Goal: Task Accomplishment & Management: Use online tool/utility

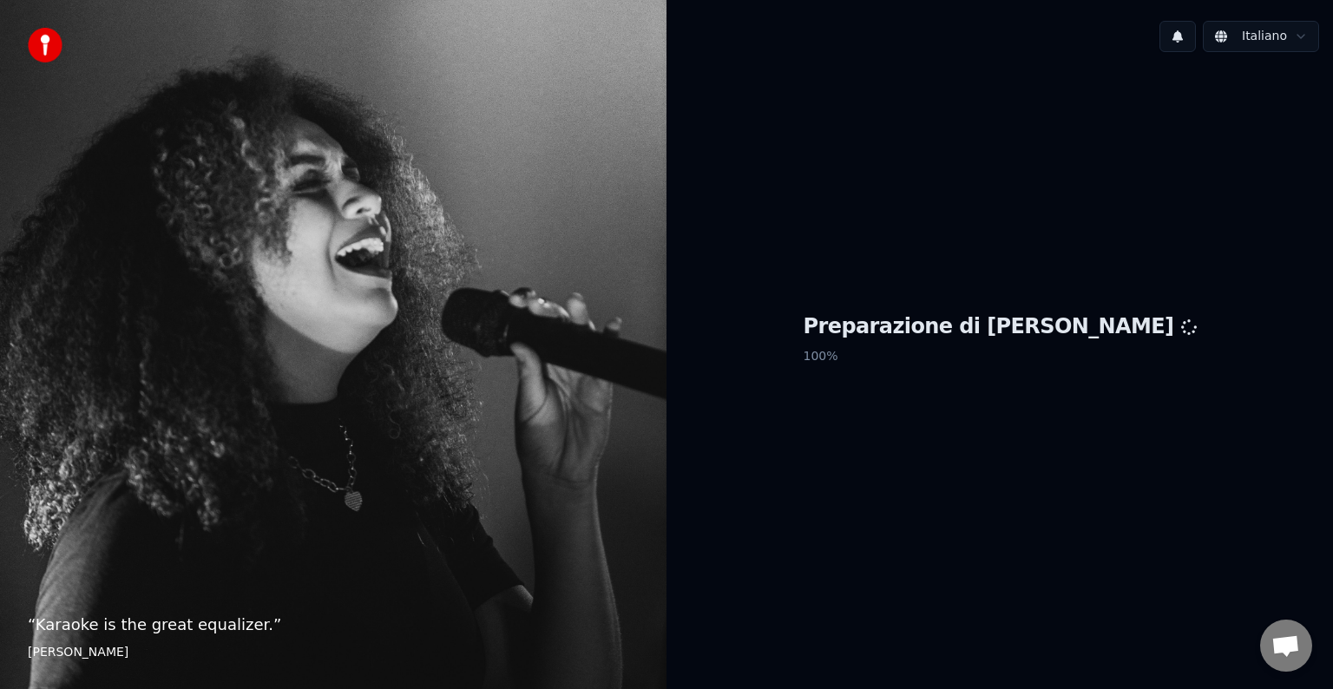
scroll to position [55, 0]
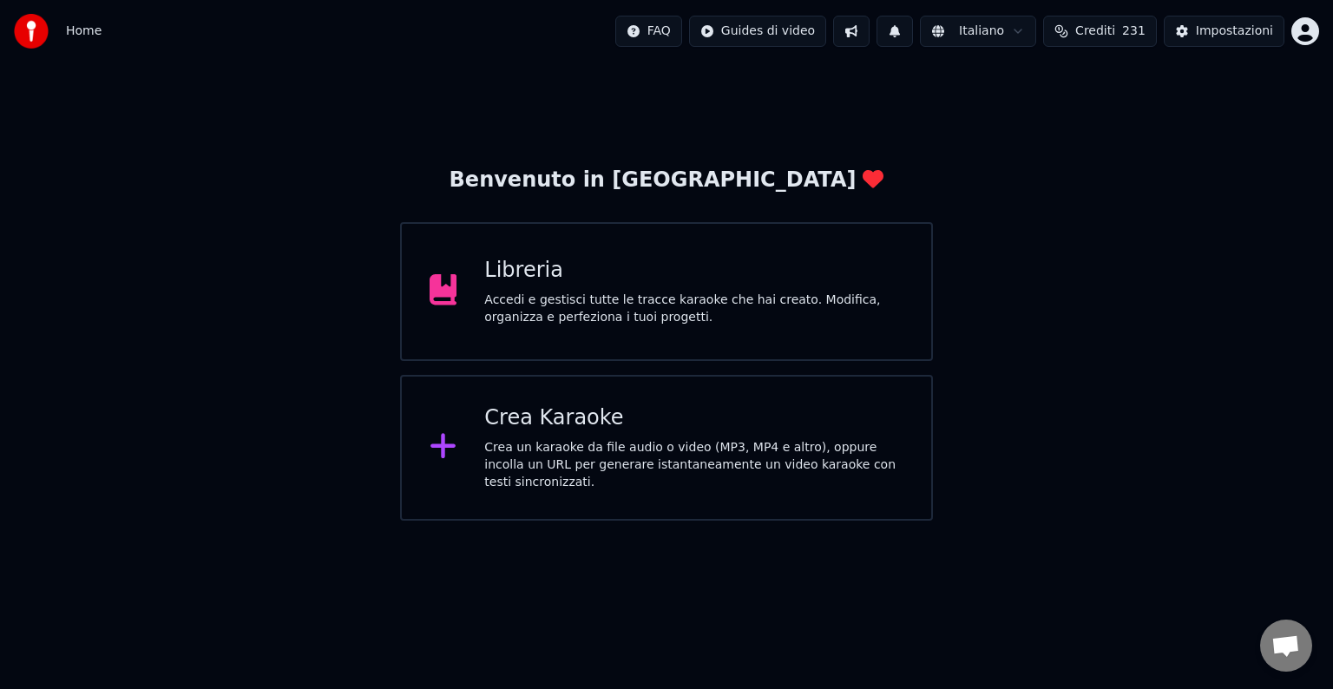
click at [514, 289] on div "Libreria Accedi e gestisci tutte le tracce karaoke che hai creato. Modifica, or…" at bounding box center [693, 291] width 419 height 69
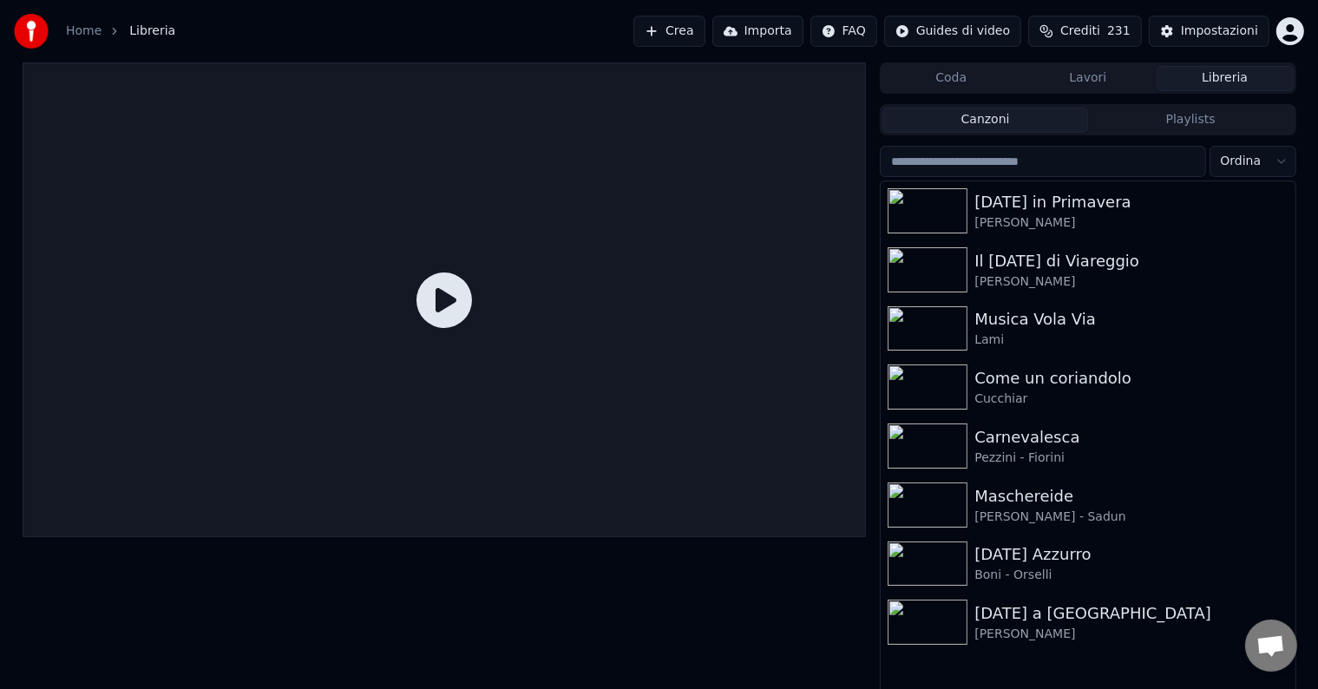
click at [705, 30] on button "Crea" at bounding box center [669, 31] width 71 height 31
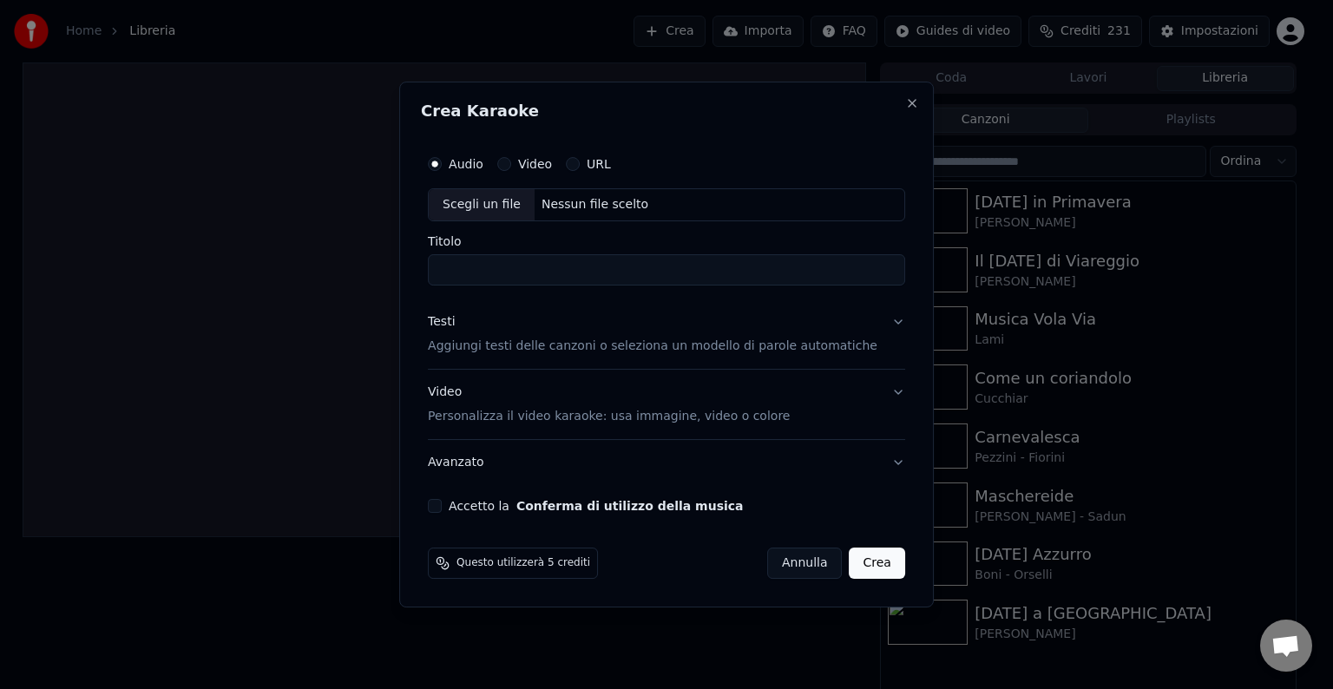
click at [486, 201] on div "Scegli un file" at bounding box center [482, 204] width 106 height 31
type input "**********"
click at [581, 358] on button "Testi Aggiungi testi delle canzoni o seleziona un modello di parole automatiche" at bounding box center [666, 333] width 477 height 69
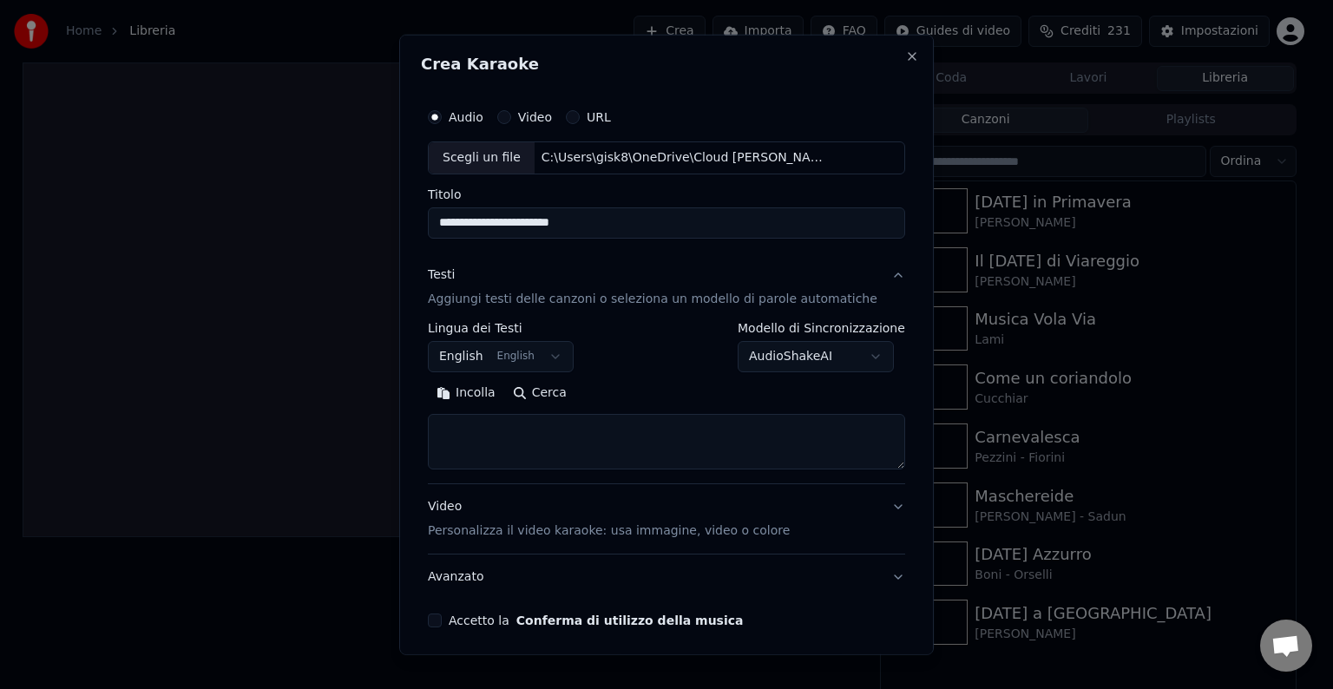
click at [555, 434] on textarea at bounding box center [666, 442] width 477 height 56
click at [524, 347] on body "Home Libreria Crea Importa FAQ Guides di video Crediti 231 Impostazioni Coda La…" at bounding box center [659, 344] width 1318 height 689
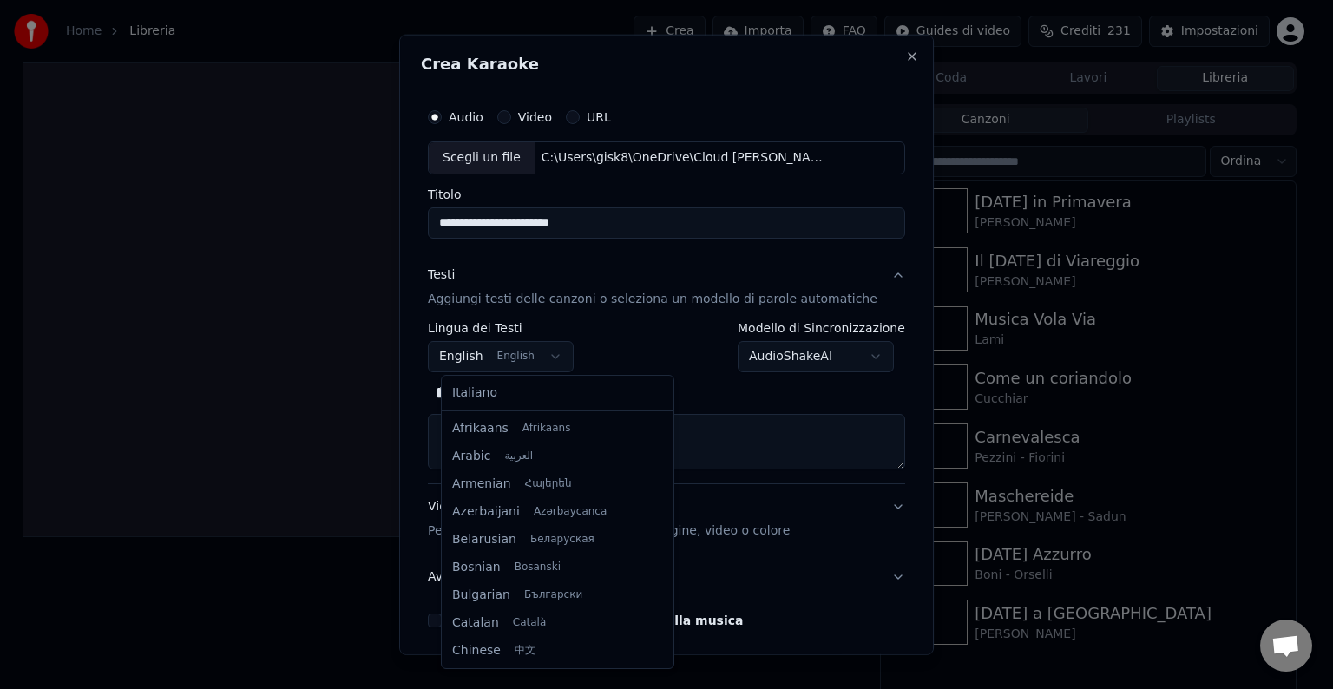
scroll to position [139, 0]
select select "**"
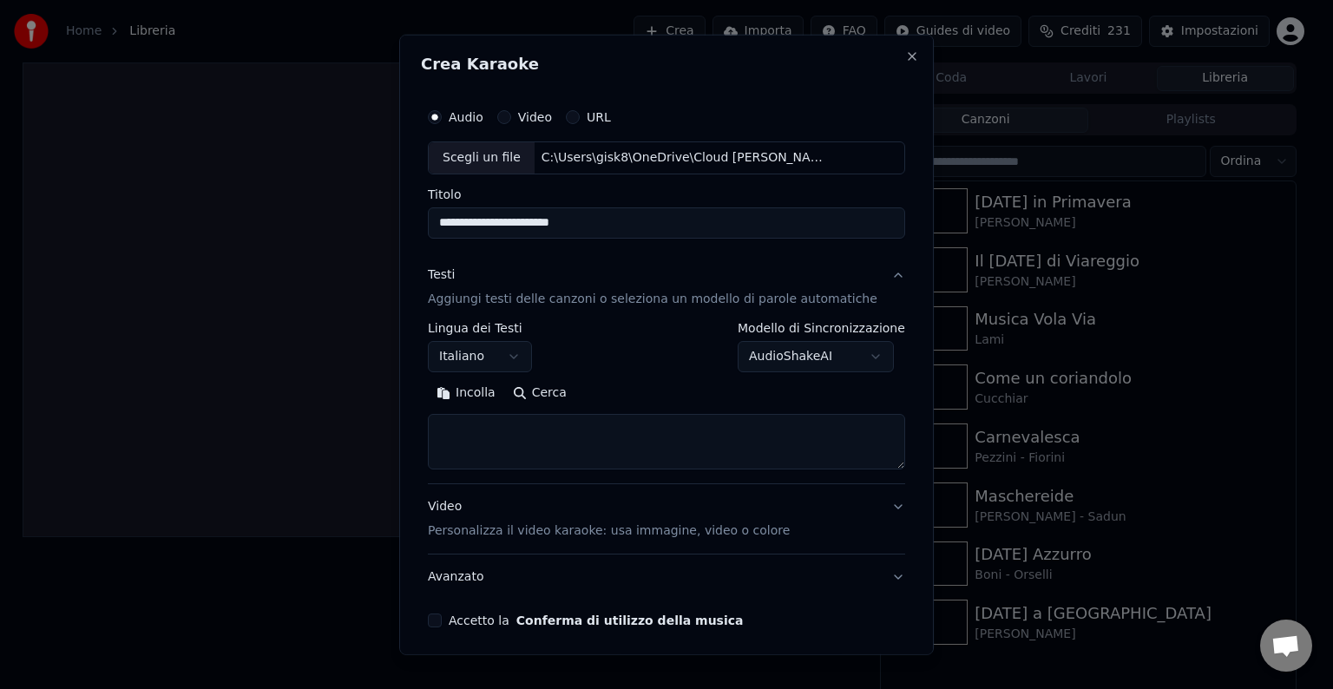
click at [542, 437] on textarea at bounding box center [666, 442] width 477 height 56
paste textarea "**********"
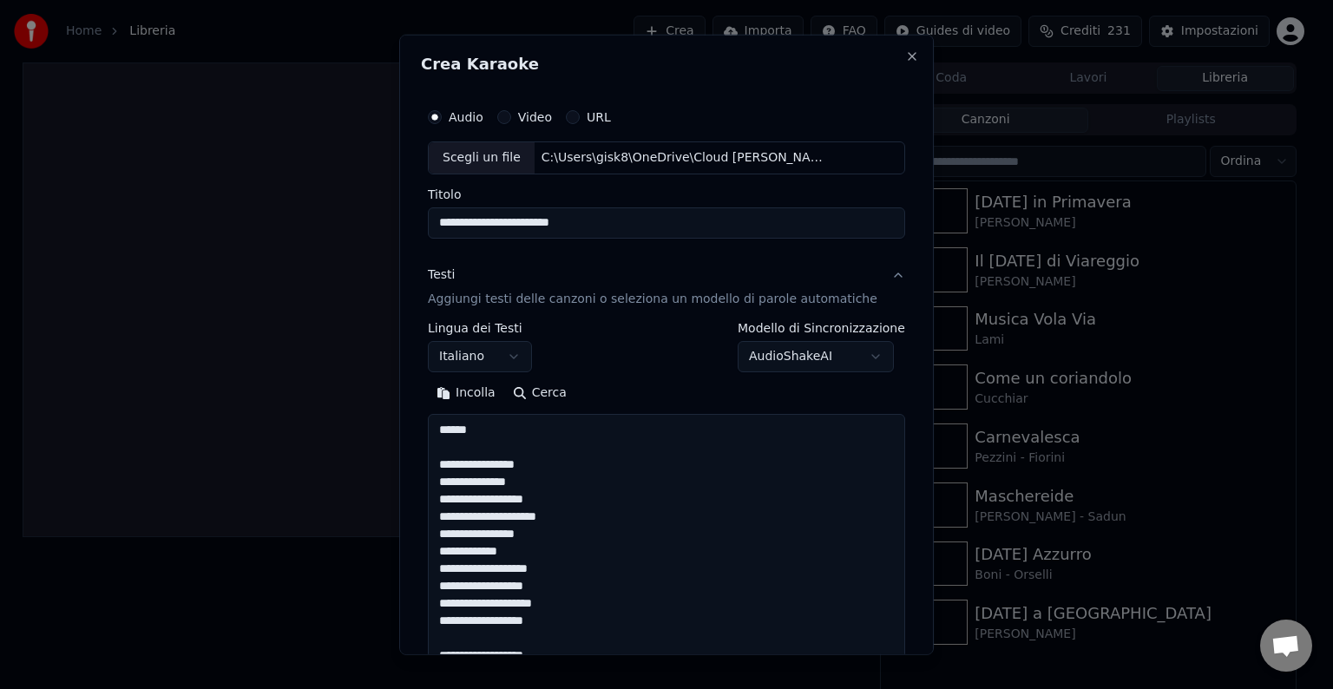
scroll to position [698, 0]
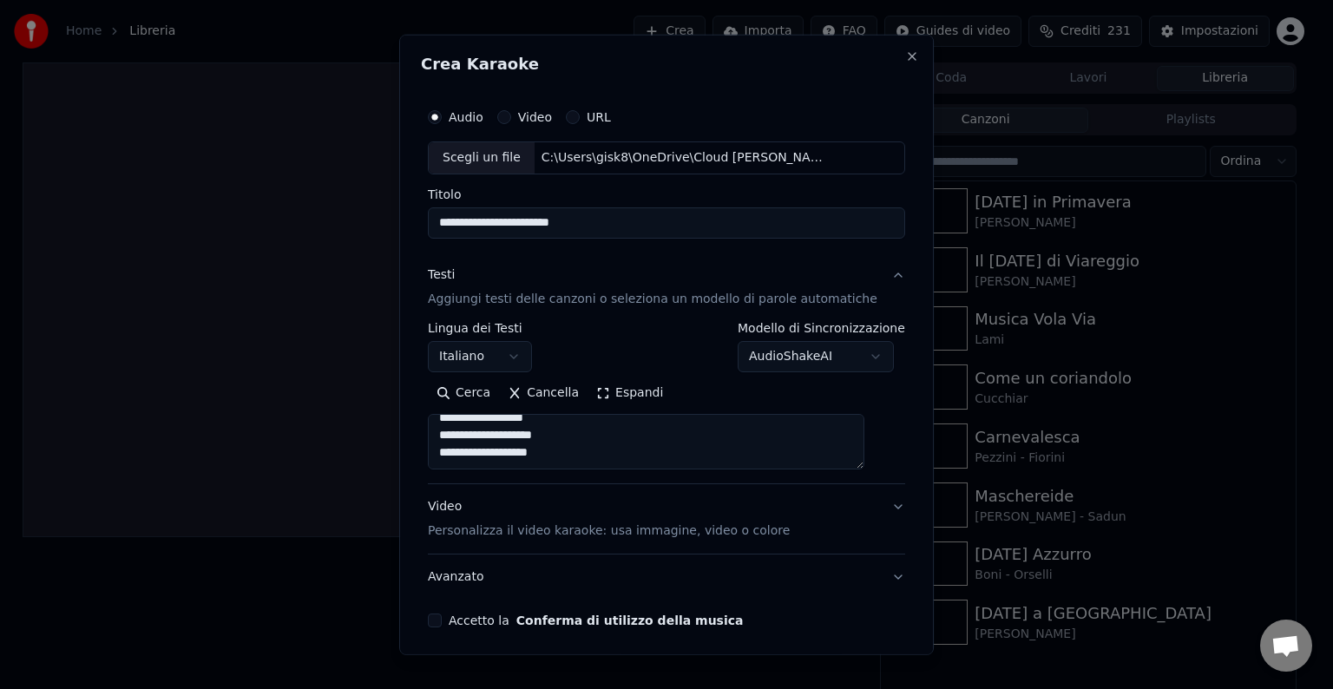
type textarea "**********"
click at [860, 352] on body "Home Libreria Crea Importa FAQ Guides di video Crediti 231 Impostazioni Coda La…" at bounding box center [659, 344] width 1318 height 689
click at [691, 387] on body "Home Libreria Crea Importa FAQ Guides di video Crediti 231 Impostazioni Coda La…" at bounding box center [659, 344] width 1318 height 689
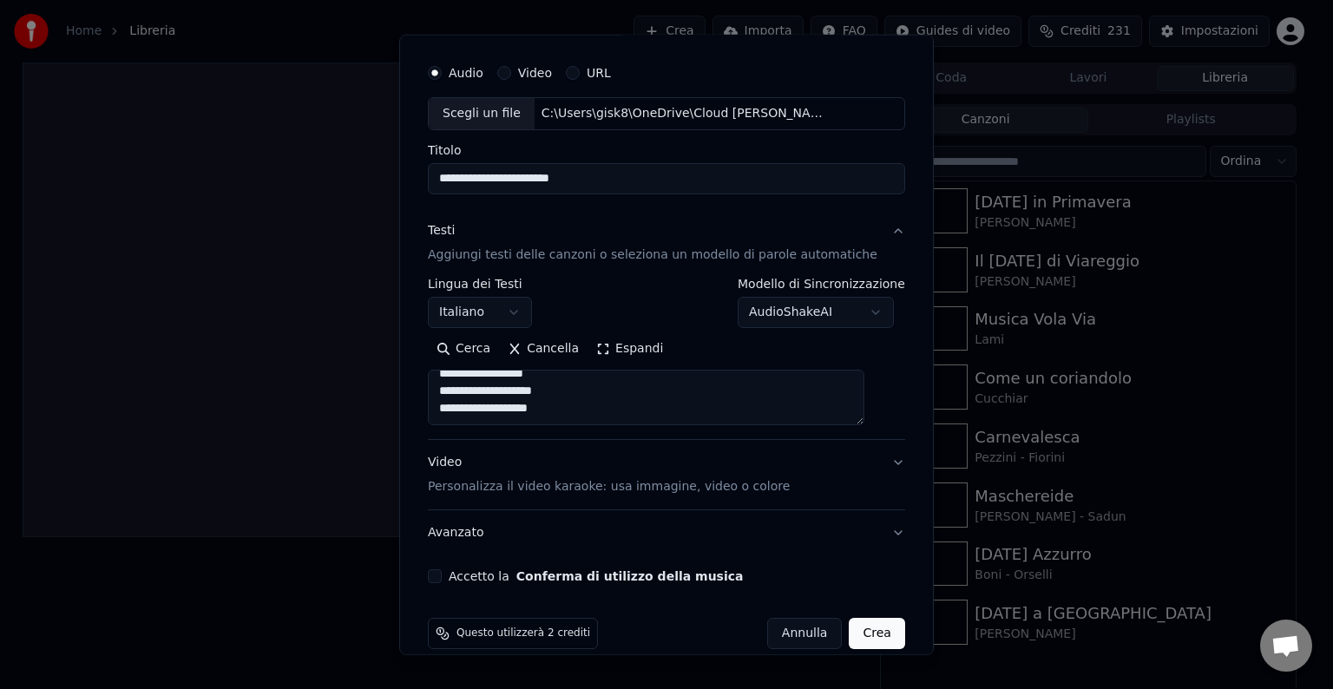
scroll to position [66, 0]
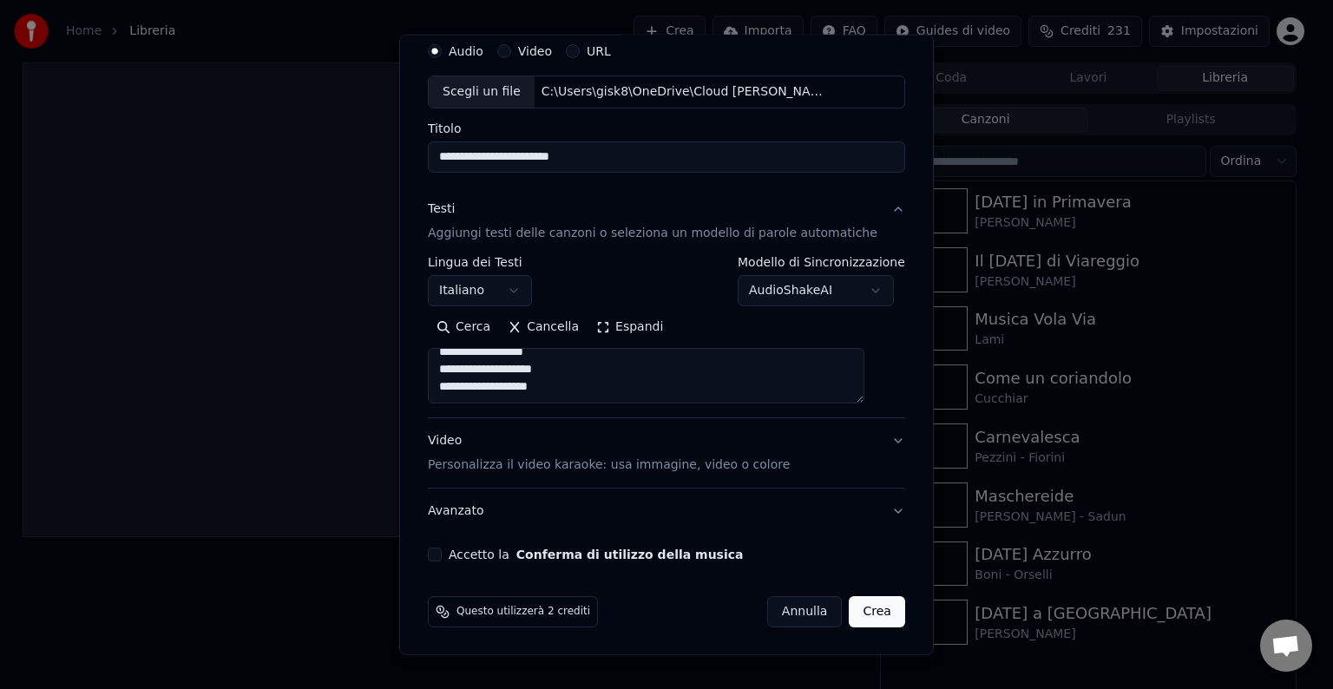
click at [670, 471] on p "Personalizza il video karaoke: usa immagine, video o colore" at bounding box center [609, 465] width 362 height 17
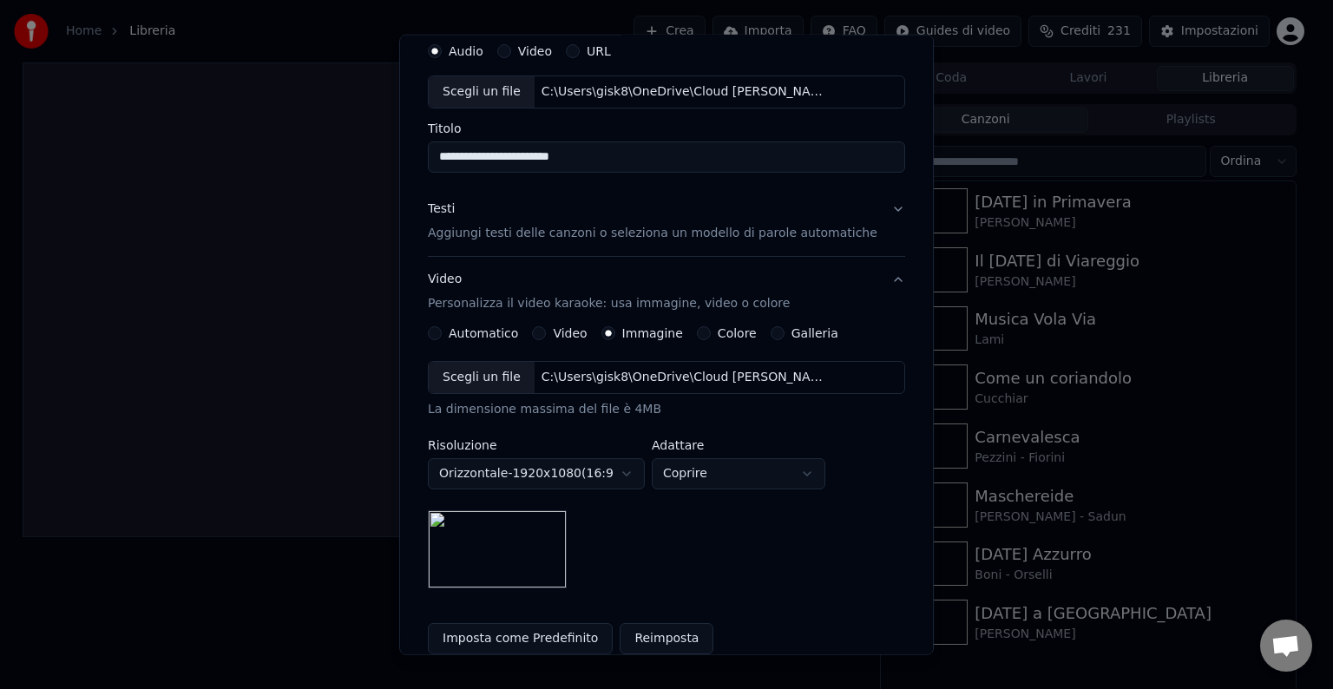
scroll to position [247, 0]
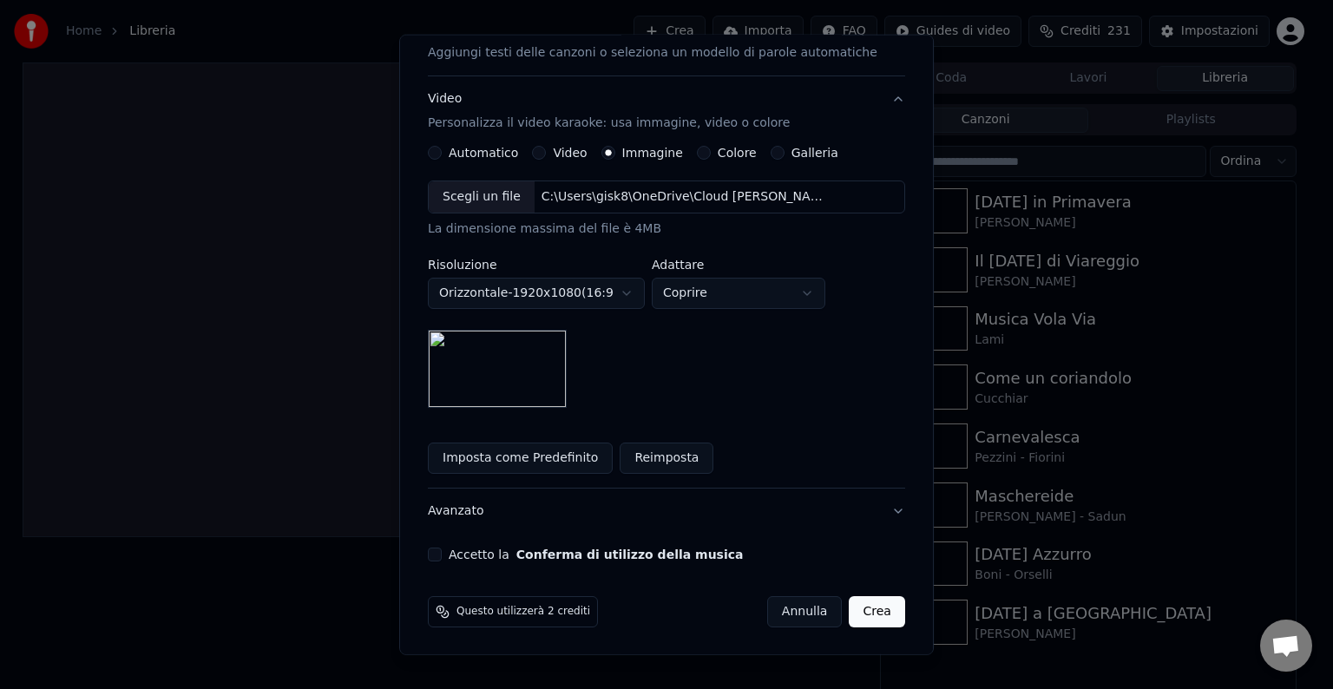
click at [442, 555] on button "Accetto la Conferma di utilizzo della musica" at bounding box center [435, 555] width 14 height 14
click at [860, 615] on button "Crea" at bounding box center [878, 611] width 56 height 31
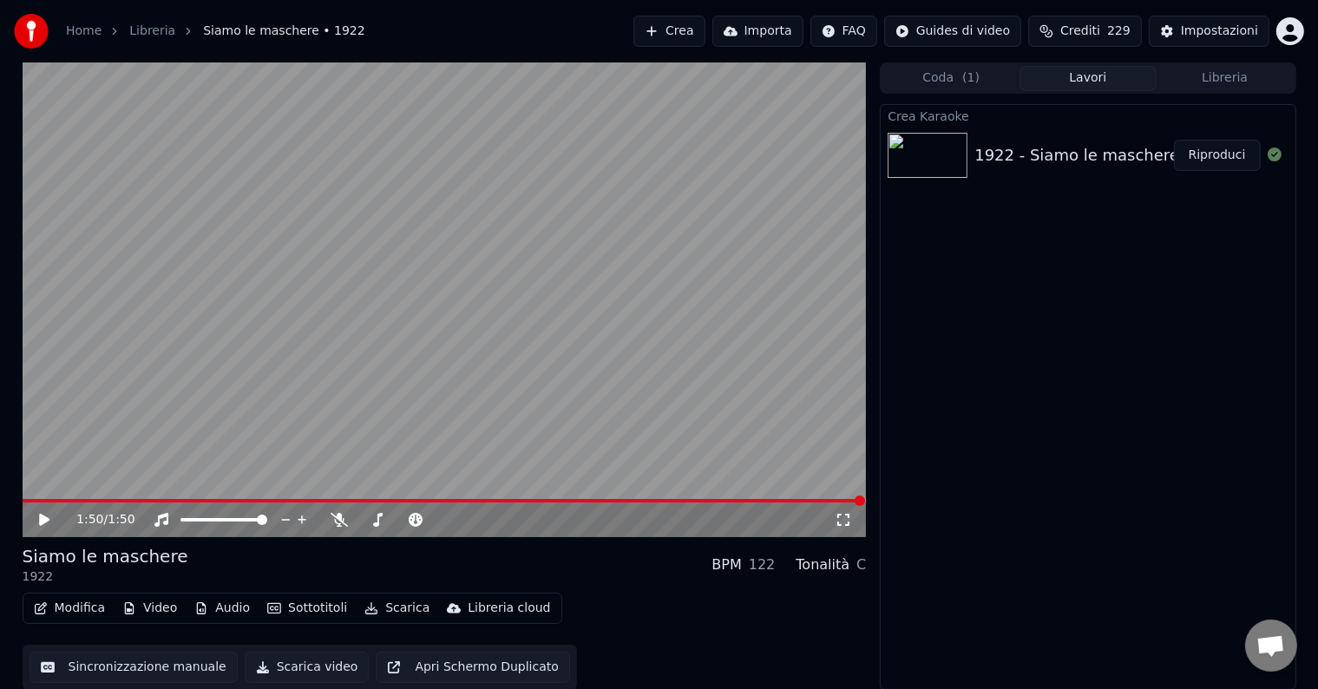
click at [170, 608] on button "Video" at bounding box center [149, 608] width 69 height 24
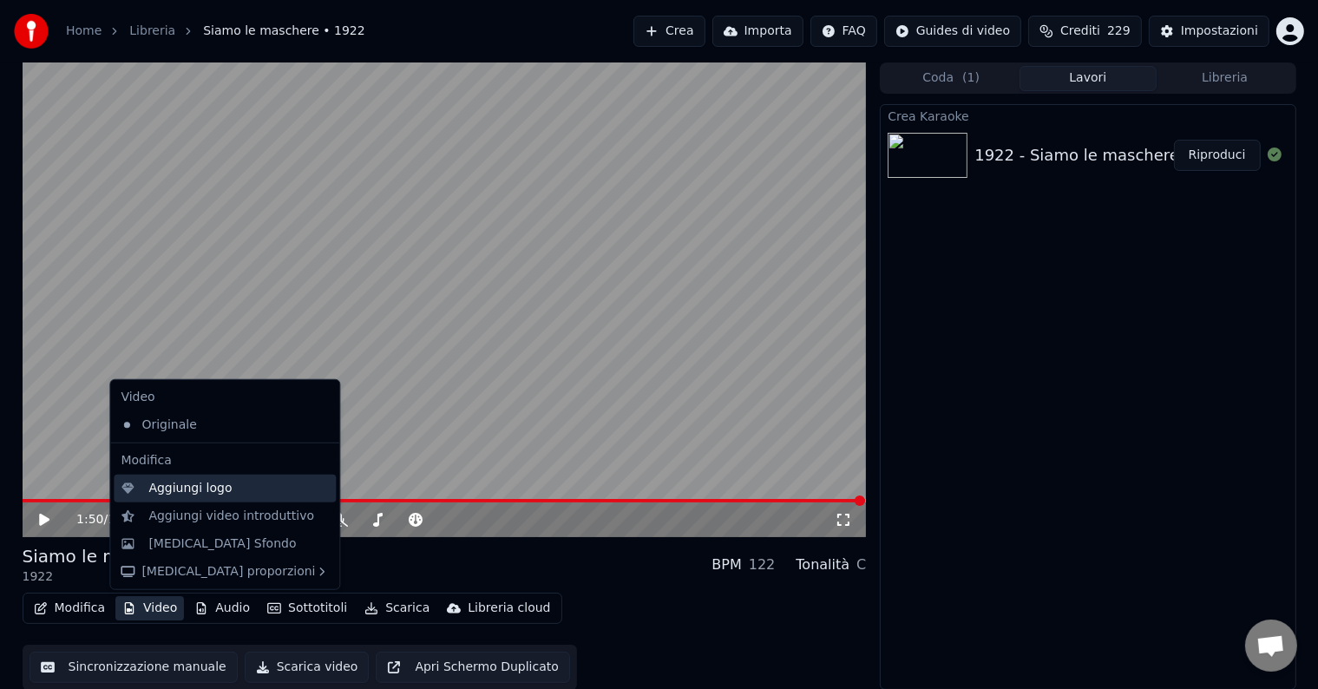
click at [172, 480] on div "Aggiungi logo" at bounding box center [189, 488] width 83 height 17
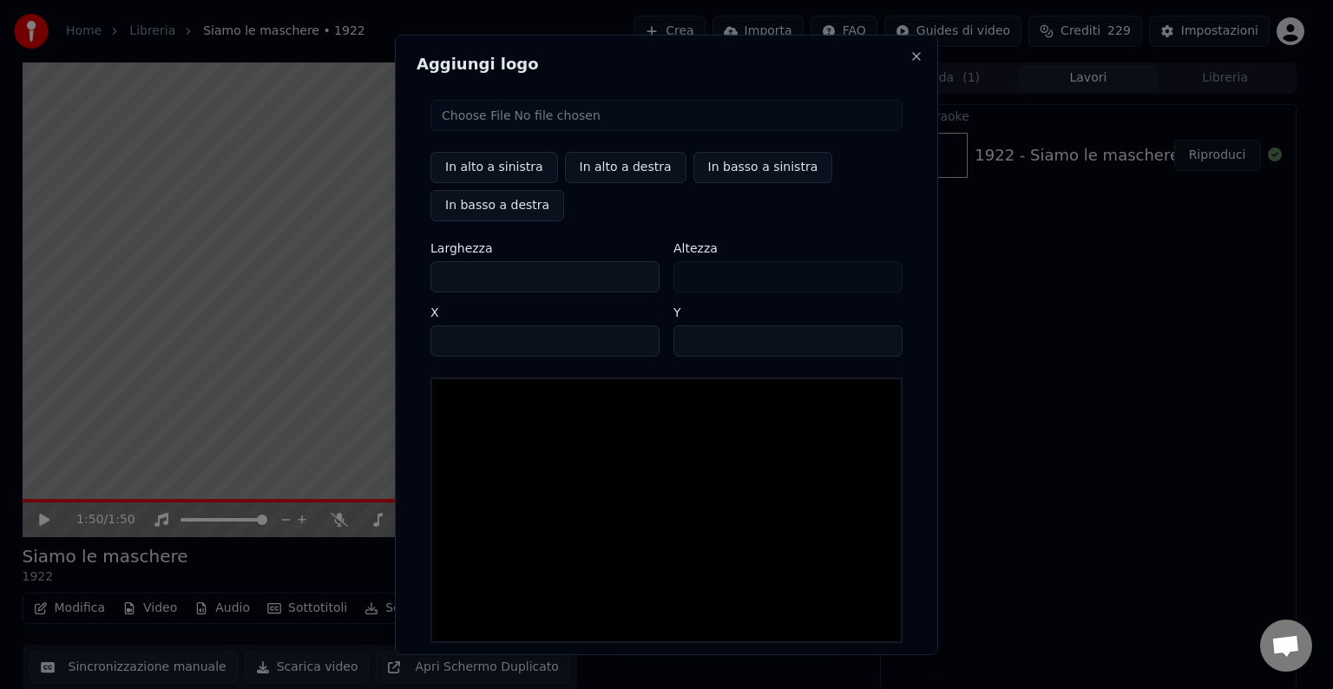
click at [483, 121] on input "file" at bounding box center [667, 115] width 472 height 31
type input "**********"
type input "**"
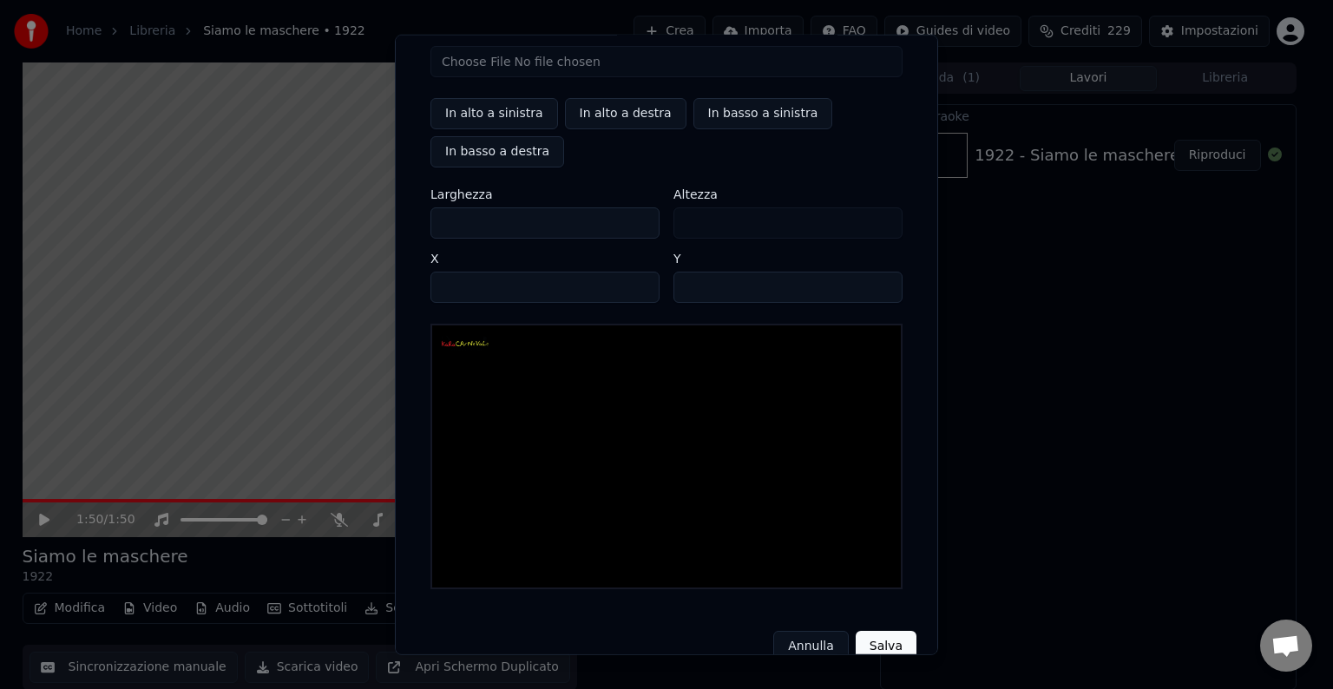
scroll to position [82, 0]
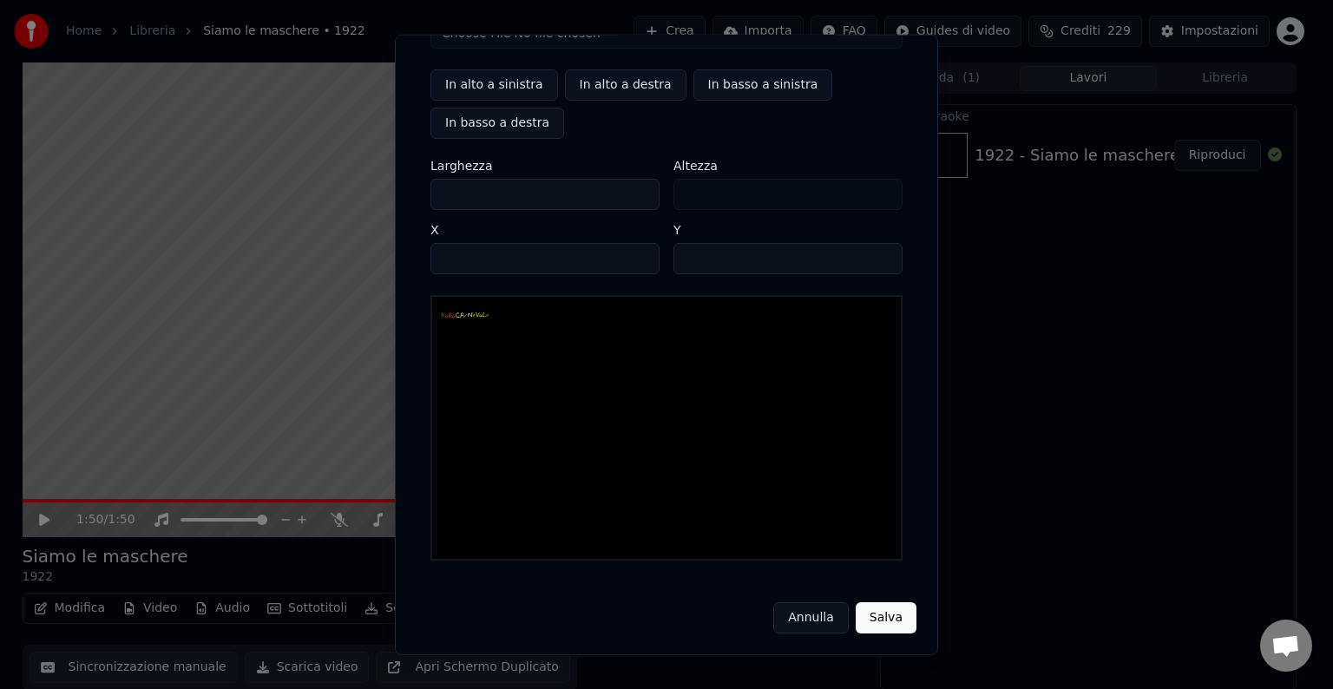
click at [868, 613] on button "Salva" at bounding box center [886, 617] width 61 height 31
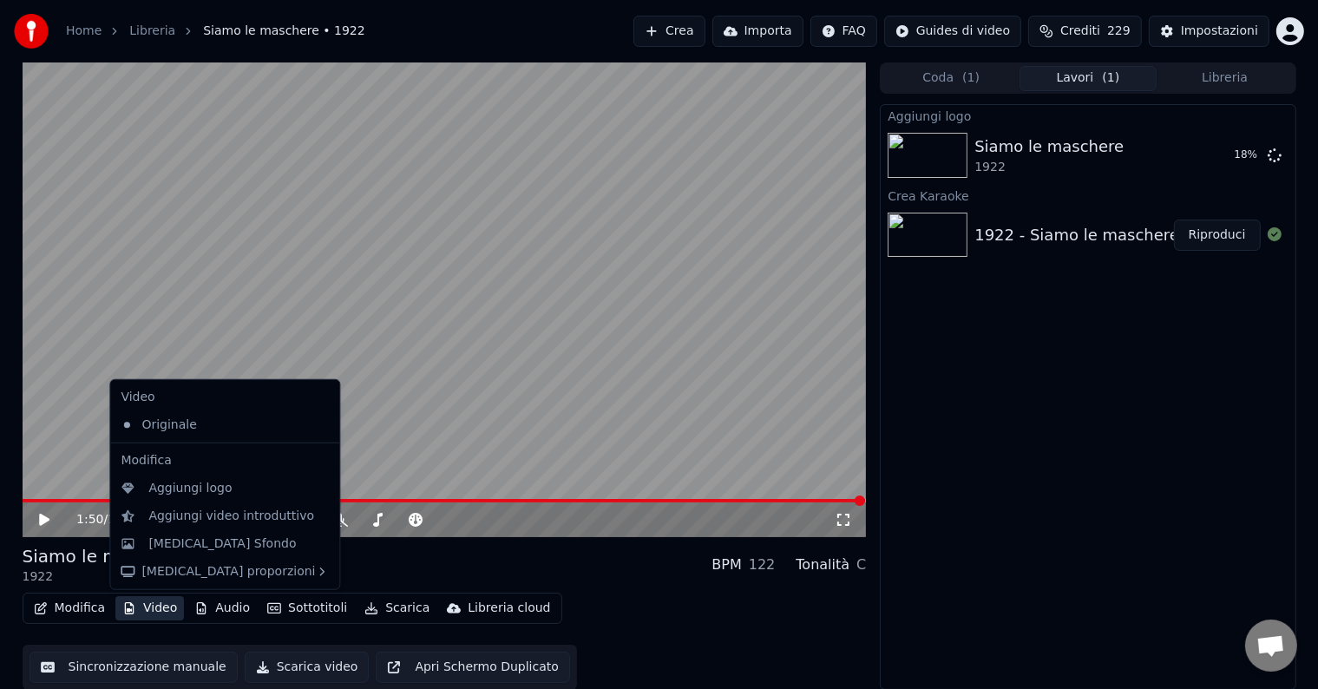
click at [174, 610] on button "Video" at bounding box center [149, 608] width 69 height 24
click at [186, 496] on div "Aggiungi logo" at bounding box center [189, 488] width 83 height 17
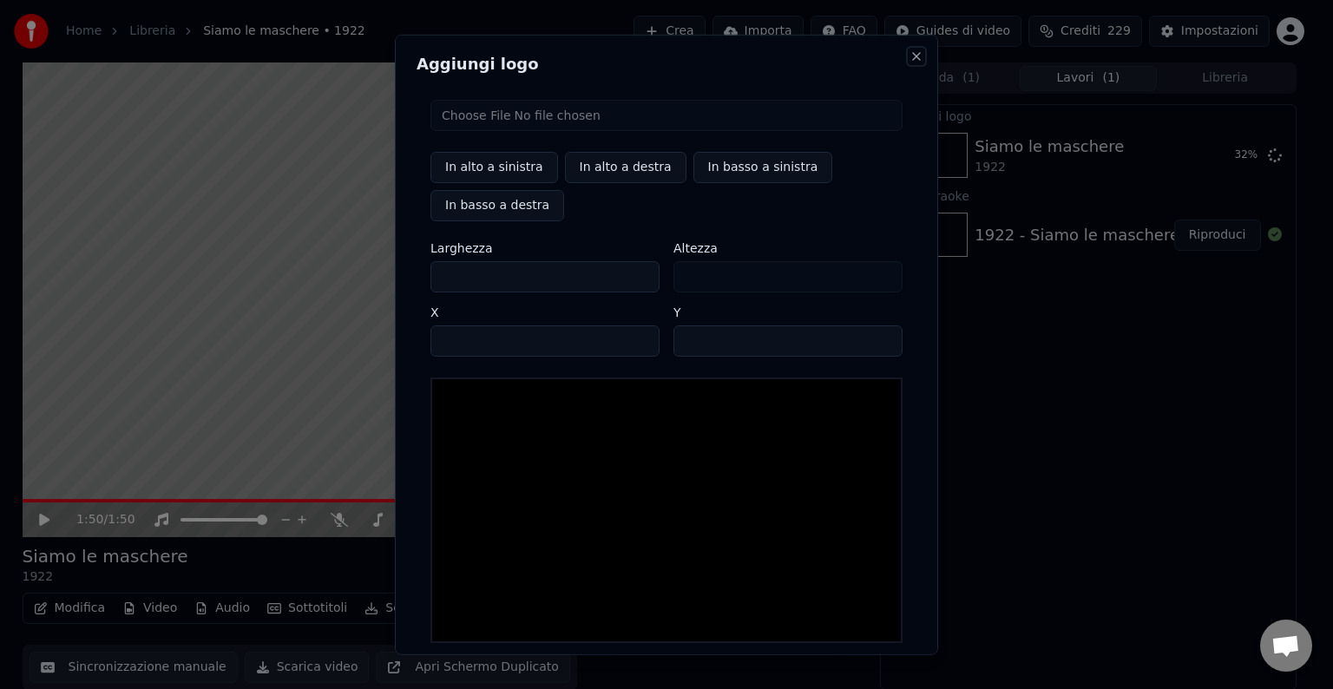
click at [910, 52] on button "Close" at bounding box center [917, 56] width 14 height 14
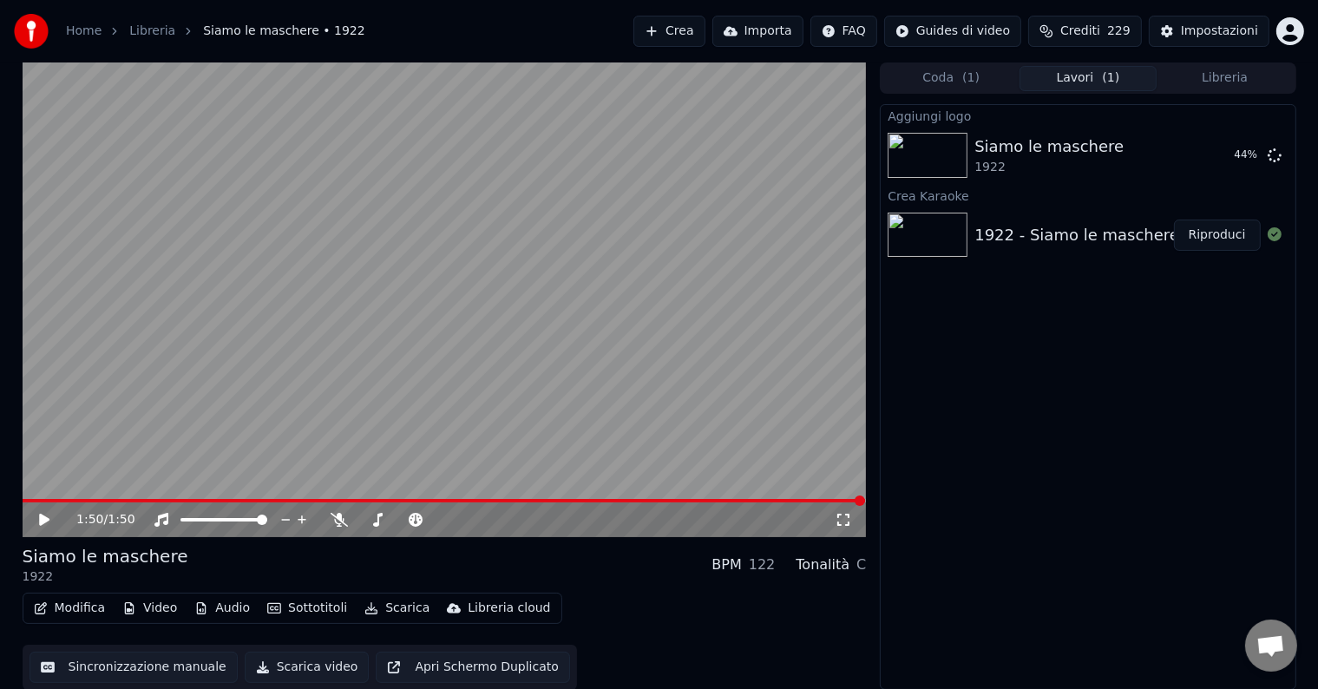
click at [141, 610] on button "Video" at bounding box center [149, 608] width 69 height 24
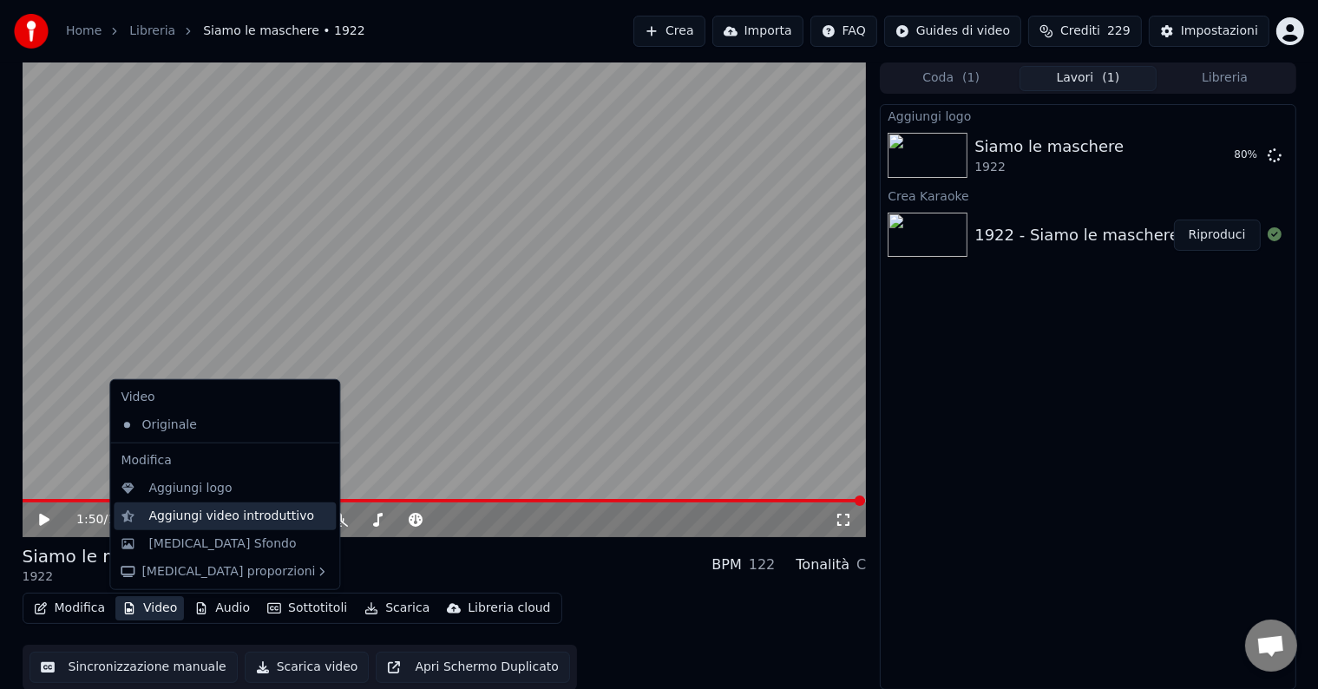
click at [170, 514] on div "Aggiungi video introduttivo" at bounding box center [231, 516] width 166 height 17
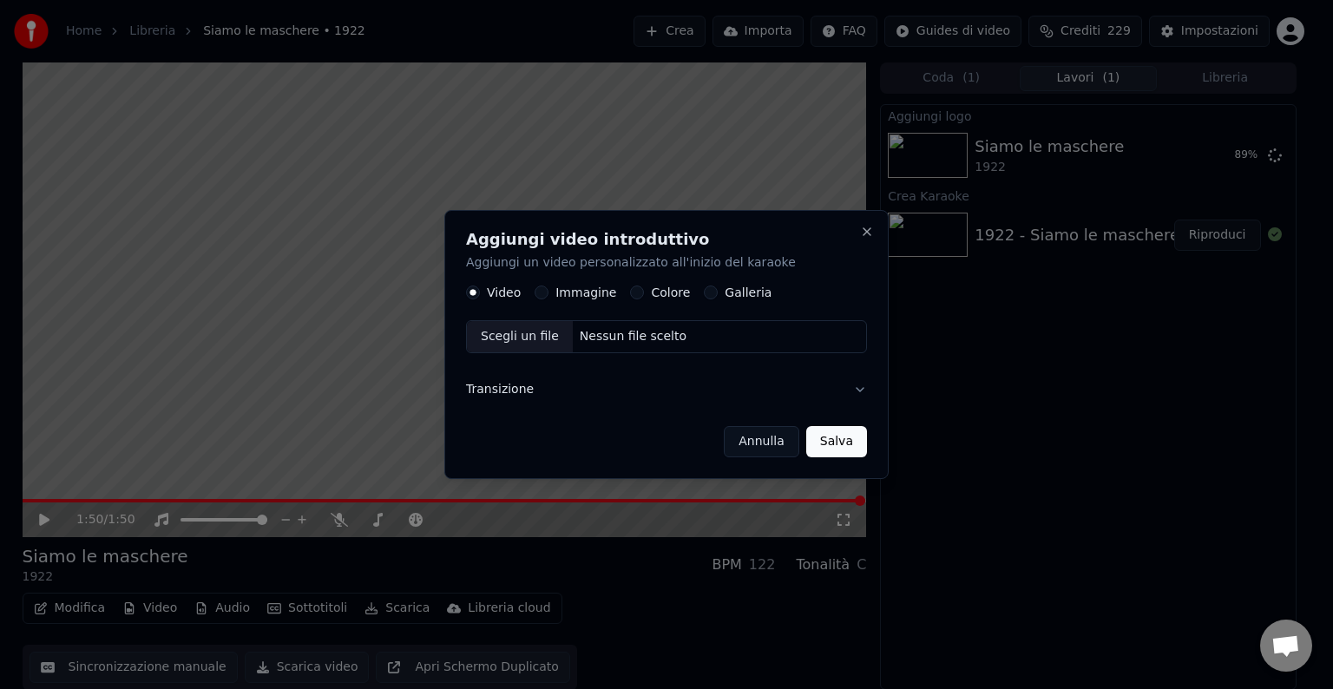
click at [538, 293] on button "Immagine" at bounding box center [542, 293] width 14 height 14
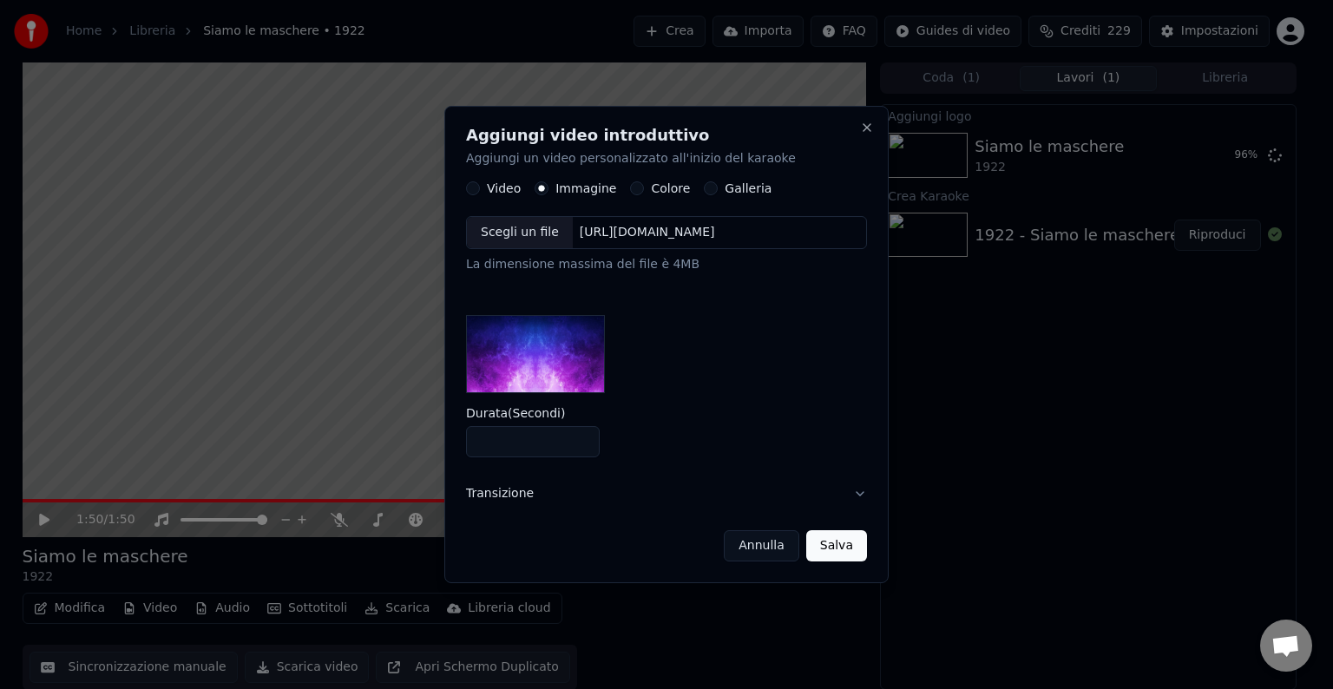
click at [525, 247] on div "Scegli un file" at bounding box center [520, 232] width 106 height 31
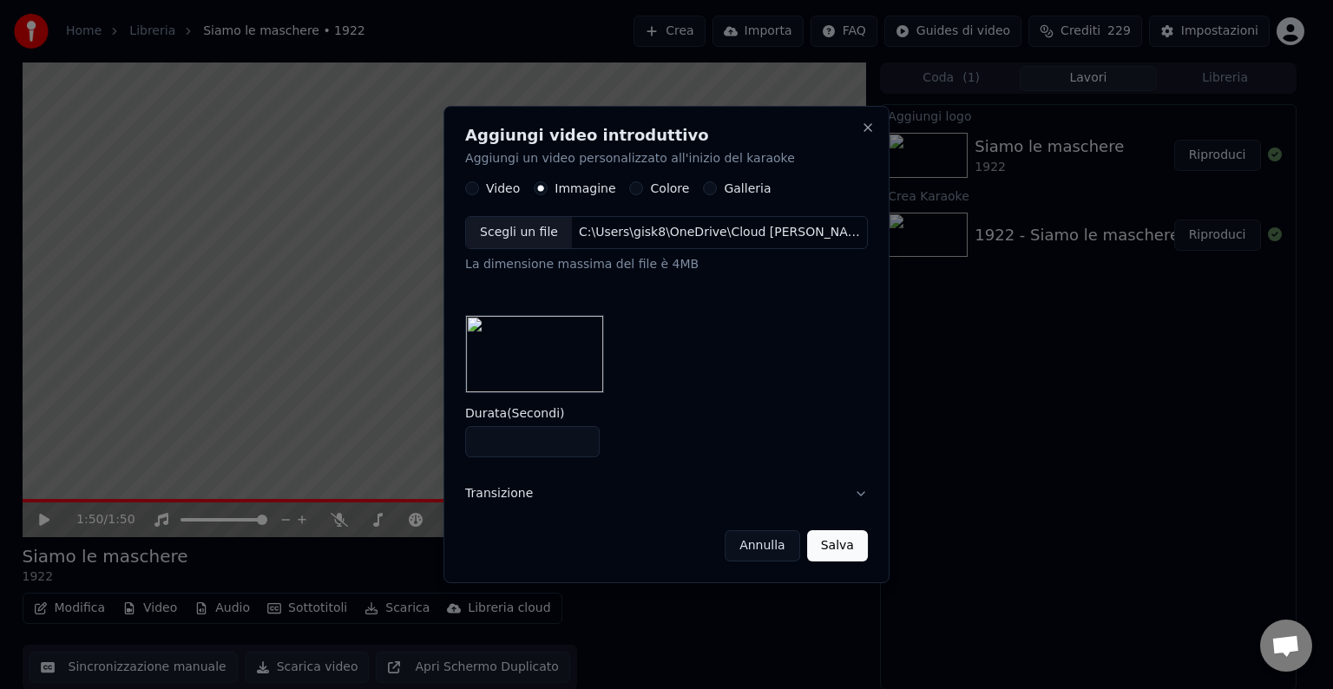
click at [837, 549] on button "Salva" at bounding box center [837, 545] width 61 height 31
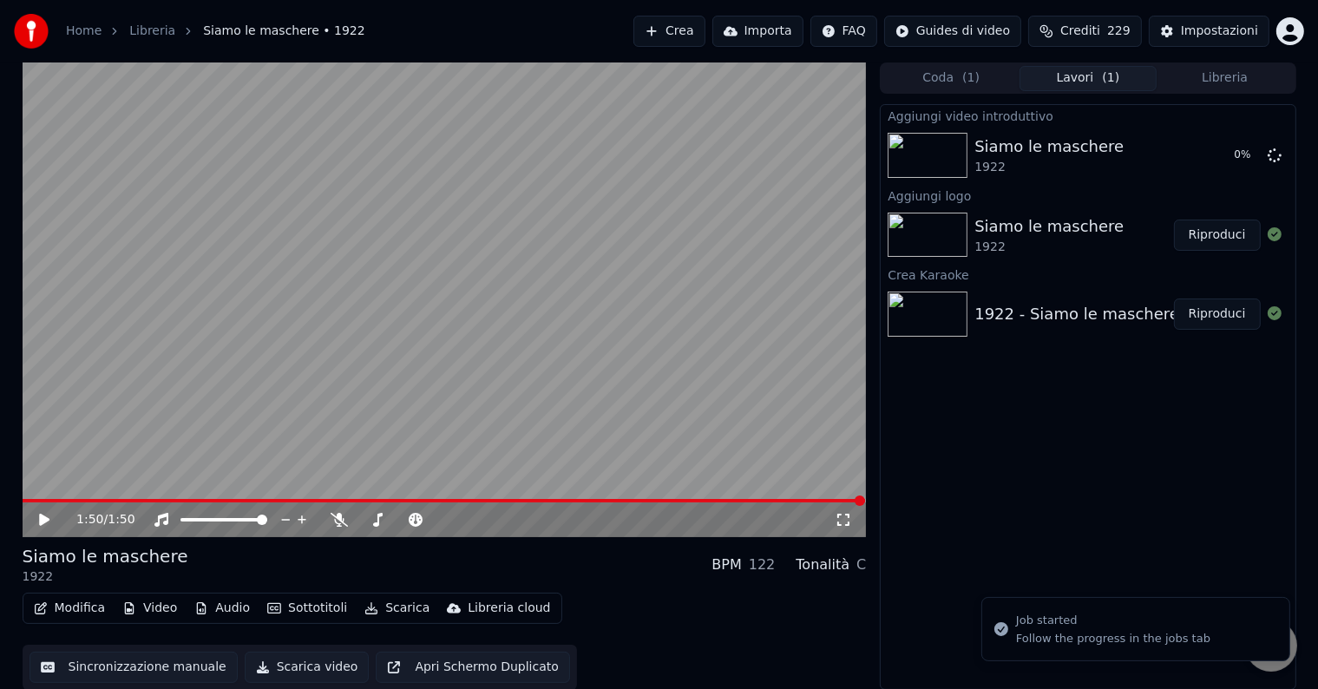
click at [49, 518] on icon at bounding box center [56, 520] width 41 height 14
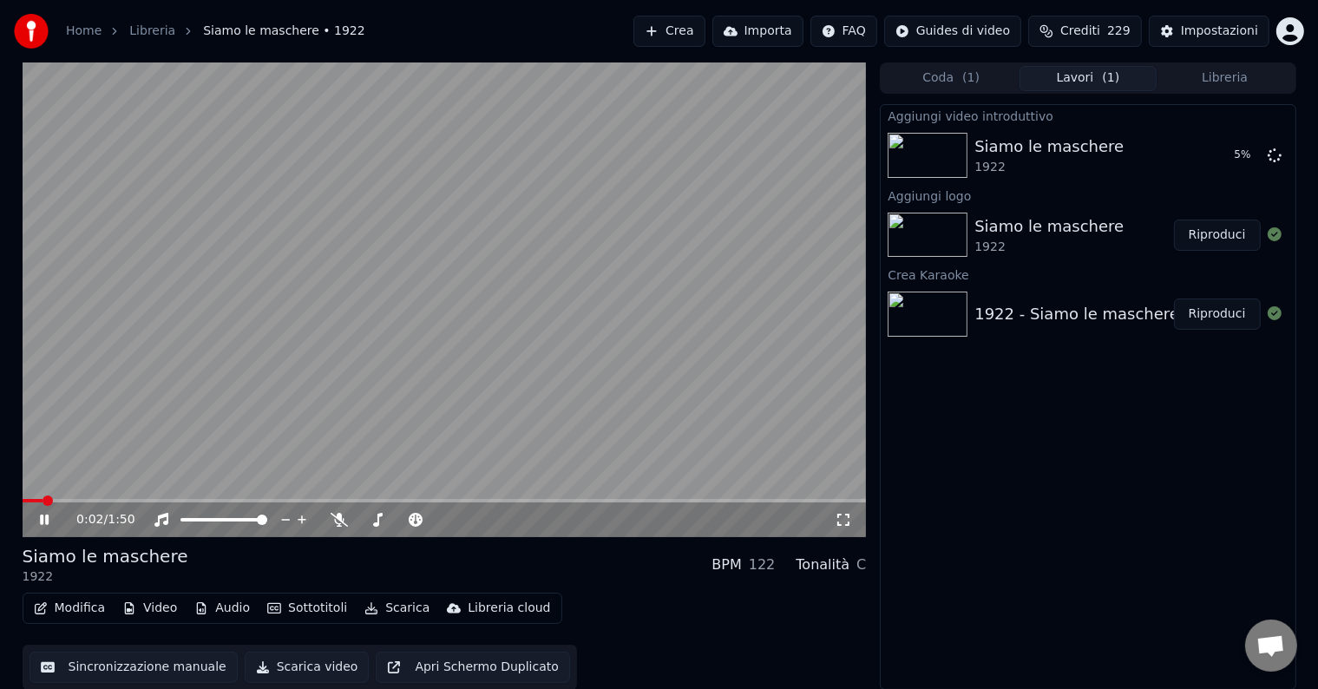
click at [49, 517] on icon at bounding box center [56, 520] width 41 height 14
click at [151, 607] on button "Video" at bounding box center [149, 608] width 69 height 24
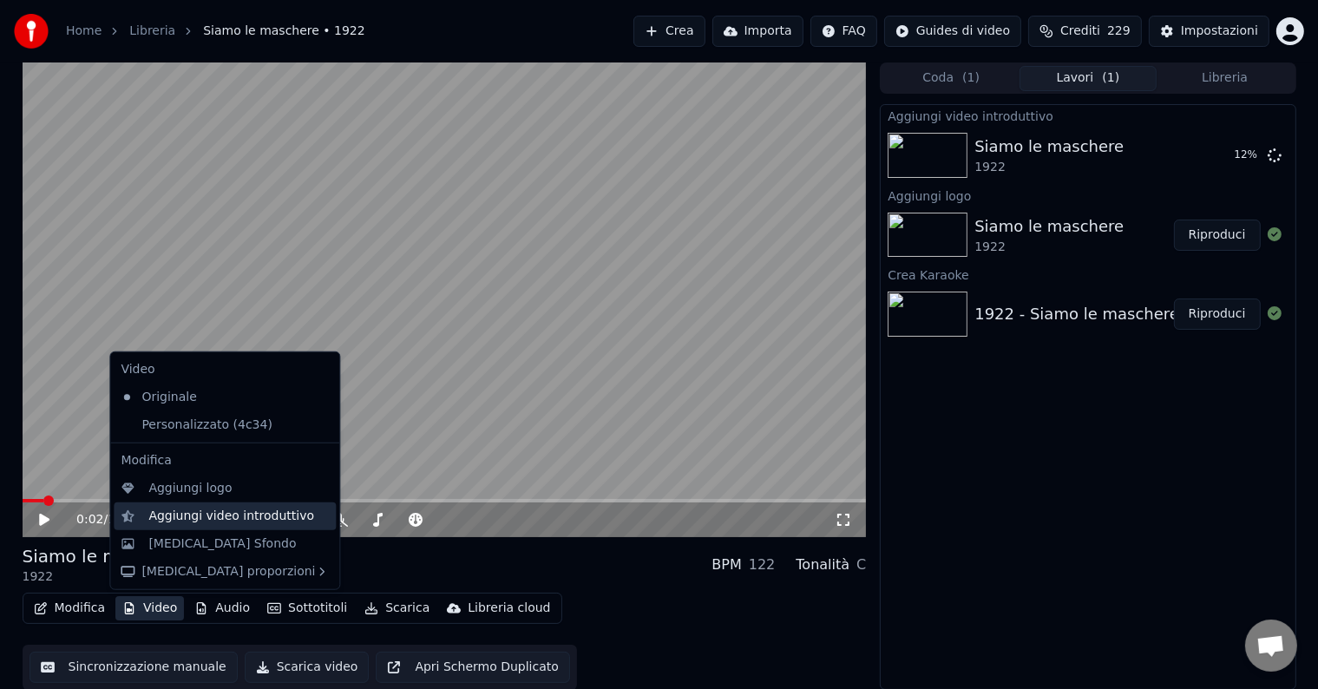
click at [184, 519] on div "Aggiungi video introduttivo" at bounding box center [231, 516] width 166 height 17
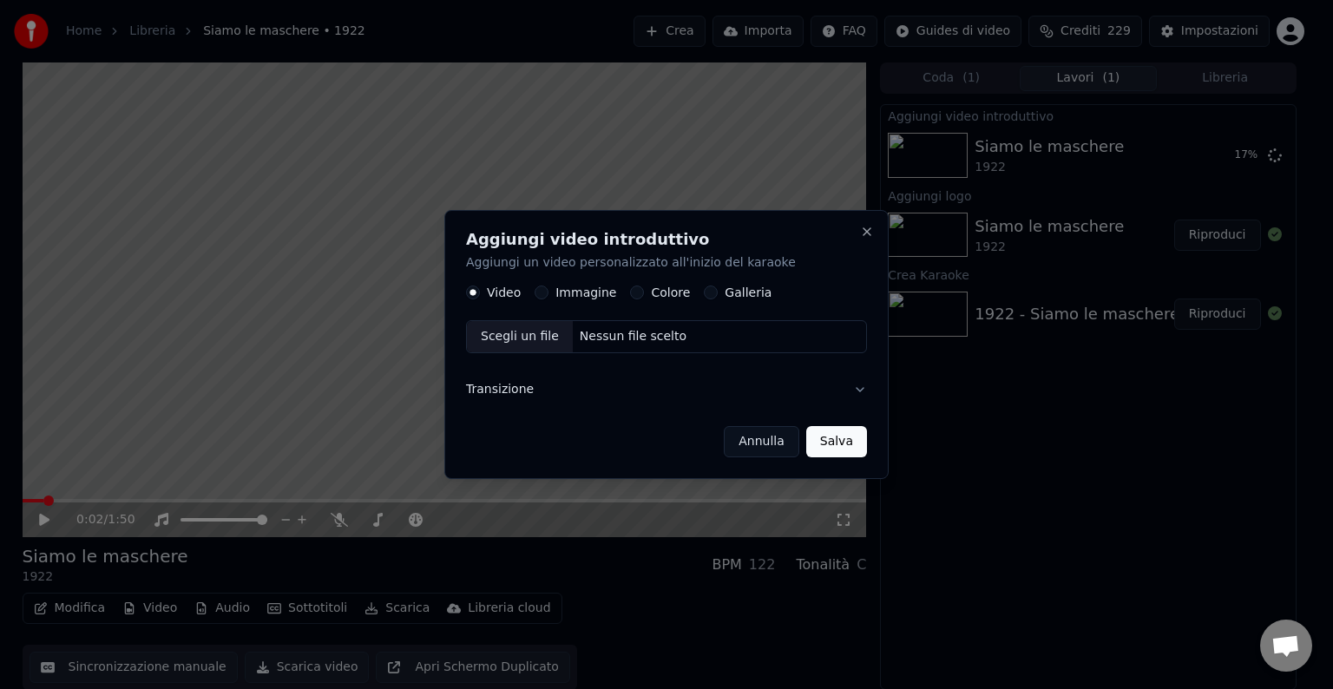
click at [562, 292] on label "Immagine" at bounding box center [586, 292] width 61 height 12
click at [549, 292] on button "Immagine" at bounding box center [542, 293] width 14 height 14
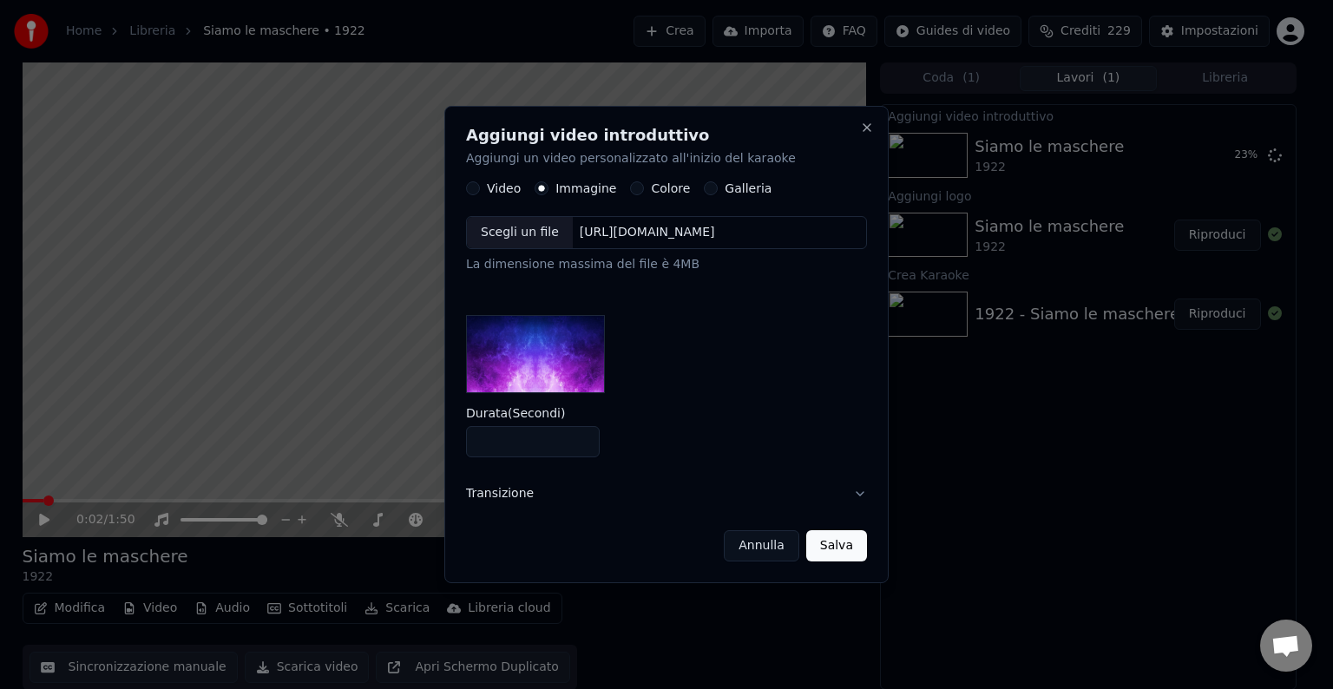
click at [535, 242] on div "Scegli un file" at bounding box center [520, 232] width 106 height 31
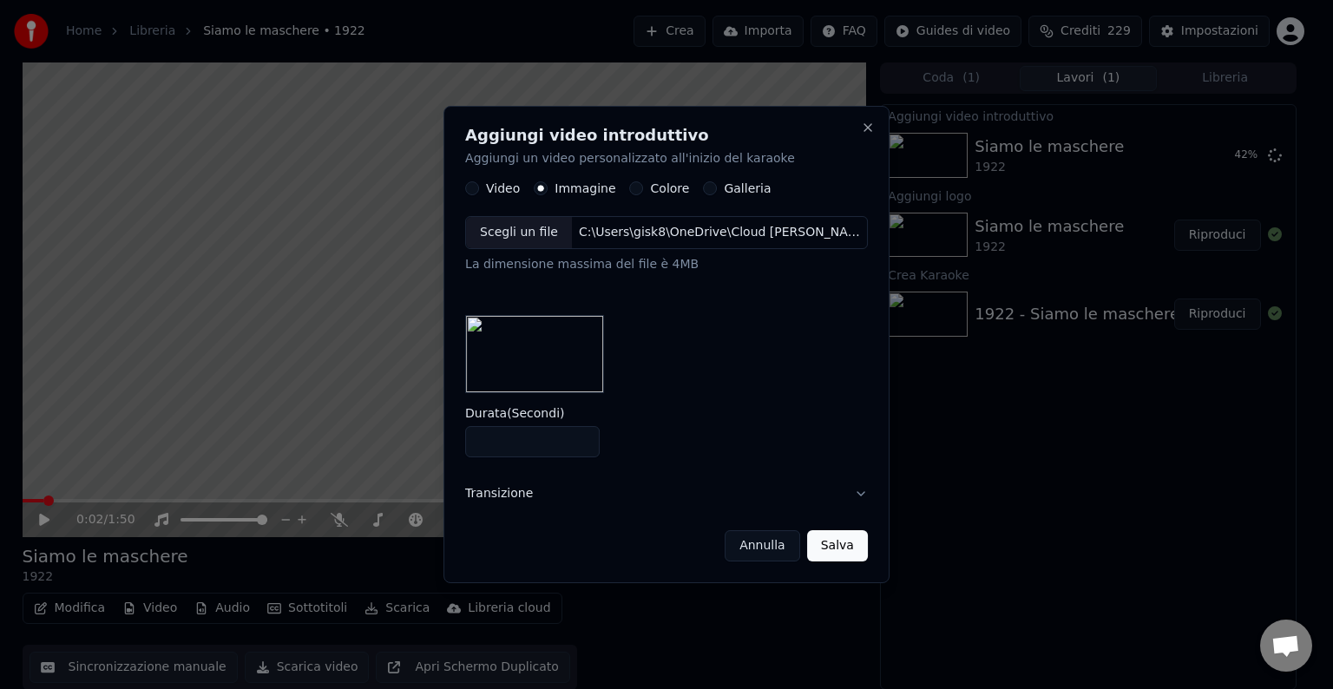
click at [492, 493] on button "Transizione" at bounding box center [666, 493] width 403 height 45
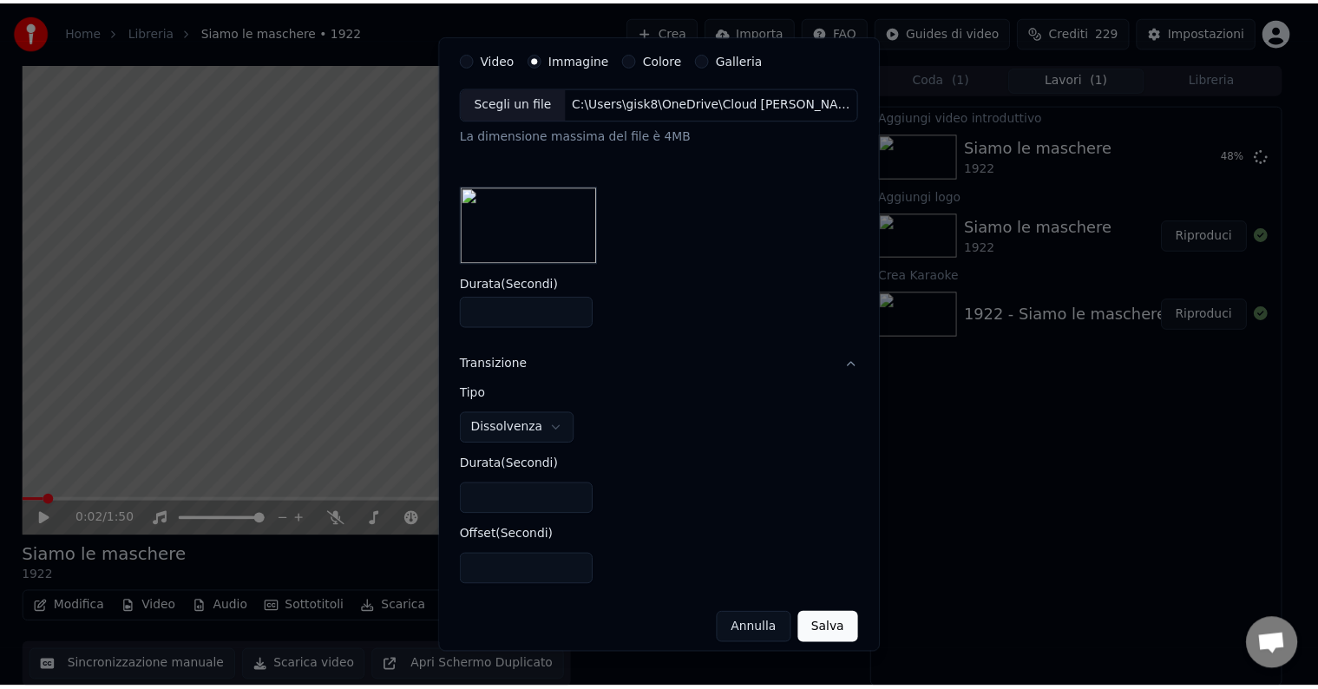
scroll to position [69, 0]
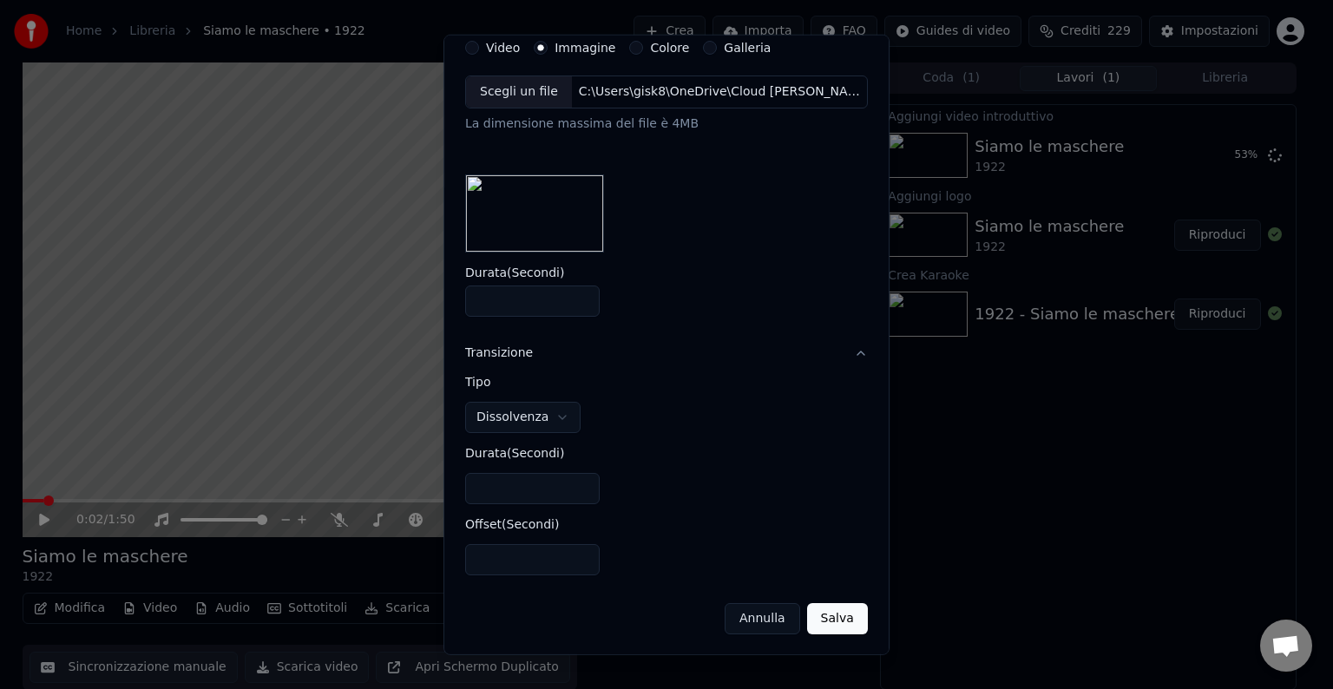
click at [826, 608] on button "Salva" at bounding box center [837, 618] width 61 height 31
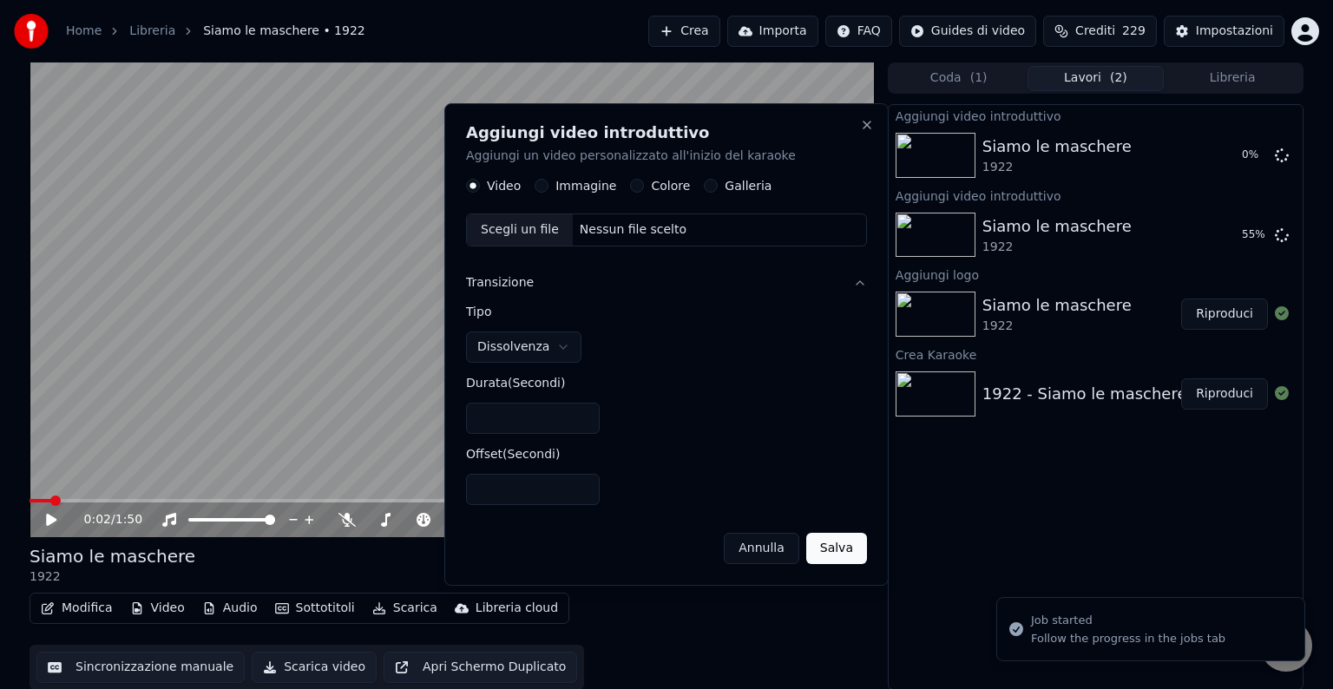
scroll to position [0, 0]
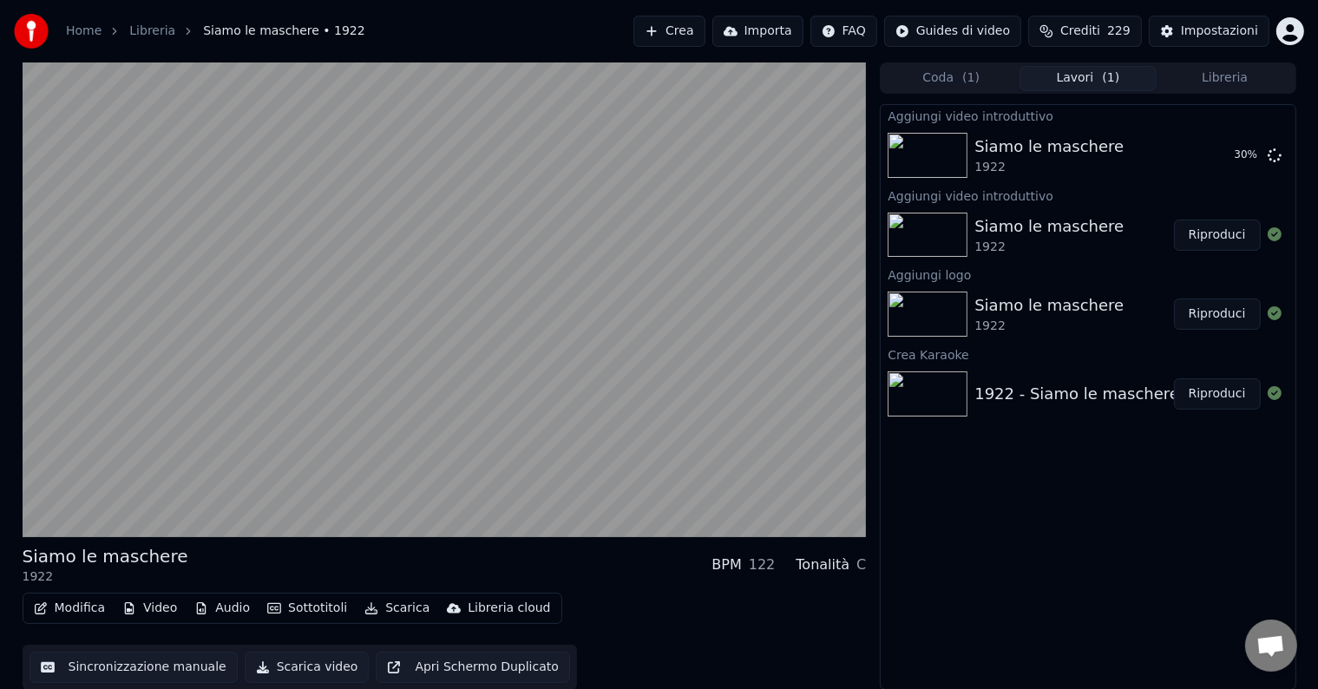
click at [1205, 233] on button "Riproduci" at bounding box center [1217, 235] width 87 height 31
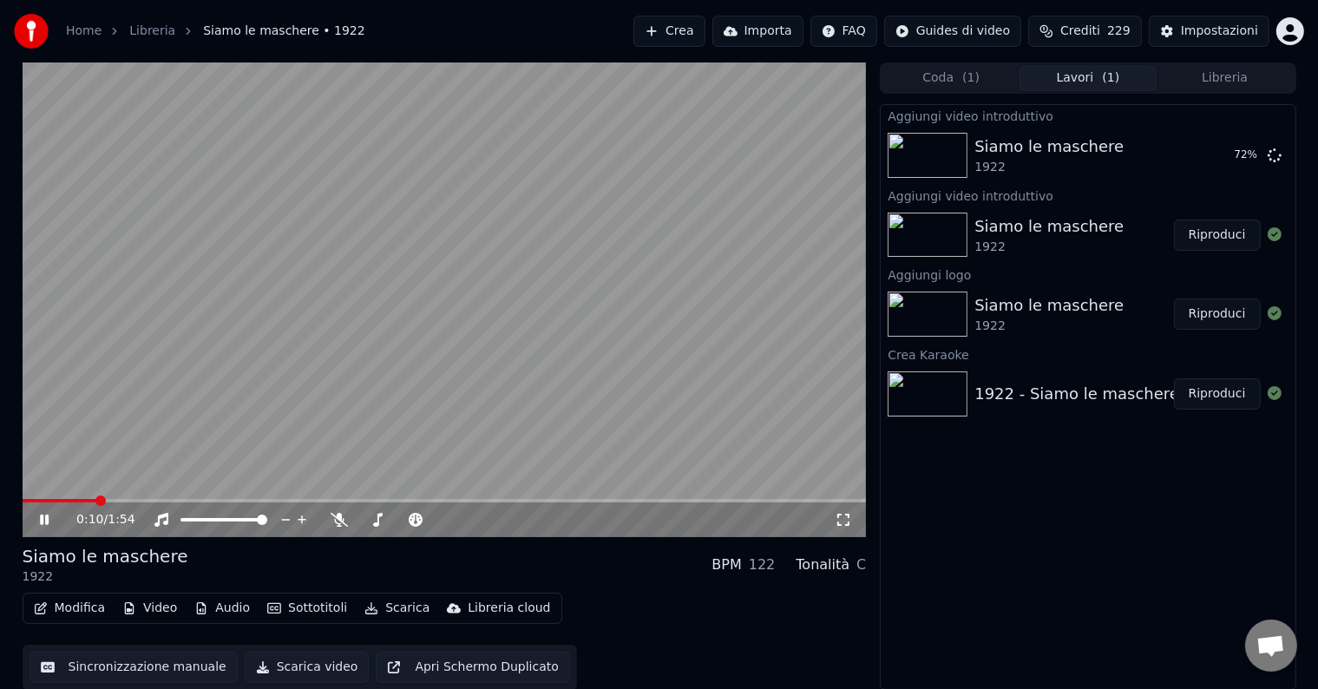
click at [154, 609] on button "Video" at bounding box center [149, 608] width 69 height 24
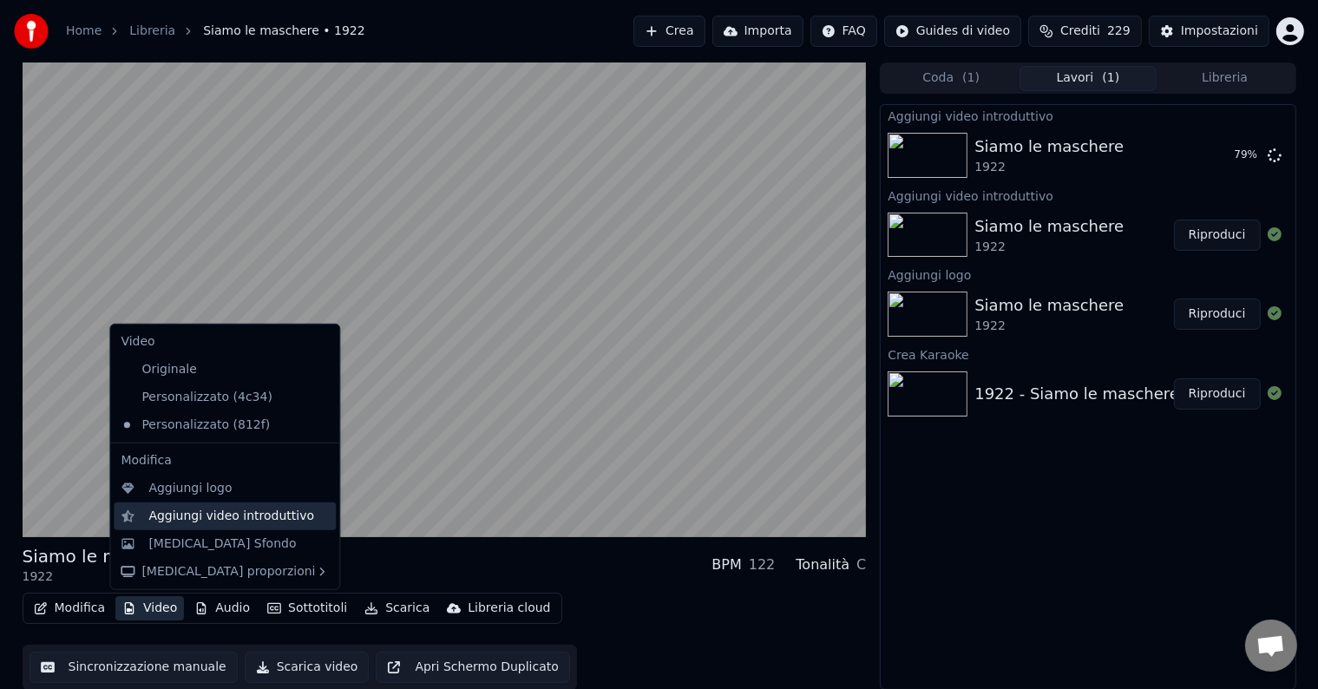
click at [187, 517] on div "Aggiungi video introduttivo" at bounding box center [231, 516] width 166 height 17
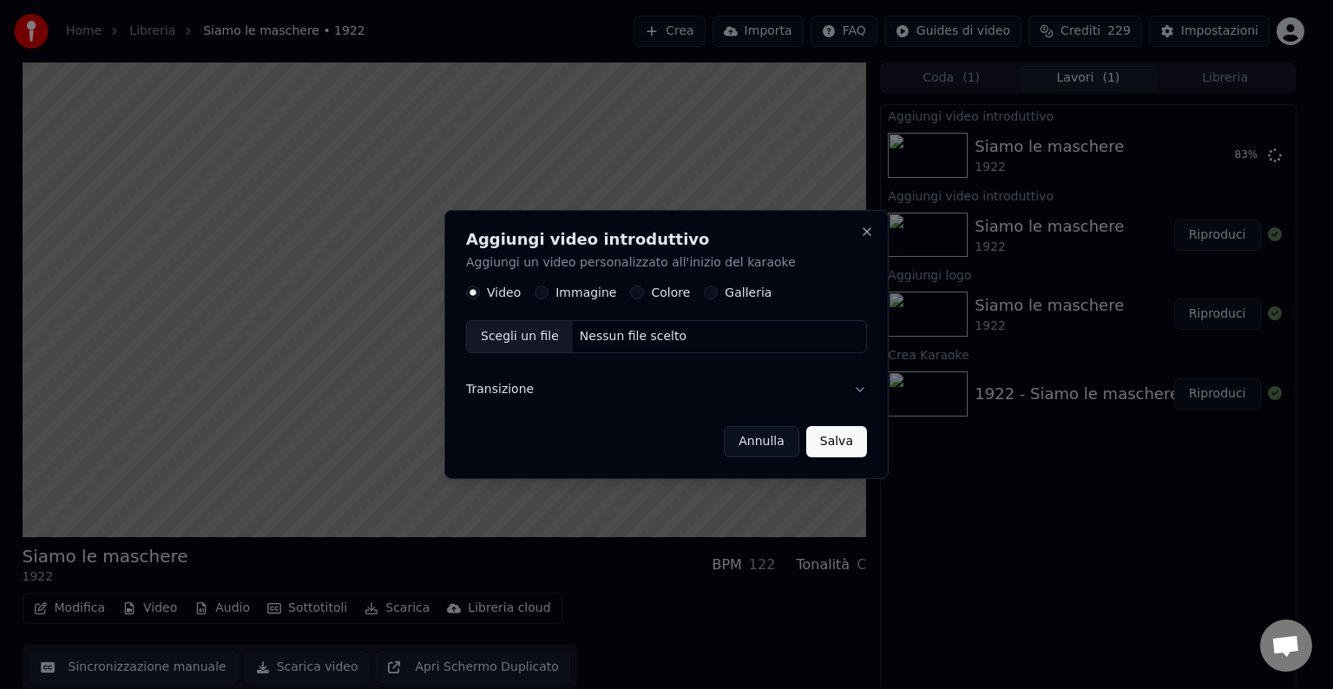
click at [550, 287] on div "Immagine" at bounding box center [576, 293] width 82 height 14
click at [549, 288] on div "Immagine" at bounding box center [576, 293] width 82 height 14
click at [546, 289] on div "Immagine" at bounding box center [576, 293] width 82 height 14
click at [762, 441] on button "Annulla" at bounding box center [762, 441] width 76 height 31
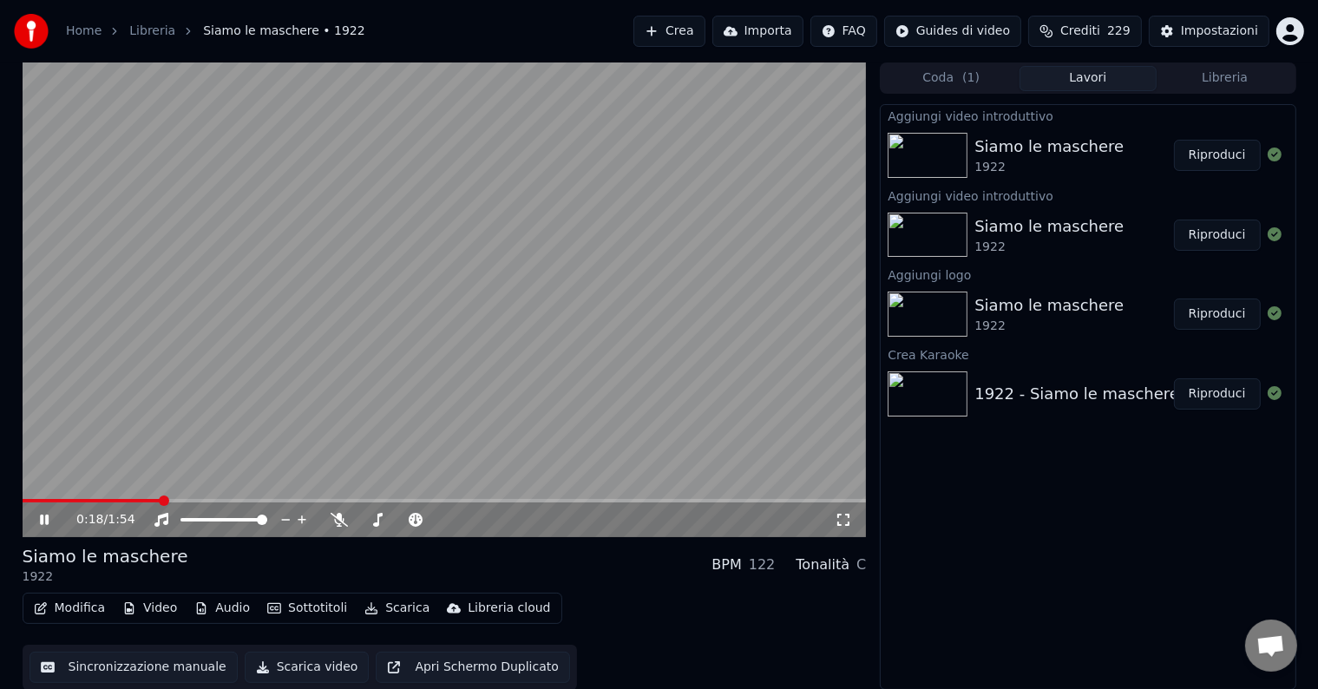
click at [152, 598] on button "Video" at bounding box center [149, 608] width 69 height 24
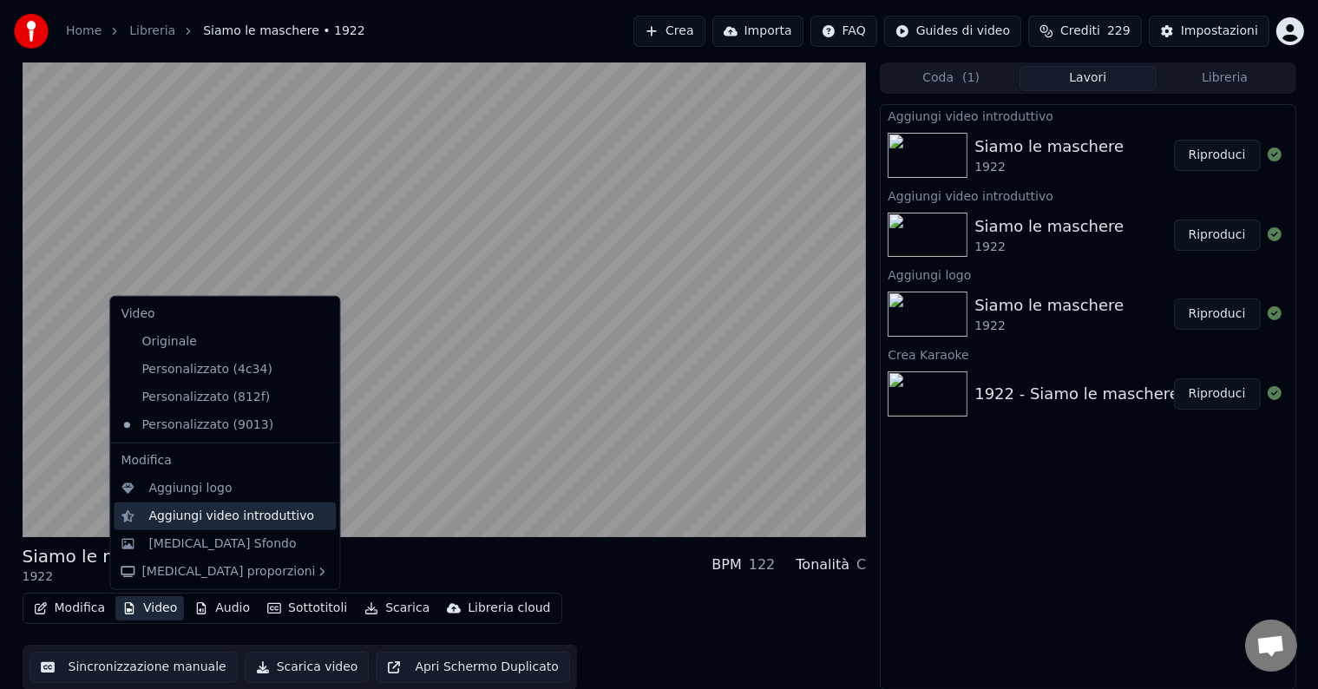
click at [165, 512] on div "Aggiungi video introduttivo" at bounding box center [231, 516] width 166 height 17
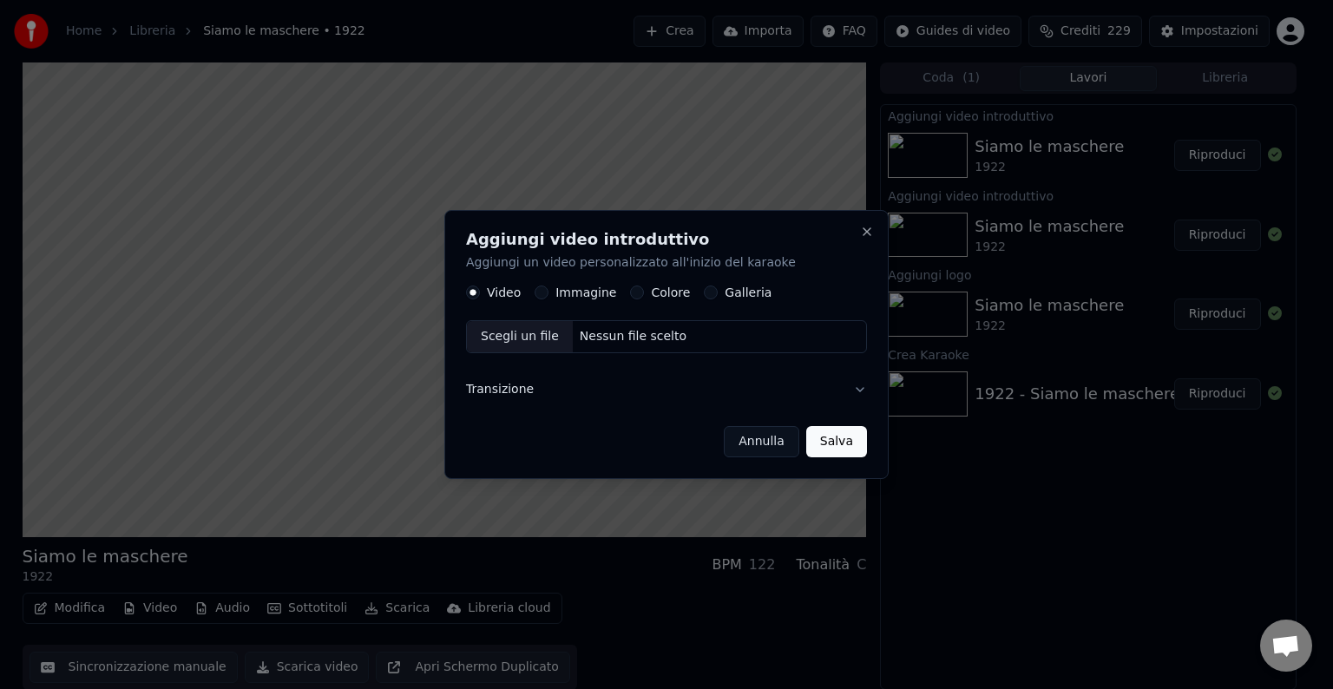
click at [542, 295] on button "Immagine" at bounding box center [542, 293] width 14 height 14
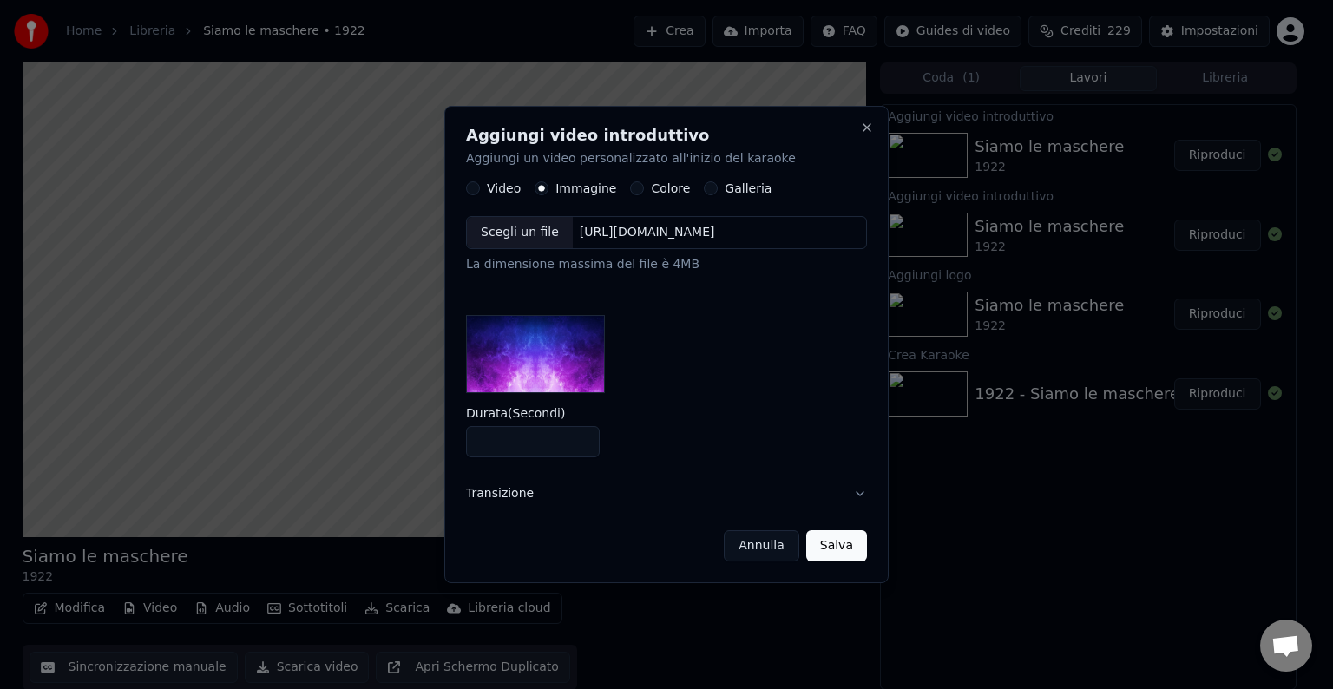
click at [495, 491] on button "Transizione" at bounding box center [666, 493] width 401 height 45
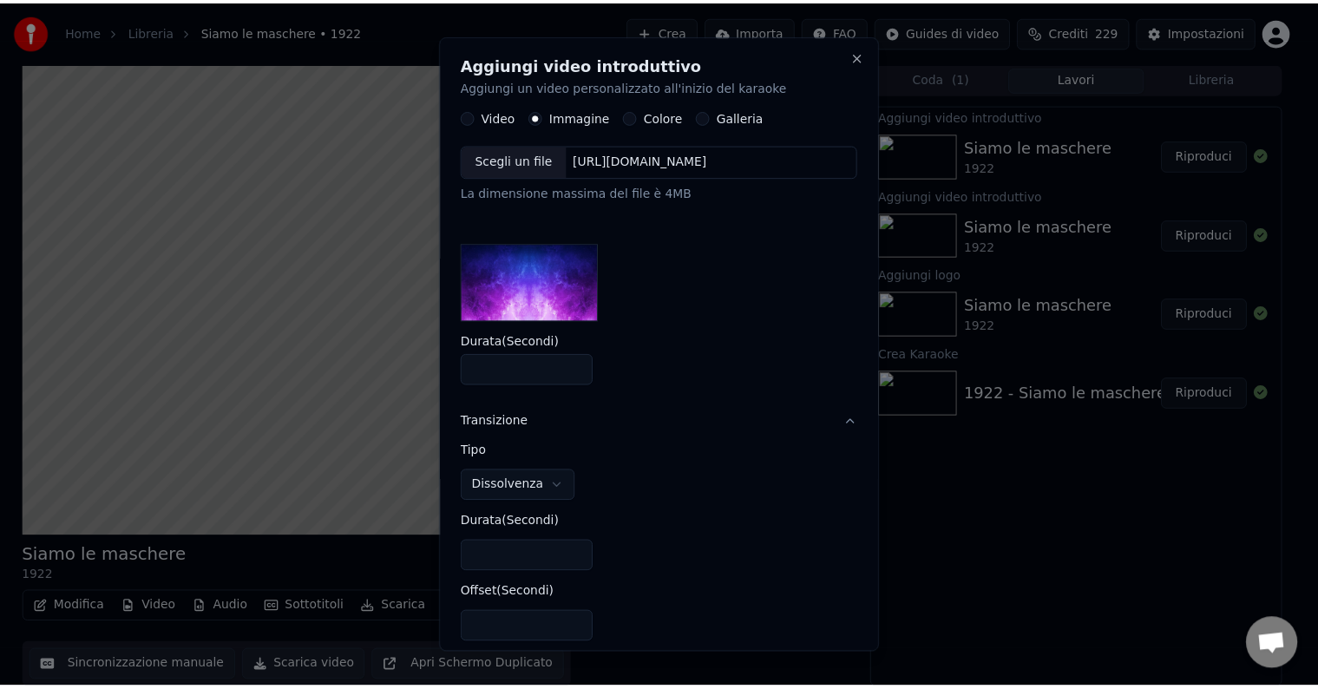
scroll to position [69, 0]
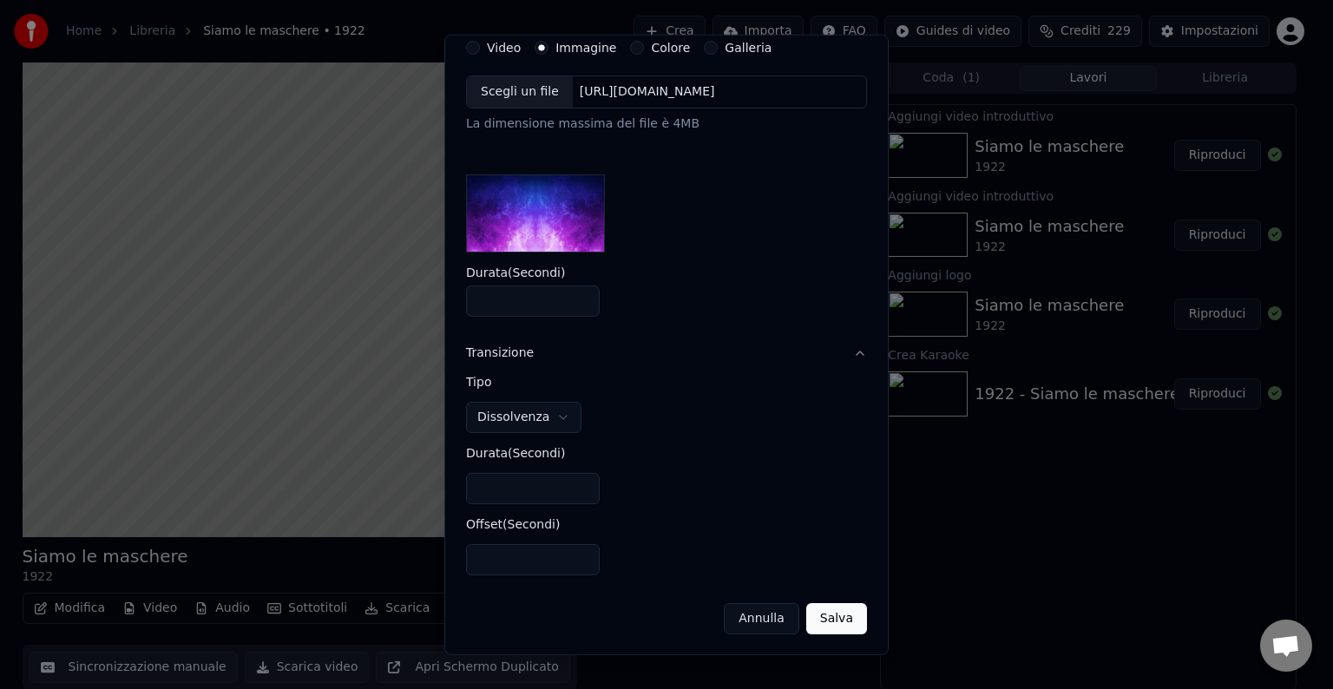
click at [727, 612] on button "Annulla" at bounding box center [762, 618] width 76 height 31
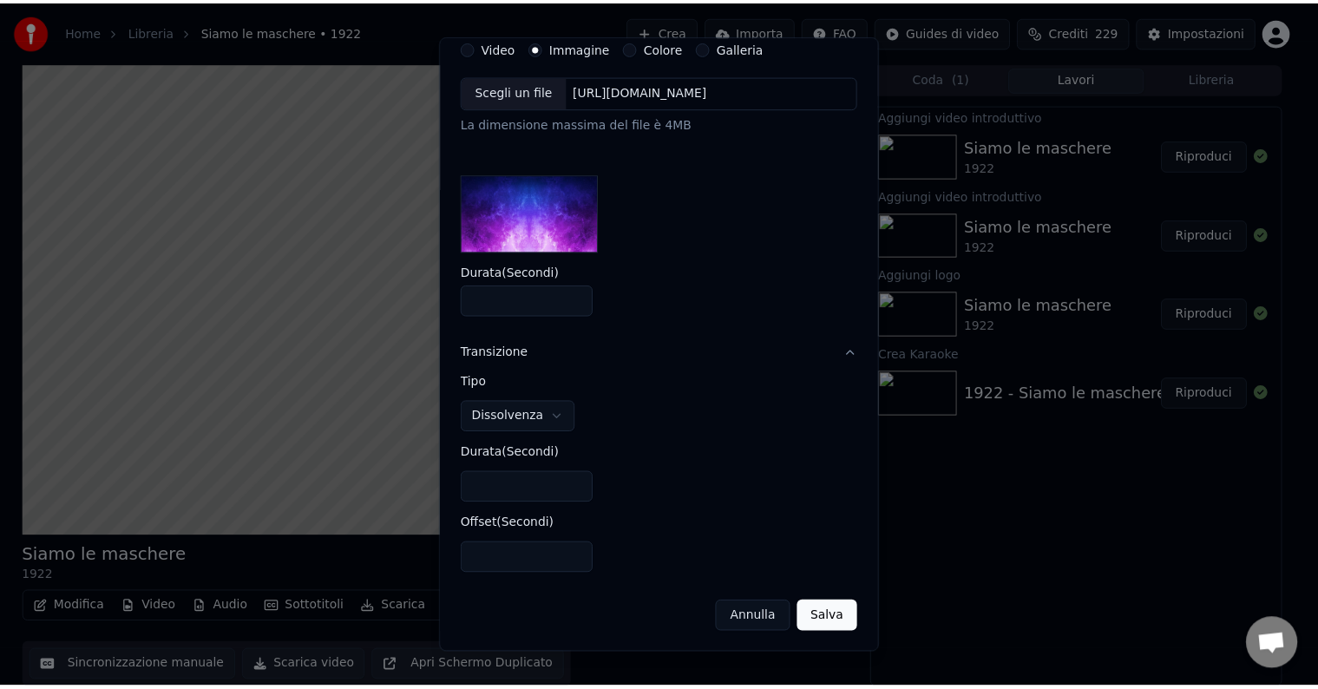
scroll to position [0, 0]
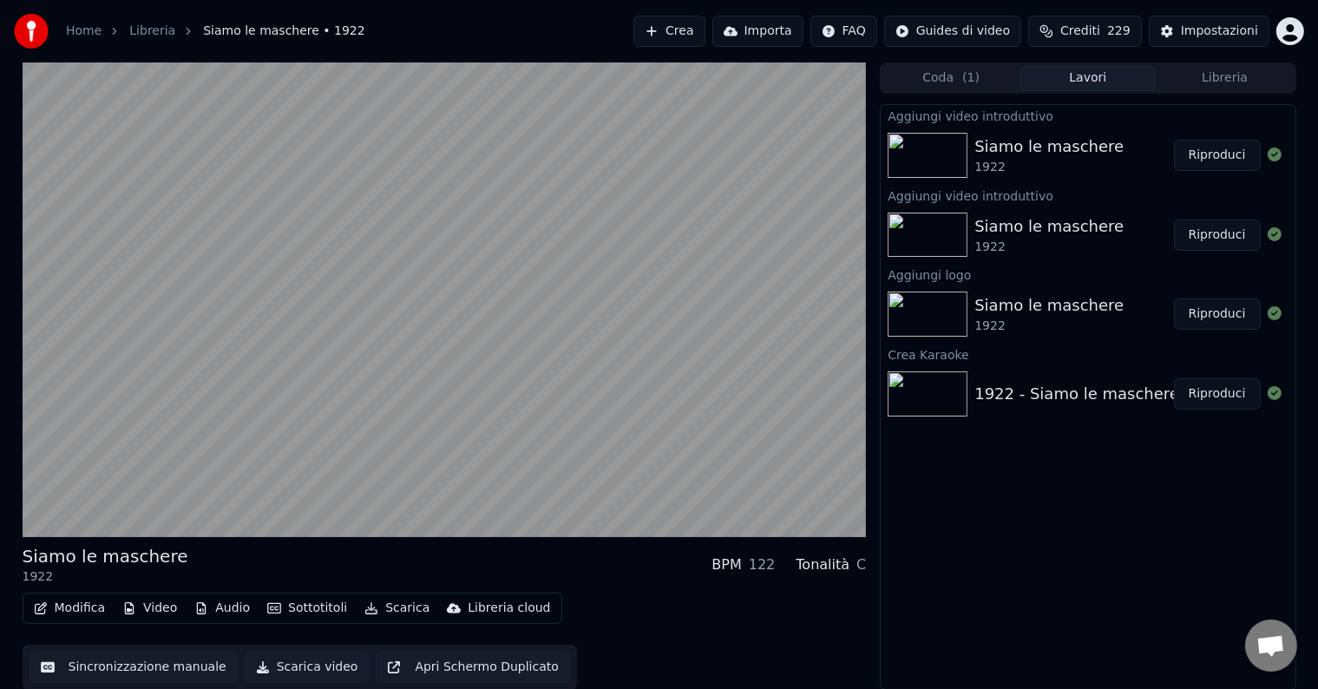
click at [1000, 628] on div "Aggiungi video introduttivo Siamo le maschere 1922 Riproduci Aggiungi video int…" at bounding box center [1088, 397] width 416 height 586
click at [1022, 316] on div "Siamo le maschere" at bounding box center [1049, 305] width 149 height 24
click at [1021, 394] on div "1922 - Siamo le maschere" at bounding box center [1077, 394] width 205 height 24
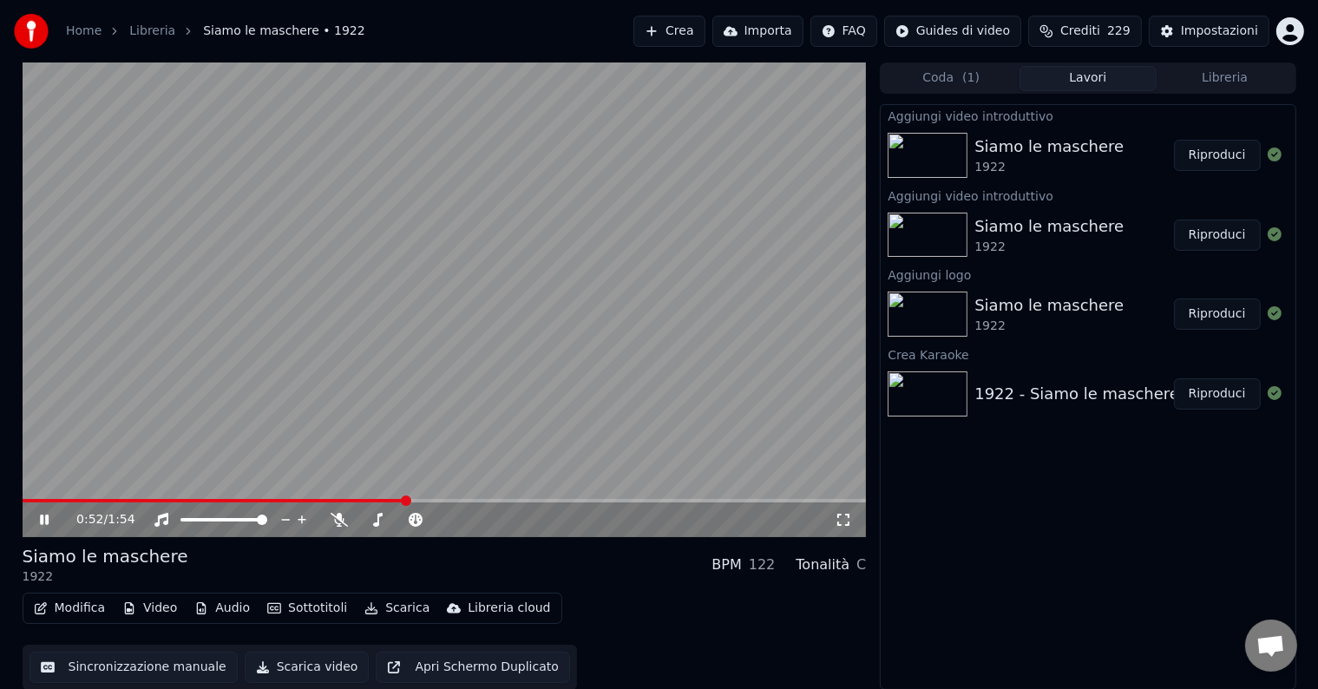
click at [959, 386] on img at bounding box center [928, 393] width 80 height 45
click at [960, 386] on img at bounding box center [928, 393] width 80 height 45
click at [71, 608] on button "Modifica" at bounding box center [70, 608] width 86 height 24
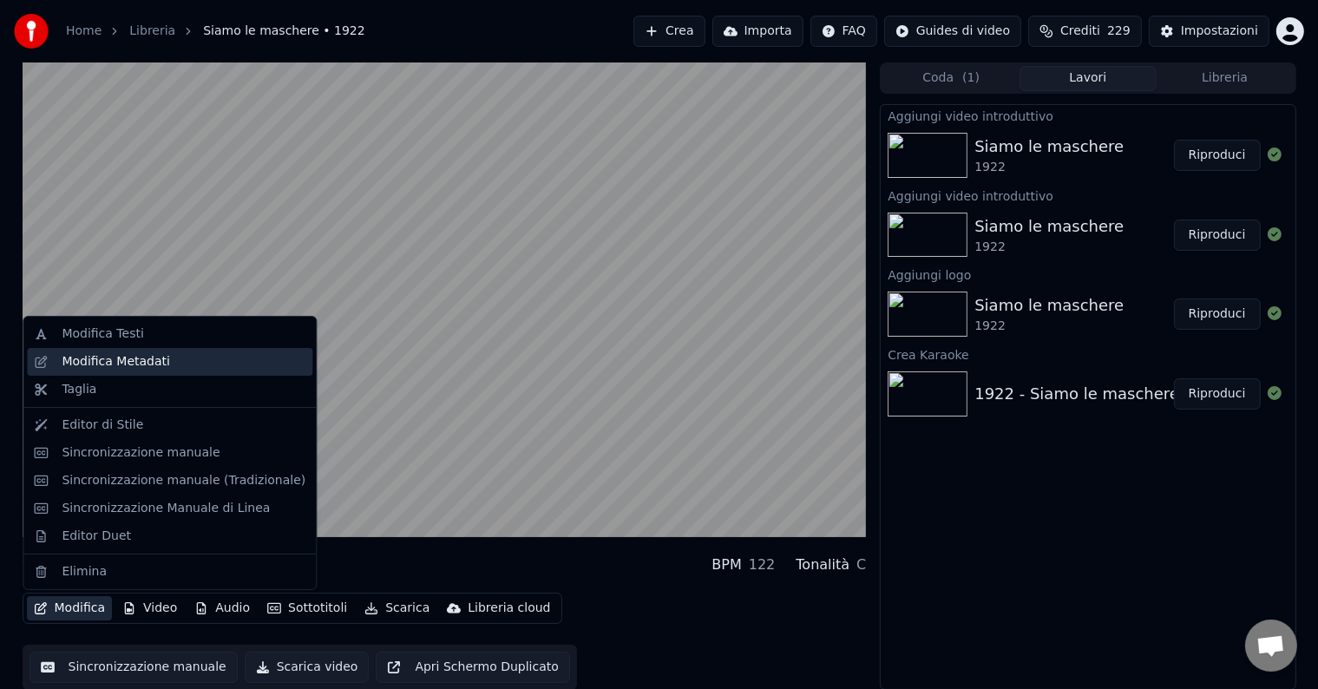
click at [115, 367] on div "Modifica Metadati" at bounding box center [116, 361] width 108 height 17
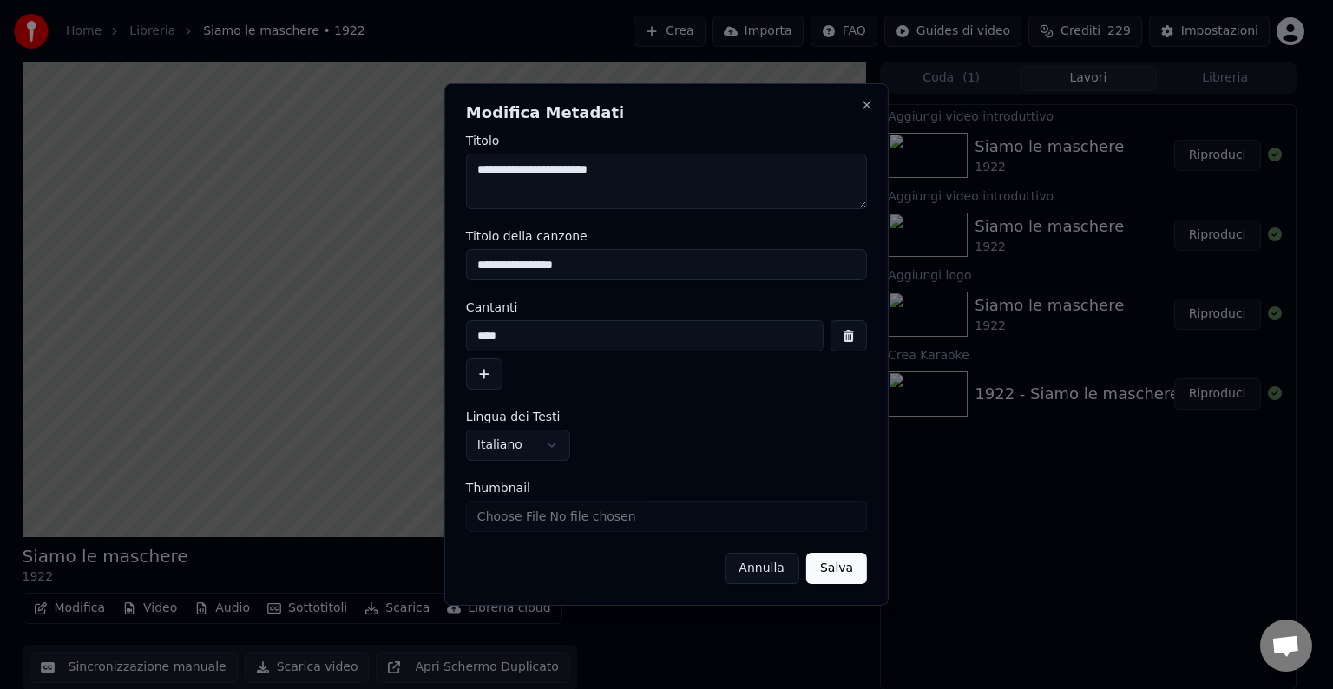
drag, startPoint x: 517, startPoint y: 171, endPoint x: 236, endPoint y: 162, distance: 281.4
click at [236, 162] on body "Home Libreria Siamo le maschere • 1922 Crea Importa FAQ Guides di video Crediti…" at bounding box center [659, 344] width 1318 height 689
type textarea "**********"
click at [530, 334] on input "****" at bounding box center [645, 335] width 358 height 31
drag, startPoint x: 530, startPoint y: 334, endPoint x: 368, endPoint y: 326, distance: 162.5
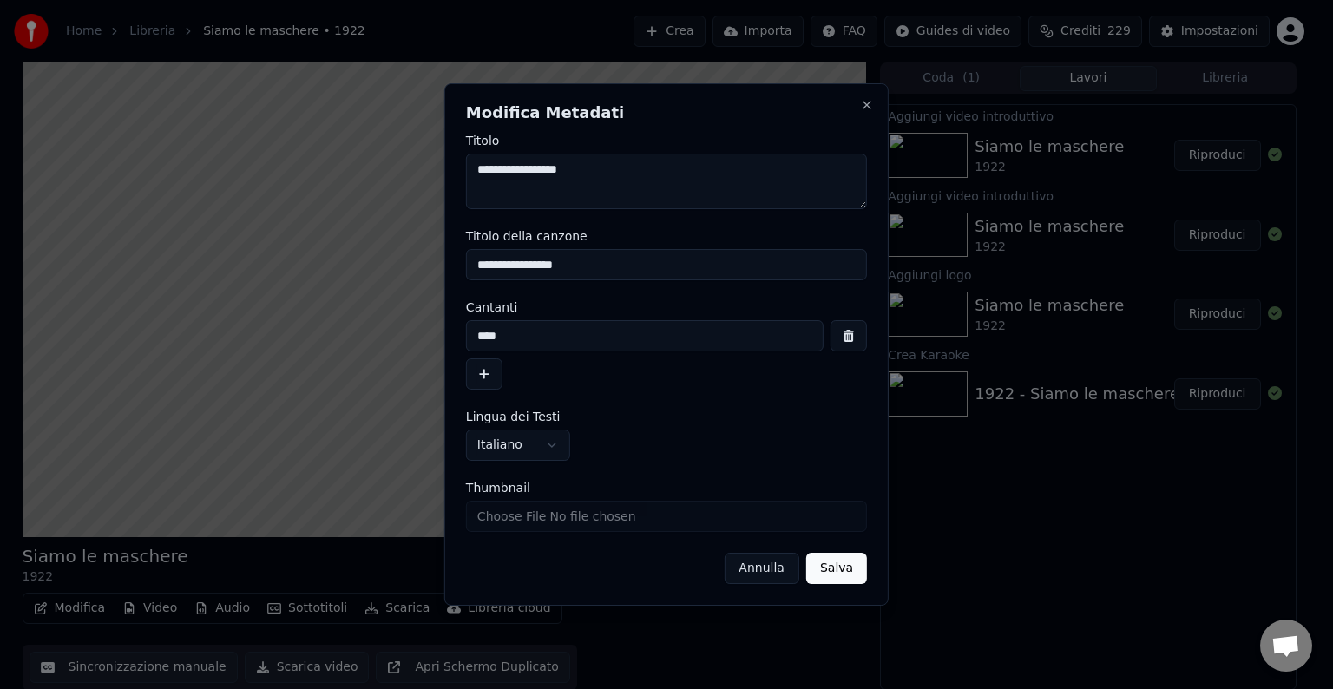
click at [368, 326] on body "Home Libreria Siamo le maschere • 1922 Crea Importa FAQ Guides di video Crediti…" at bounding box center [659, 344] width 1318 height 689
type input "*"
type input "**********"
click at [845, 577] on button "Salva" at bounding box center [836, 568] width 61 height 31
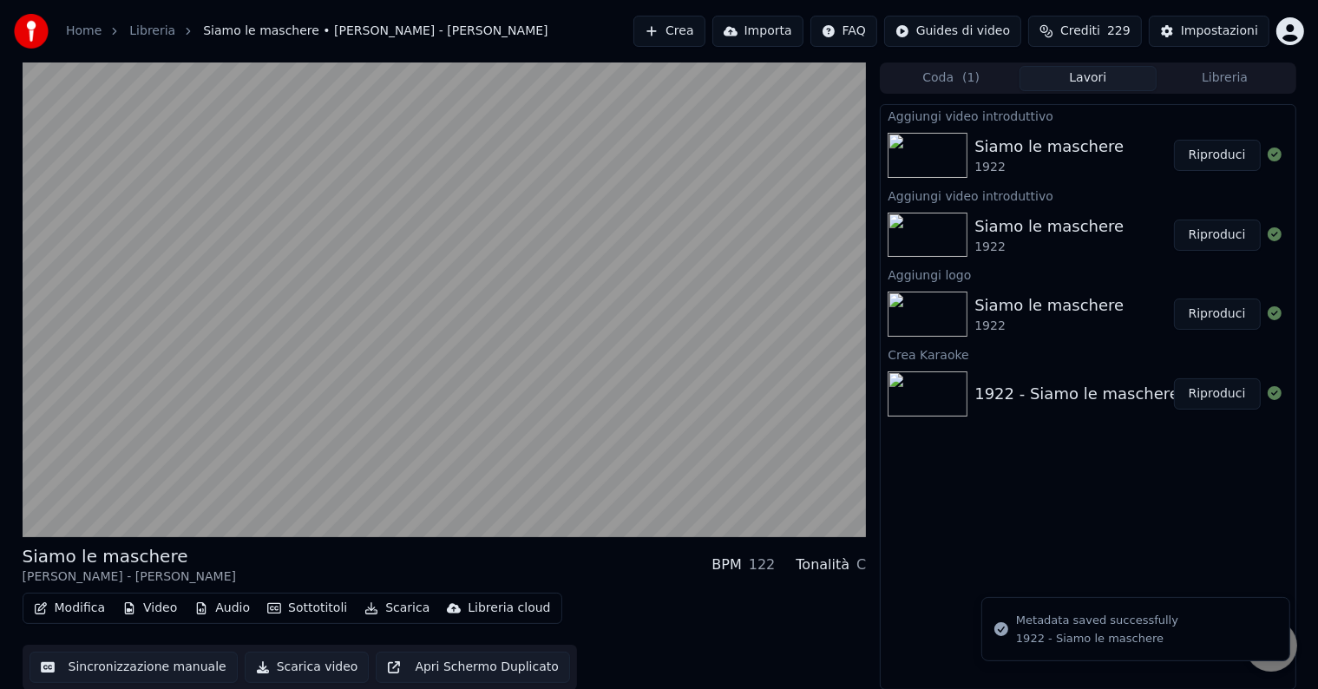
click at [1014, 404] on div "1922 - Siamo le maschere" at bounding box center [1077, 394] width 205 height 24
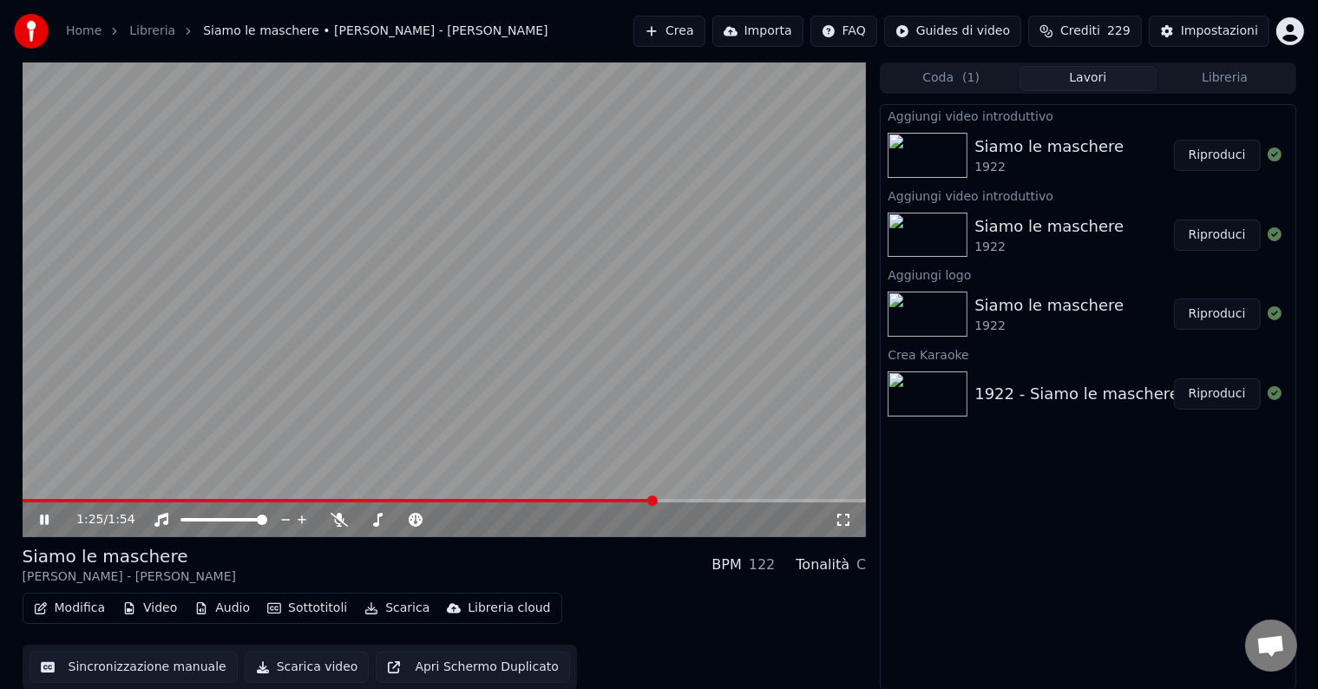
click at [37, 514] on icon at bounding box center [56, 520] width 41 height 14
click at [23, 496] on span at bounding box center [28, 501] width 10 height 10
click at [1046, 409] on div "1922 - Siamo le maschere Riproduci" at bounding box center [1088, 394] width 414 height 59
click at [957, 390] on img at bounding box center [928, 393] width 80 height 45
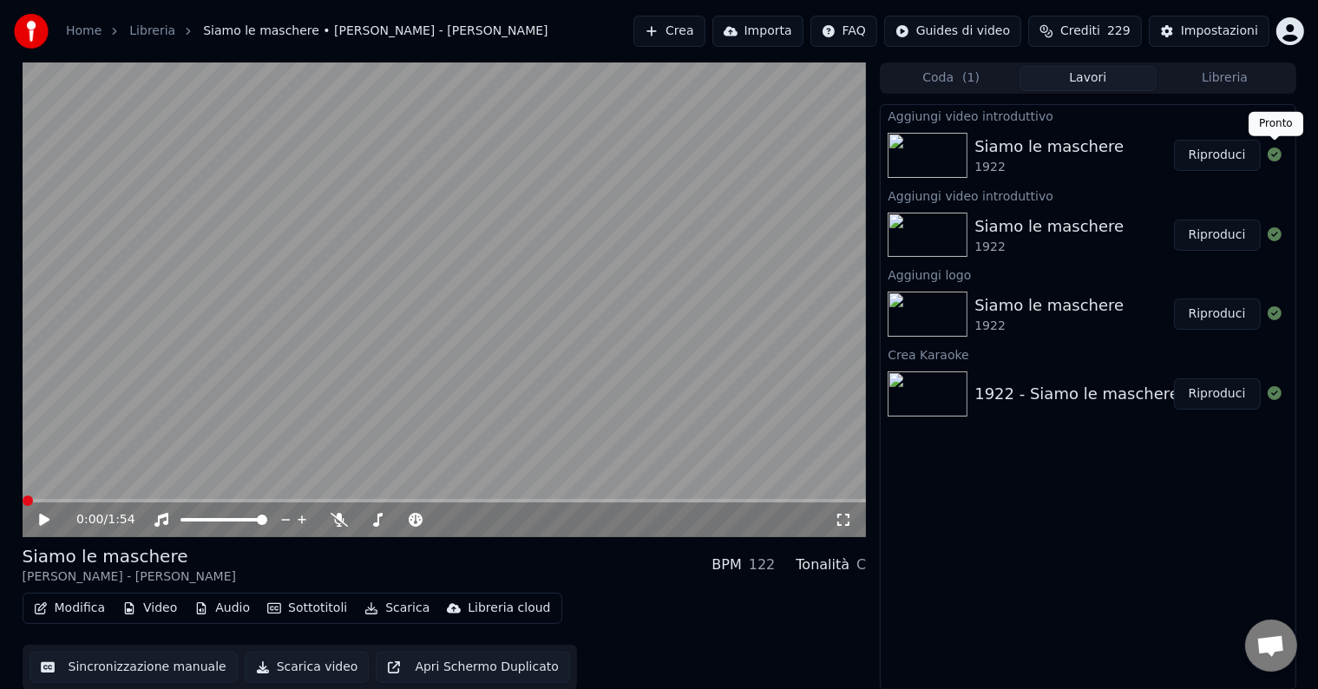
click at [1275, 157] on icon at bounding box center [1275, 155] width 14 height 14
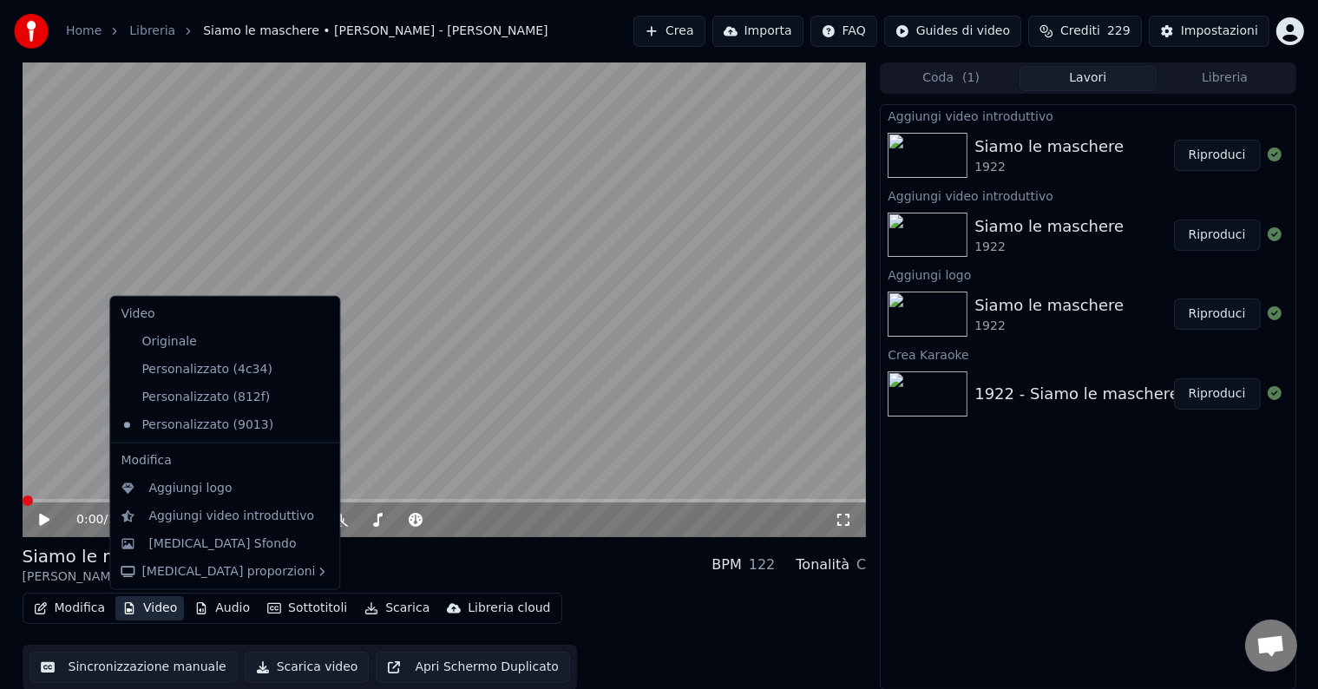
click at [140, 615] on button "Video" at bounding box center [149, 608] width 69 height 24
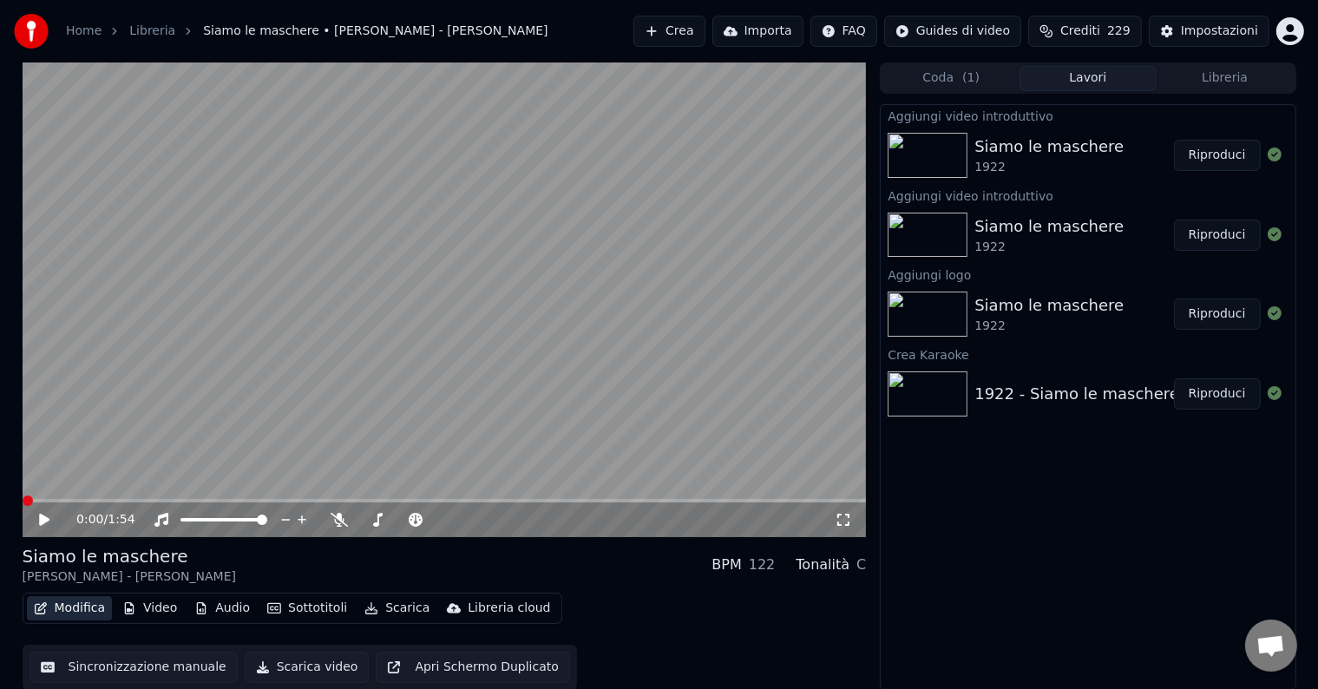
click at [88, 611] on button "Modifica" at bounding box center [70, 608] width 86 height 24
click at [37, 517] on icon at bounding box center [56, 520] width 41 height 14
click at [1253, 28] on div "Impostazioni" at bounding box center [1219, 31] width 77 height 17
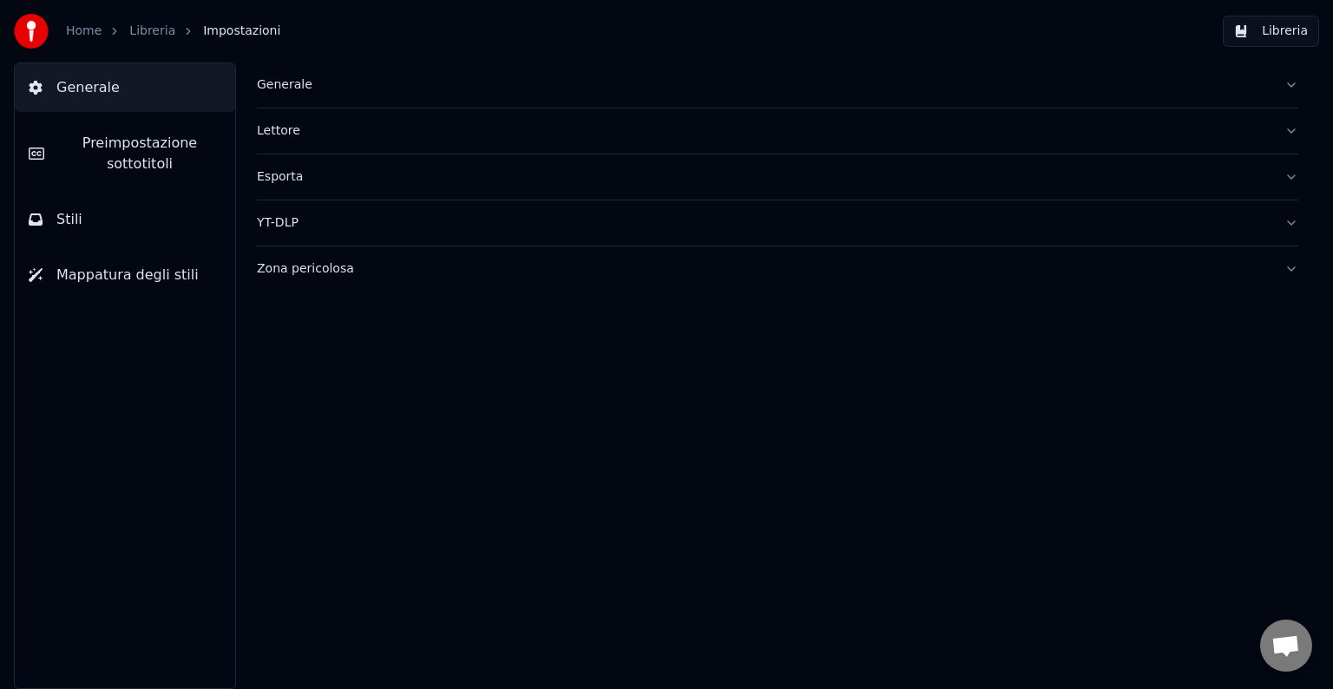
click at [139, 31] on link "Libreria" at bounding box center [152, 31] width 46 height 17
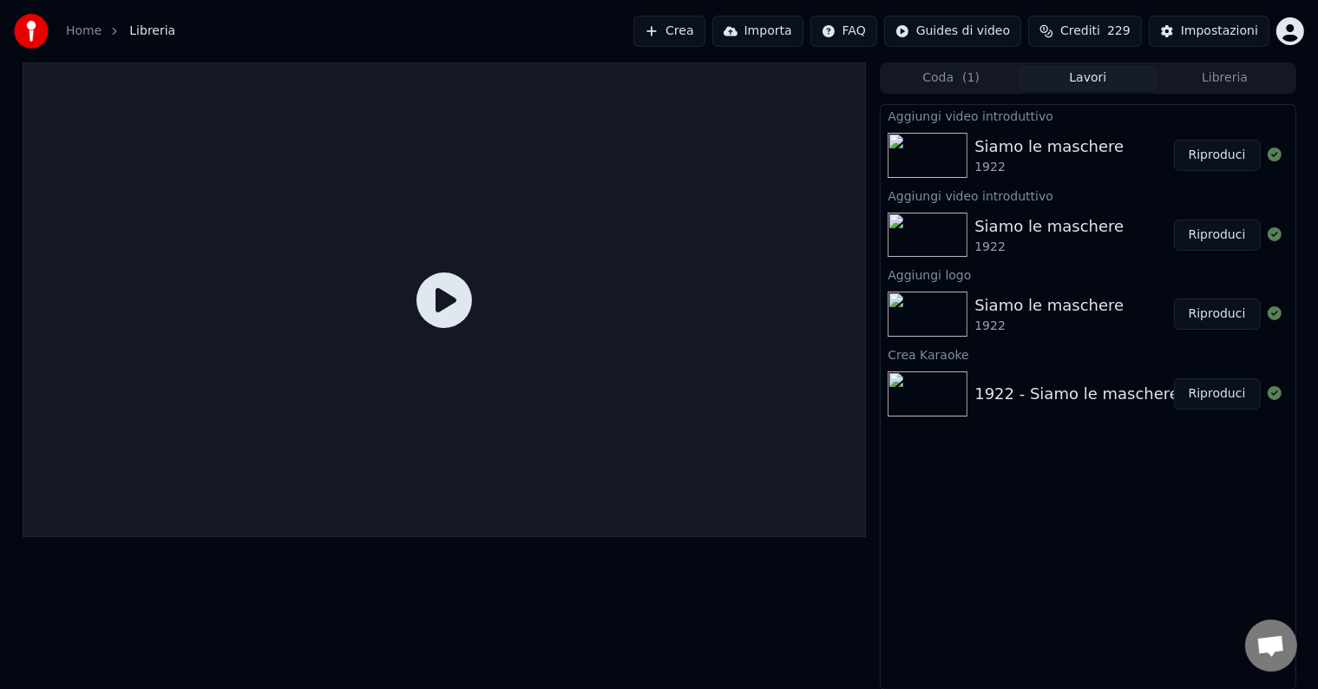
click at [968, 391] on img at bounding box center [928, 393] width 80 height 45
click at [1186, 86] on button "Libreria" at bounding box center [1225, 78] width 137 height 25
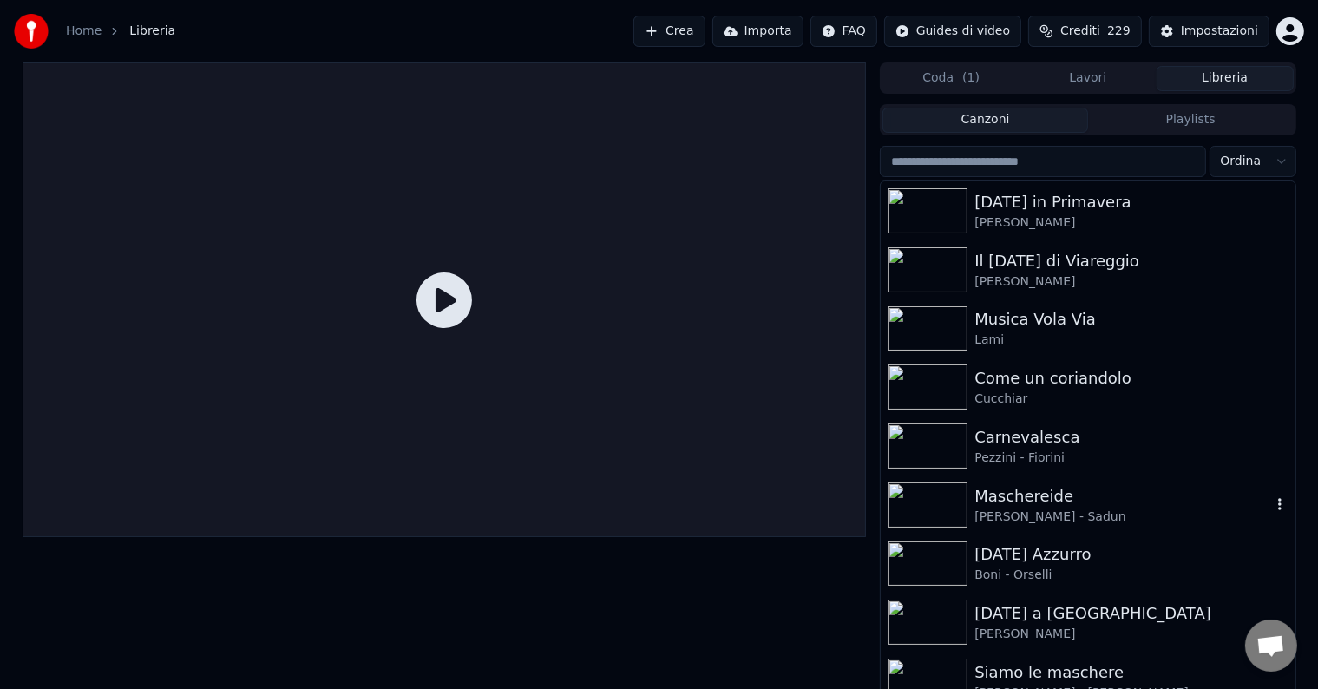
scroll to position [14, 0]
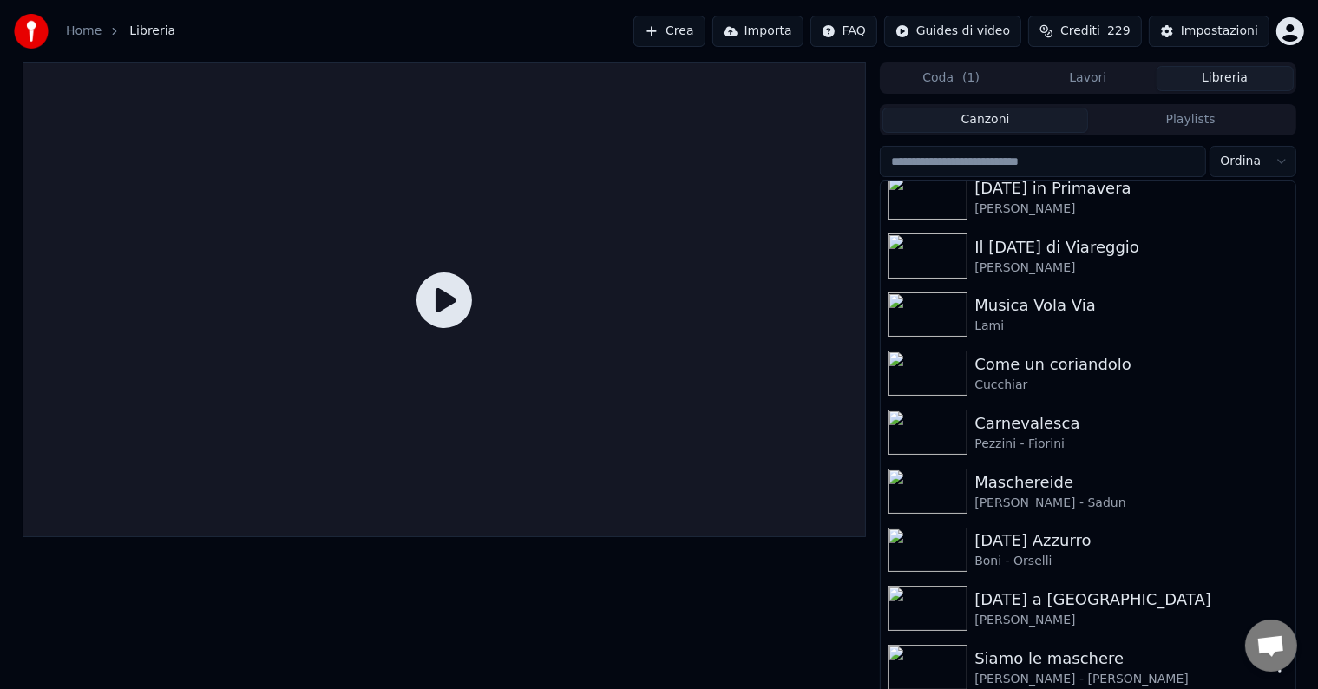
click at [1022, 659] on div "Siamo le maschere" at bounding box center [1123, 659] width 296 height 24
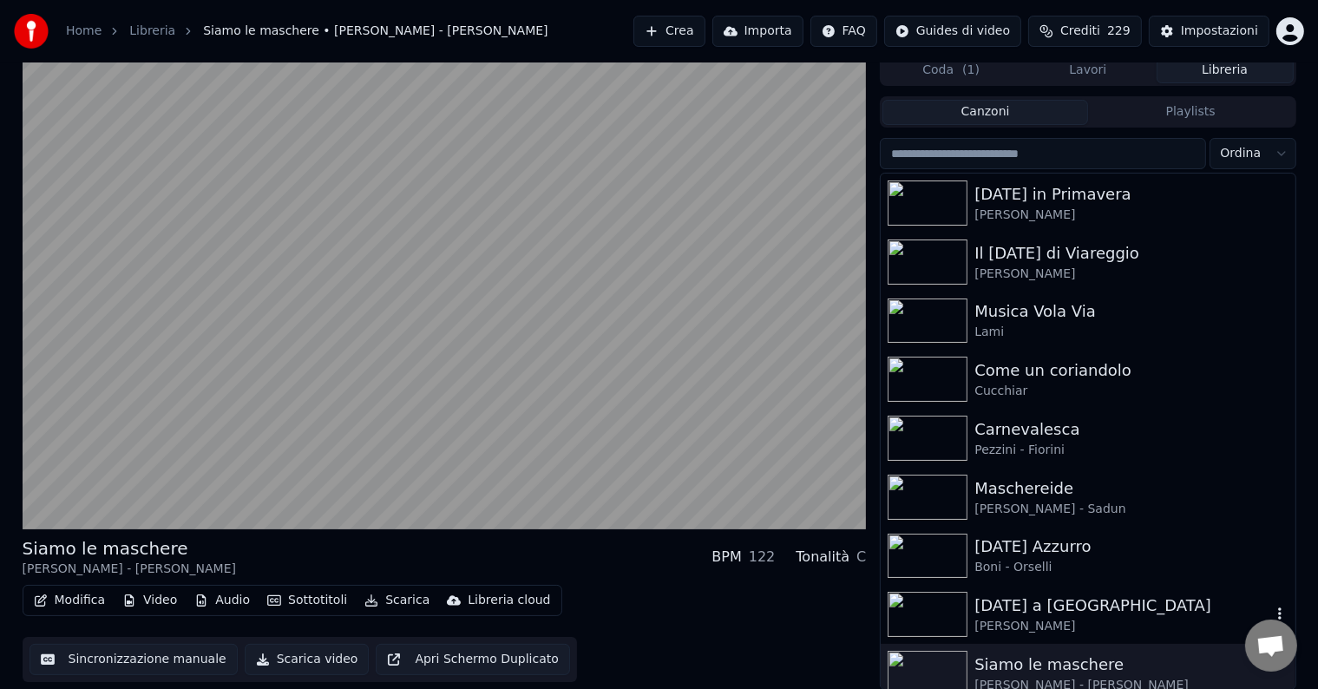
scroll to position [14, 0]
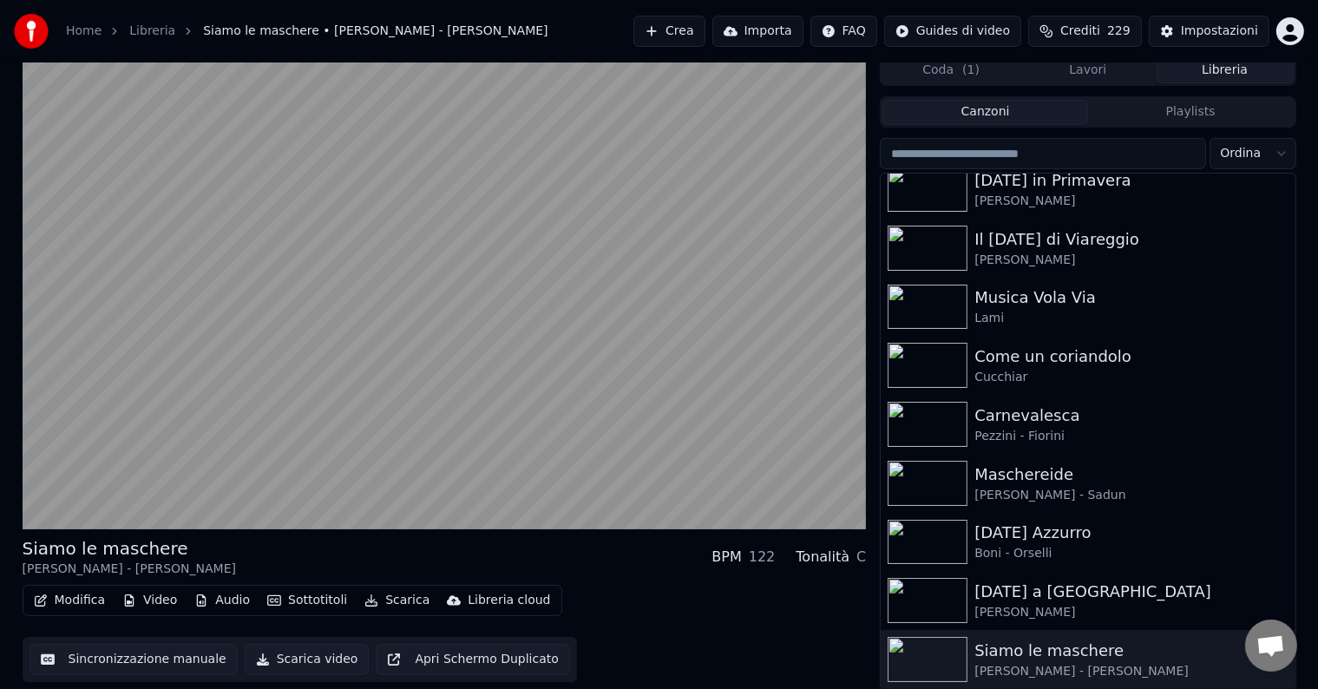
click at [1260, 675] on div "Siamo le maschere [PERSON_NAME] - [PERSON_NAME]" at bounding box center [1088, 659] width 414 height 59
click at [1265, 674] on div "Siamo le maschere [PERSON_NAME] - [PERSON_NAME]" at bounding box center [1088, 659] width 414 height 59
drag, startPoint x: 1270, startPoint y: 653, endPoint x: 1293, endPoint y: 596, distance: 61.1
click at [1292, 597] on body "Home Libreria Siamo le maschere • [PERSON_NAME] - [PERSON_NAME] Crea Importa FA…" at bounding box center [659, 336] width 1318 height 689
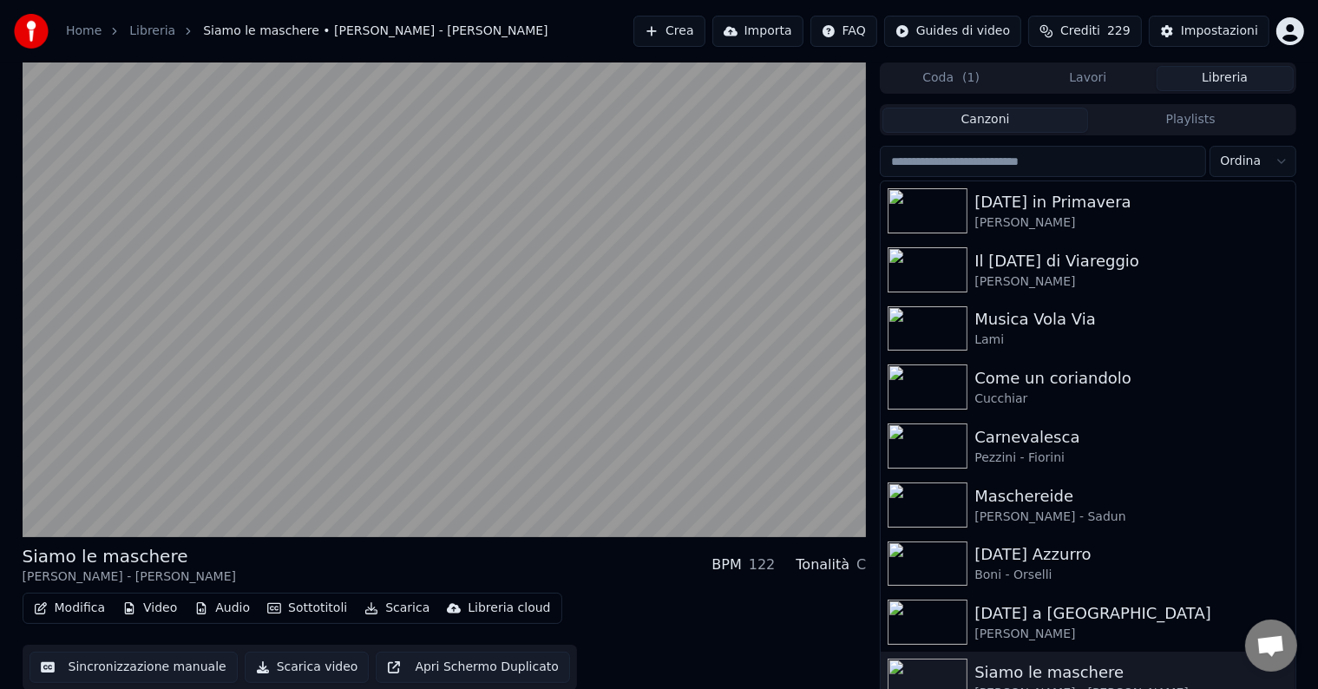
scroll to position [8, 0]
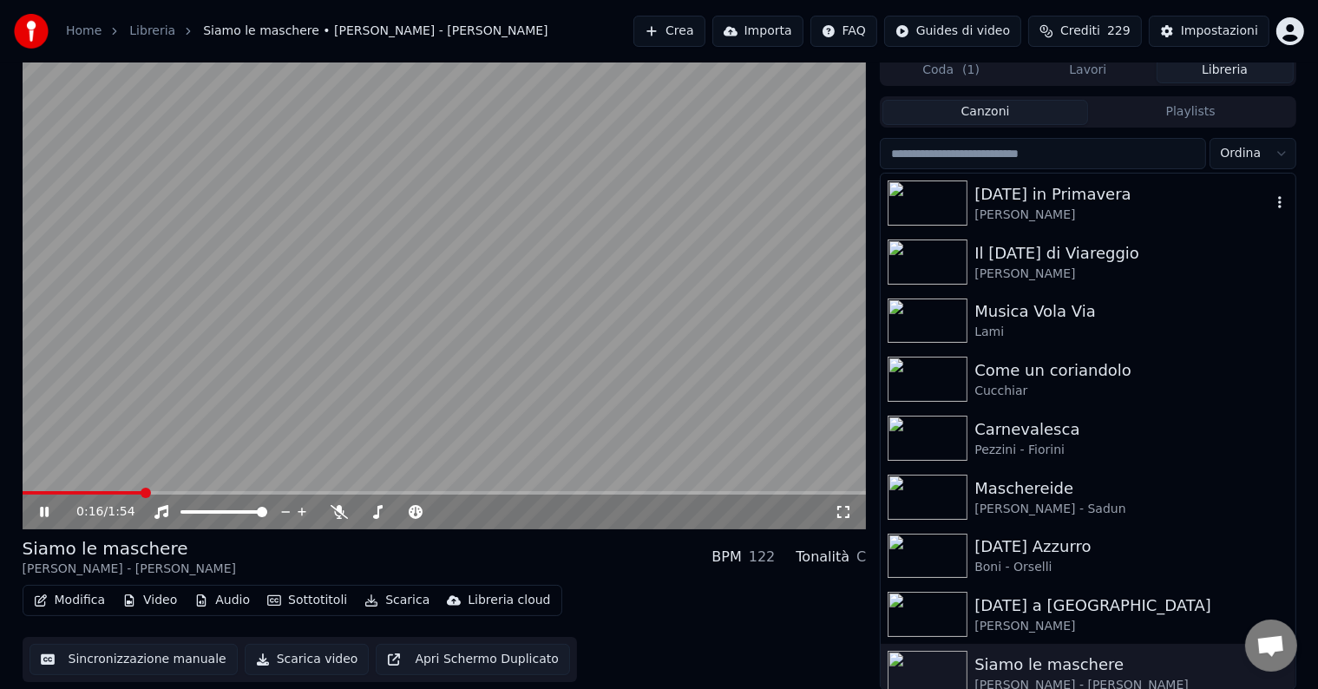
click at [1061, 205] on div "[DATE] in Primavera" at bounding box center [1123, 194] width 296 height 24
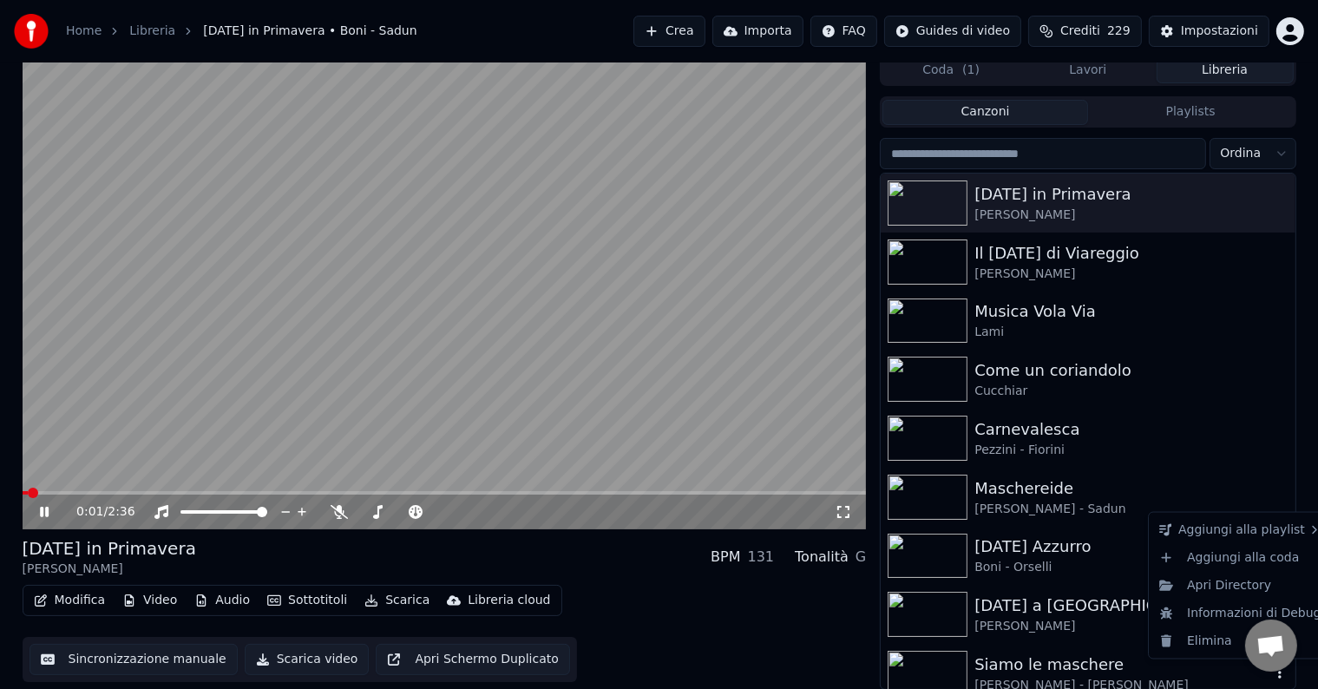
click at [1279, 678] on icon "button" at bounding box center [1280, 673] width 3 height 12
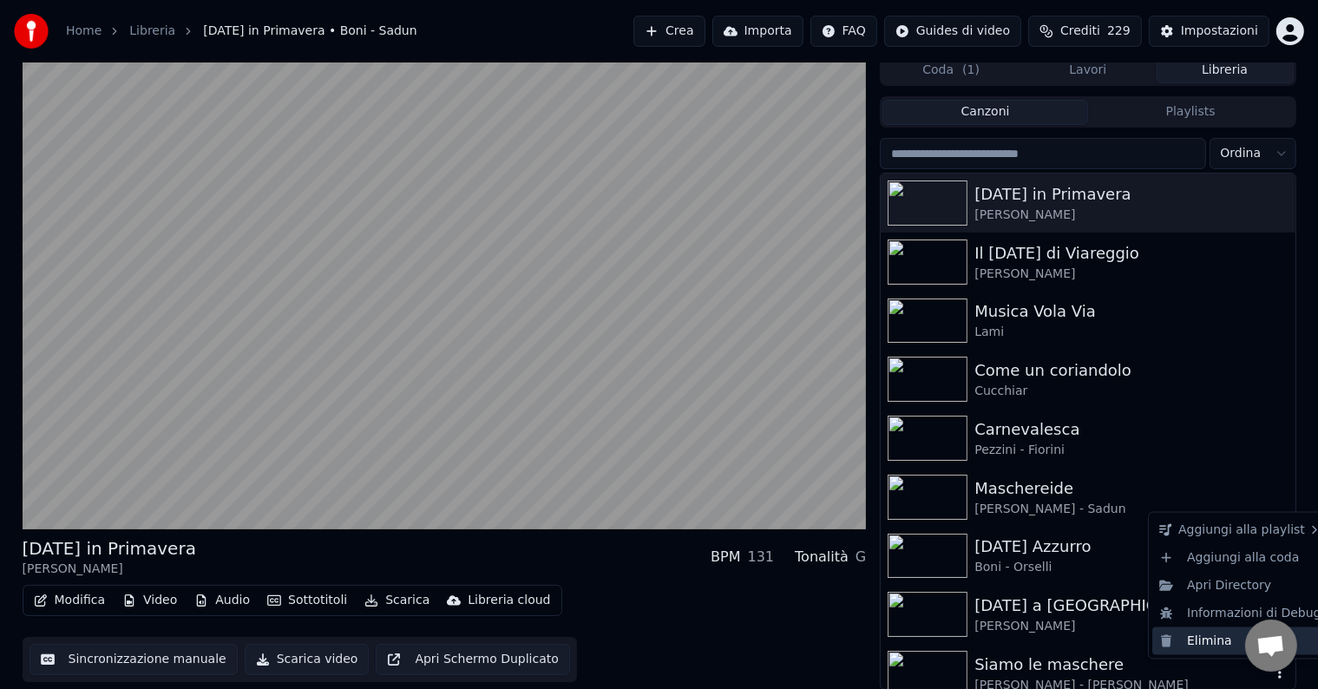
click at [1205, 645] on div "Elimina" at bounding box center [1241, 642] width 176 height 28
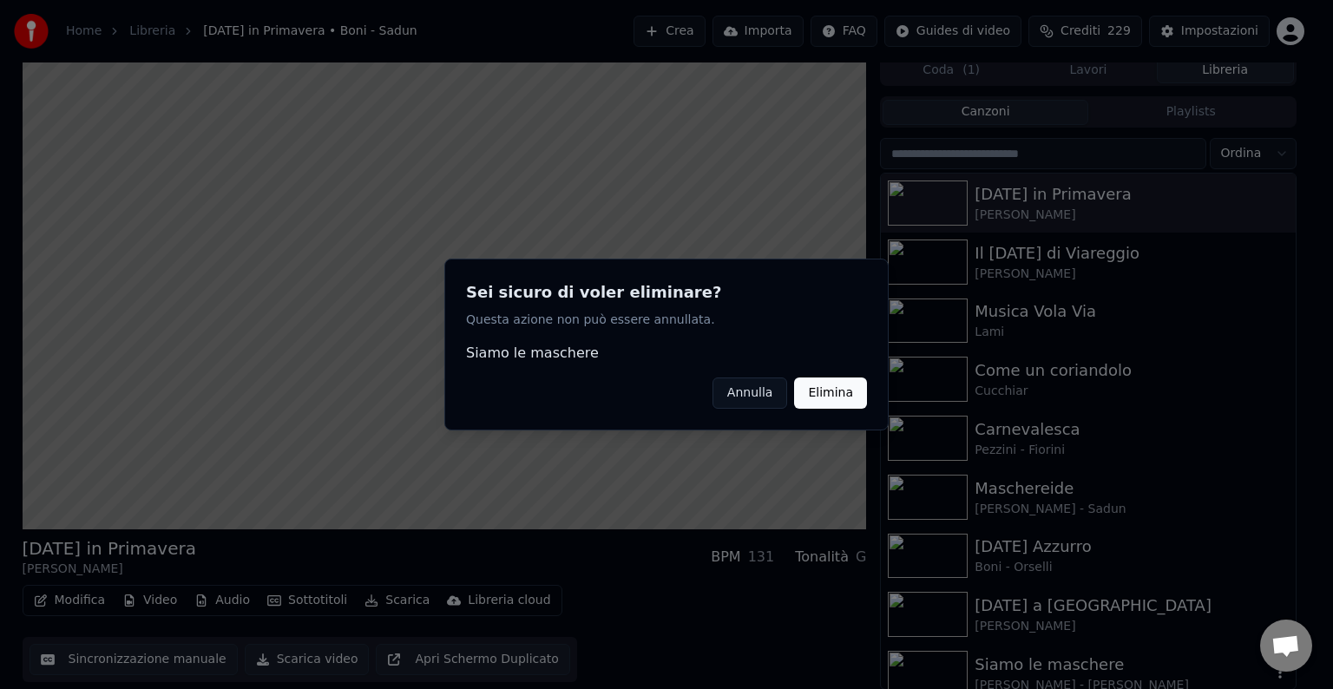
click at [829, 394] on button "Elimina" at bounding box center [830, 393] width 73 height 31
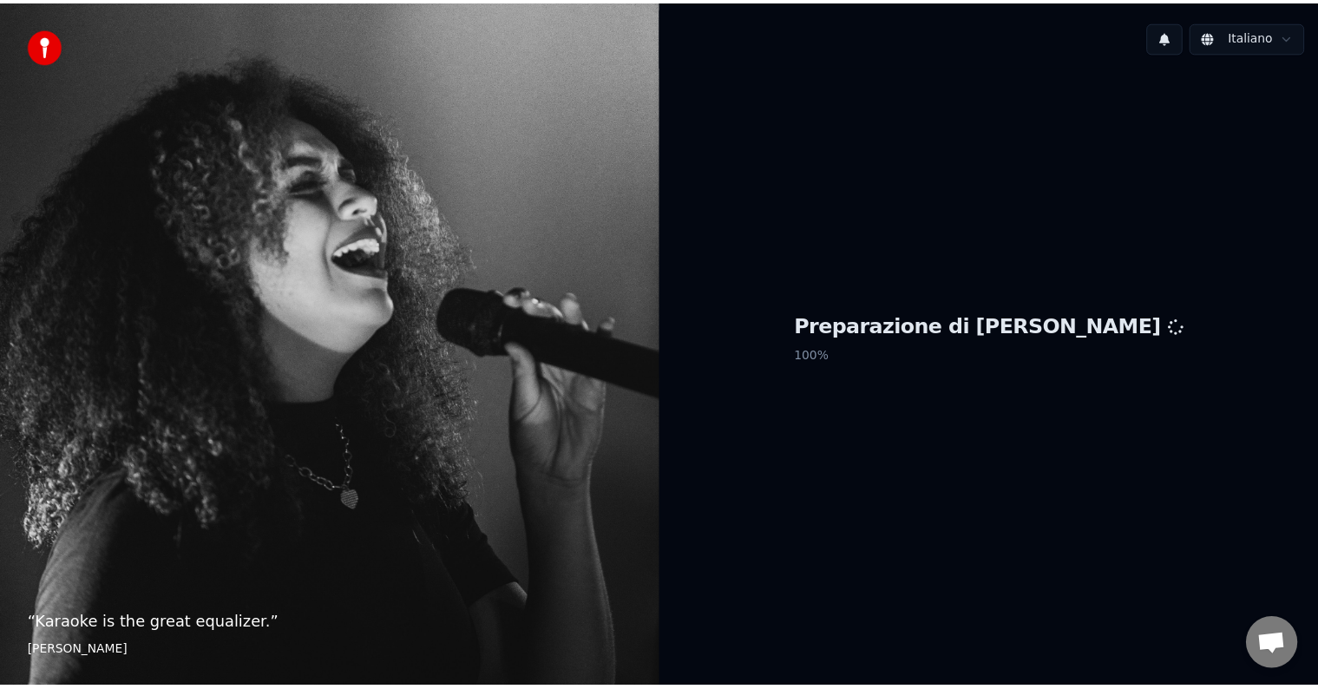
scroll to position [55, 0]
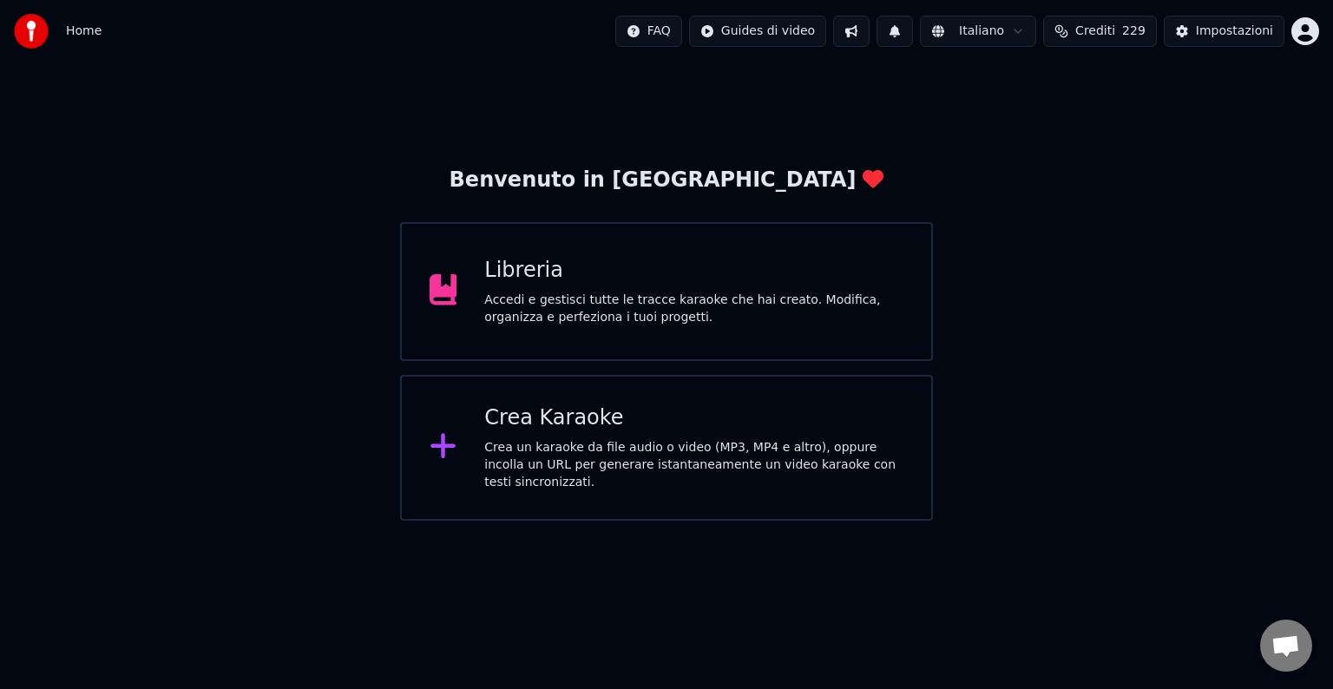
click at [500, 293] on div "Accedi e gestisci tutte le tracce karaoke che hai creato. Modifica, organizza e…" at bounding box center [693, 309] width 419 height 35
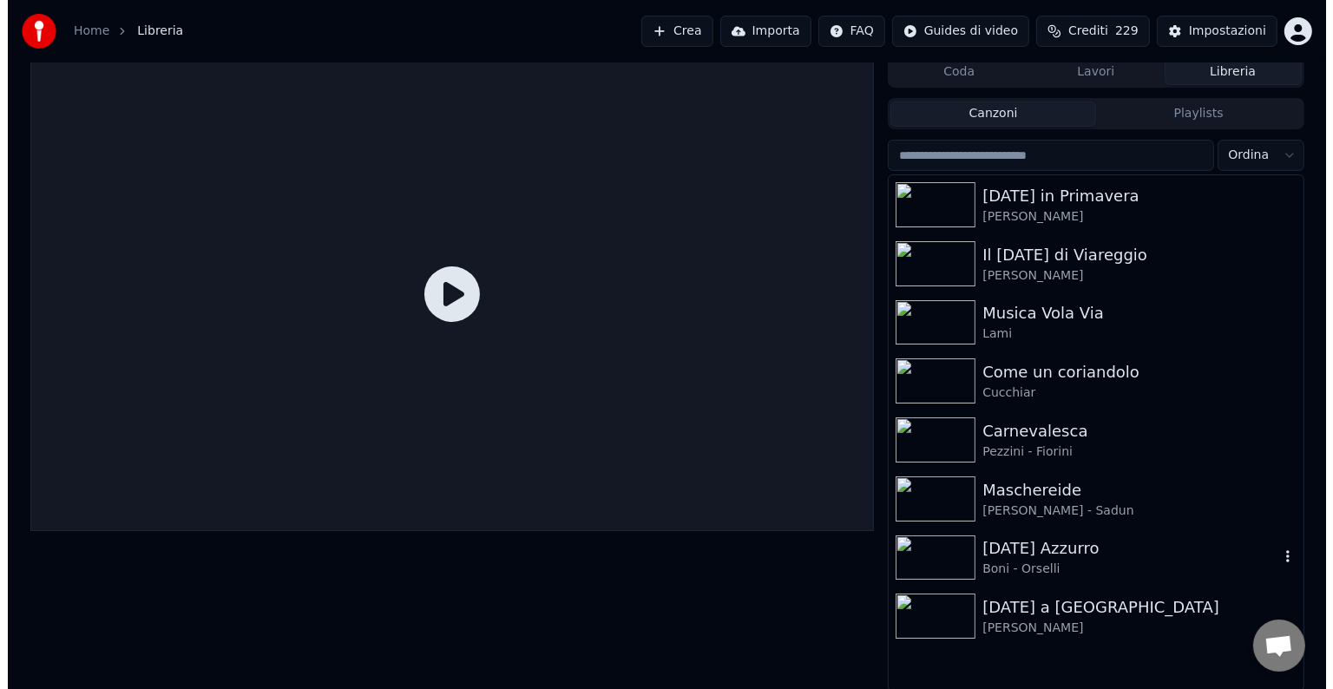
scroll to position [8, 0]
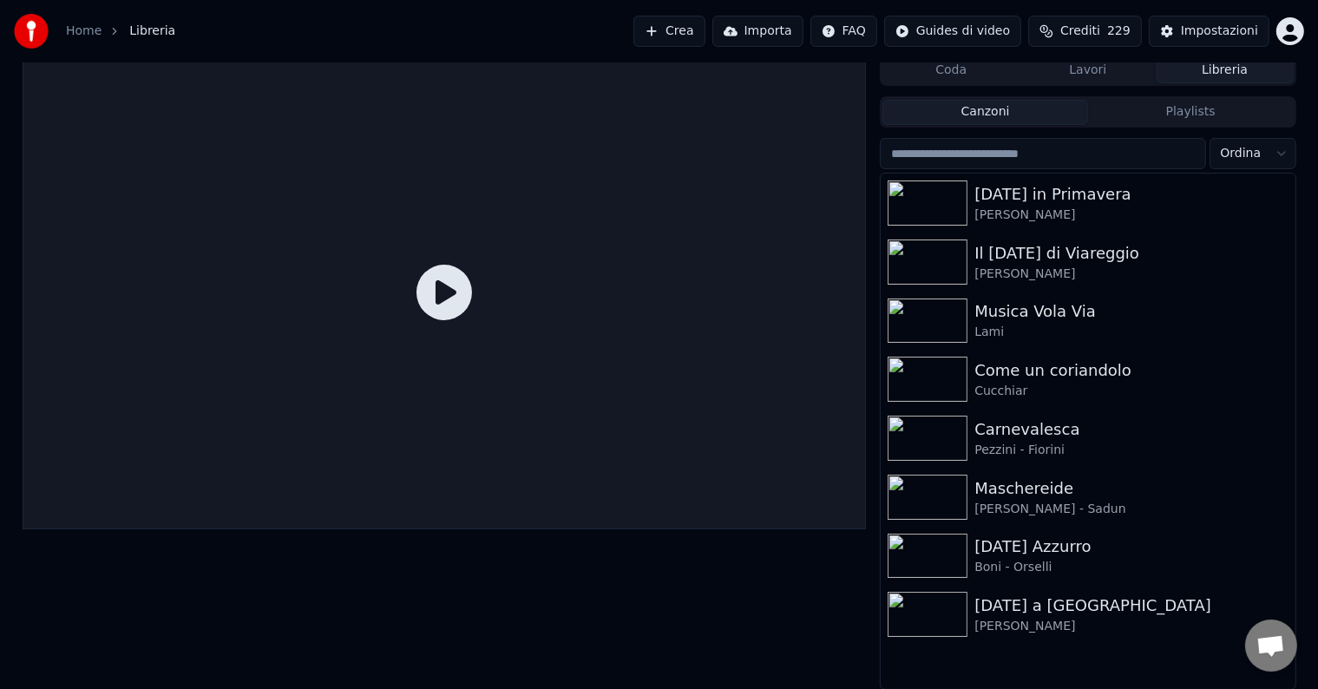
click at [698, 34] on button "Crea" at bounding box center [669, 31] width 71 height 31
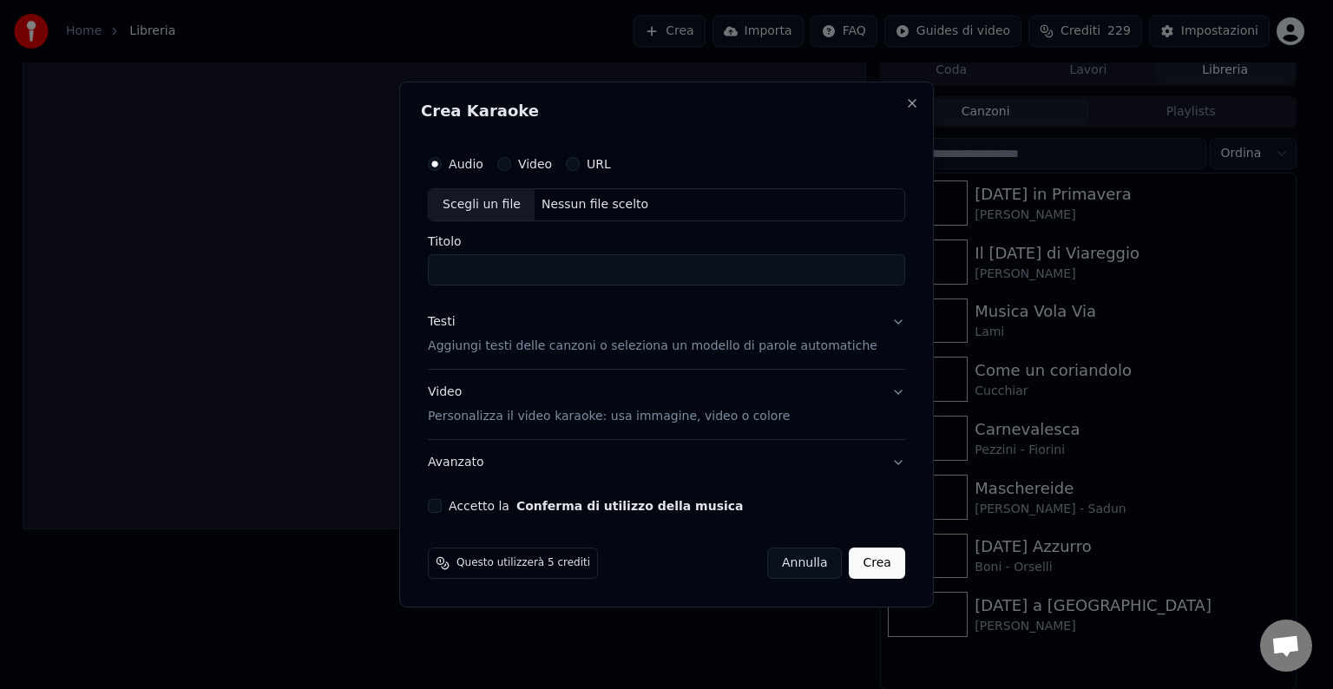
click at [510, 204] on div "Scegli un file" at bounding box center [482, 204] width 106 height 31
type input "**********"
click at [653, 355] on button "Testi Aggiungi testi delle canzoni o seleziona un modello di parole automatiche" at bounding box center [666, 333] width 477 height 69
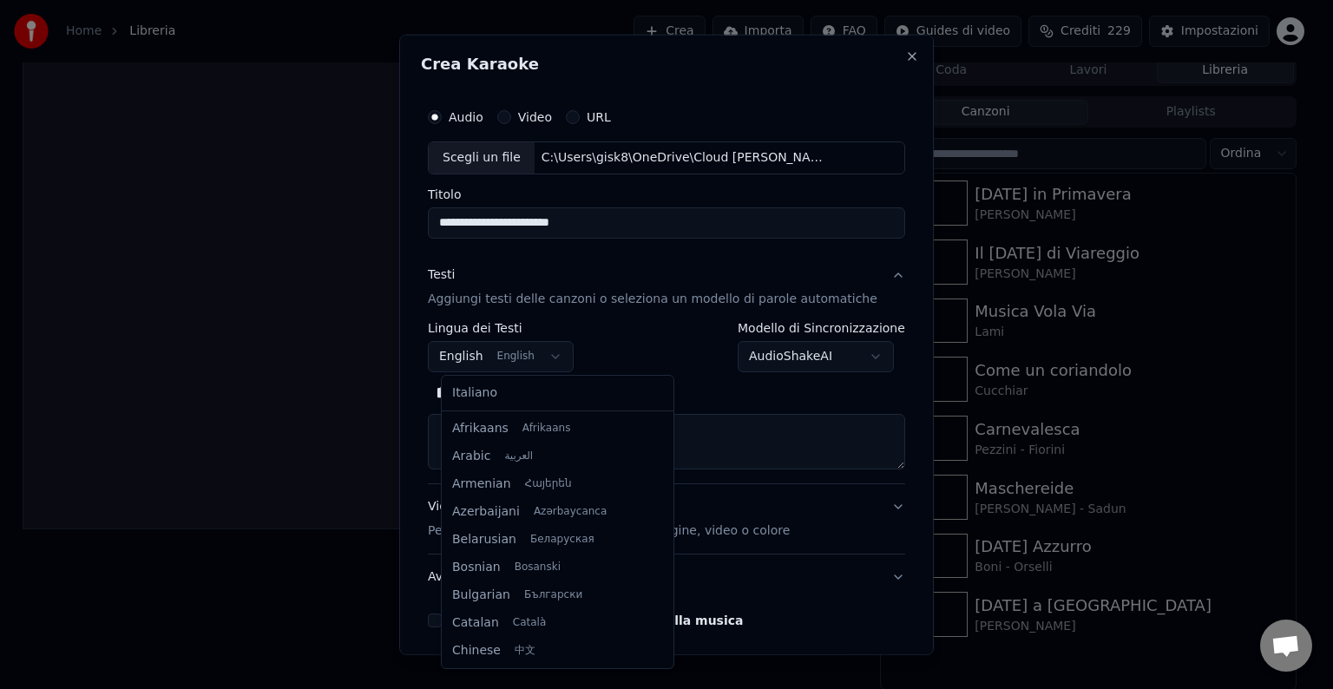
click at [570, 357] on body "Home Libreria Crea Importa FAQ Guides di video Crediti 229 Impostazioni Coda La…" at bounding box center [659, 336] width 1318 height 689
select select "**"
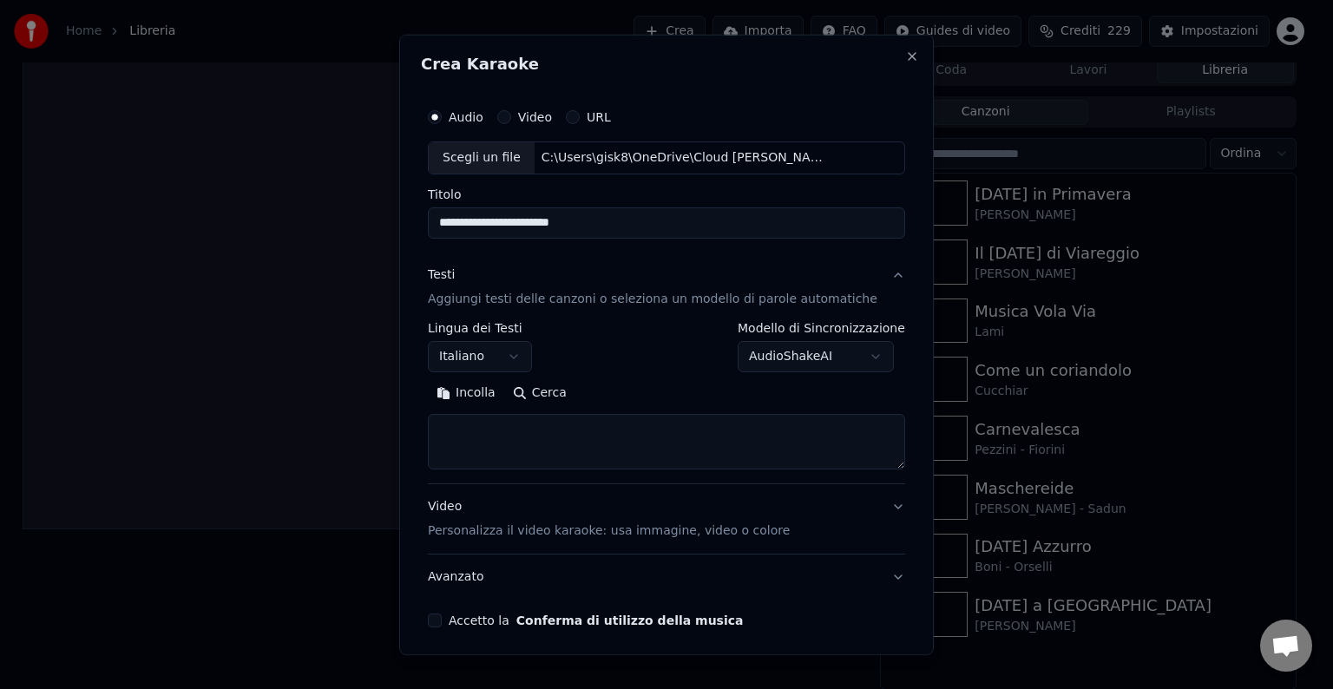
click at [582, 458] on textarea at bounding box center [666, 442] width 477 height 56
click at [576, 444] on textarea at bounding box center [666, 442] width 477 height 56
paste textarea "**********"
type textarea "**********"
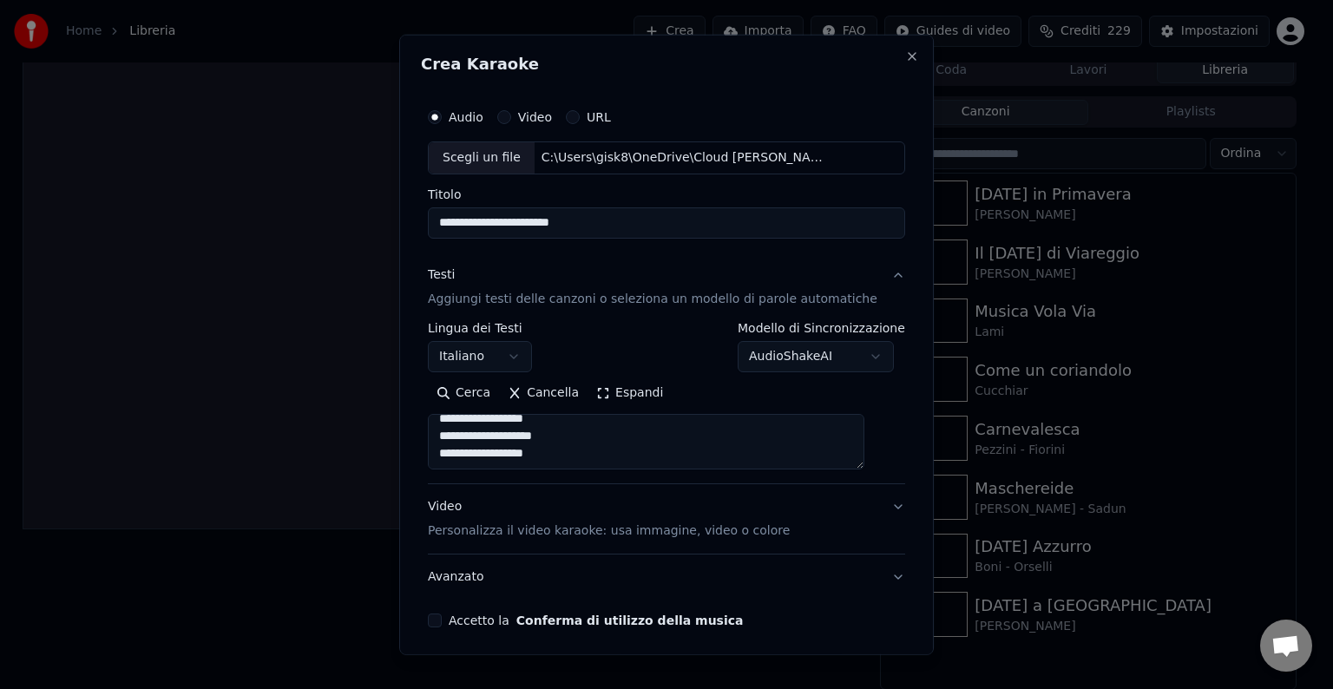
click at [870, 508] on button "Video Personalizza il video karaoke: usa immagine, video o colore" at bounding box center [666, 518] width 477 height 69
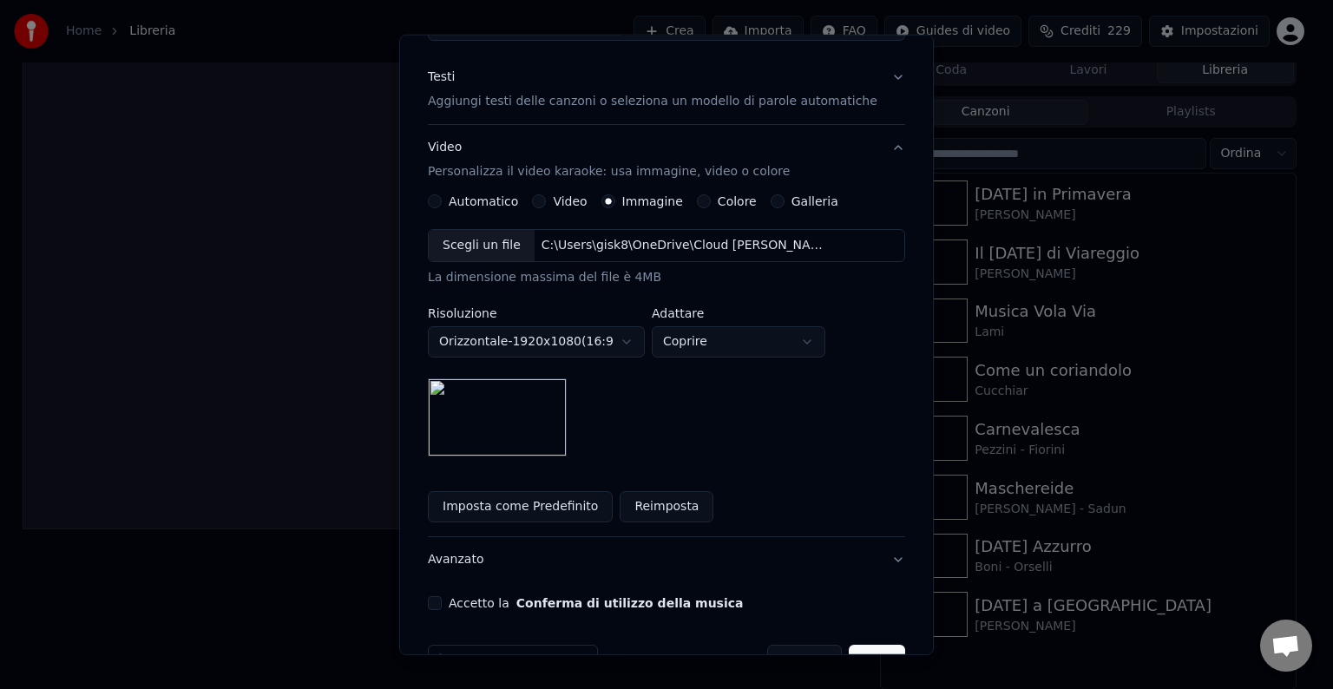
scroll to position [247, 0]
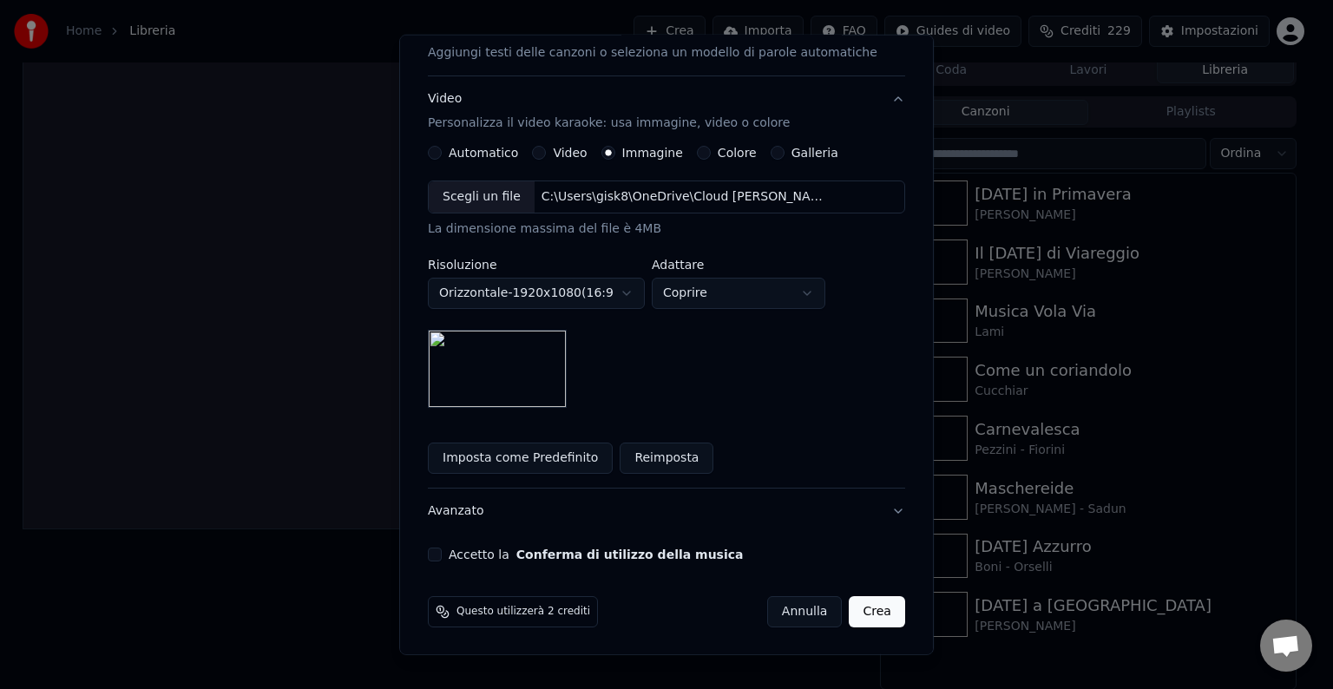
click at [457, 556] on div "Accetto la Conferma di utilizzo della musica" at bounding box center [666, 555] width 477 height 14
click at [442, 557] on button "Accetto la Conferma di utilizzo della musica" at bounding box center [435, 555] width 14 height 14
click at [860, 618] on button "Crea" at bounding box center [878, 611] width 56 height 31
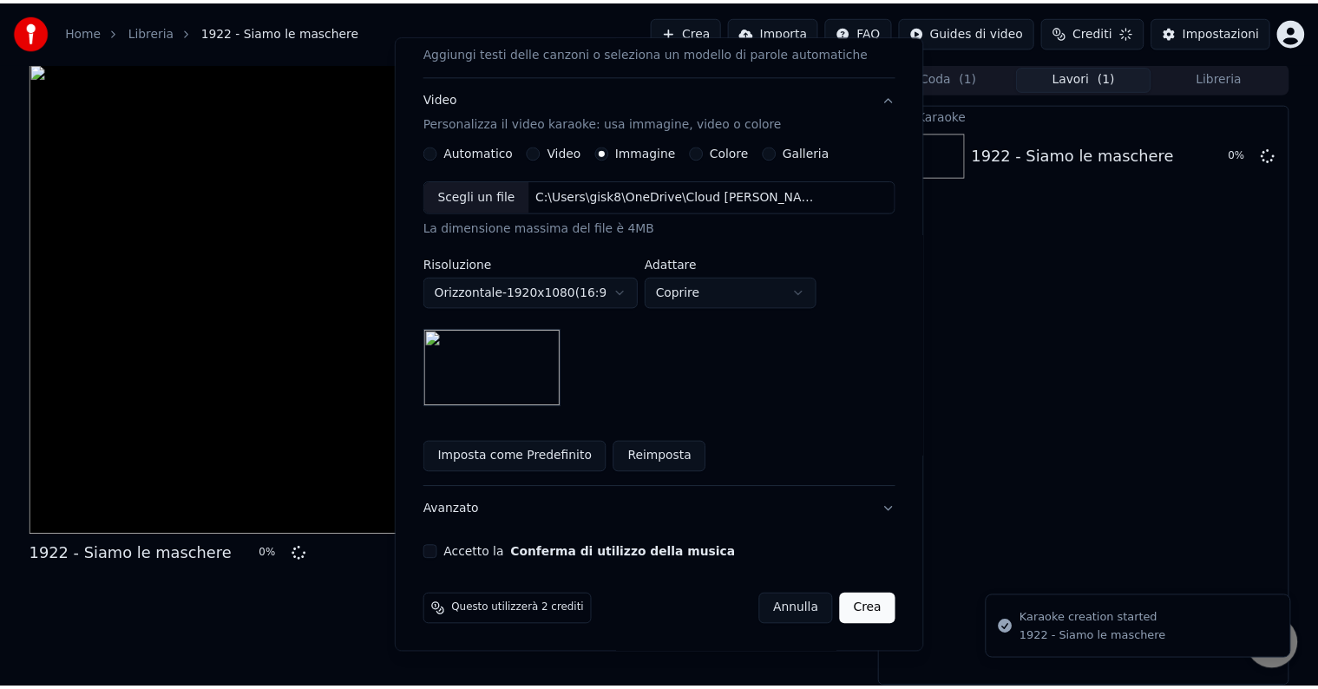
scroll to position [0, 0]
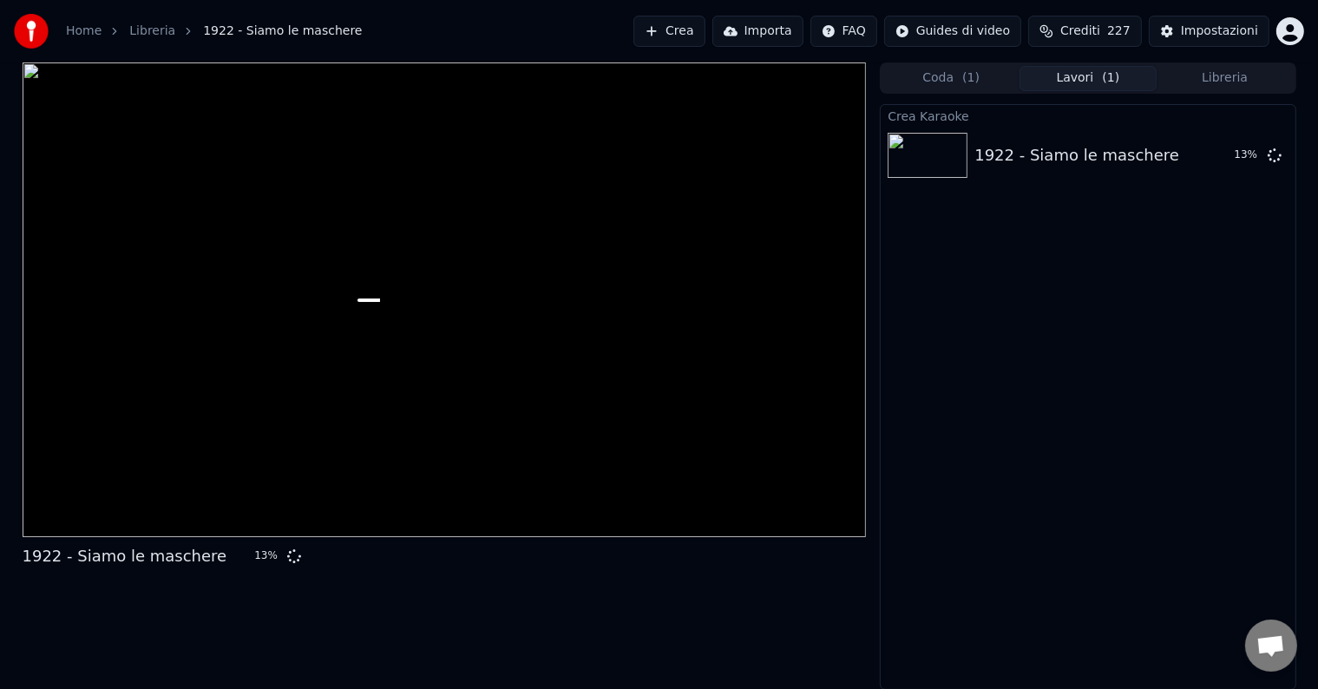
click at [1121, 660] on div "Crea Karaoke 1922 - Siamo le maschere 13 %" at bounding box center [1088, 397] width 416 height 586
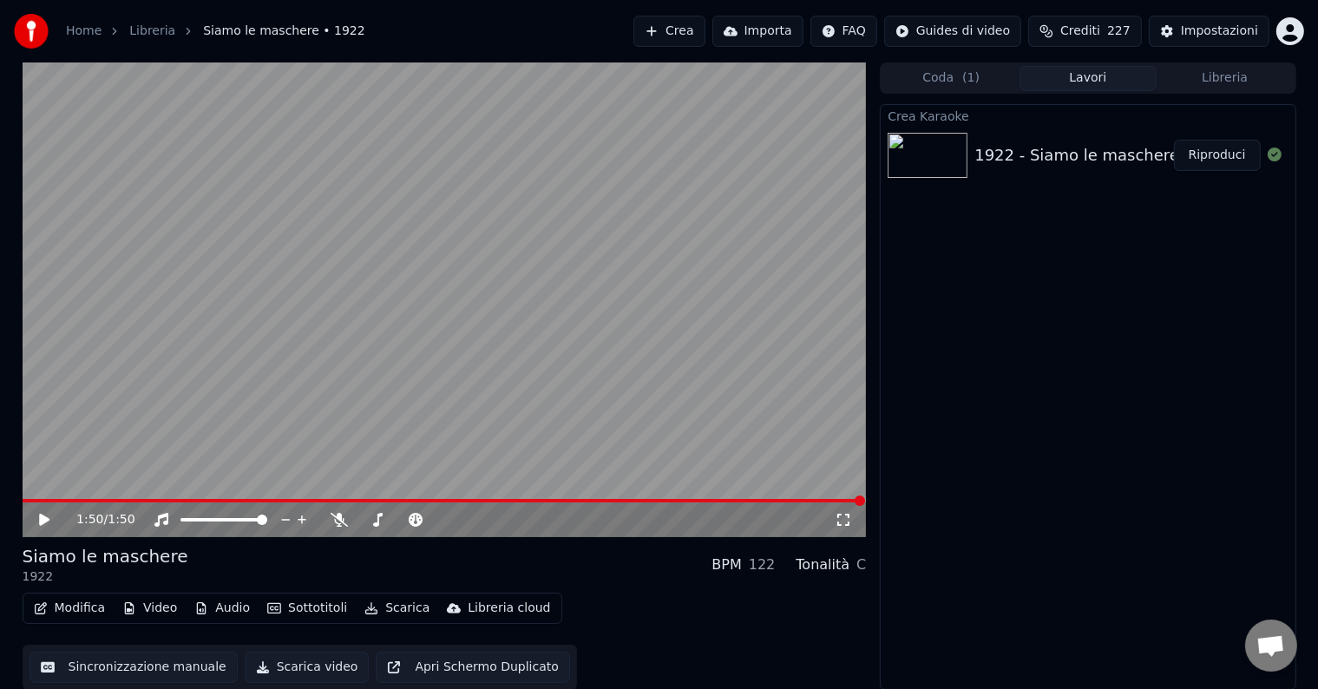
click at [161, 604] on button "Video" at bounding box center [149, 608] width 69 height 24
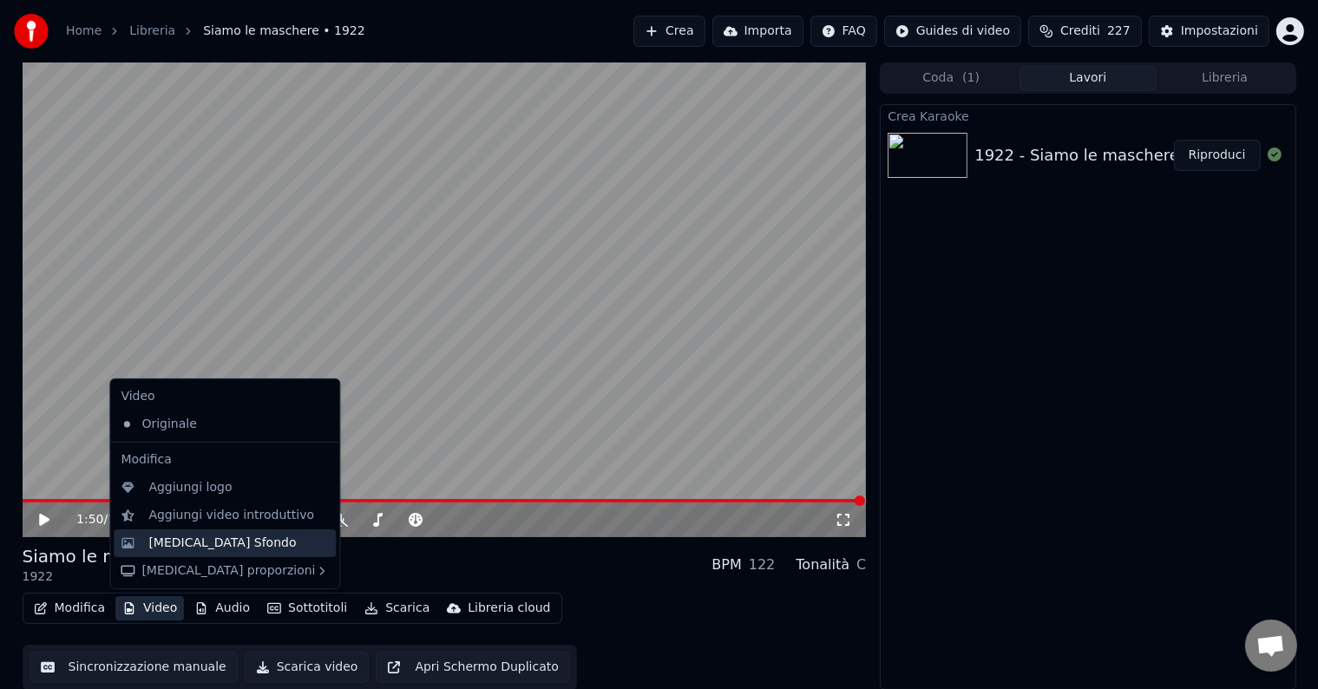
click at [176, 540] on div "[MEDICAL_DATA] Sfondo" at bounding box center [222, 543] width 148 height 17
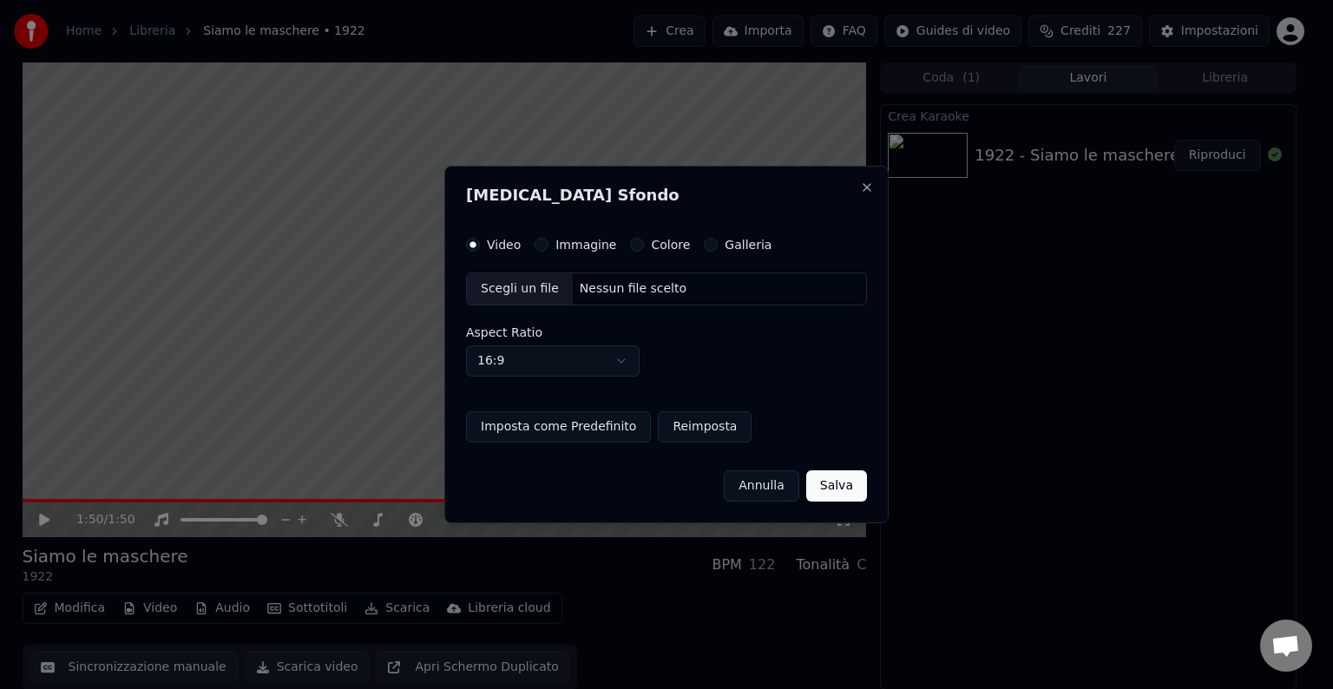
click at [536, 288] on div "Scegli un file" at bounding box center [520, 288] width 106 height 31
click at [576, 248] on label "Immagine" at bounding box center [586, 245] width 61 height 12
click at [549, 248] on button "Immagine" at bounding box center [542, 245] width 14 height 14
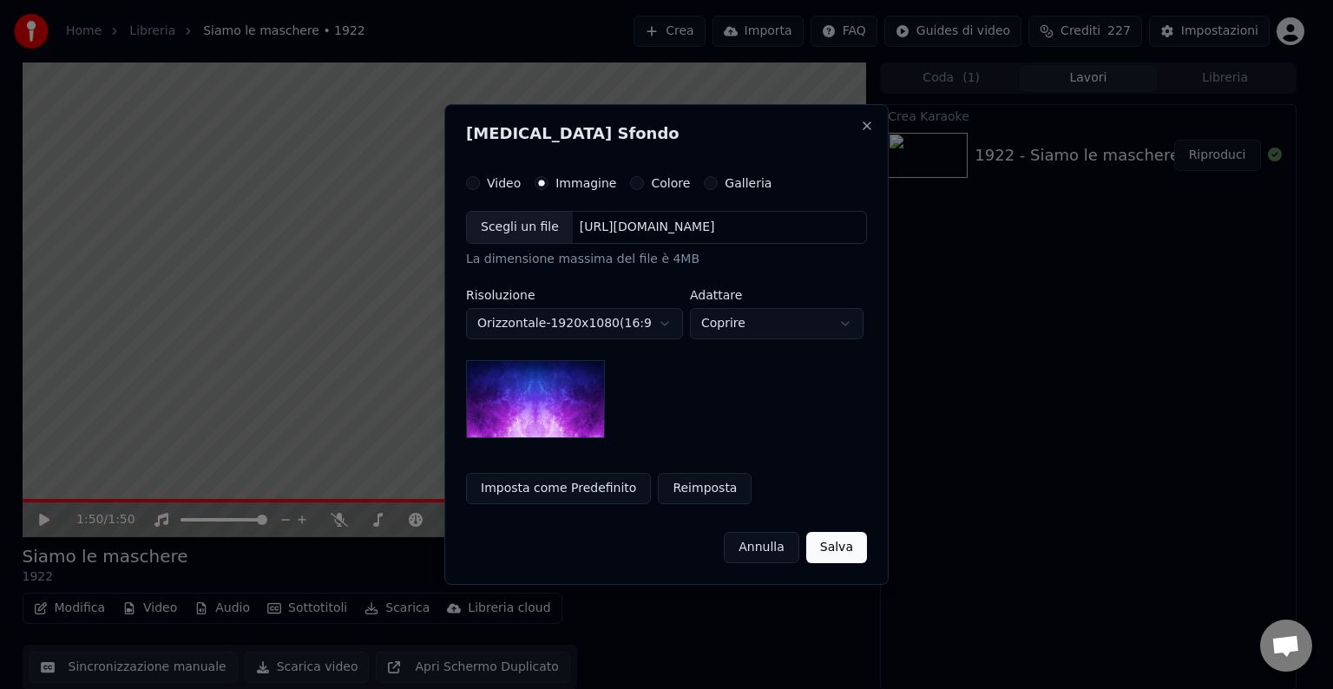
click at [517, 237] on div "Scegli un file" at bounding box center [520, 227] width 106 height 31
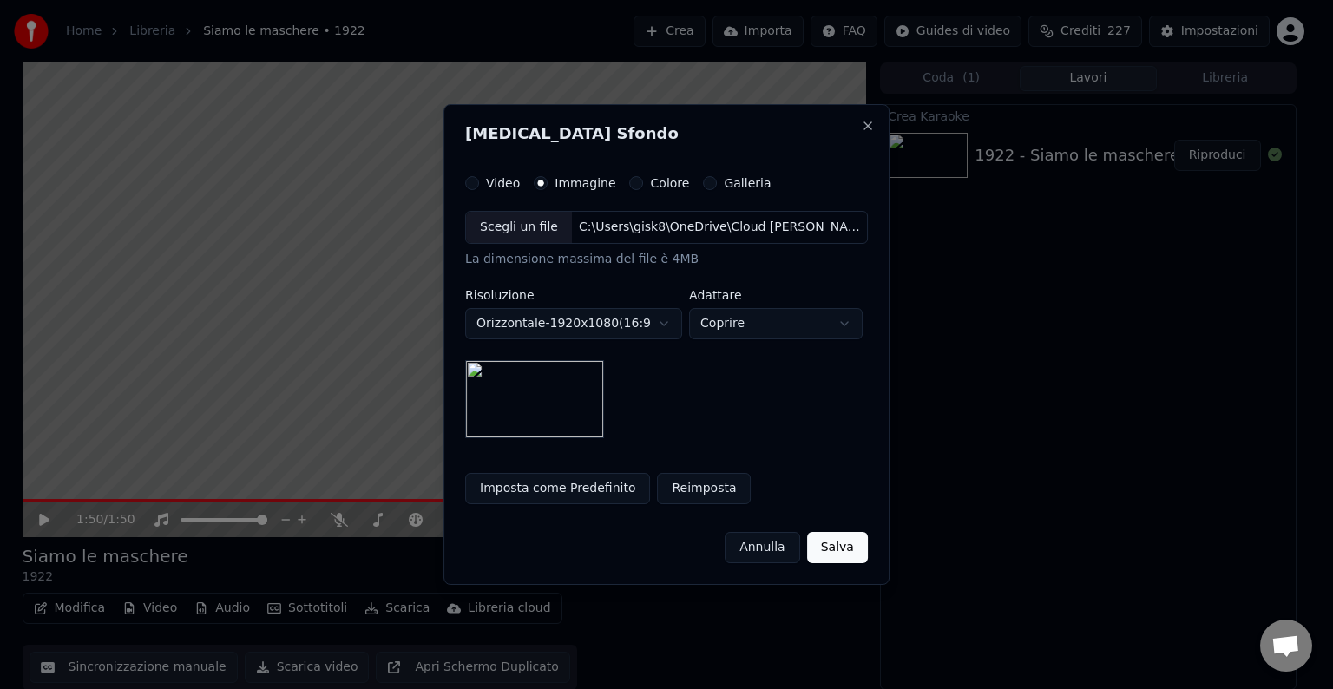
click at [510, 483] on button "Imposta come Predefinito" at bounding box center [557, 488] width 185 height 31
click at [834, 544] on button "Salva" at bounding box center [837, 547] width 61 height 31
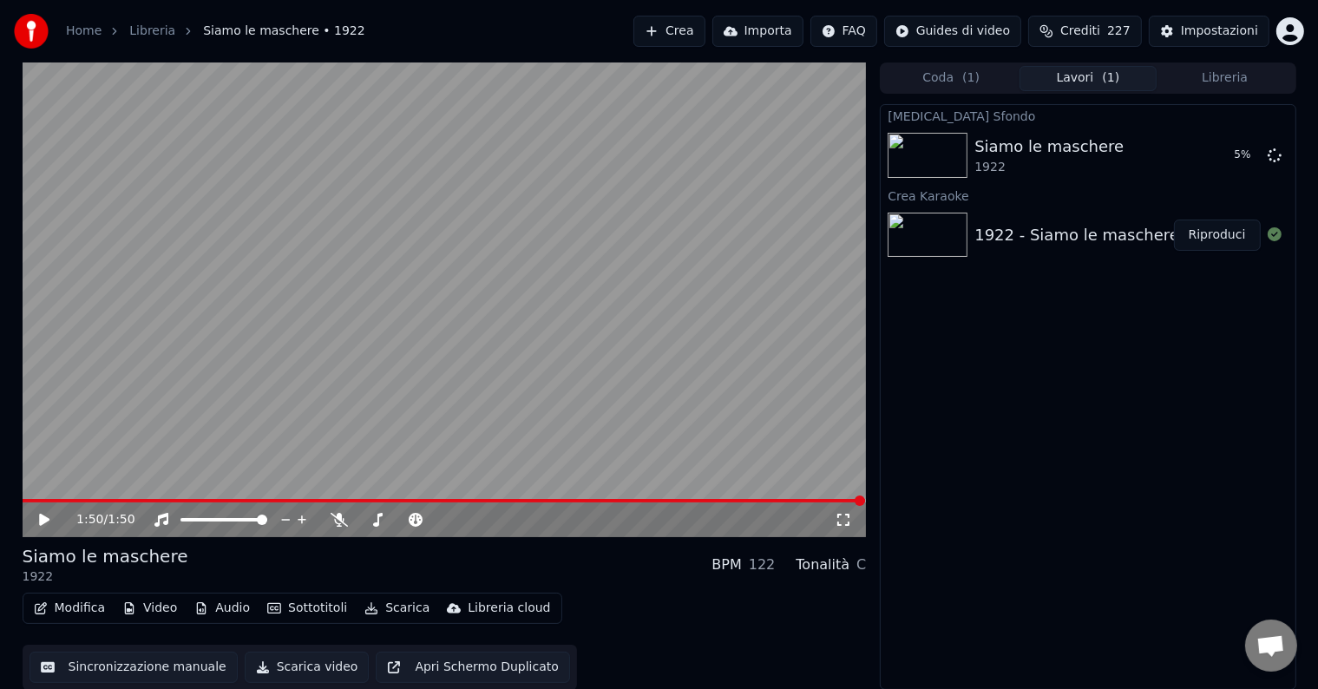
click at [1274, 80] on button "Libreria" at bounding box center [1225, 78] width 137 height 25
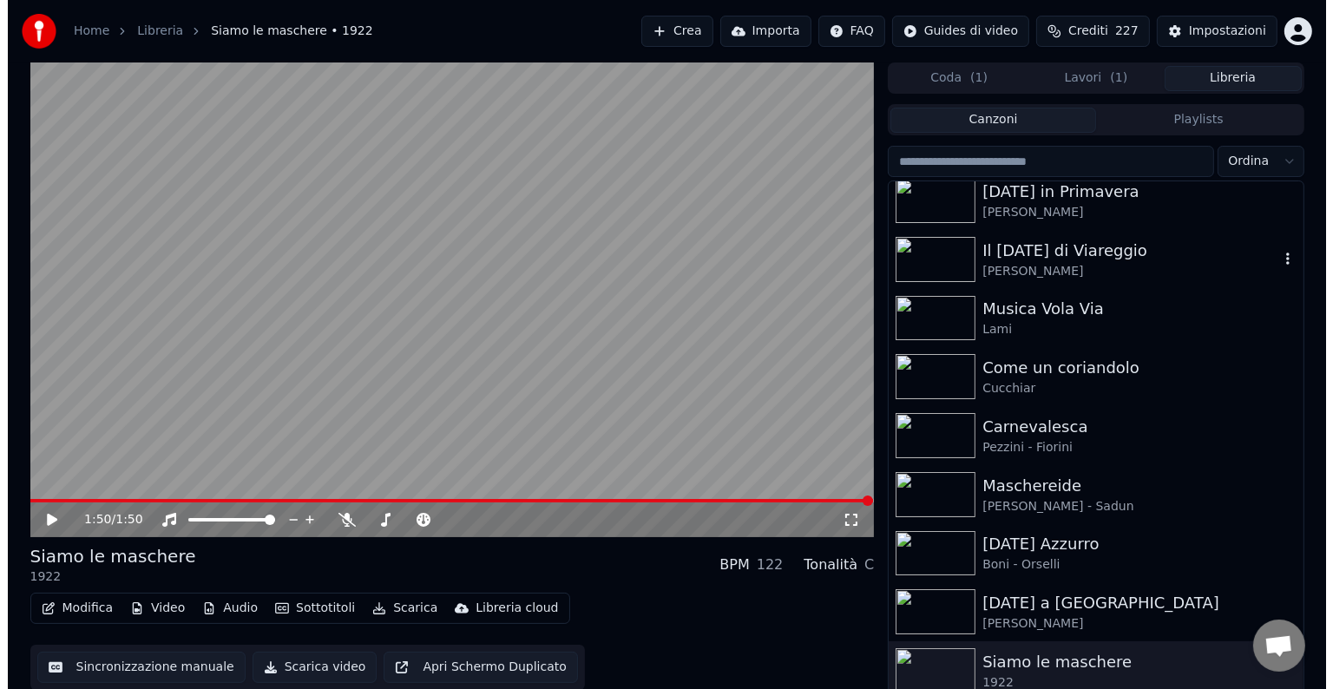
scroll to position [14, 0]
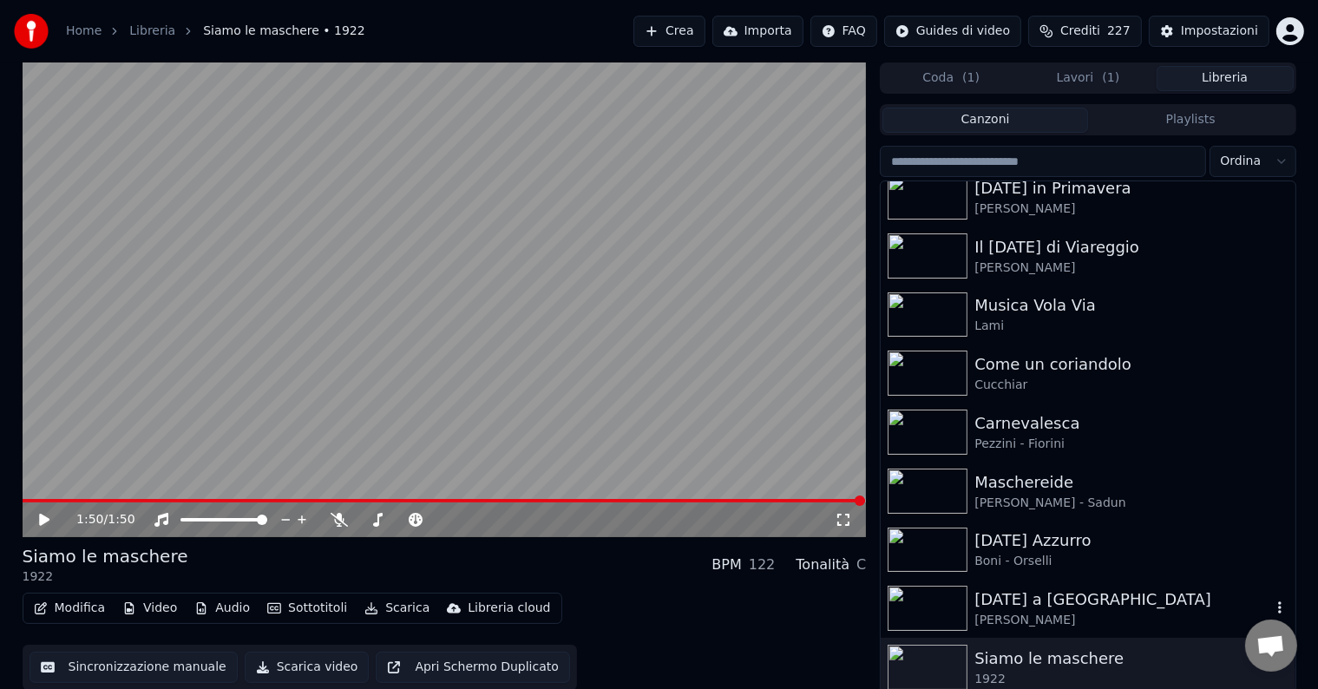
click at [1043, 607] on div "[DATE] a [GEOGRAPHIC_DATA]" at bounding box center [1123, 600] width 296 height 24
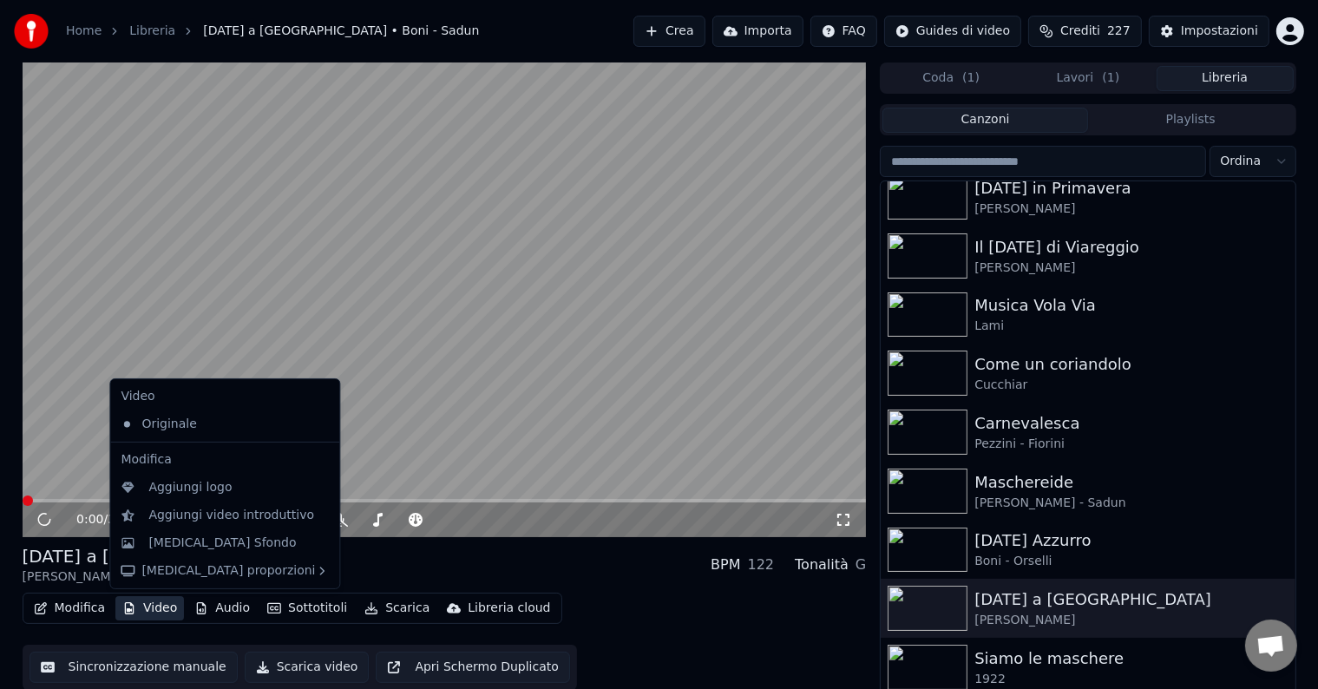
click at [133, 614] on icon "button" at bounding box center [129, 608] width 14 height 12
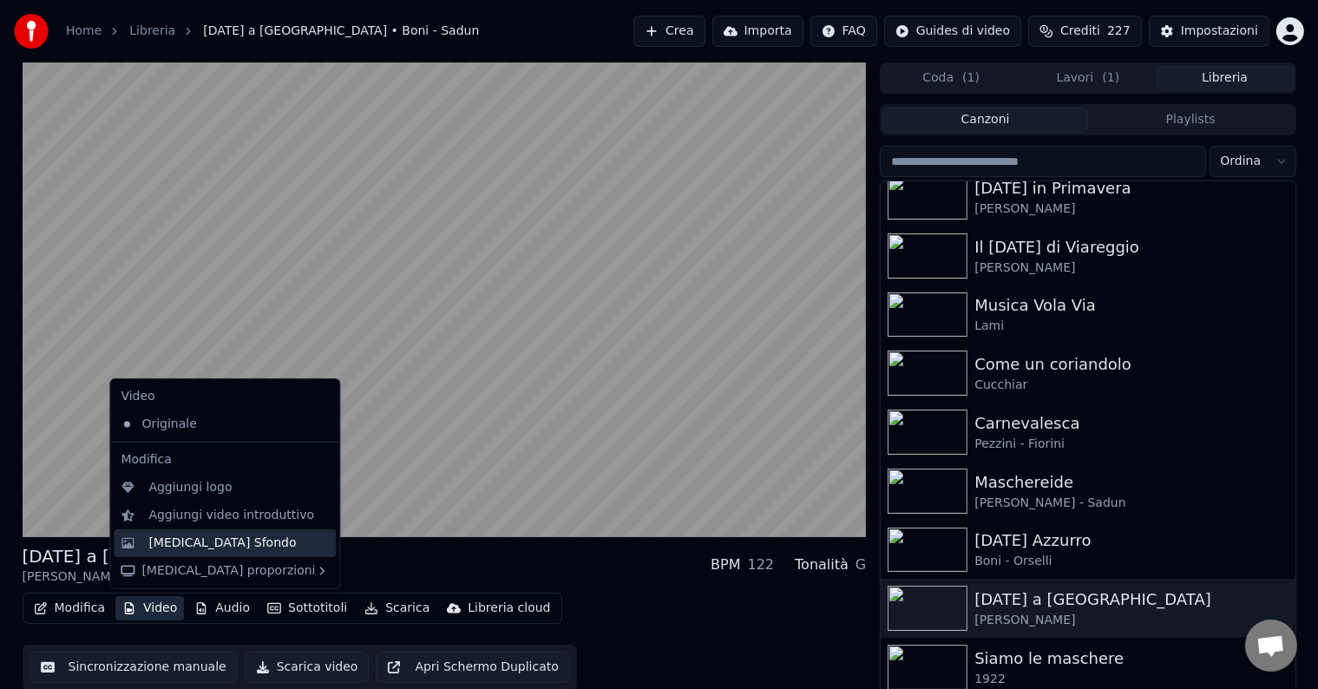
click at [171, 538] on div "[MEDICAL_DATA] Sfondo" at bounding box center [222, 543] width 148 height 17
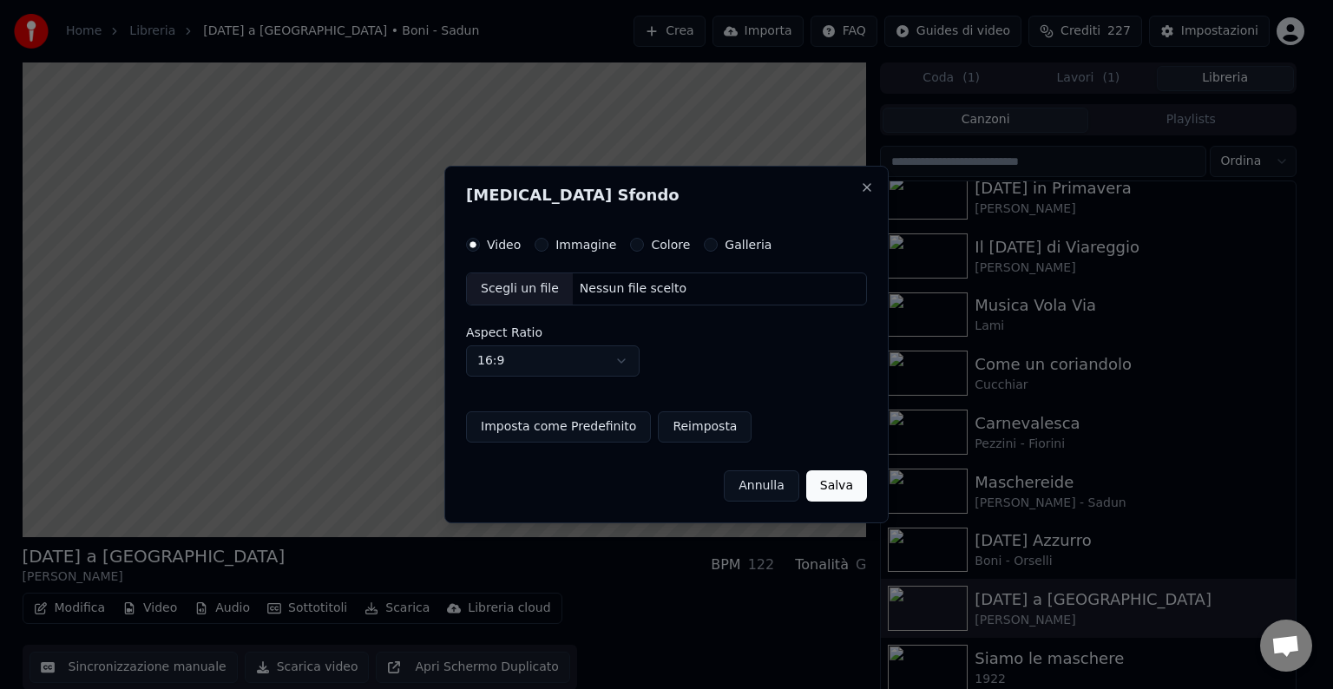
click at [542, 251] on button "Immagine" at bounding box center [542, 245] width 14 height 14
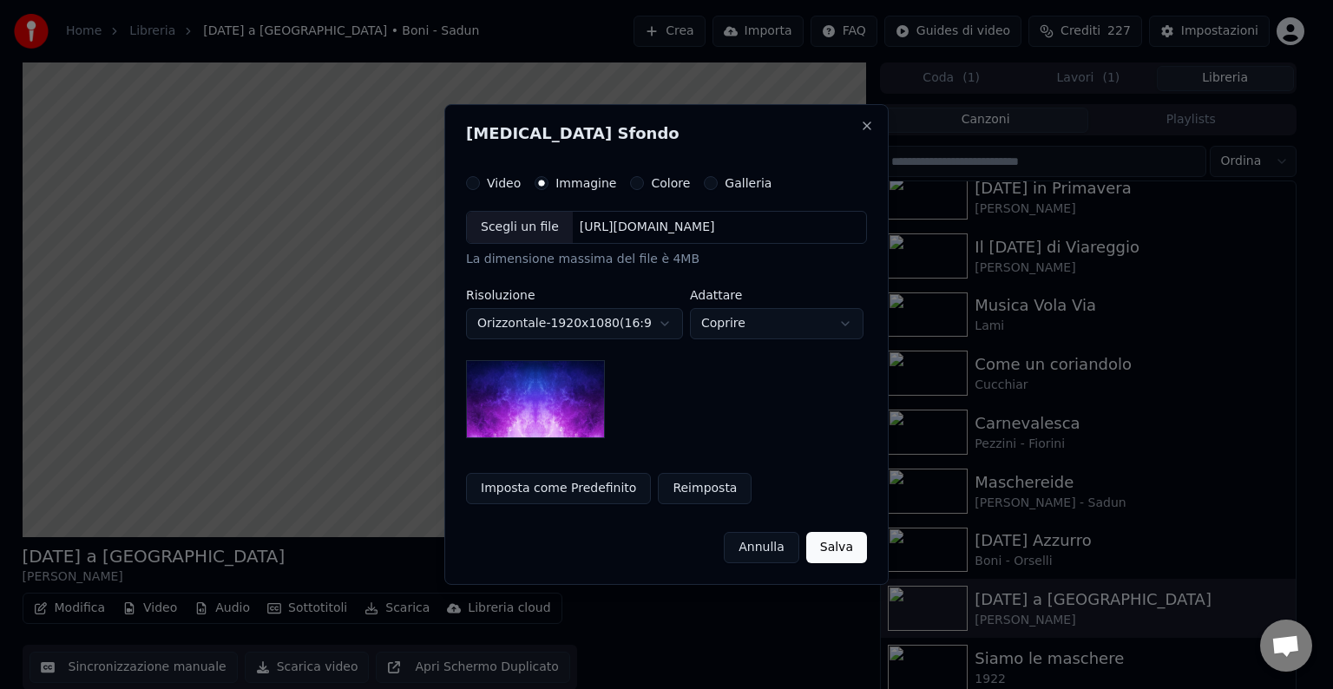
click at [522, 229] on div "Scegli un file" at bounding box center [520, 227] width 106 height 31
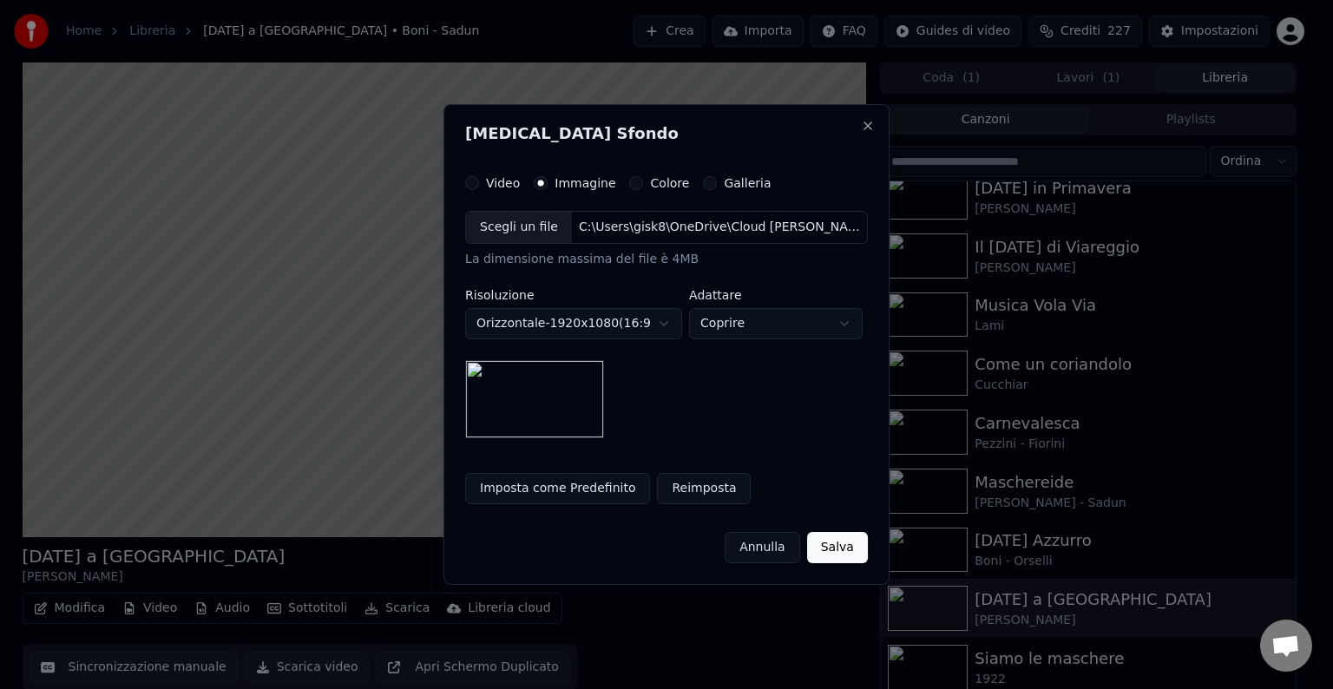
click at [527, 490] on button "Imposta come Predefinito" at bounding box center [557, 488] width 185 height 31
click at [835, 540] on button "Salva" at bounding box center [837, 547] width 61 height 31
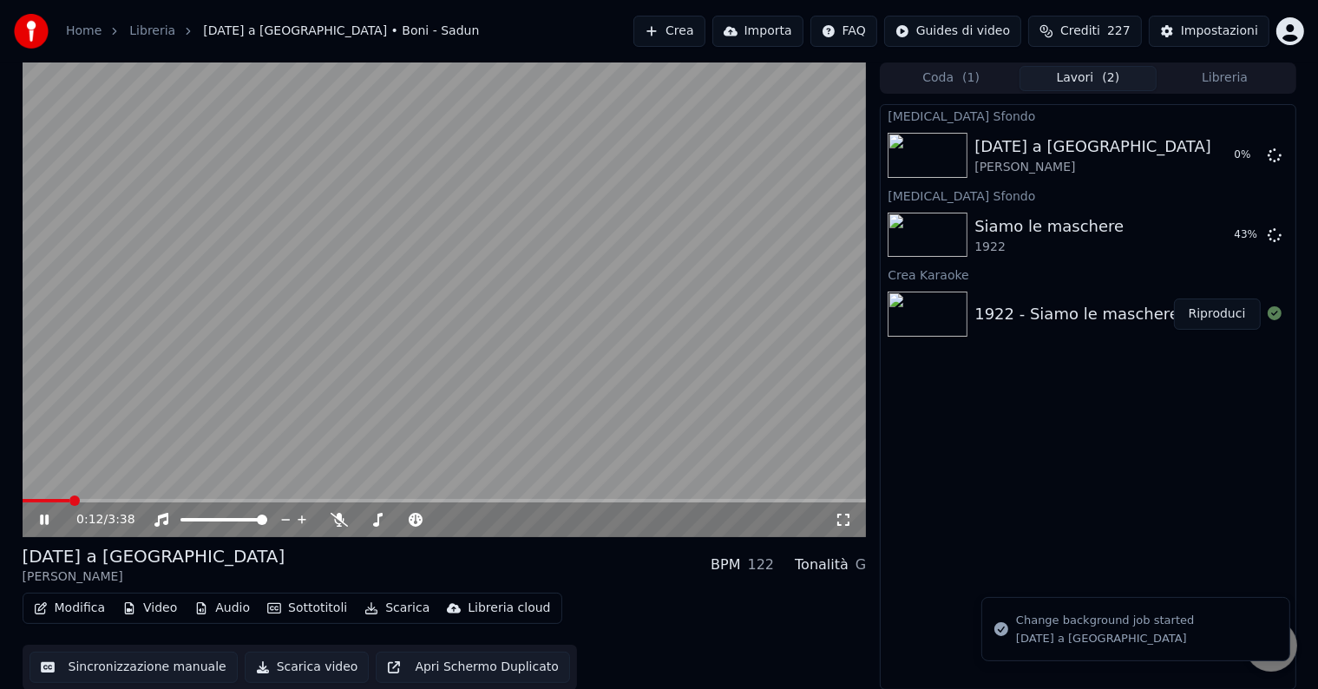
click at [1172, 79] on button "Libreria" at bounding box center [1225, 78] width 137 height 25
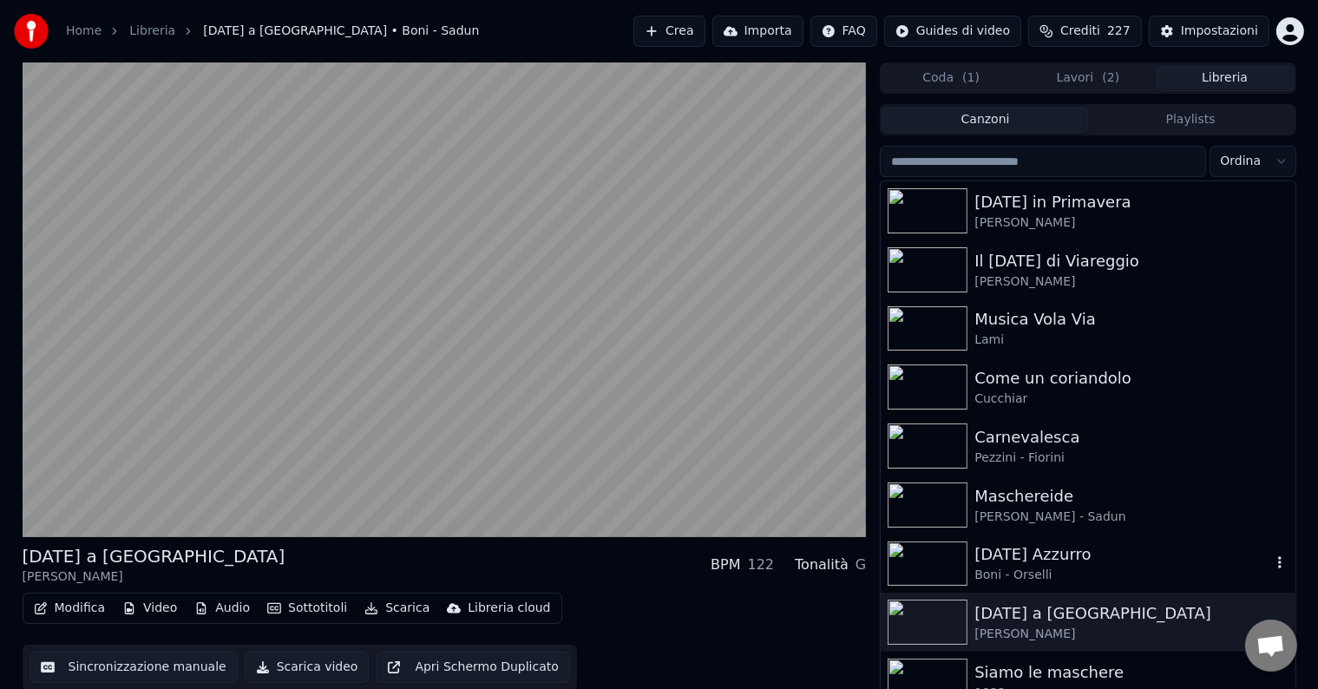
click at [1042, 567] on div "Boni - Orselli" at bounding box center [1123, 575] width 296 height 17
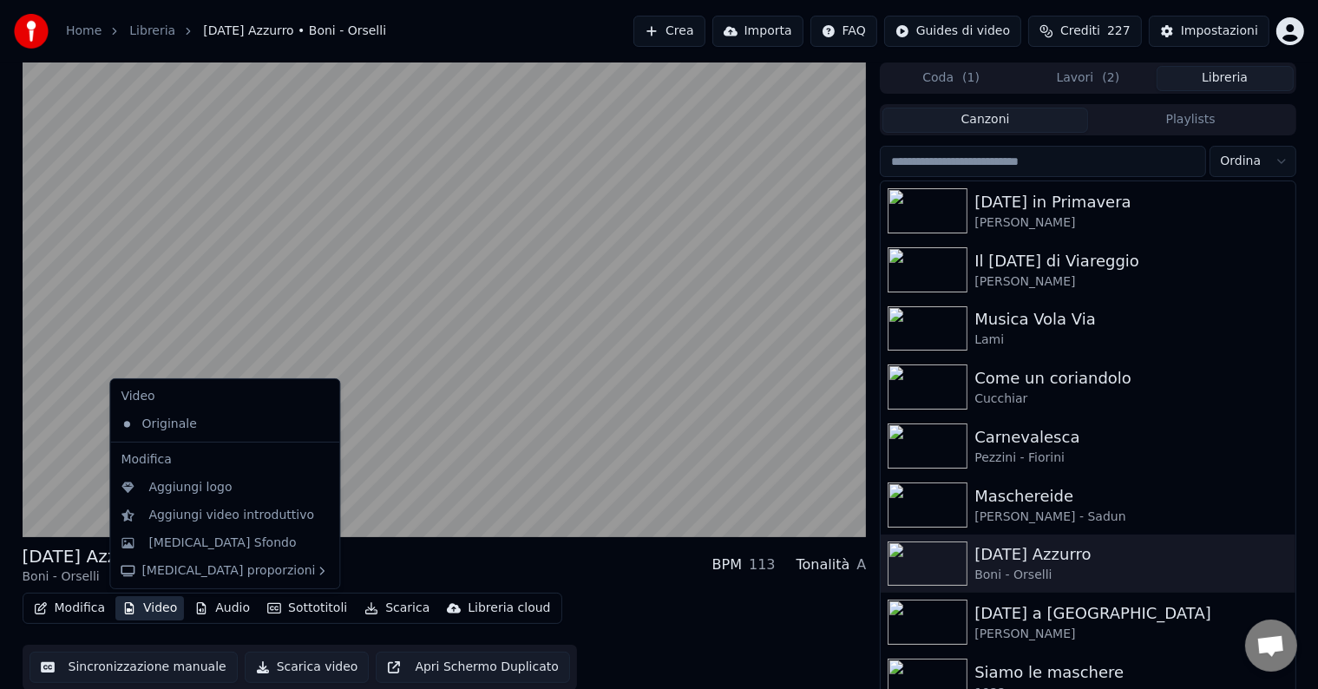
click at [160, 608] on button "Video" at bounding box center [149, 608] width 69 height 24
click at [173, 552] on div "[MEDICAL_DATA] Sfondo" at bounding box center [225, 543] width 222 height 28
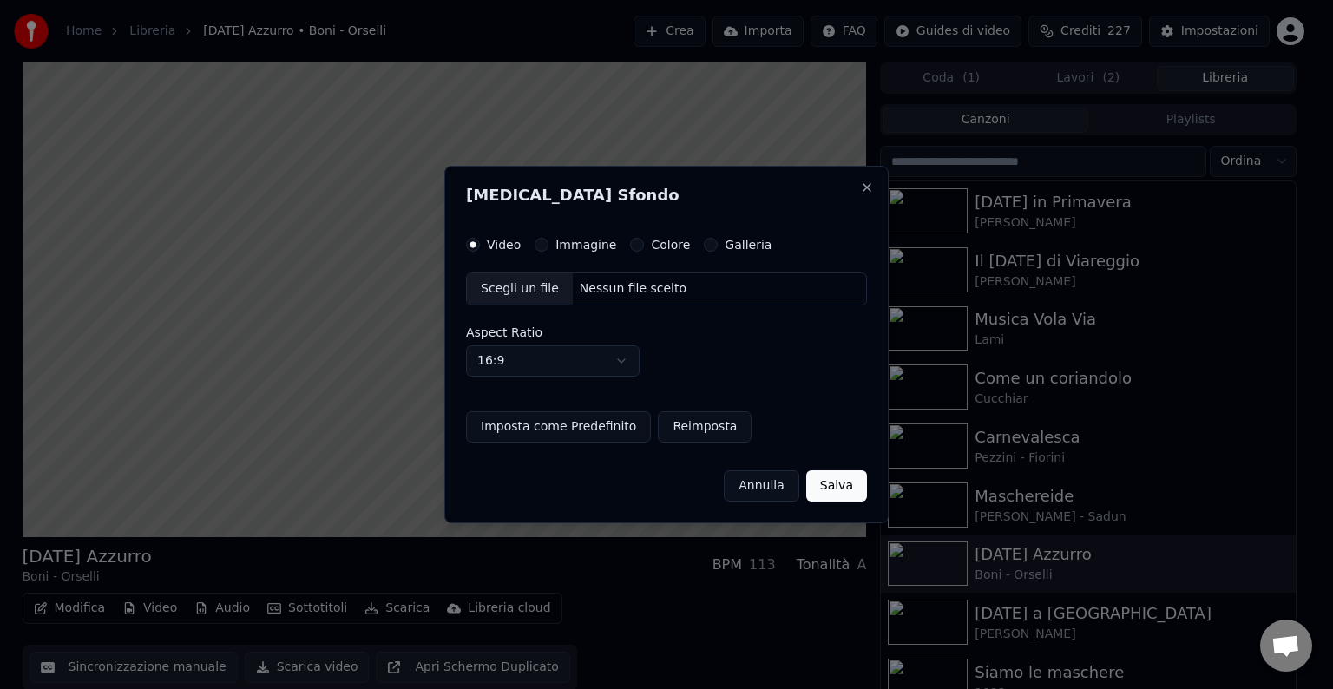
click at [556, 247] on label "Immagine" at bounding box center [586, 245] width 61 height 12
click at [549, 247] on button "Immagine" at bounding box center [542, 245] width 14 height 14
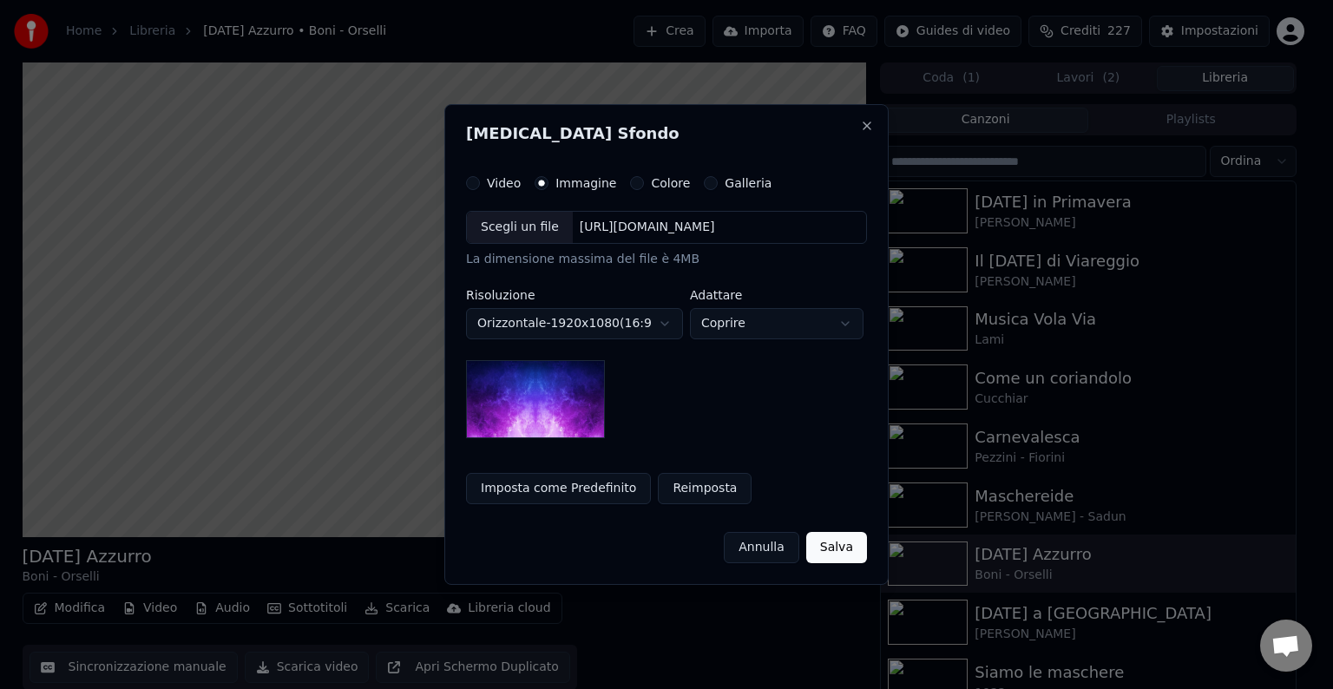
click at [527, 228] on div "Scegli un file" at bounding box center [520, 227] width 106 height 31
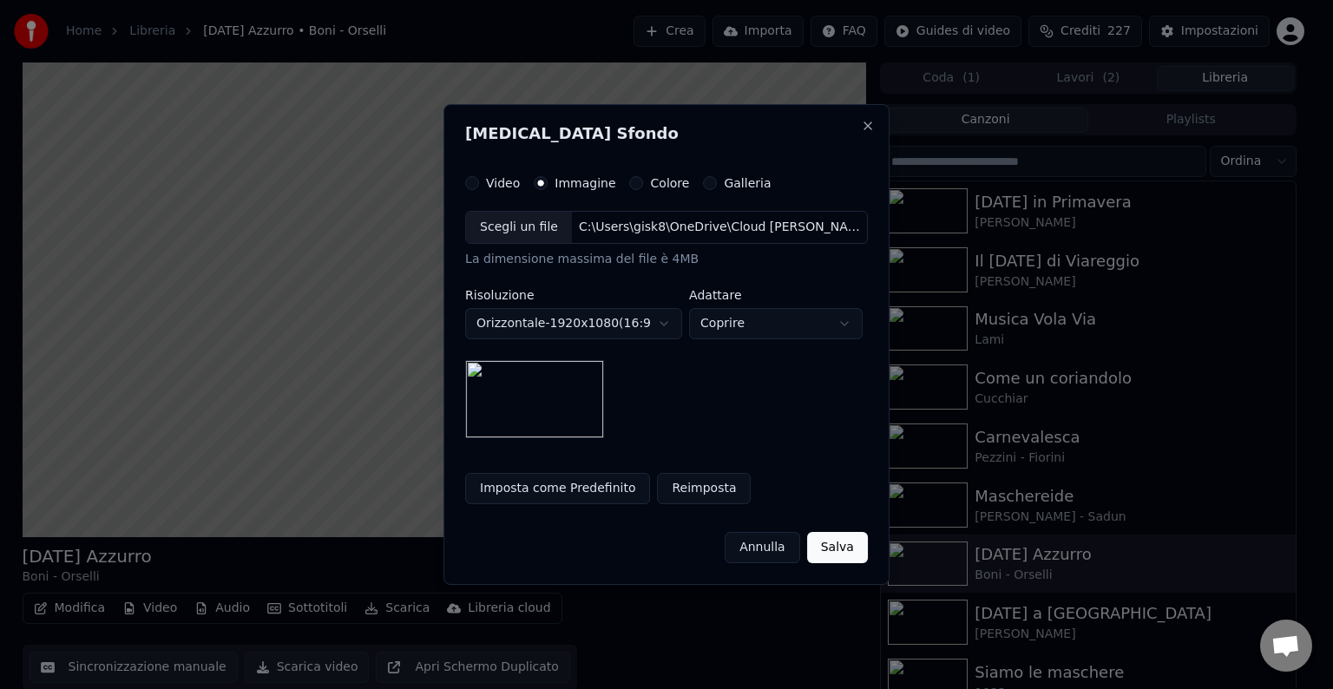
click at [503, 483] on button "Imposta come Predefinito" at bounding box center [557, 488] width 185 height 31
click at [825, 543] on button "Salva" at bounding box center [837, 547] width 61 height 31
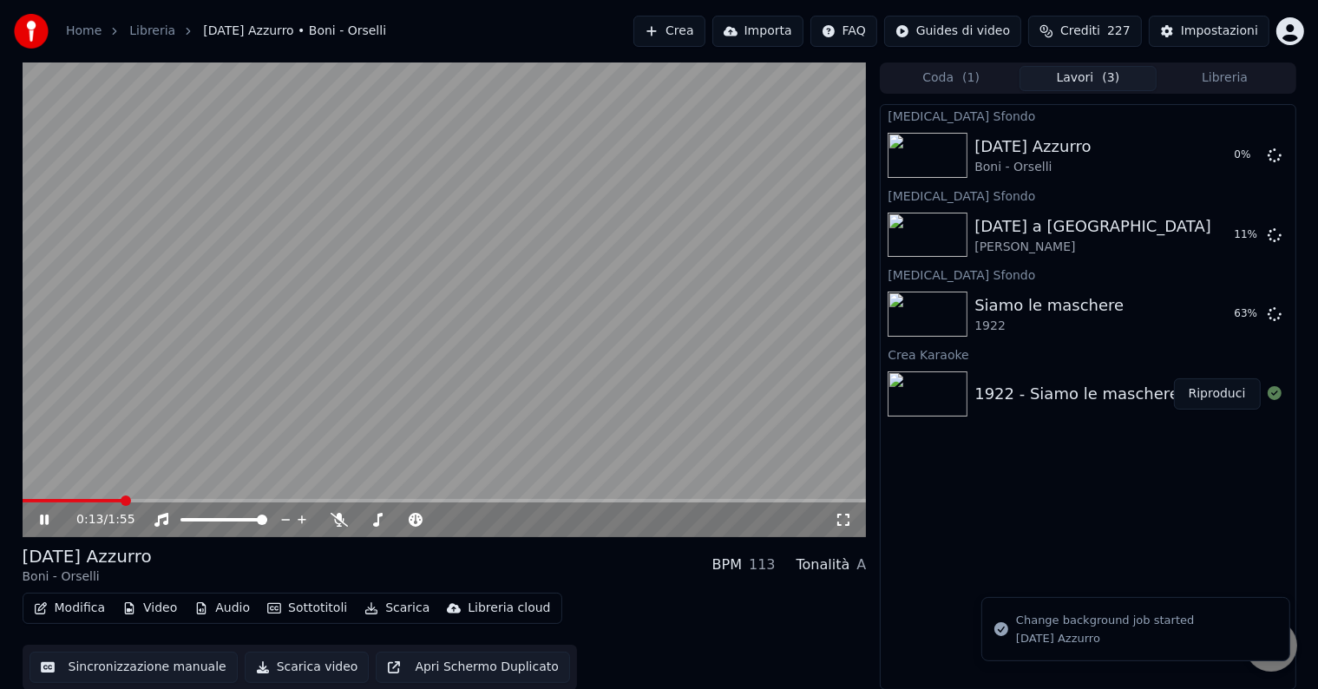
click at [1185, 76] on button "Libreria" at bounding box center [1225, 78] width 137 height 25
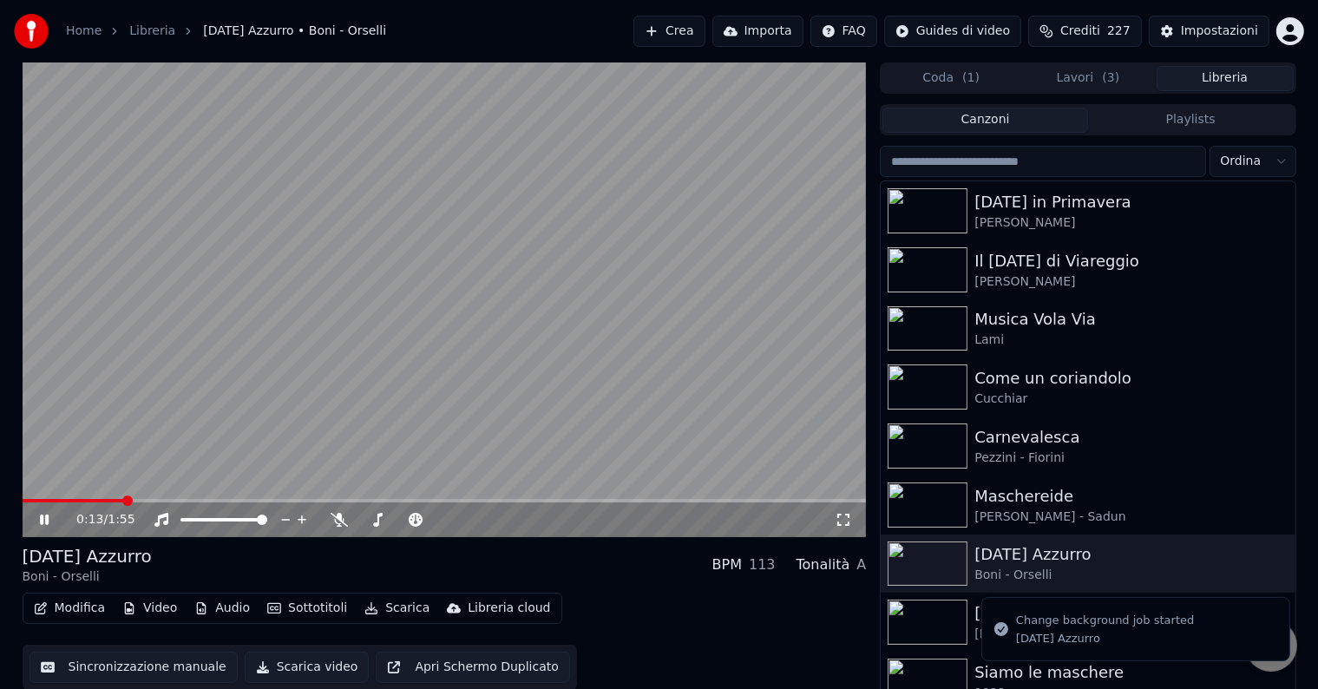
click at [1010, 492] on div "Maschereide" at bounding box center [1131, 496] width 313 height 24
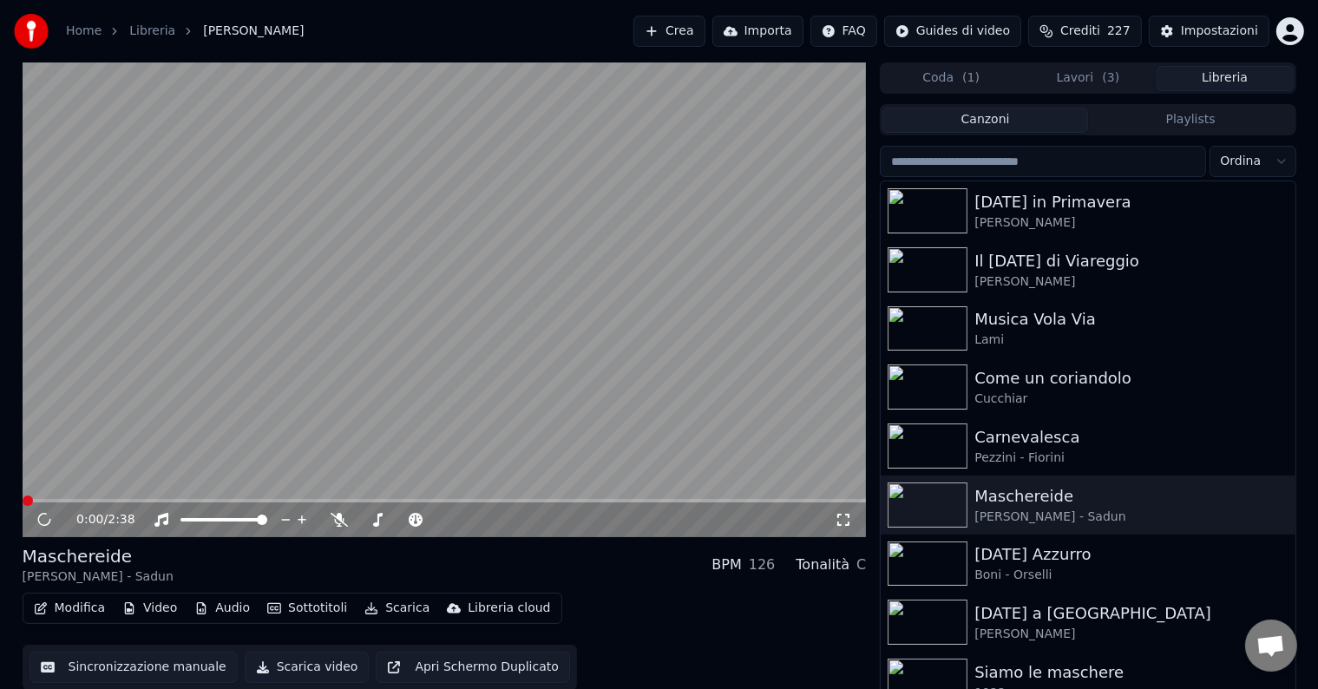
click at [169, 611] on button "Video" at bounding box center [149, 608] width 69 height 24
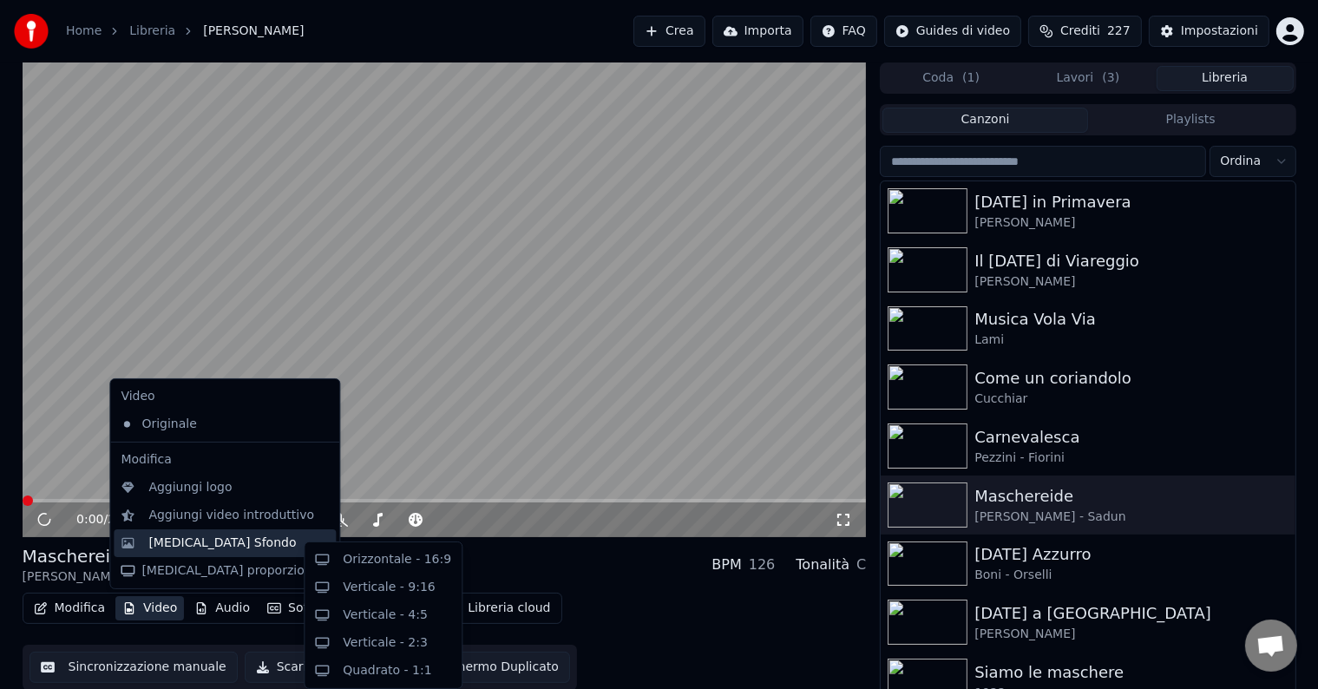
click at [176, 545] on div "[MEDICAL_DATA] Sfondo" at bounding box center [222, 543] width 148 height 17
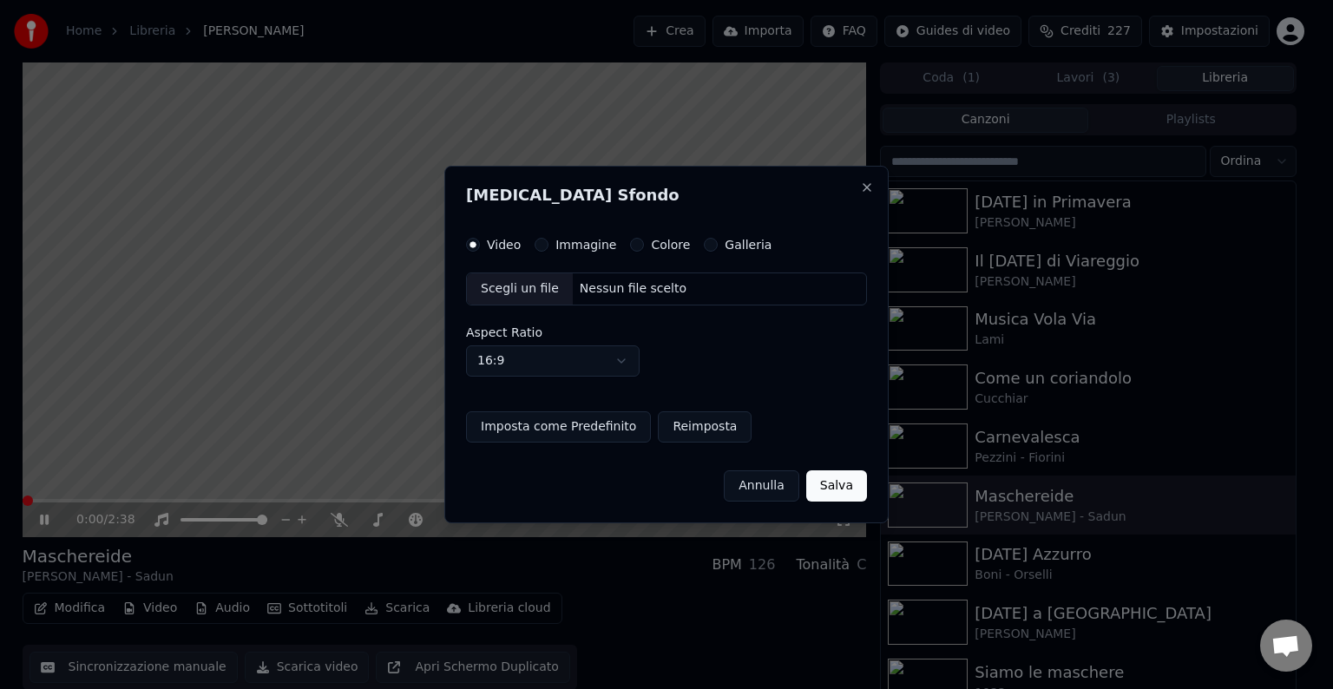
click at [556, 245] on label "Immagine" at bounding box center [586, 245] width 61 height 12
click at [549, 245] on button "Immagine" at bounding box center [542, 245] width 14 height 14
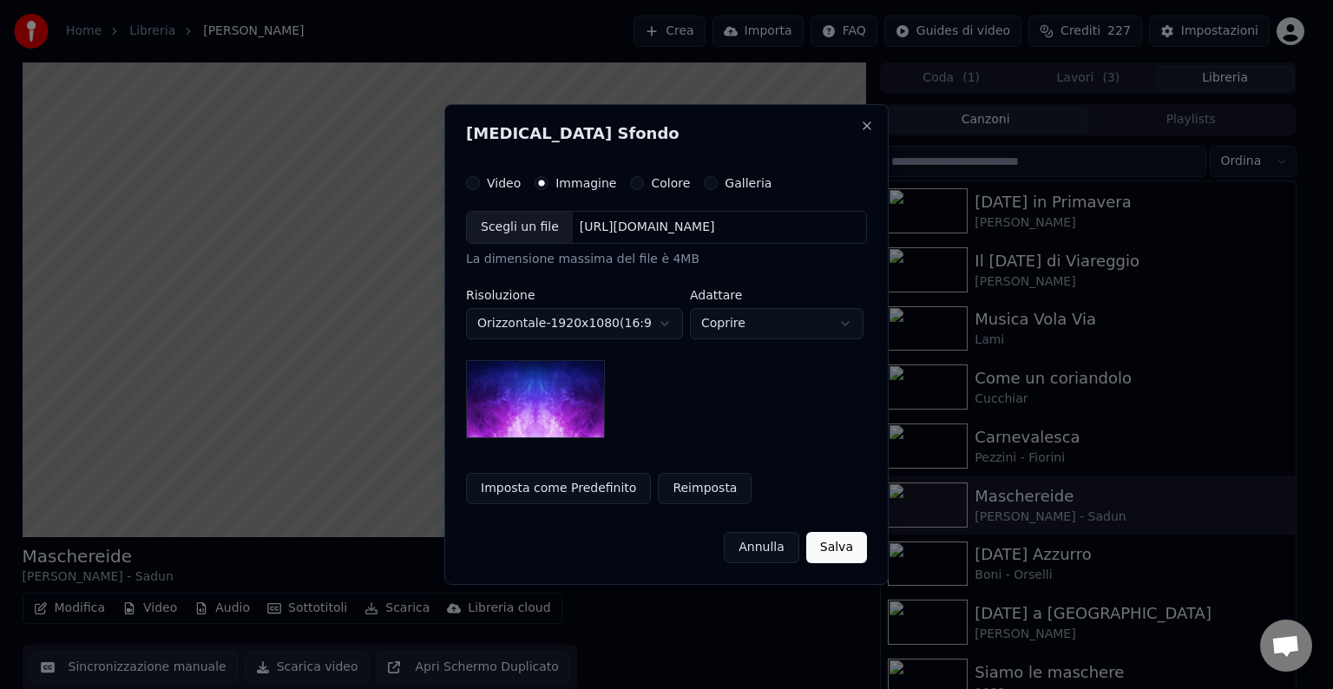
click at [529, 231] on div "Scegli un file" at bounding box center [520, 227] width 106 height 31
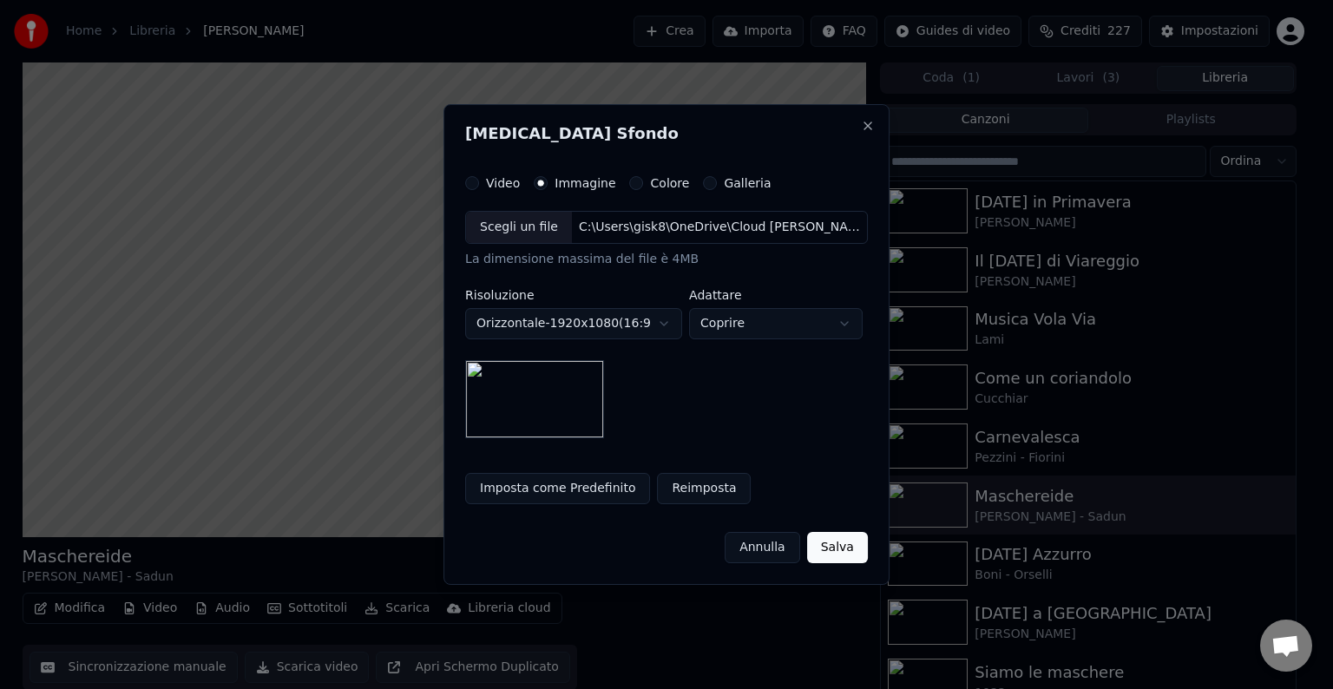
click at [562, 489] on button "Imposta come Predefinito" at bounding box center [557, 488] width 185 height 31
click at [835, 542] on button "Salva" at bounding box center [837, 547] width 61 height 31
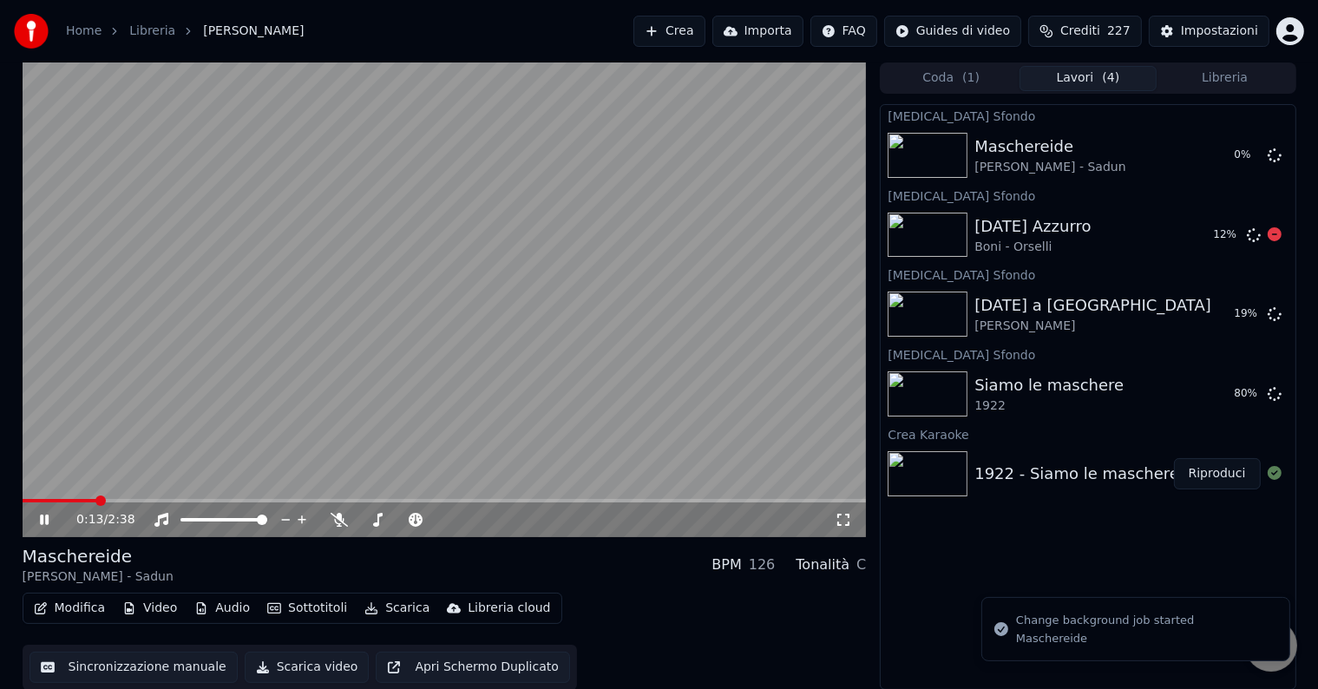
click at [1222, 83] on button "Libreria" at bounding box center [1225, 78] width 137 height 25
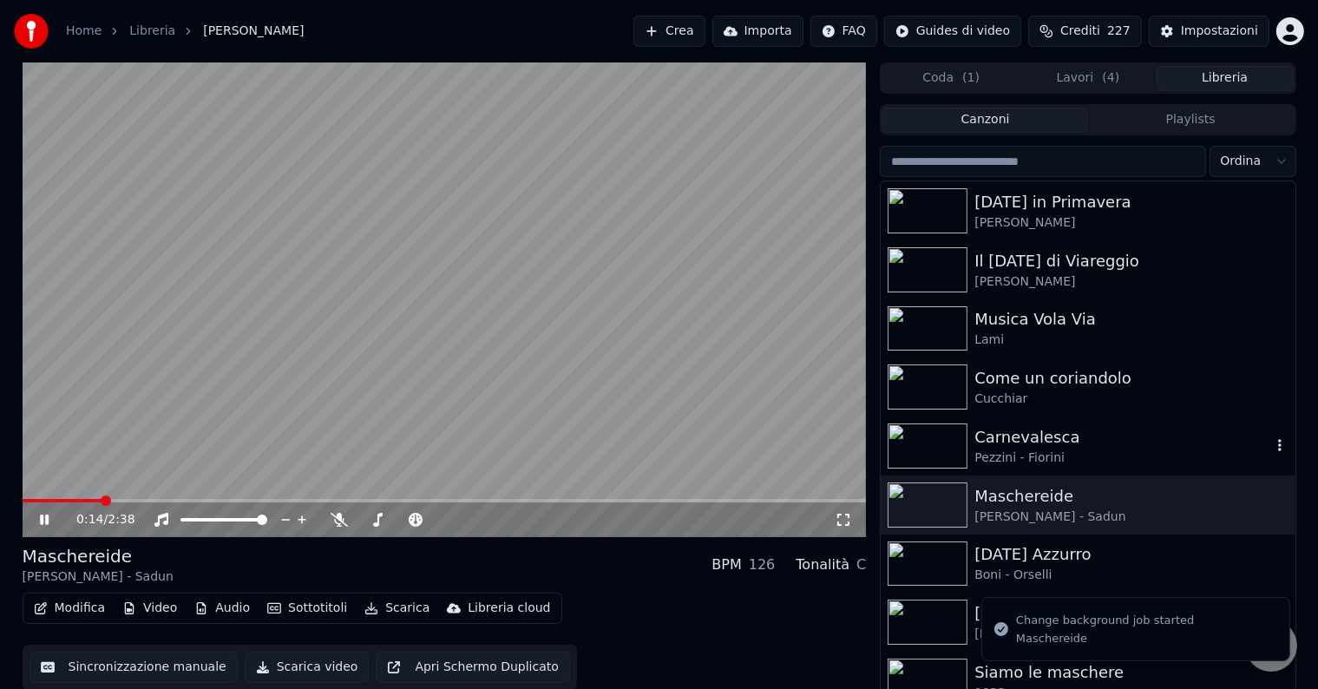
click at [1049, 443] on div "Carnevalesca" at bounding box center [1123, 437] width 296 height 24
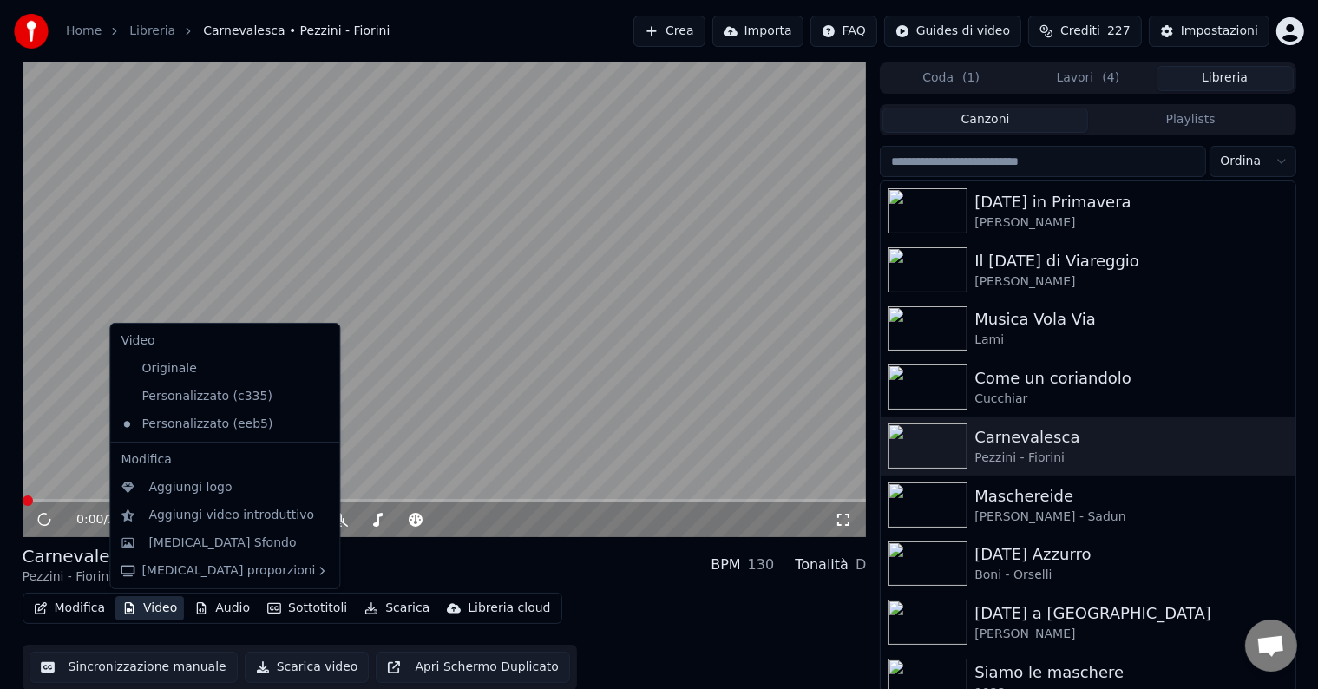
click at [154, 612] on button "Video" at bounding box center [149, 608] width 69 height 24
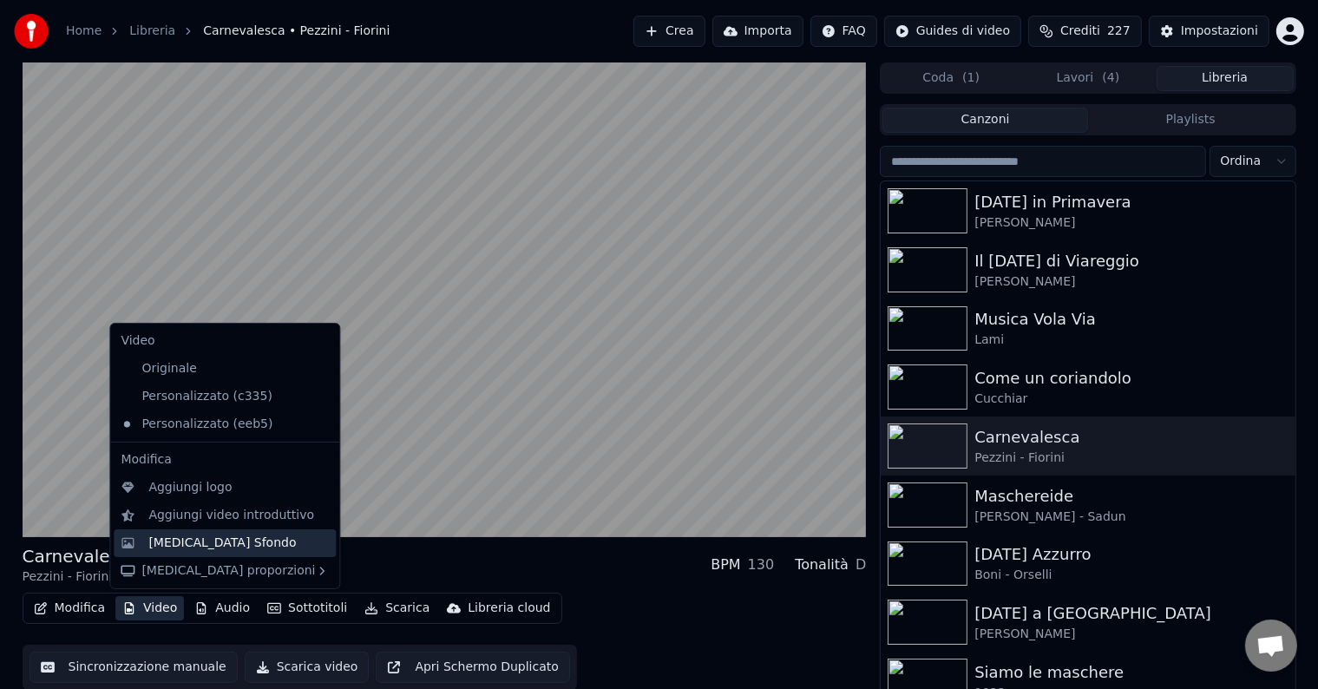
click at [163, 542] on div "[MEDICAL_DATA] Sfondo" at bounding box center [222, 543] width 148 height 17
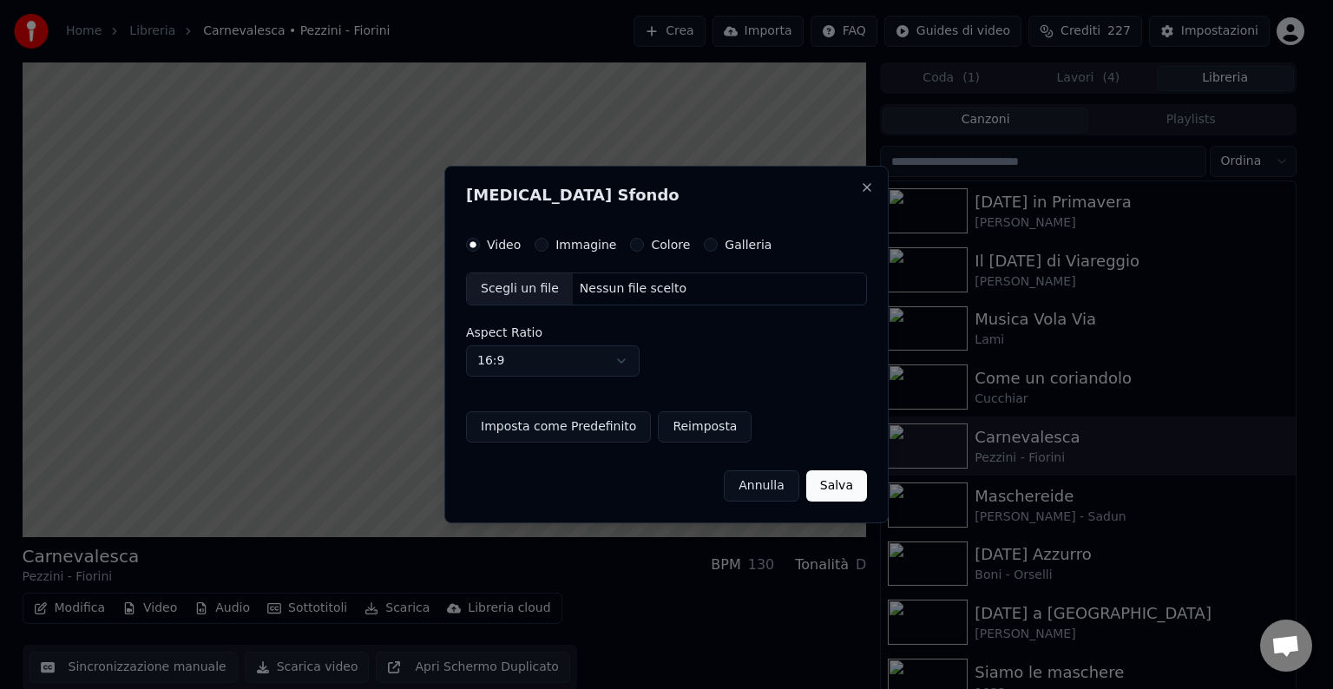
click at [549, 254] on div "Video Immagine Colore Galleria Scegli un file Nessun file scelto Aspect Ratio 1…" at bounding box center [666, 340] width 401 height 205
click at [549, 247] on div "Immagine" at bounding box center [576, 245] width 82 height 14
click at [541, 243] on button "Immagine" at bounding box center [542, 245] width 14 height 14
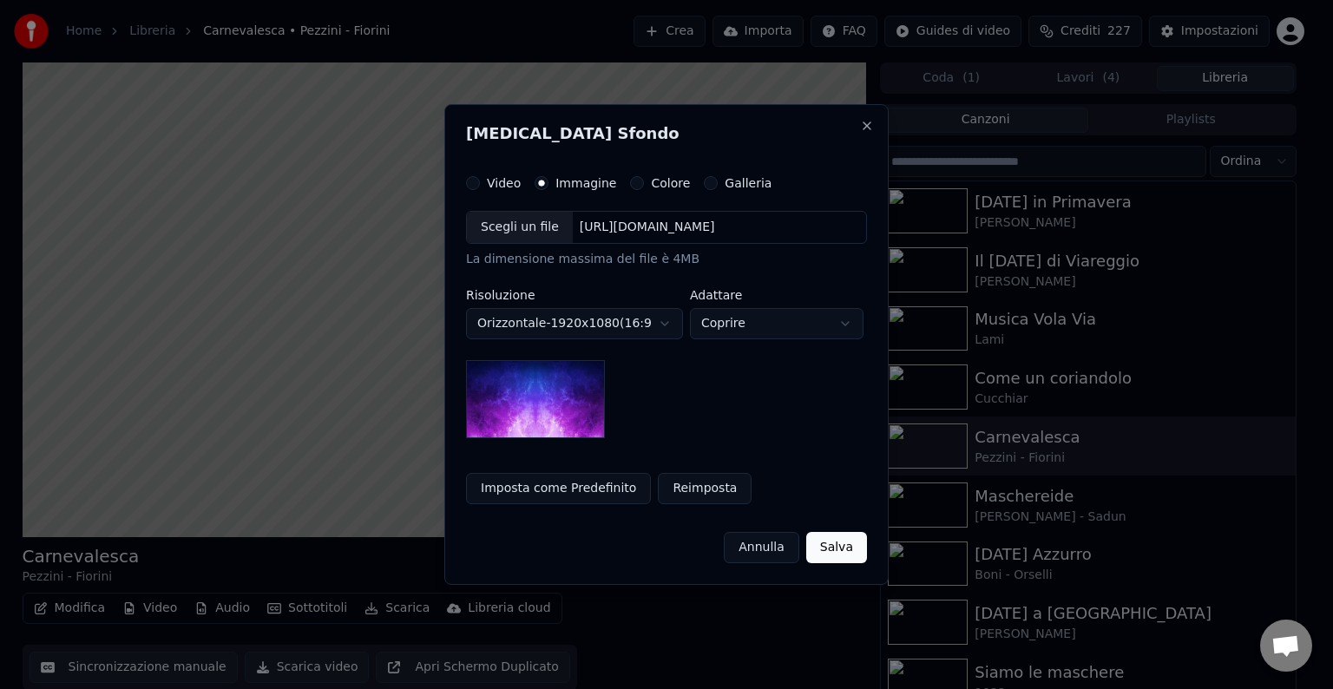
click at [535, 233] on div "Scegli un file" at bounding box center [520, 227] width 106 height 31
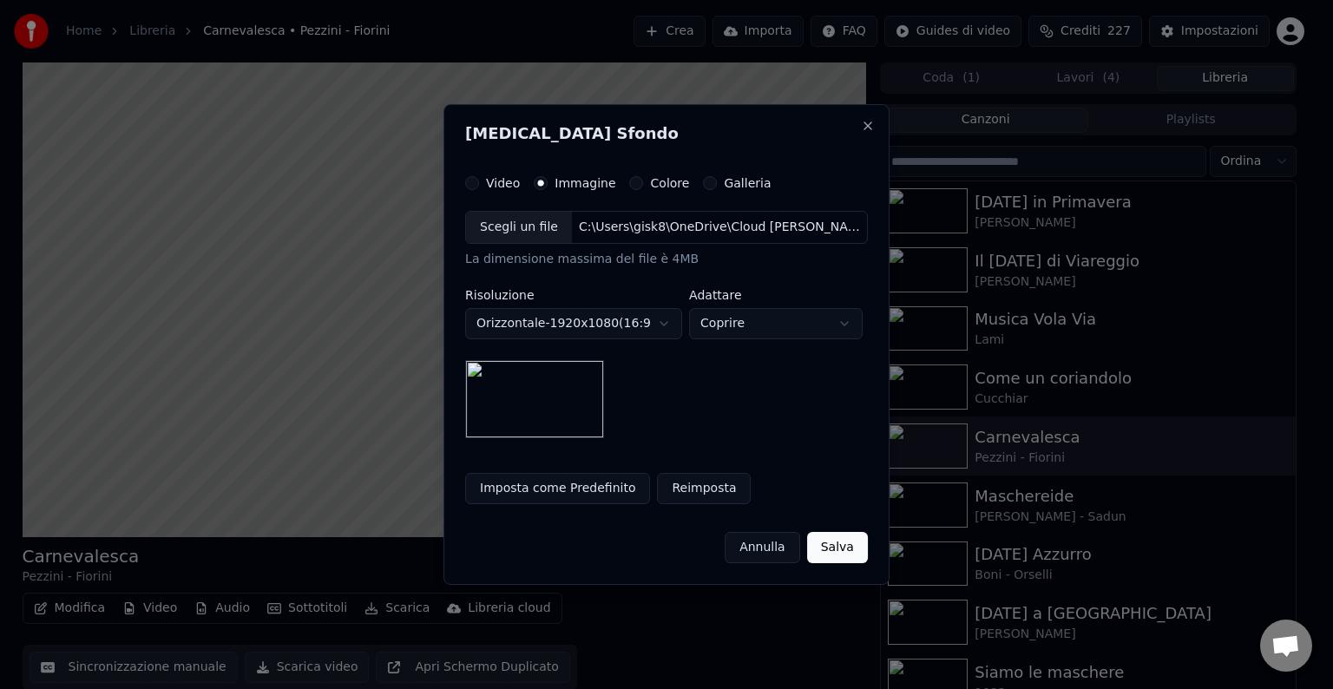
click at [542, 494] on button "Imposta come Predefinito" at bounding box center [557, 488] width 185 height 31
click at [829, 549] on button "Salva" at bounding box center [837, 547] width 61 height 31
click at [830, 535] on div "Annulla Salva" at bounding box center [666, 540] width 403 height 45
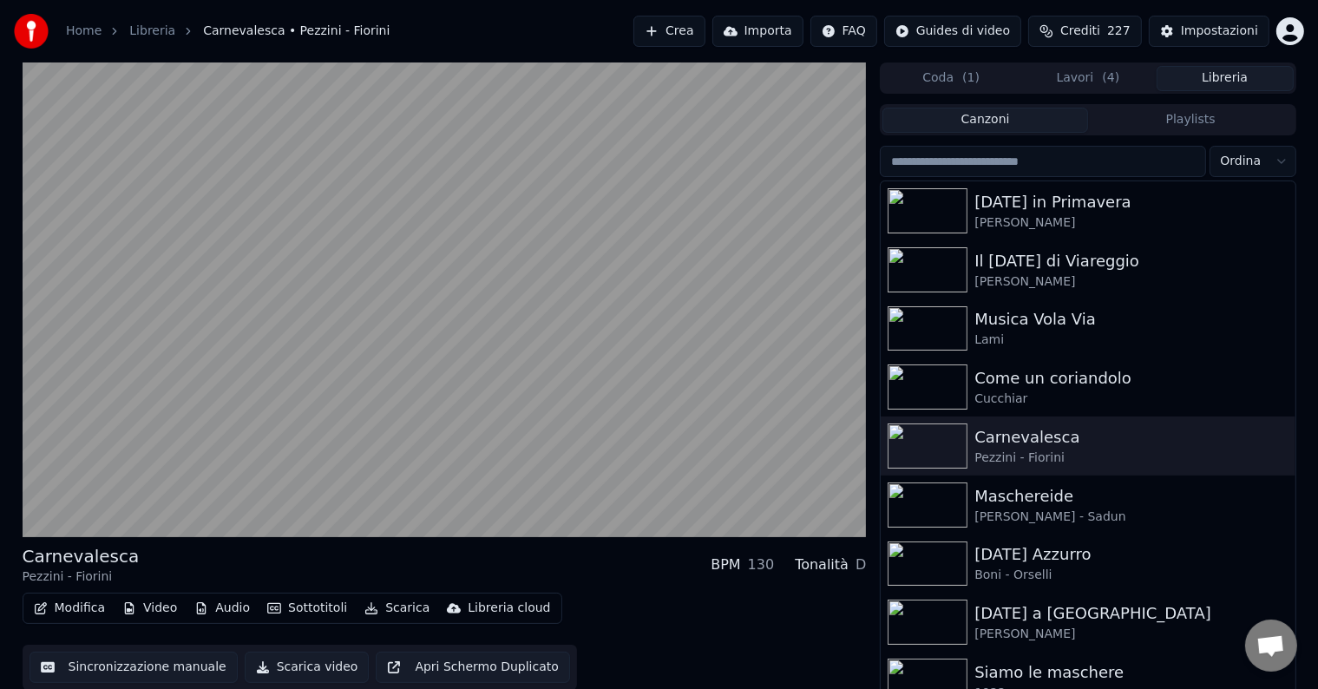
click at [1245, 72] on button "Libreria" at bounding box center [1225, 78] width 137 height 25
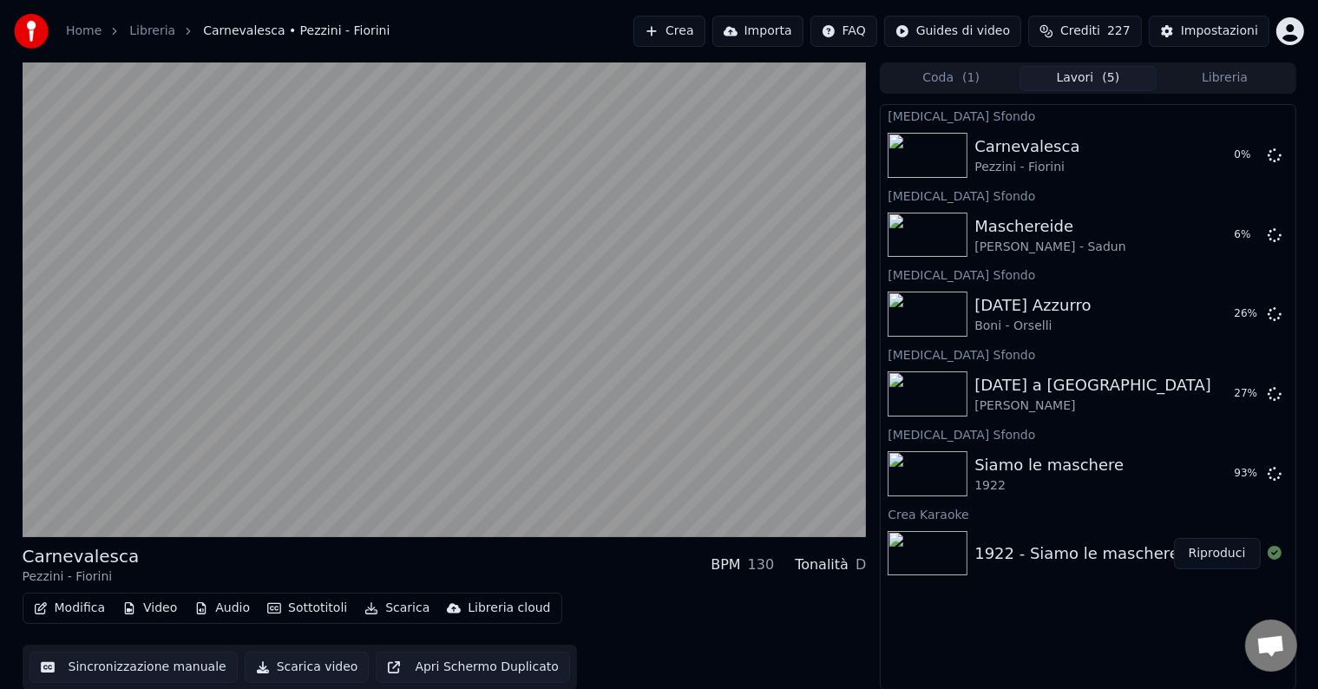
click at [1209, 77] on button "Libreria" at bounding box center [1225, 78] width 137 height 25
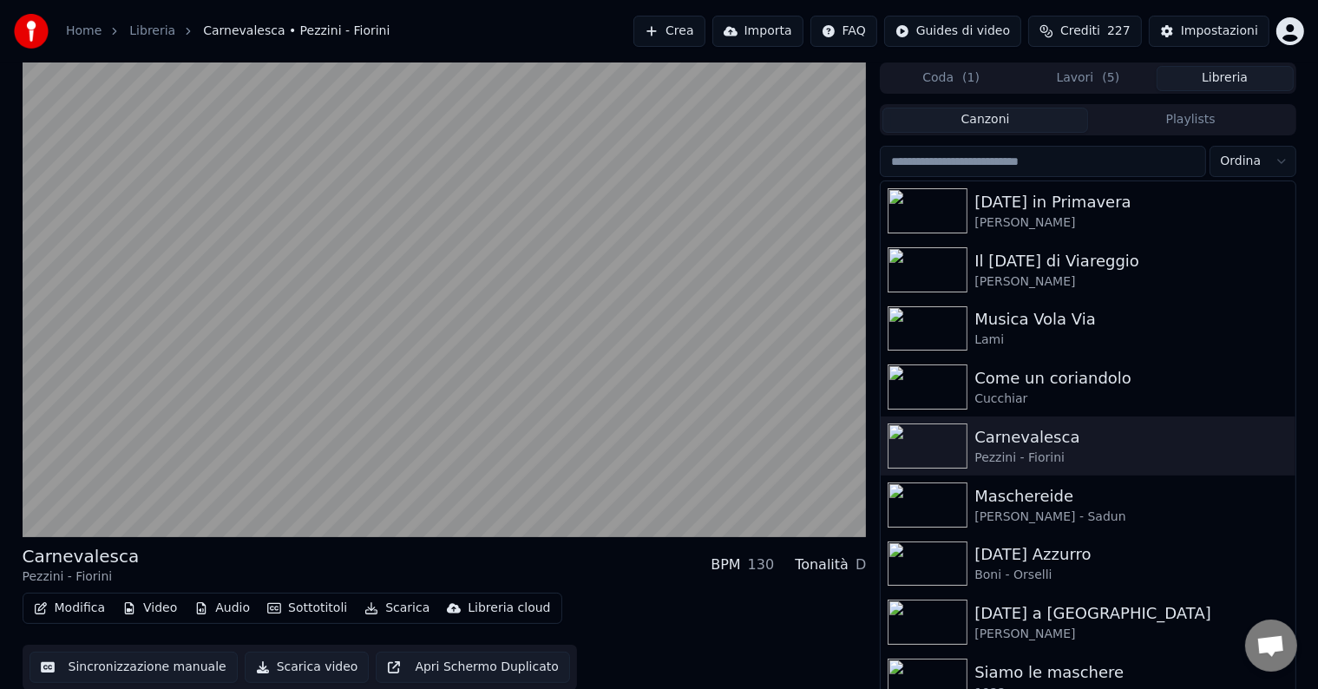
click at [1034, 267] on div "Il [DATE] di Viareggio" at bounding box center [1131, 261] width 313 height 24
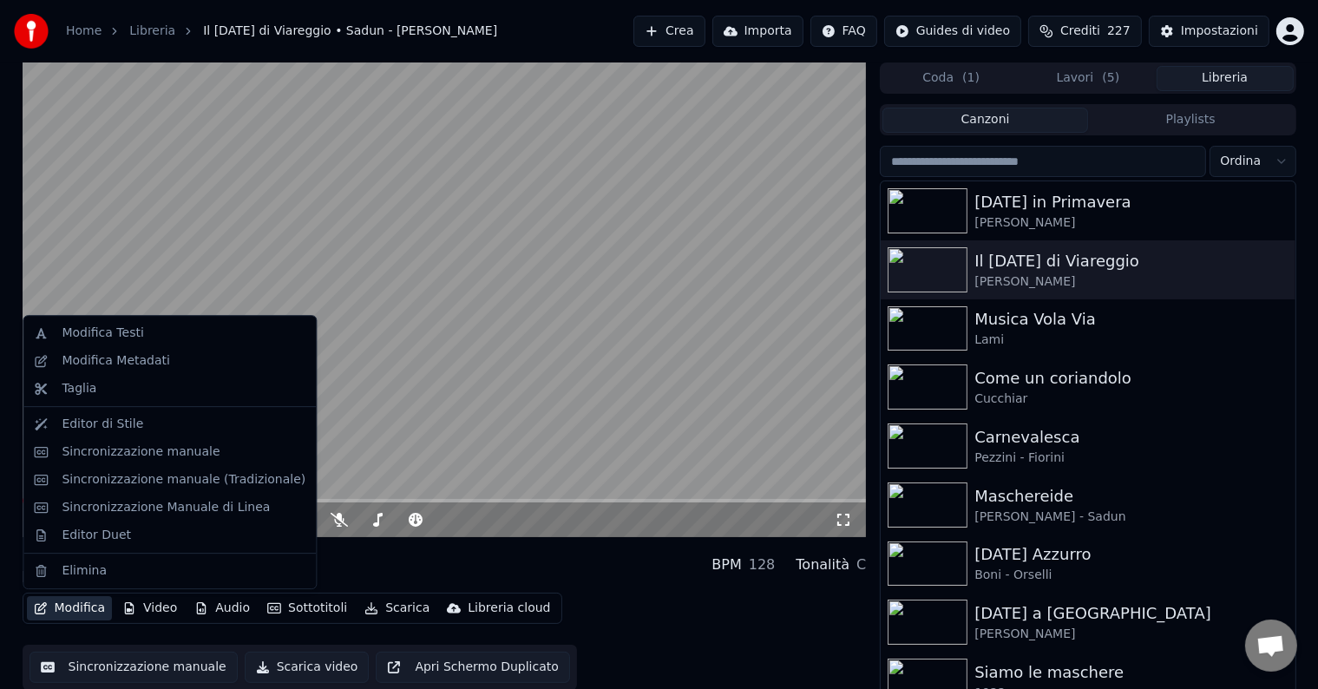
click at [49, 603] on button "Modifica" at bounding box center [70, 608] width 86 height 24
click at [86, 340] on div "Modifica Testi" at bounding box center [103, 333] width 82 height 17
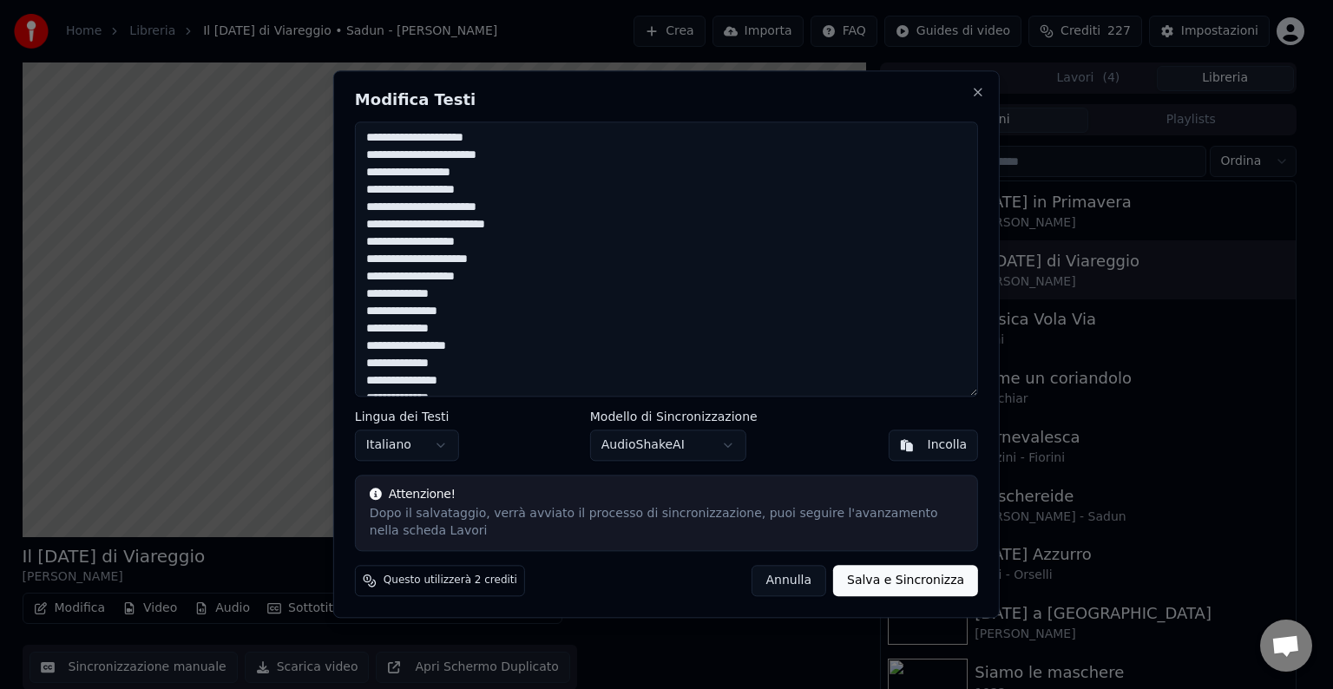
click at [826, 583] on button "Annulla" at bounding box center [789, 581] width 76 height 31
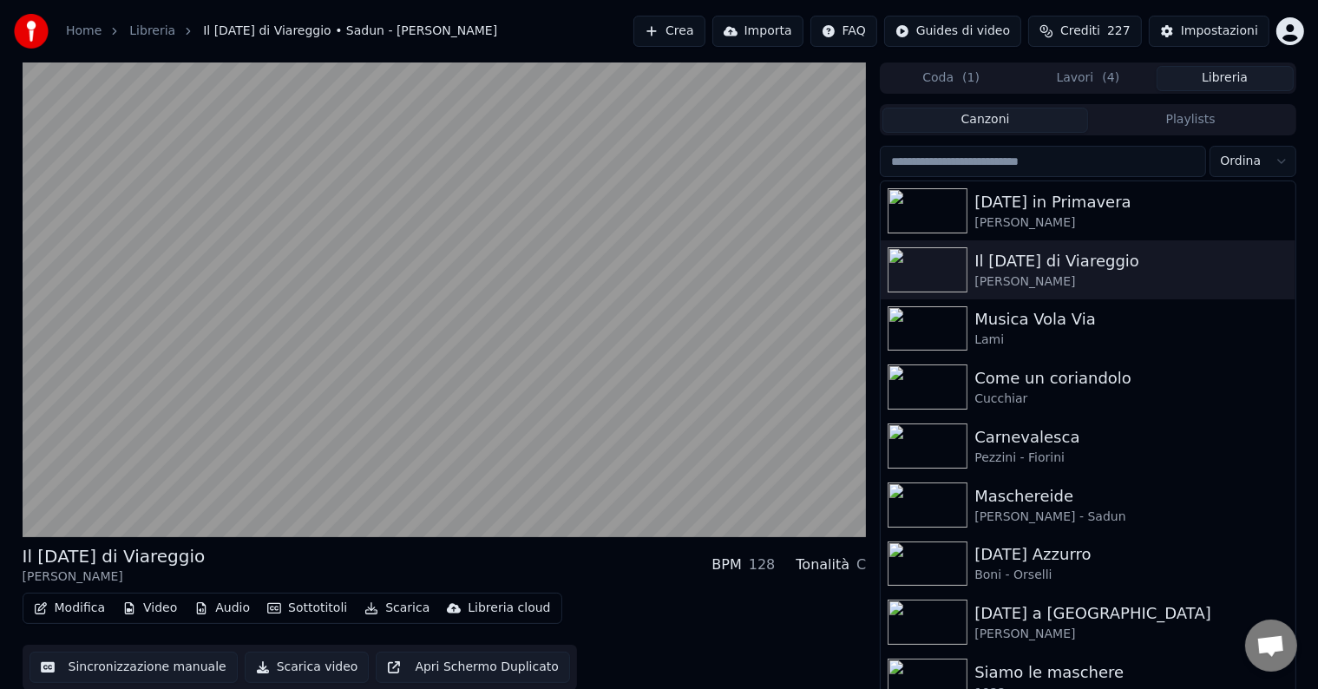
click at [83, 608] on button "Modifica" at bounding box center [70, 608] width 86 height 24
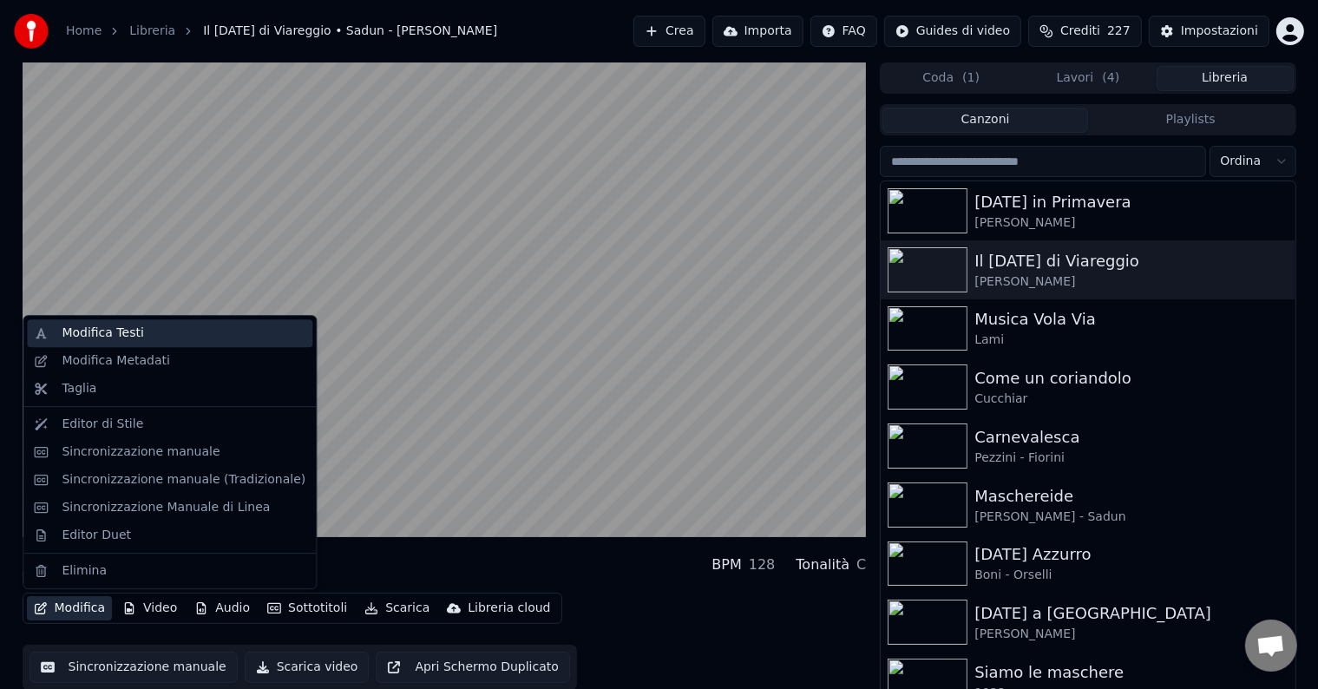
click at [76, 339] on div "Modifica Testi" at bounding box center [103, 333] width 82 height 17
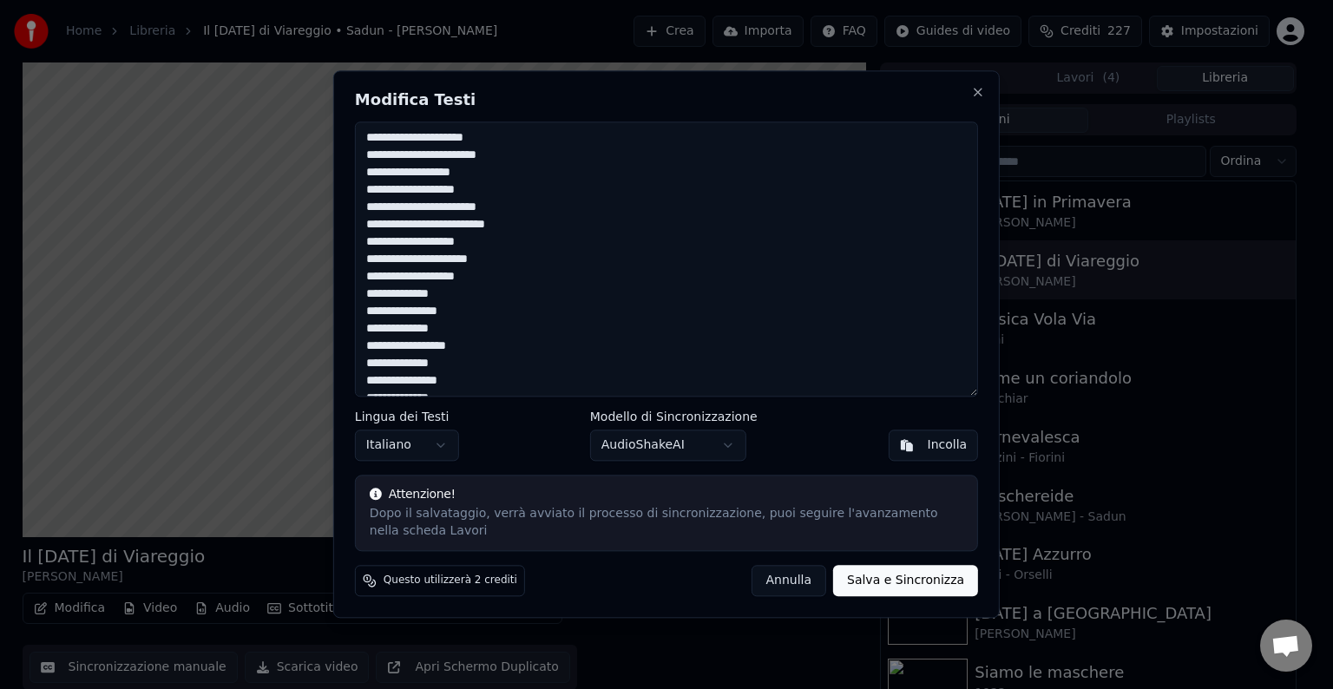
scroll to position [634, 0]
click at [892, 571] on button "Salva e Sincronizza" at bounding box center [905, 581] width 145 height 31
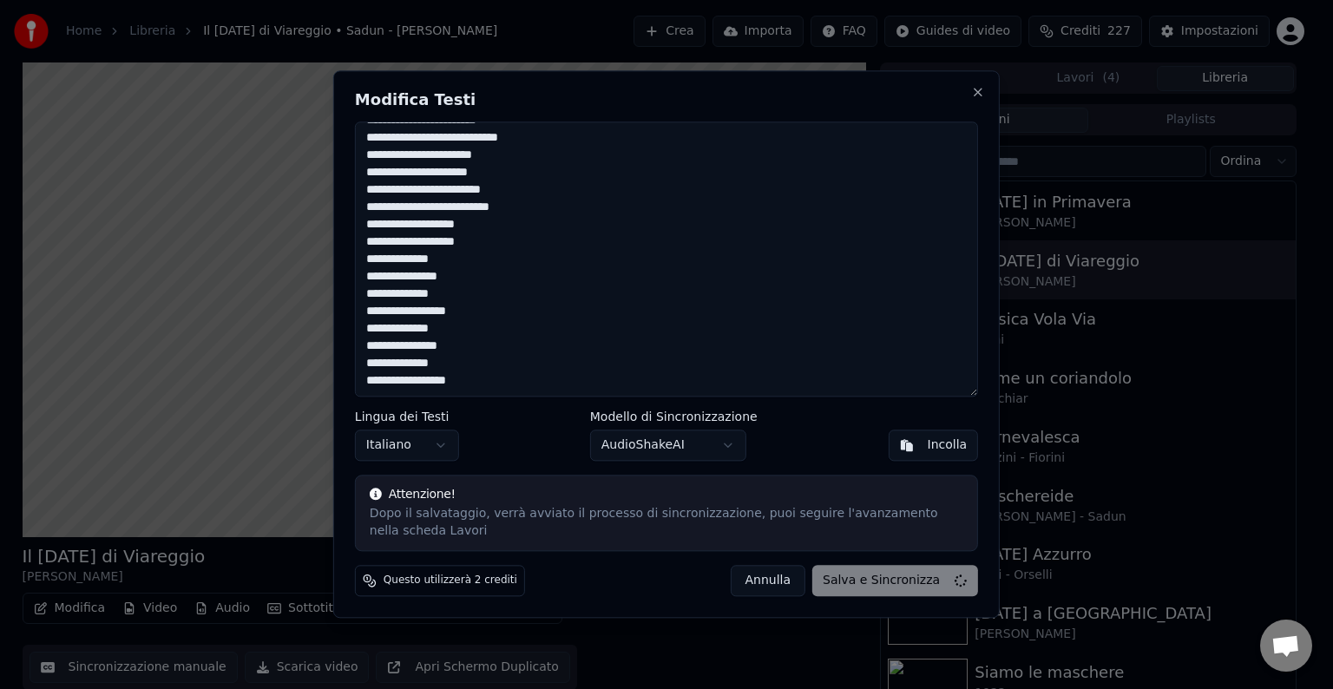
type textarea "**********"
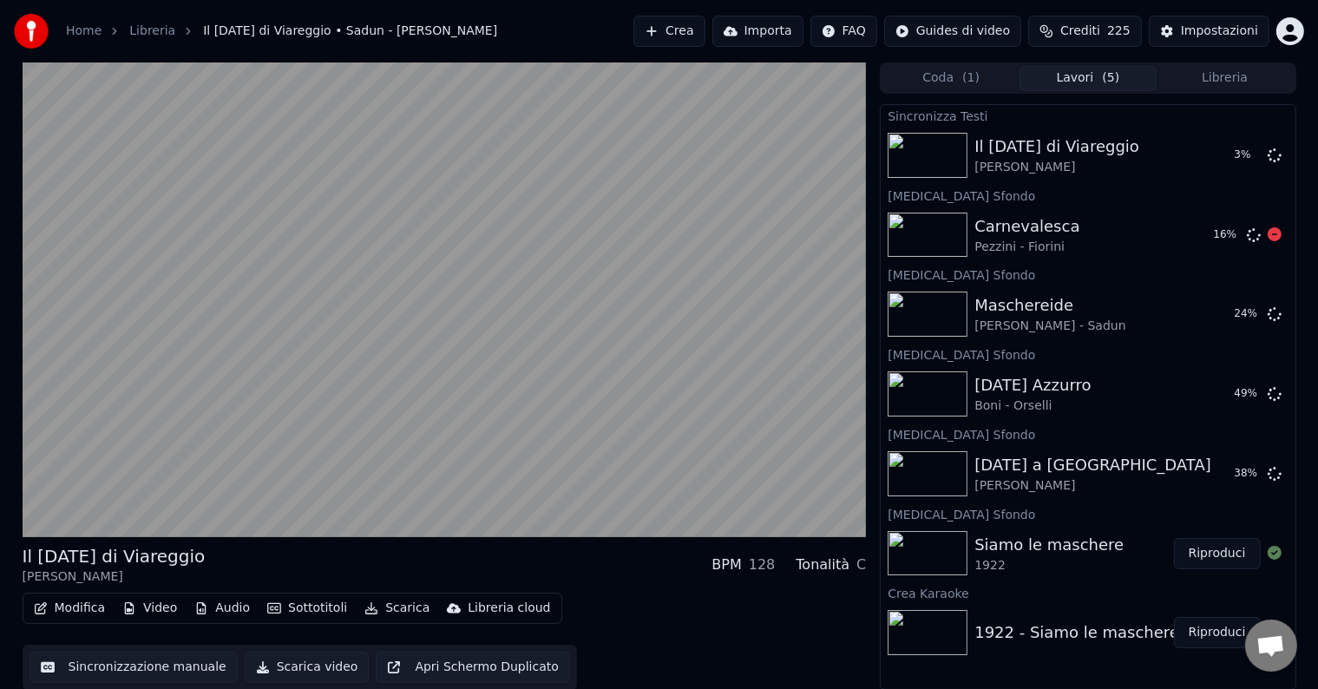
click at [935, 237] on img at bounding box center [928, 235] width 80 height 45
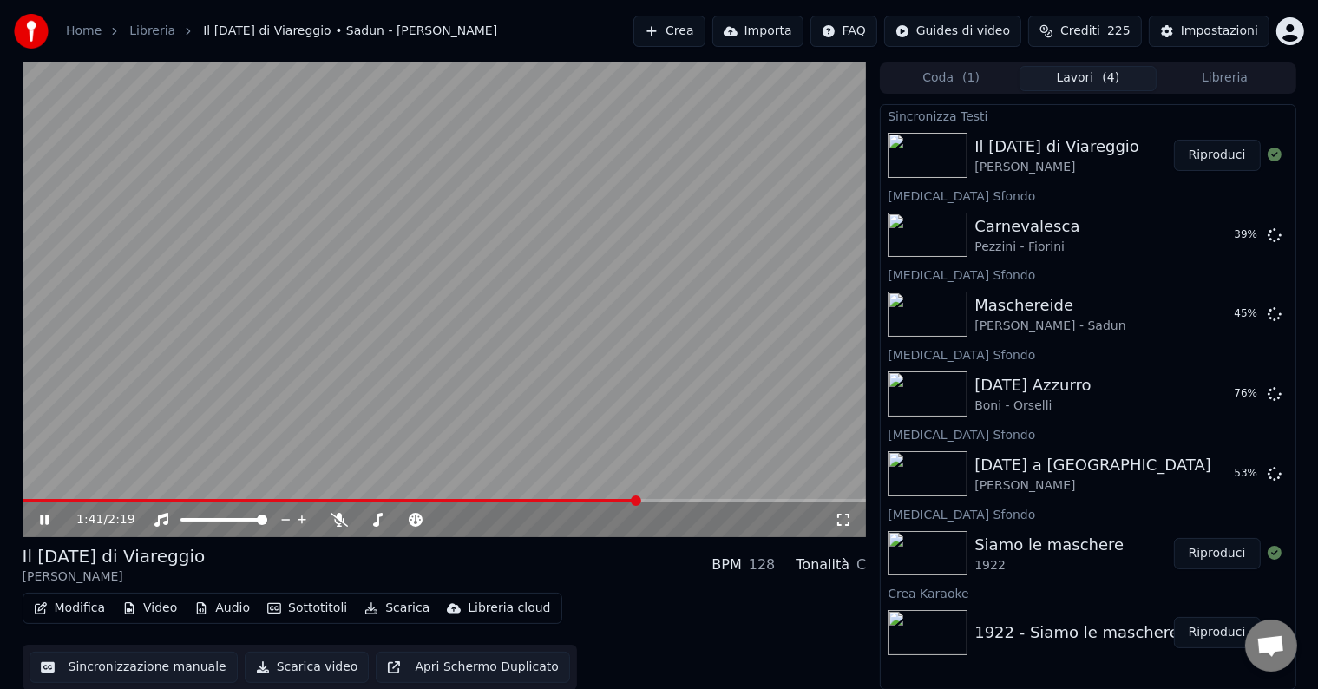
click at [169, 609] on button "Video" at bounding box center [149, 608] width 69 height 24
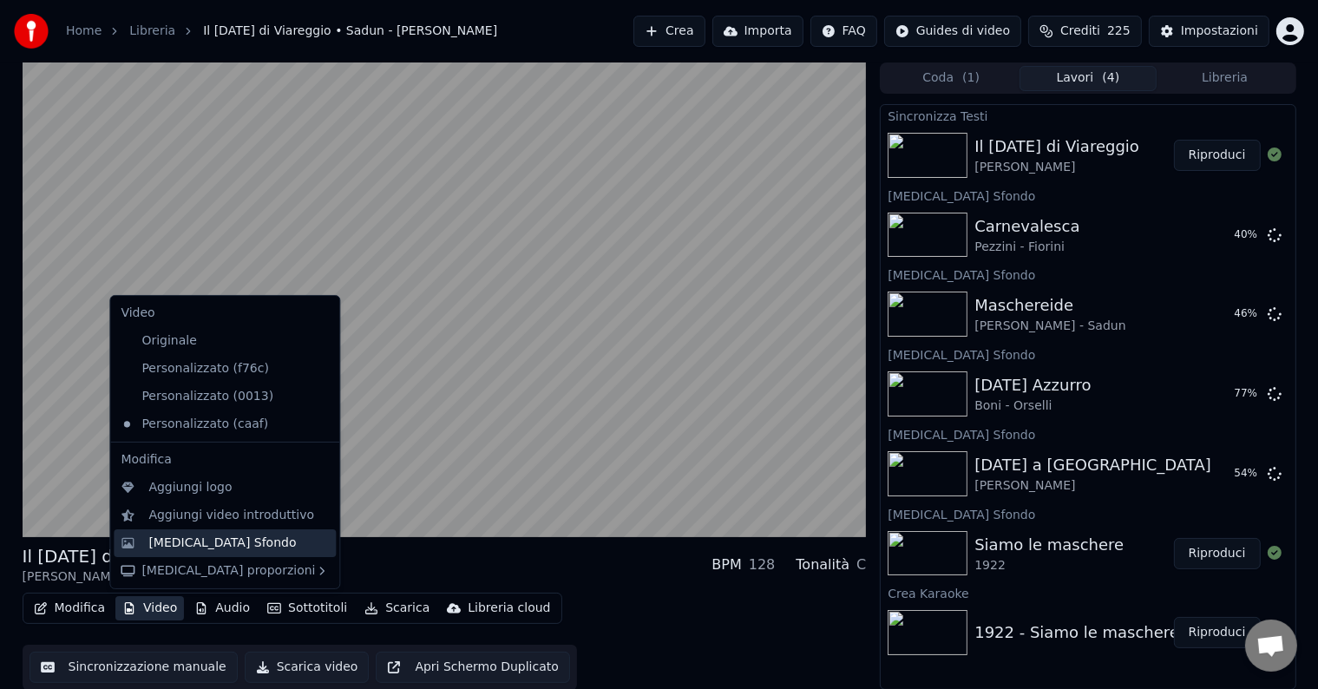
click at [205, 545] on div "[MEDICAL_DATA] Sfondo" at bounding box center [222, 543] width 148 height 17
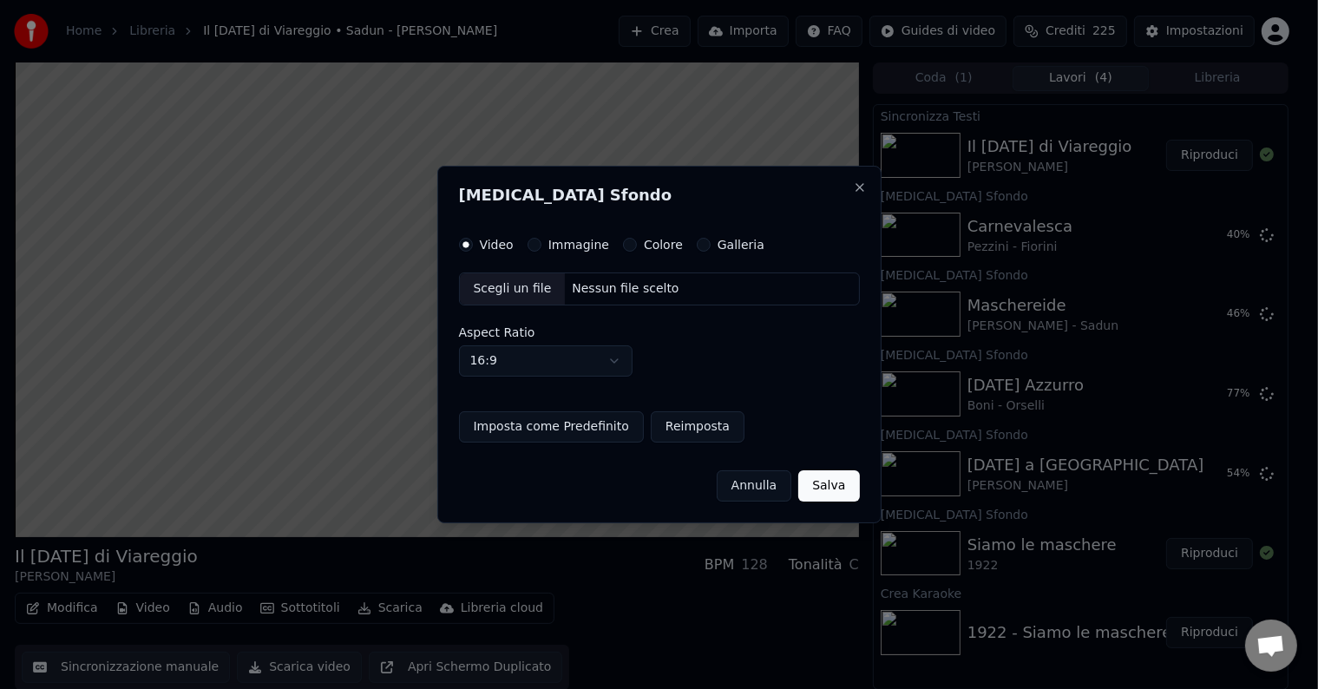
click at [574, 562] on html "Home Libreria Il carnevale di Viareggio • Sadun - Maffei Crea Importa FAQ Guide…" at bounding box center [659, 344] width 1318 height 689
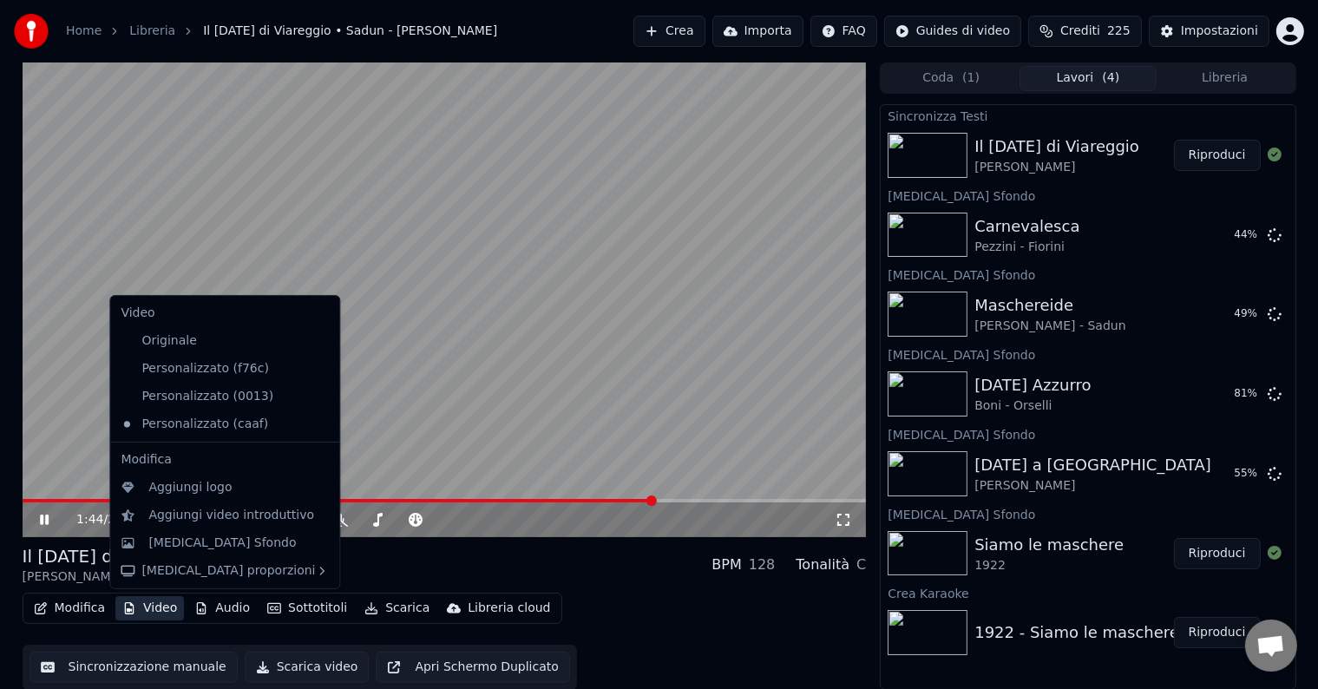
click at [118, 609] on button "Video" at bounding box center [149, 608] width 69 height 24
click at [170, 546] on div "[MEDICAL_DATA] Sfondo" at bounding box center [222, 543] width 148 height 17
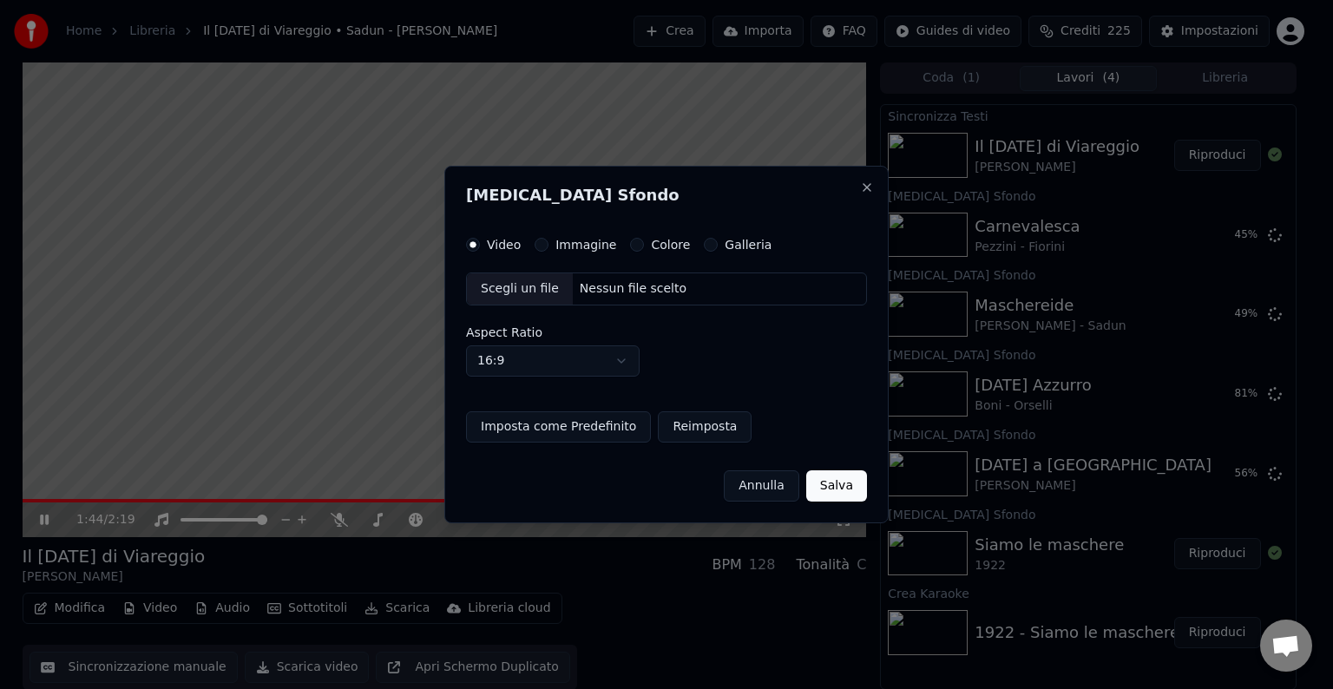
click at [561, 240] on label "Immagine" at bounding box center [586, 245] width 61 height 12
click at [549, 240] on button "Immagine" at bounding box center [542, 245] width 14 height 14
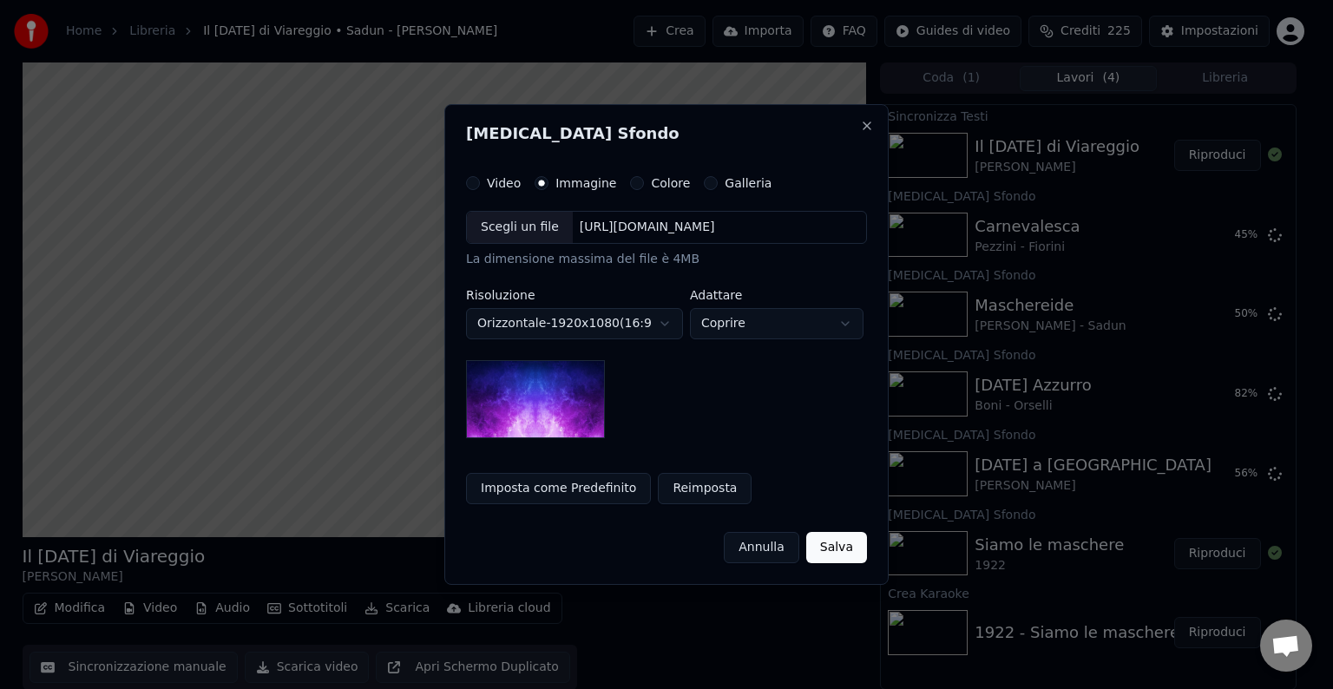
click at [530, 229] on div "Scegli un file" at bounding box center [520, 227] width 106 height 31
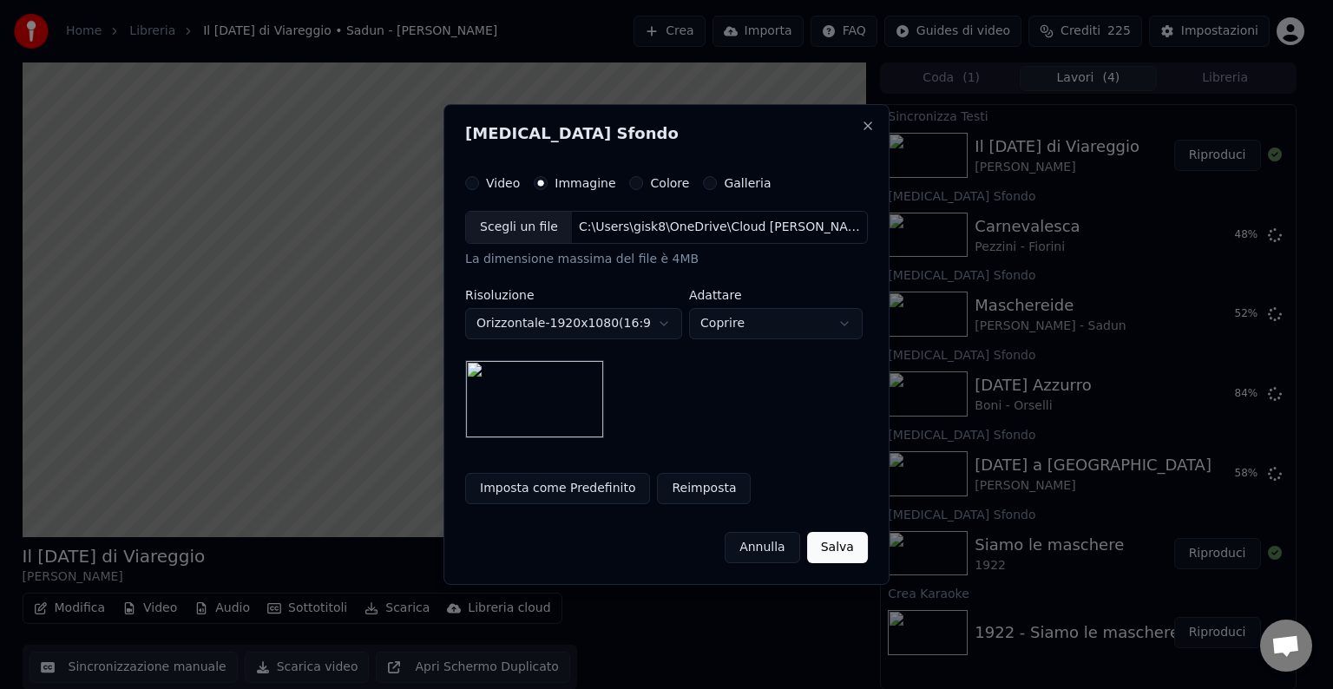
click at [533, 494] on button "Imposta come Predefinito" at bounding box center [557, 488] width 185 height 31
click at [826, 542] on button "Salva" at bounding box center [837, 547] width 61 height 31
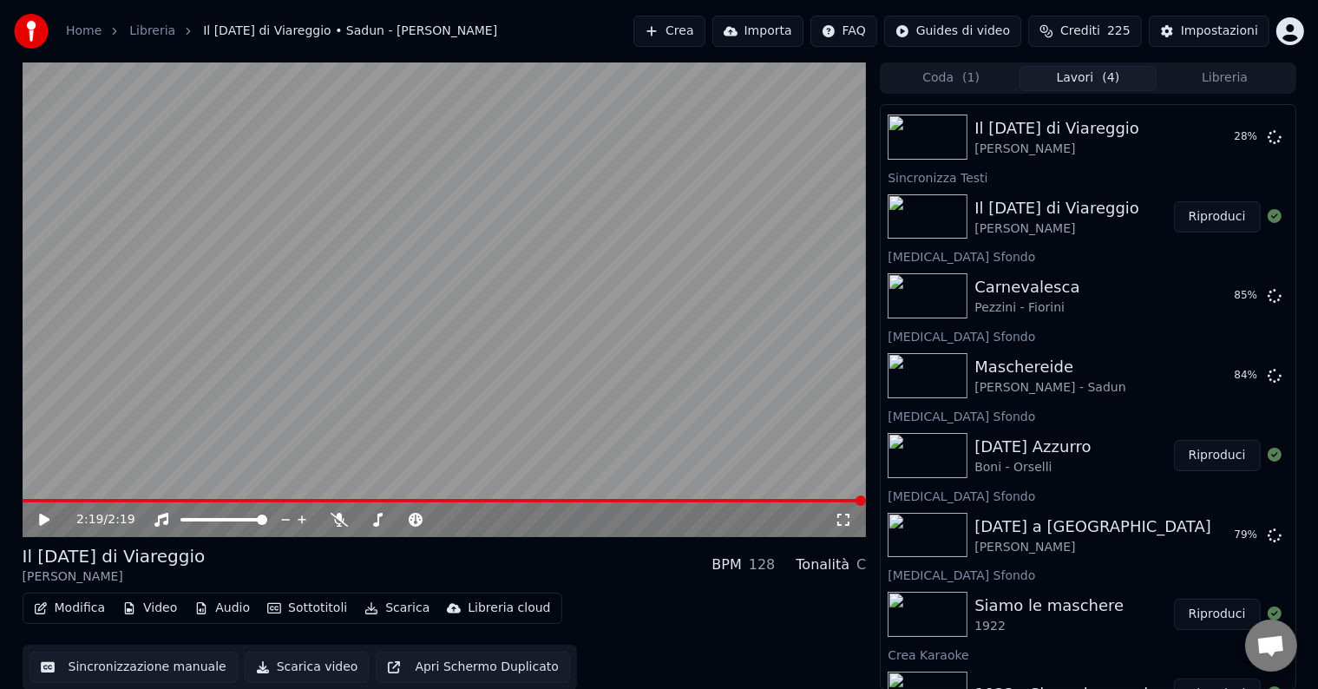
scroll to position [0, 0]
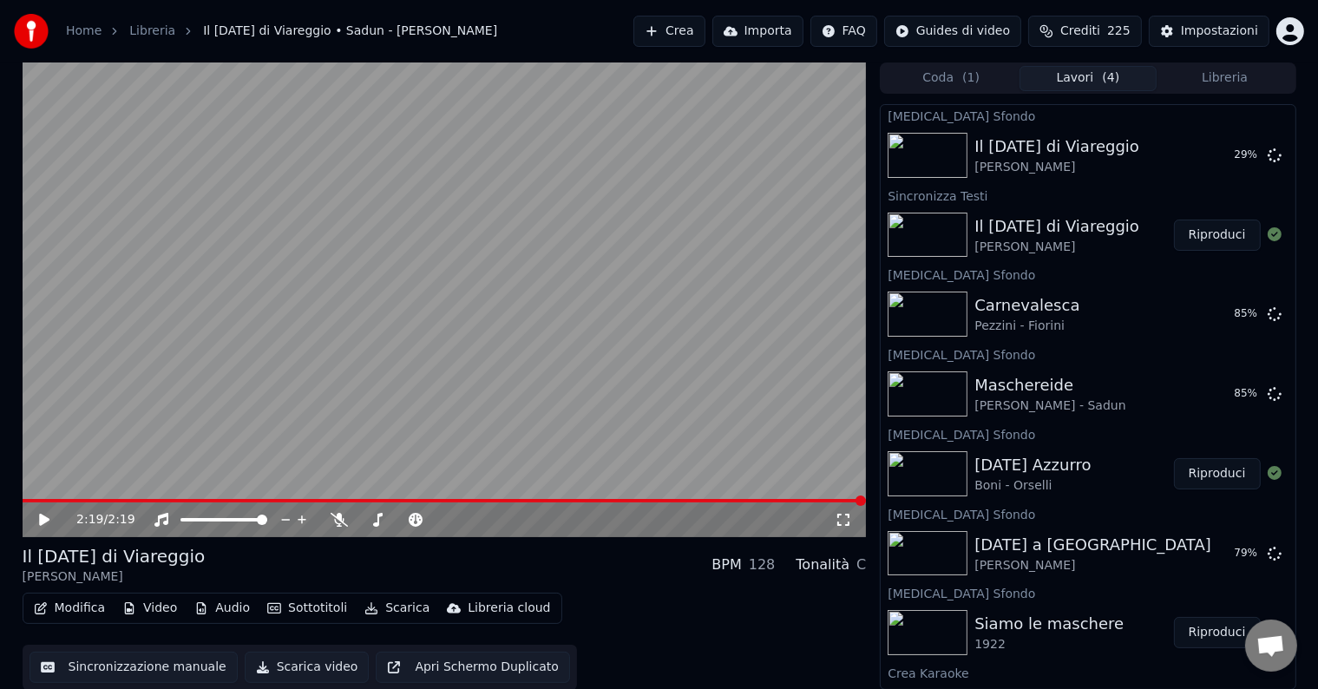
click at [1215, 70] on button "Libreria" at bounding box center [1225, 78] width 137 height 25
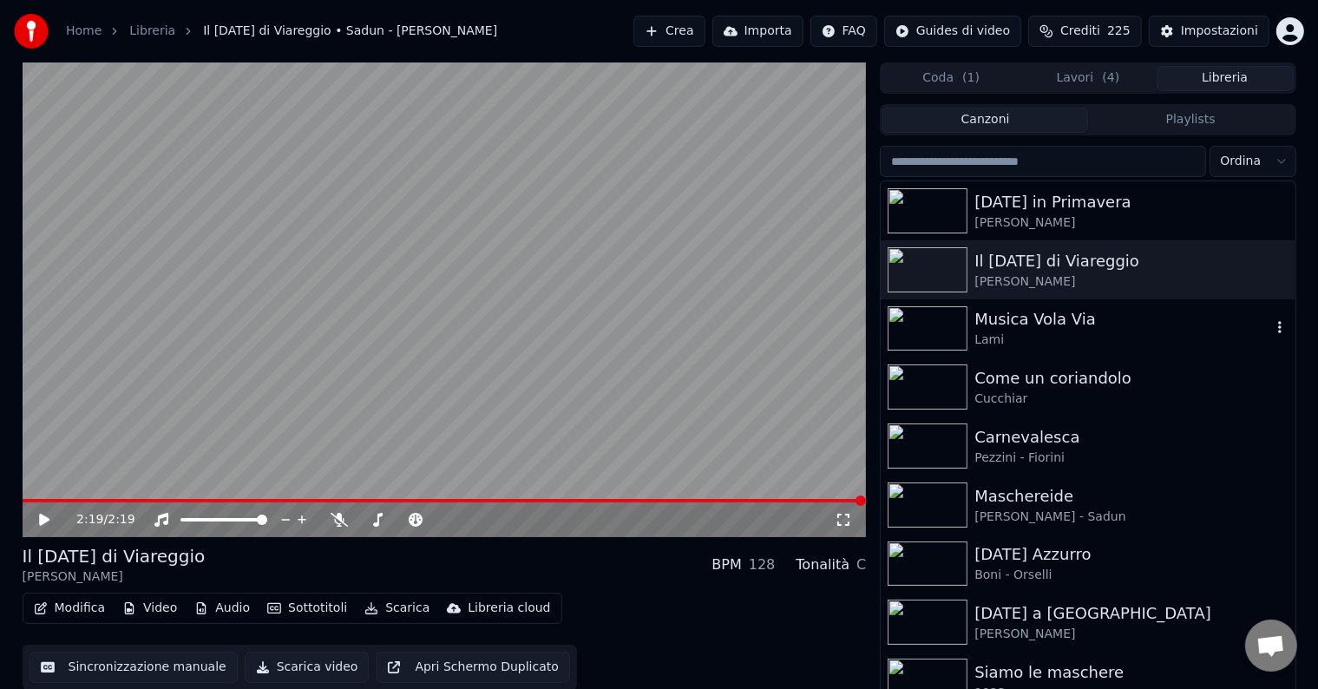
click at [1146, 321] on div "Musica Vola Via" at bounding box center [1123, 319] width 296 height 24
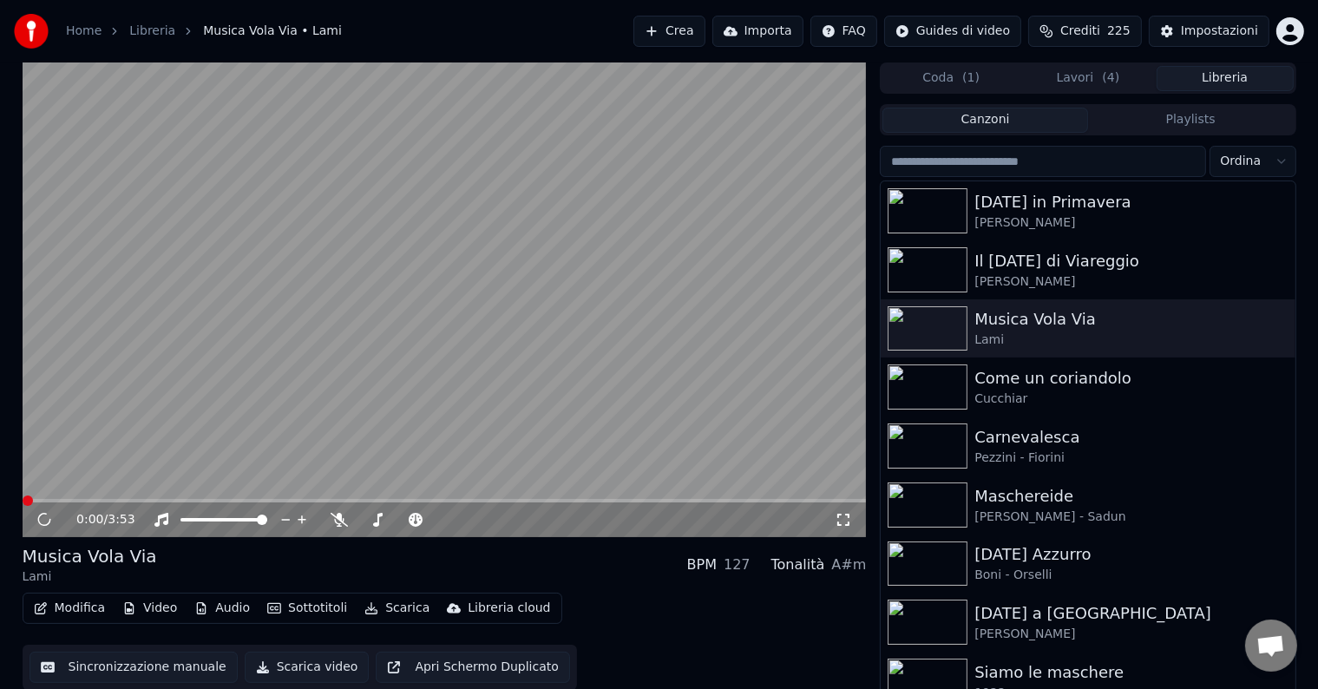
click at [171, 612] on button "Video" at bounding box center [149, 608] width 69 height 24
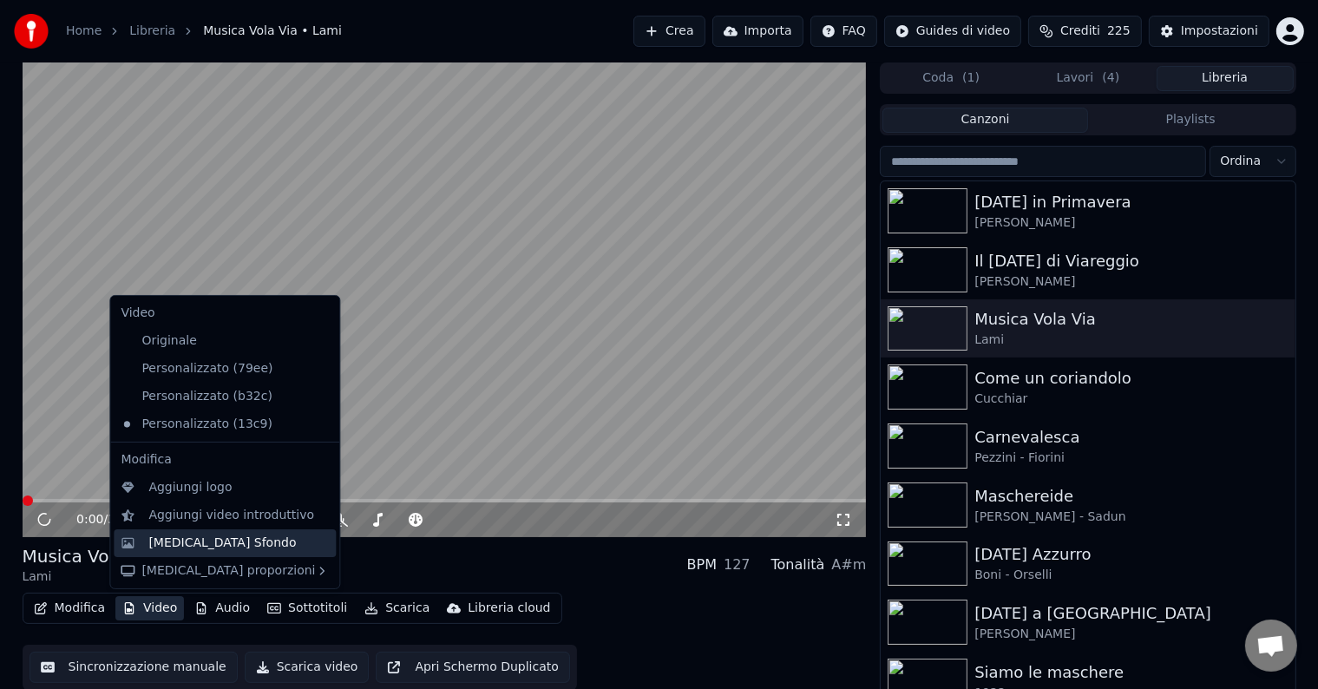
click at [178, 540] on div "[MEDICAL_DATA] Sfondo" at bounding box center [222, 543] width 148 height 17
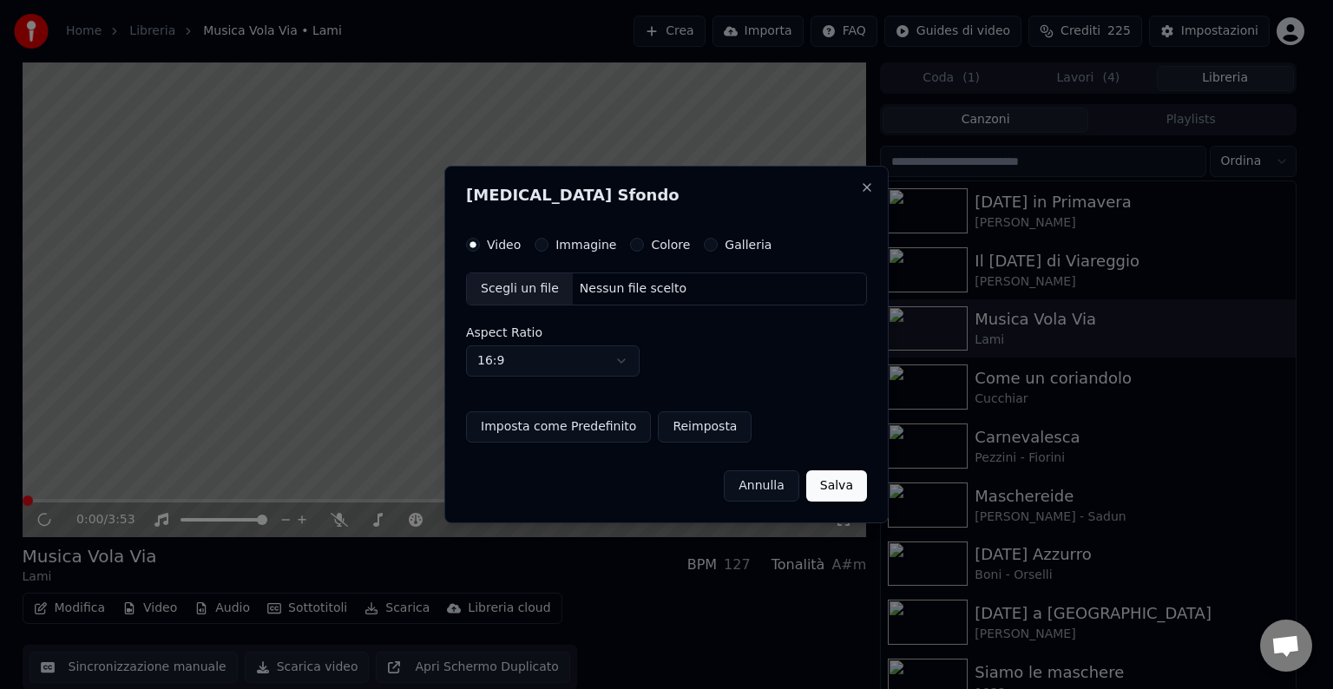
click at [583, 241] on label "Immagine" at bounding box center [586, 245] width 61 height 12
click at [549, 241] on button "Immagine" at bounding box center [542, 245] width 14 height 14
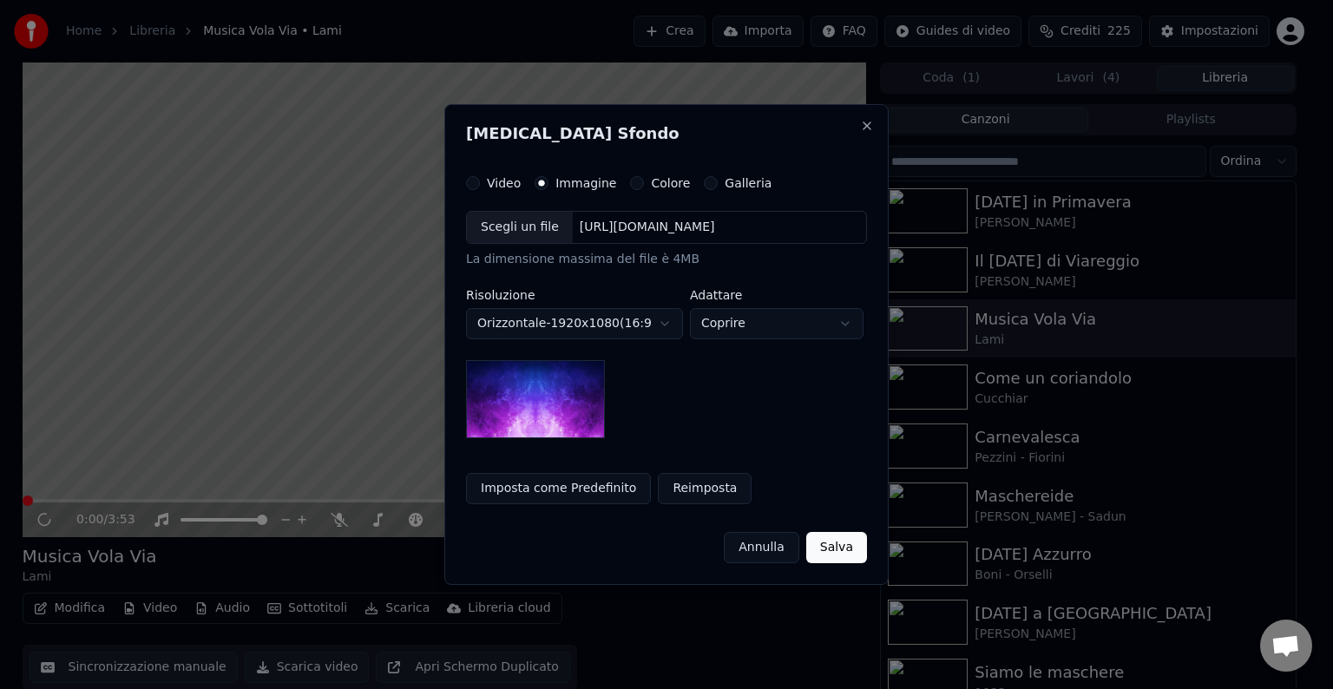
click at [527, 230] on div "Scegli un file" at bounding box center [520, 227] width 106 height 31
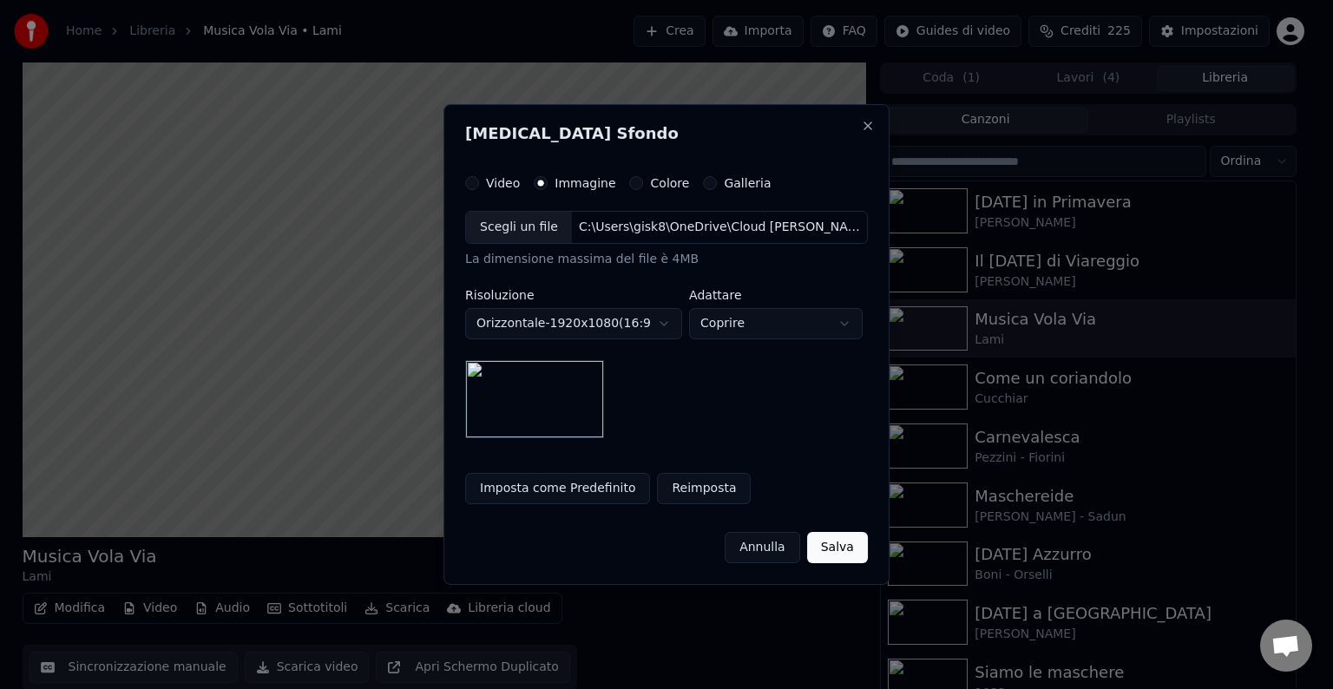
click at [848, 549] on button "Salva" at bounding box center [837, 547] width 61 height 31
click at [554, 479] on button "Imposta come Predefinito" at bounding box center [557, 488] width 185 height 31
click at [854, 549] on div "Annulla Salva" at bounding box center [666, 540] width 403 height 45
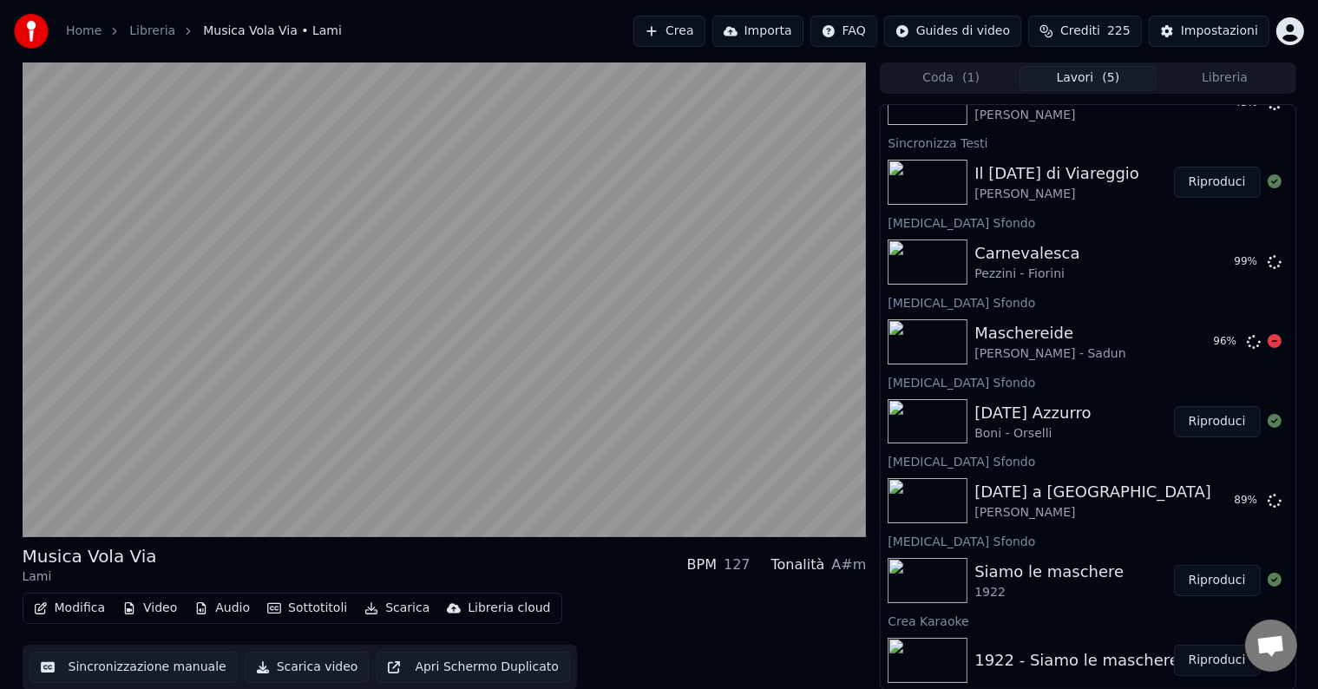
scroll to position [132, 0]
click at [1223, 257] on button "Riproduci" at bounding box center [1217, 262] width 87 height 31
click at [365, 606] on icon "button" at bounding box center [372, 608] width 14 height 12
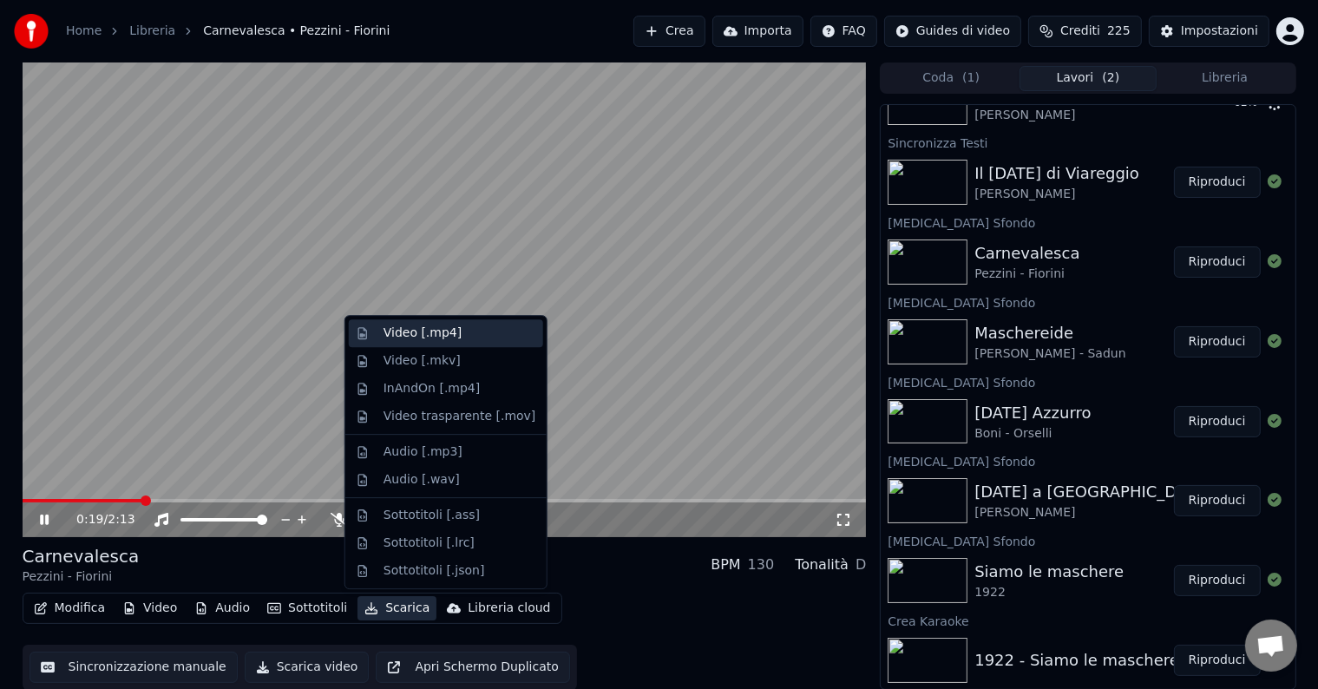
click at [422, 329] on div "Video [.mp4]" at bounding box center [423, 333] width 78 height 17
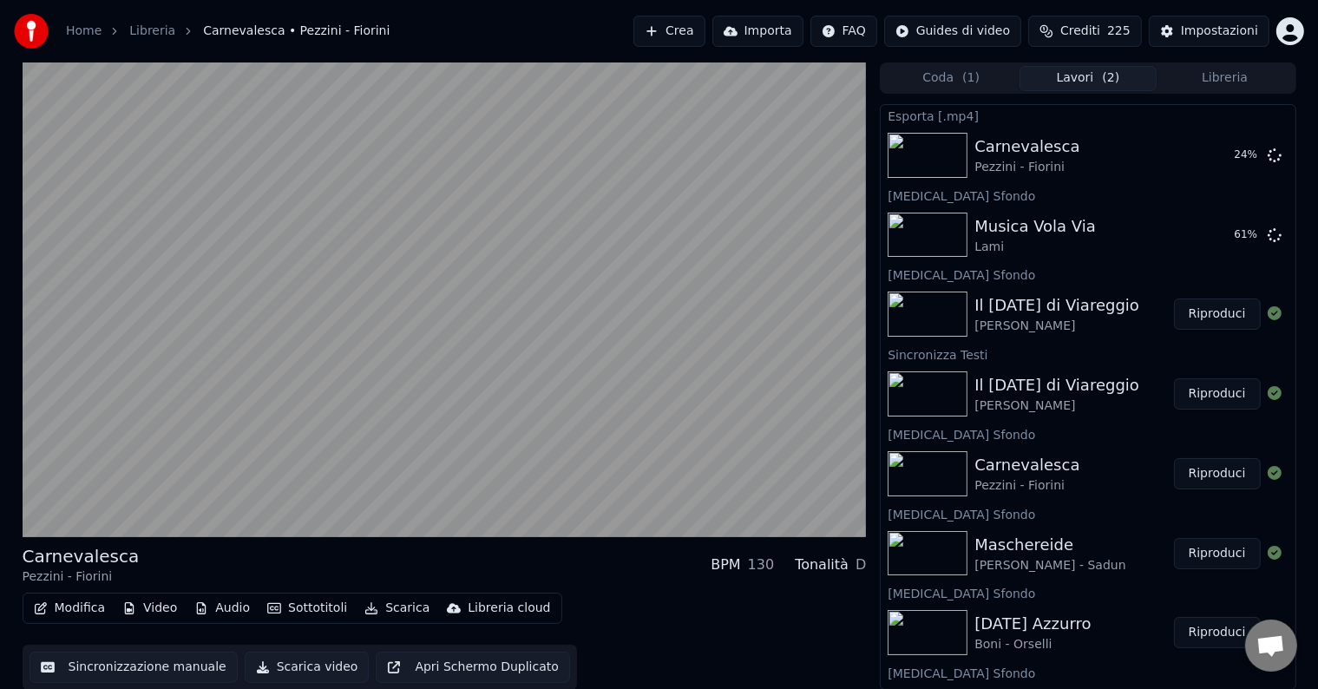
click at [996, 313] on div "Il [DATE] di Viareggio" at bounding box center [1057, 305] width 165 height 24
click at [1181, 317] on button "Riproduci" at bounding box center [1217, 314] width 87 height 31
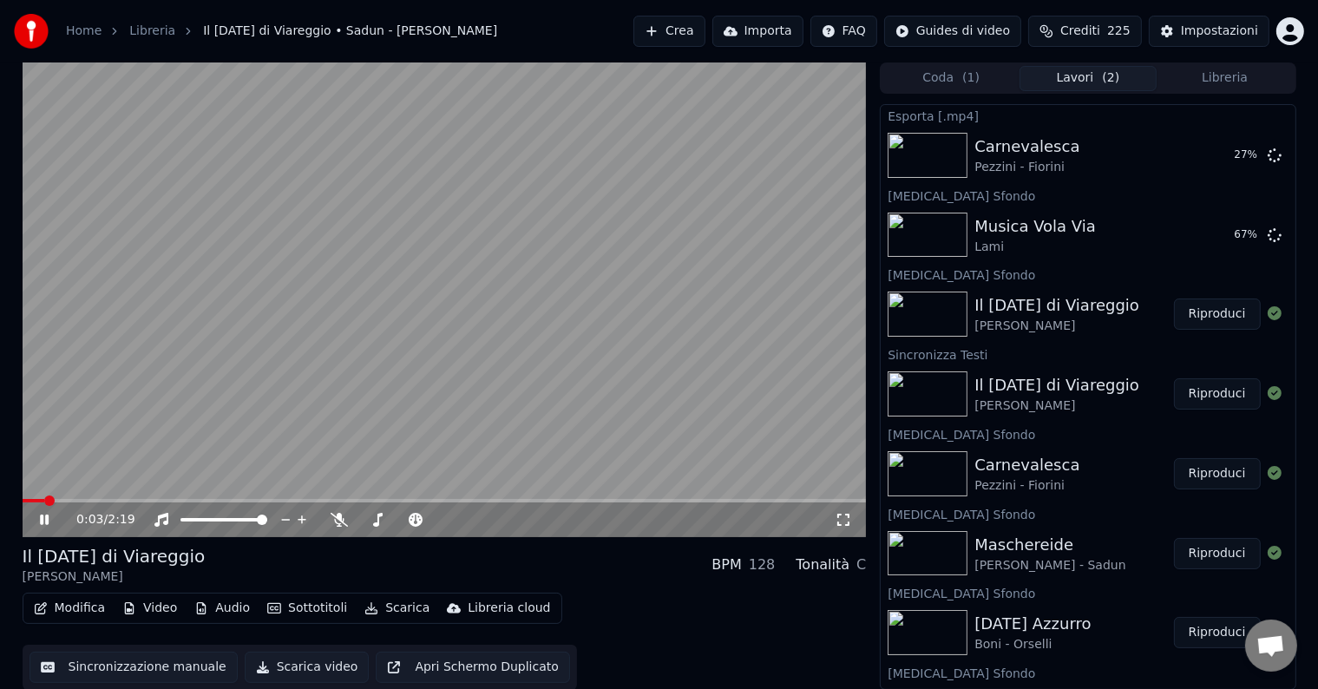
click at [394, 604] on button "Scarica" at bounding box center [397, 608] width 79 height 24
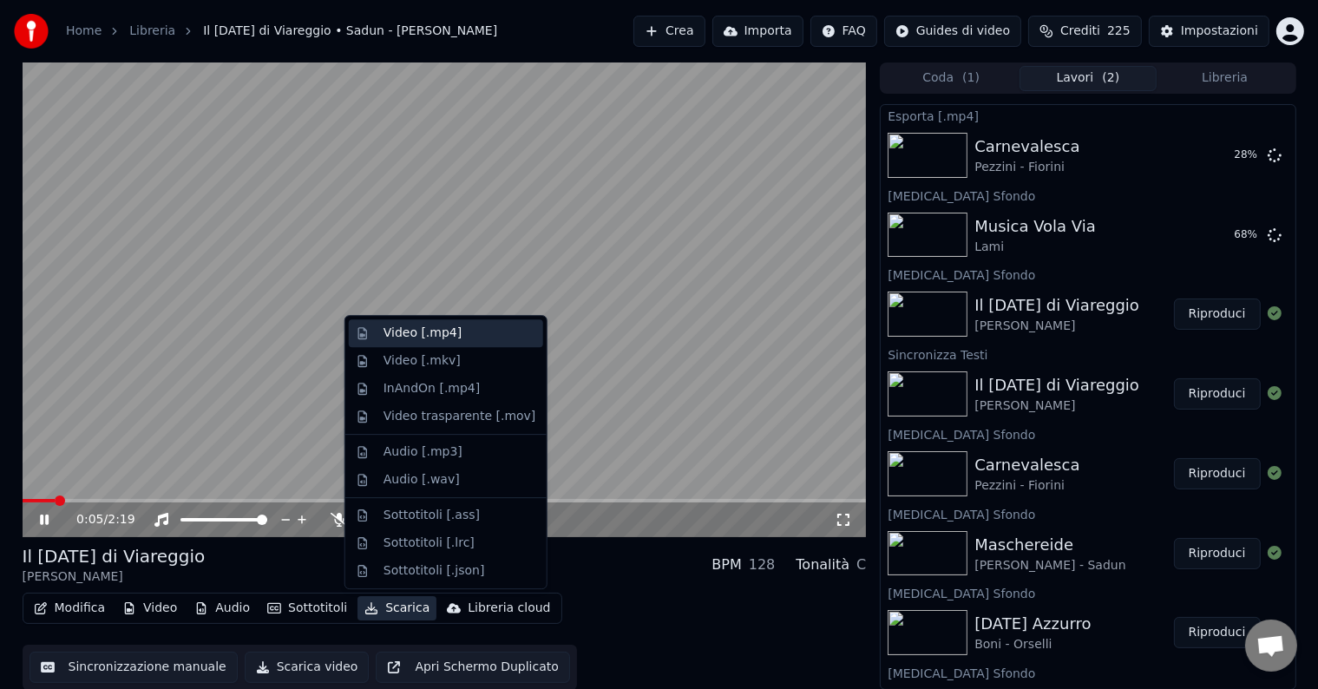
click at [427, 338] on div "Video [.mp4]" at bounding box center [423, 333] width 78 height 17
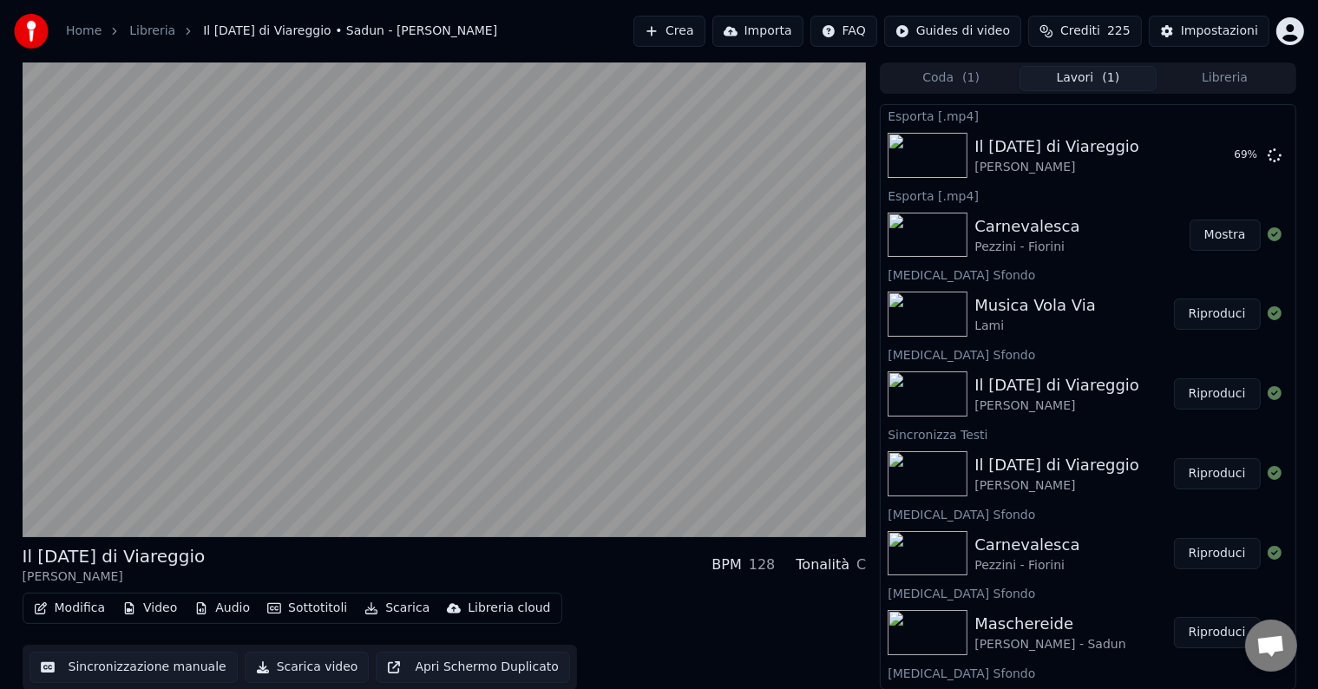
click at [1045, 226] on div "Carnevalesca" at bounding box center [1027, 226] width 105 height 24
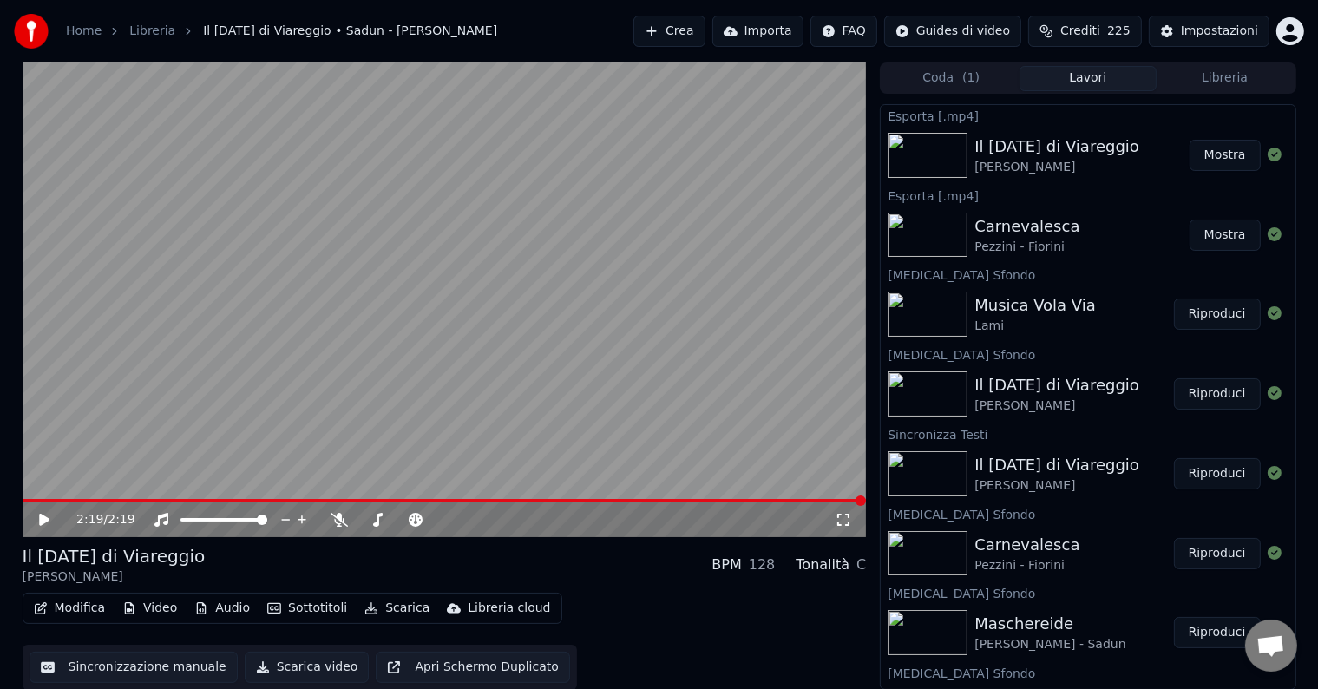
click at [64, 613] on button "Modifica" at bounding box center [70, 608] width 86 height 24
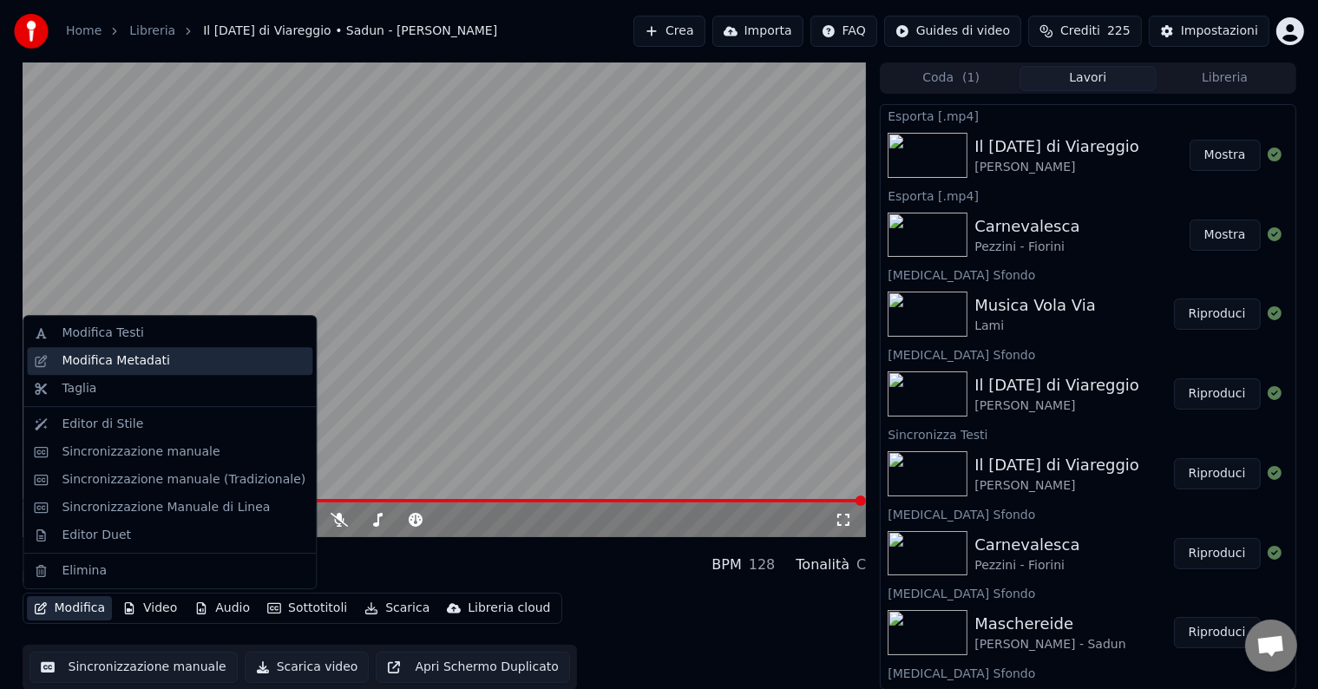
click at [66, 354] on div "Modifica Metadati" at bounding box center [116, 360] width 108 height 17
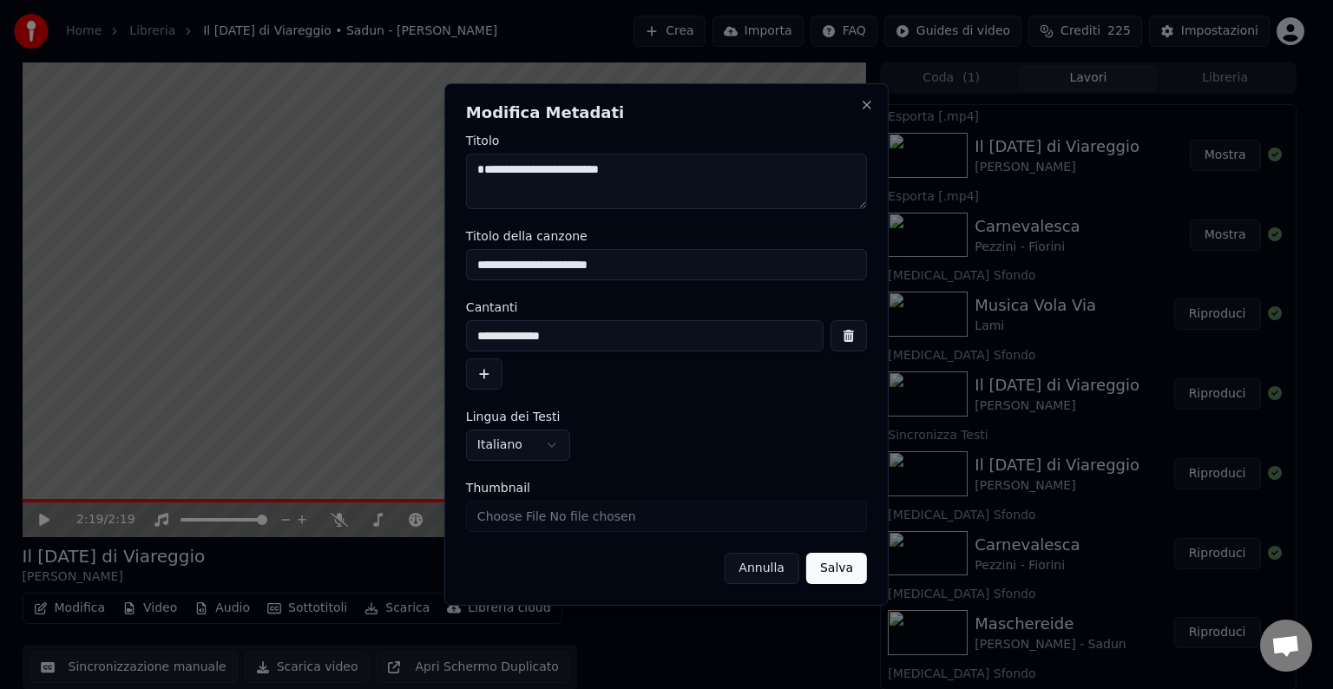
click at [481, 174] on textarea "**********" at bounding box center [666, 182] width 401 height 56
type textarea "**********"
click at [480, 269] on input "**********" at bounding box center [666, 264] width 401 height 31
click at [477, 266] on input "**********" at bounding box center [666, 264] width 401 height 31
click at [851, 569] on button "Salva" at bounding box center [836, 568] width 61 height 31
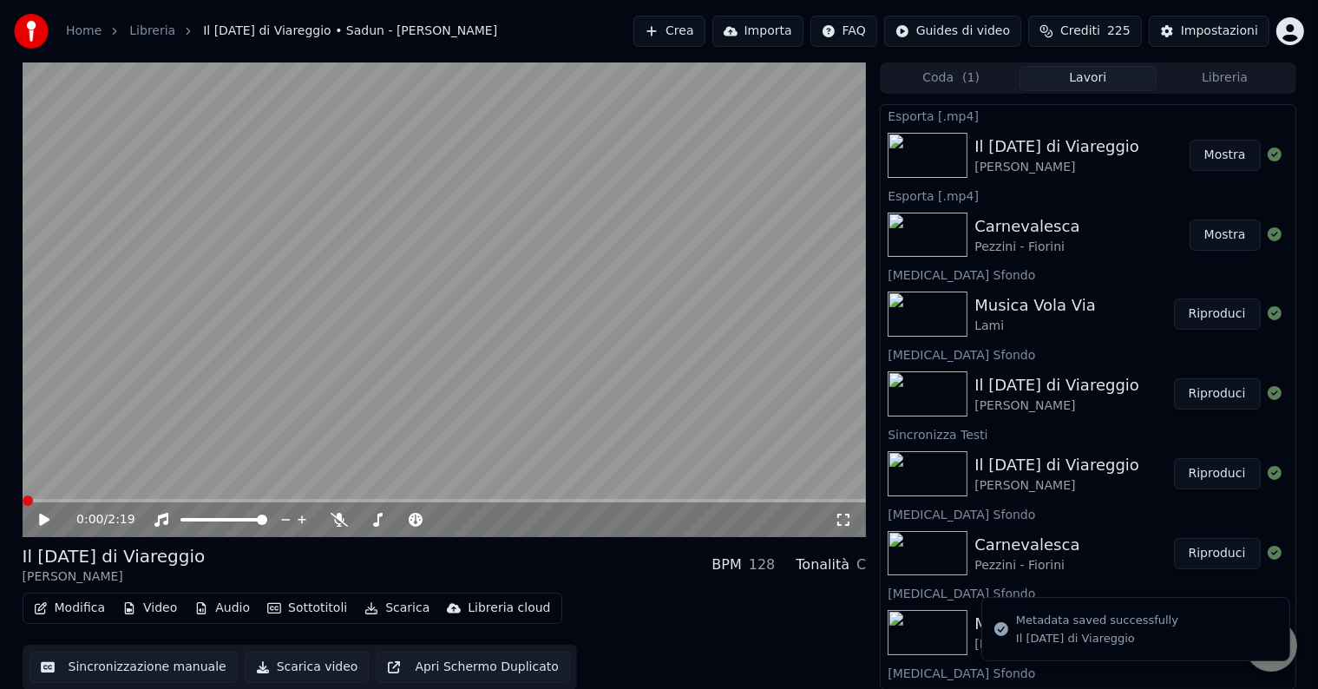
click at [171, 601] on button "Video" at bounding box center [149, 608] width 69 height 24
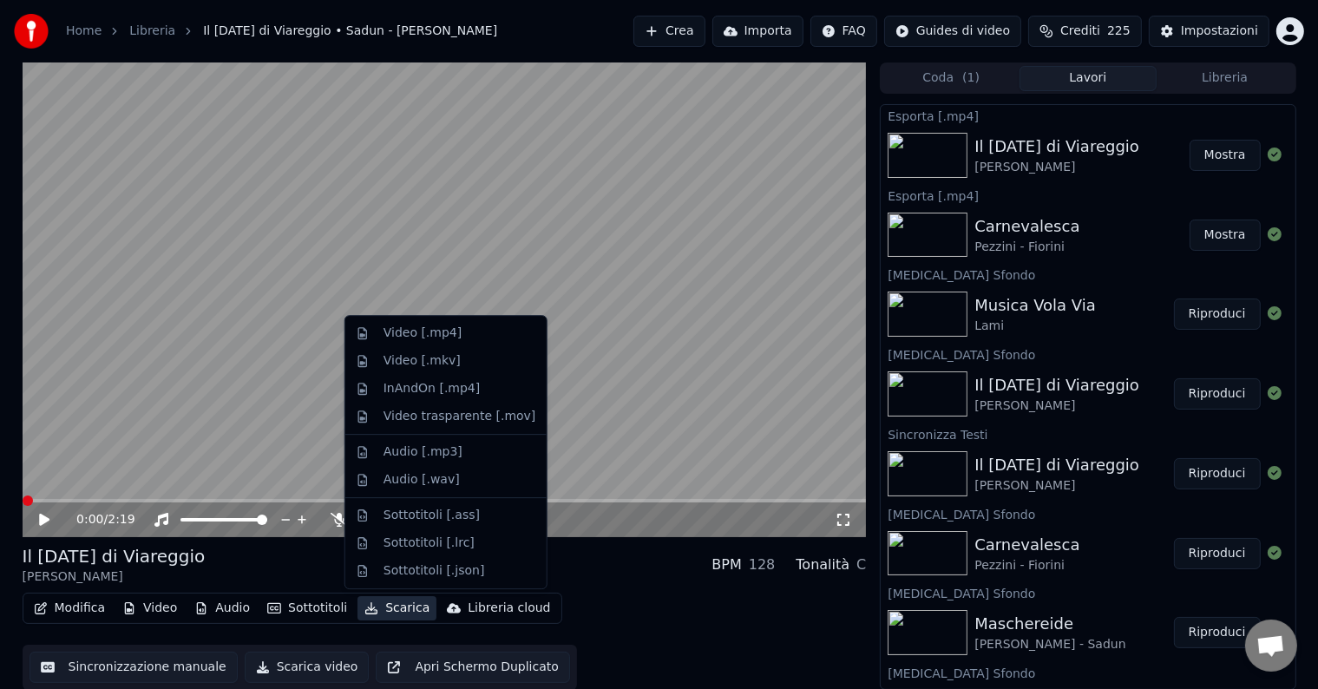
click at [367, 615] on button "Scarica" at bounding box center [397, 608] width 79 height 24
click at [371, 611] on button "Scarica" at bounding box center [397, 608] width 79 height 24
click at [403, 337] on div "Video [.mp4]" at bounding box center [423, 333] width 78 height 17
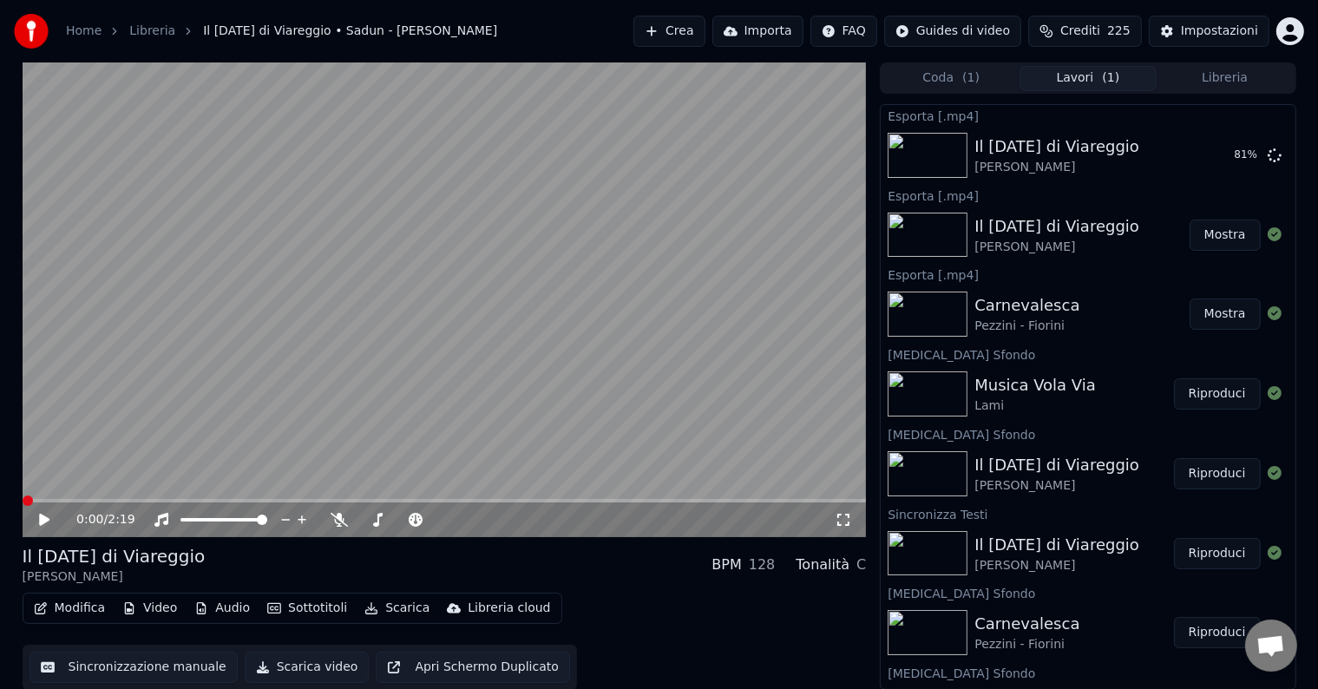
click at [687, 40] on button "Crea" at bounding box center [669, 31] width 71 height 31
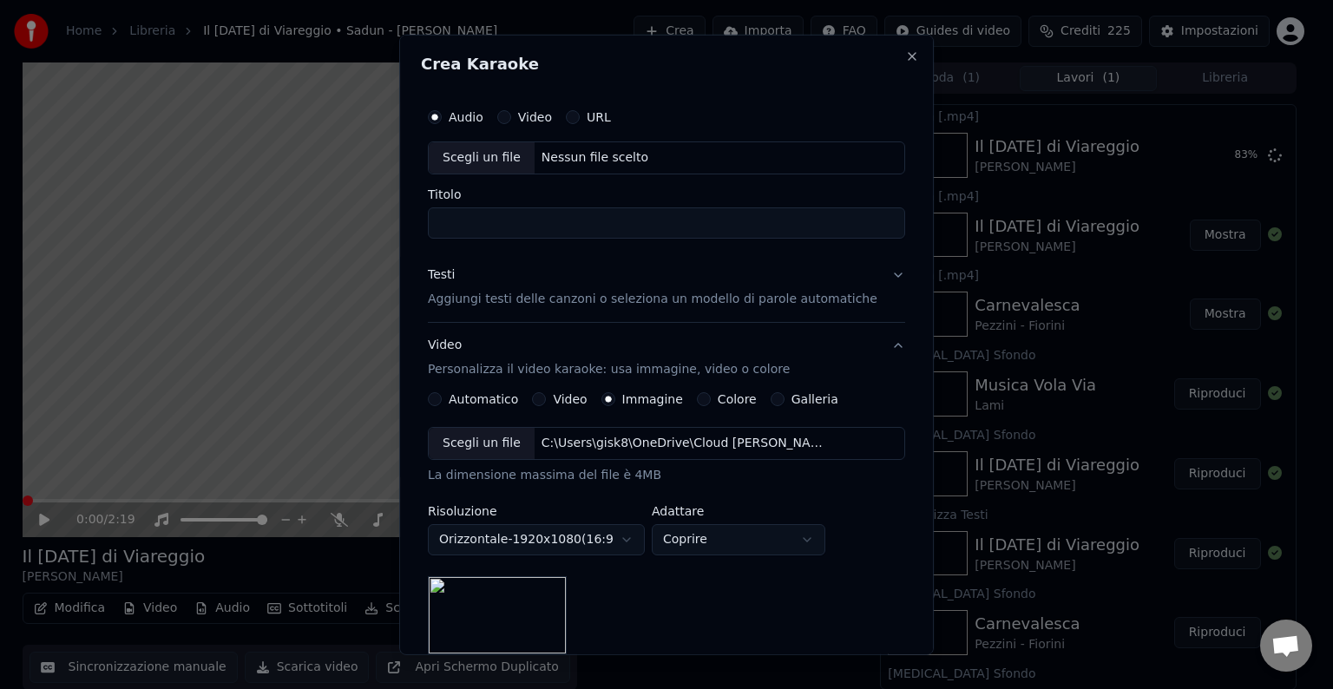
click at [486, 153] on div "Scegli un file" at bounding box center [482, 157] width 106 height 31
type input "**********"
click at [500, 307] on button "Testi Aggiungi testi delle canzoni o seleziona un modello di parole automatiche" at bounding box center [666, 287] width 477 height 69
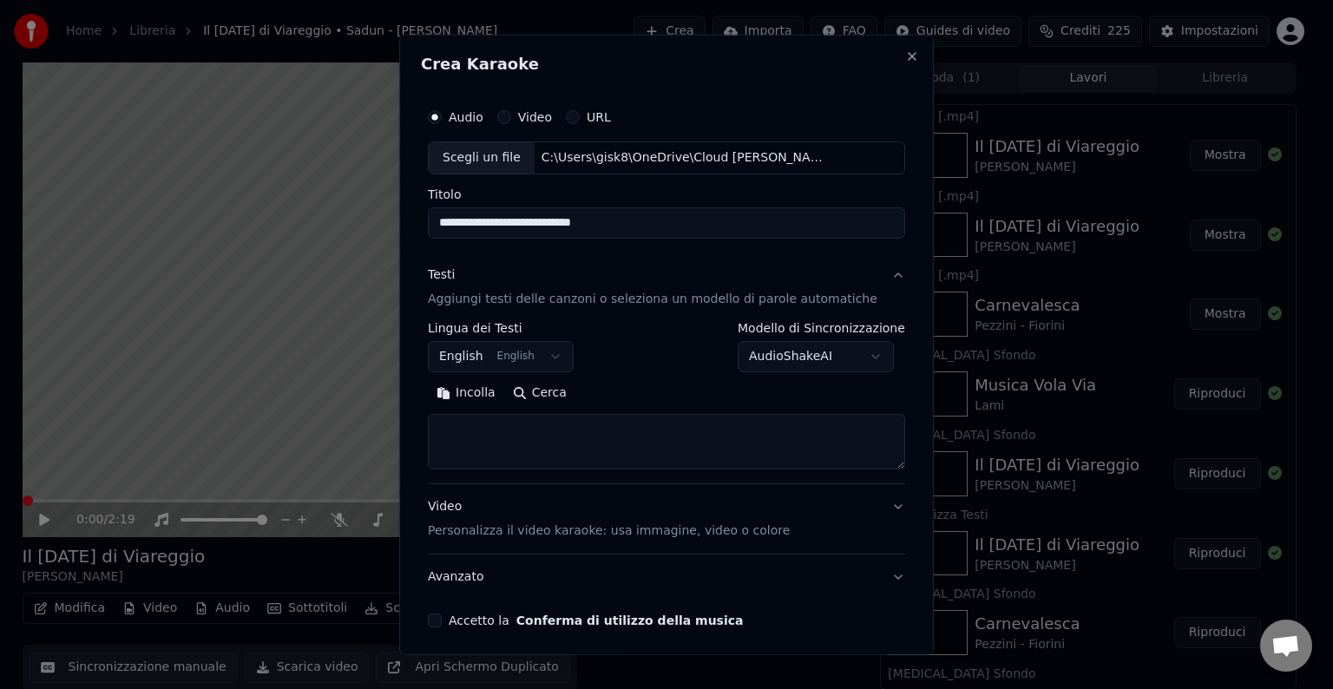
click at [499, 350] on body "Home Libreria Il carnevale di Viareggio • Sadun - Maffei Crea Importa FAQ Guide…" at bounding box center [659, 344] width 1318 height 689
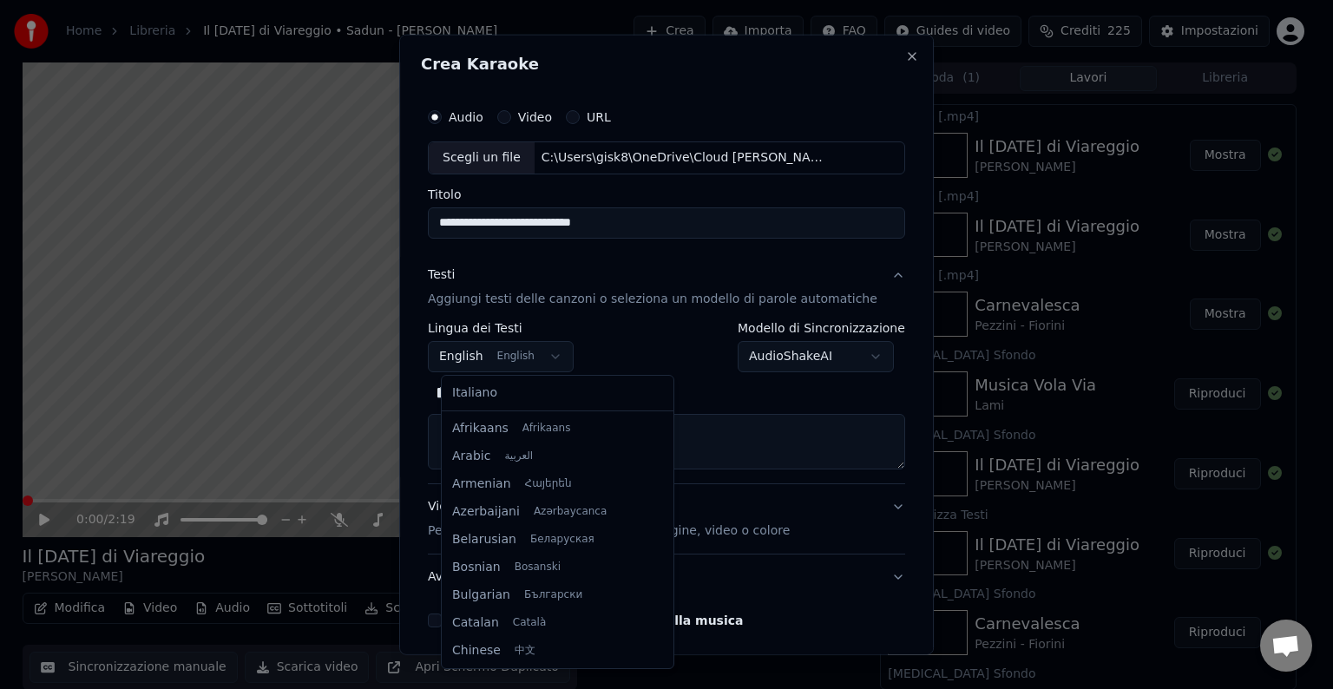
scroll to position [139, 0]
select select "**"
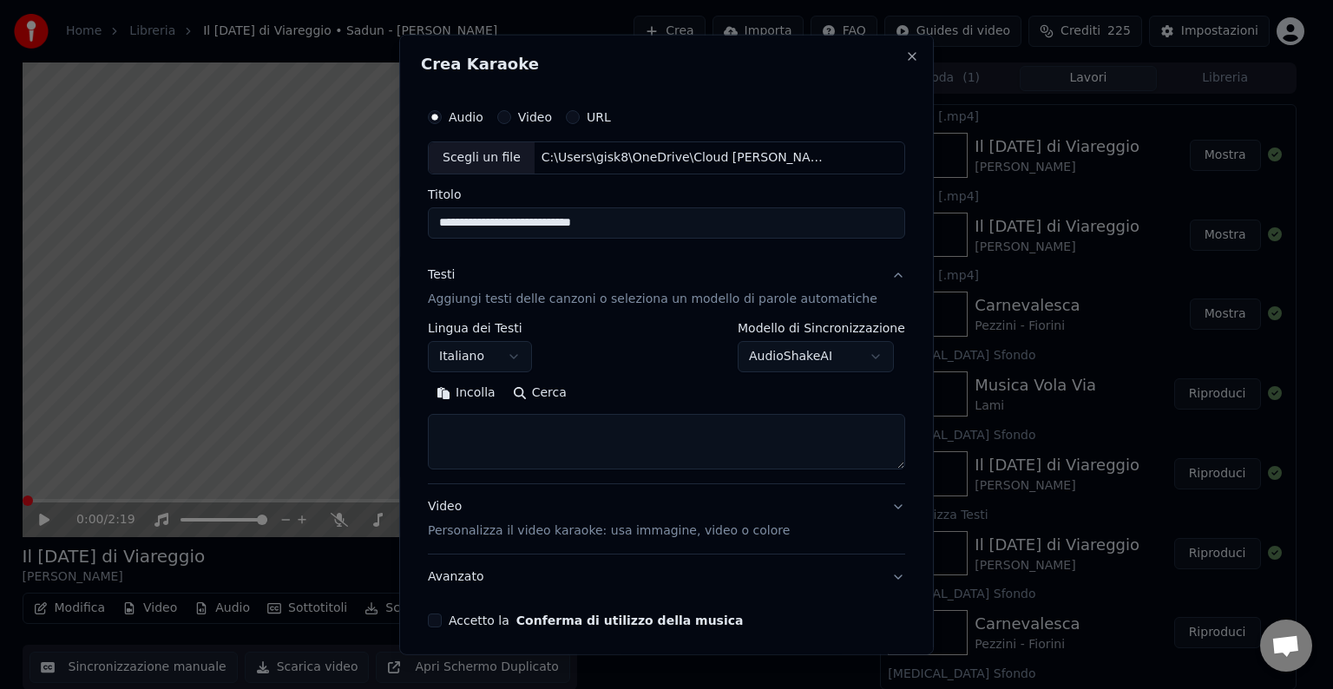
click at [504, 444] on textarea at bounding box center [666, 442] width 477 height 56
paste textarea "**********"
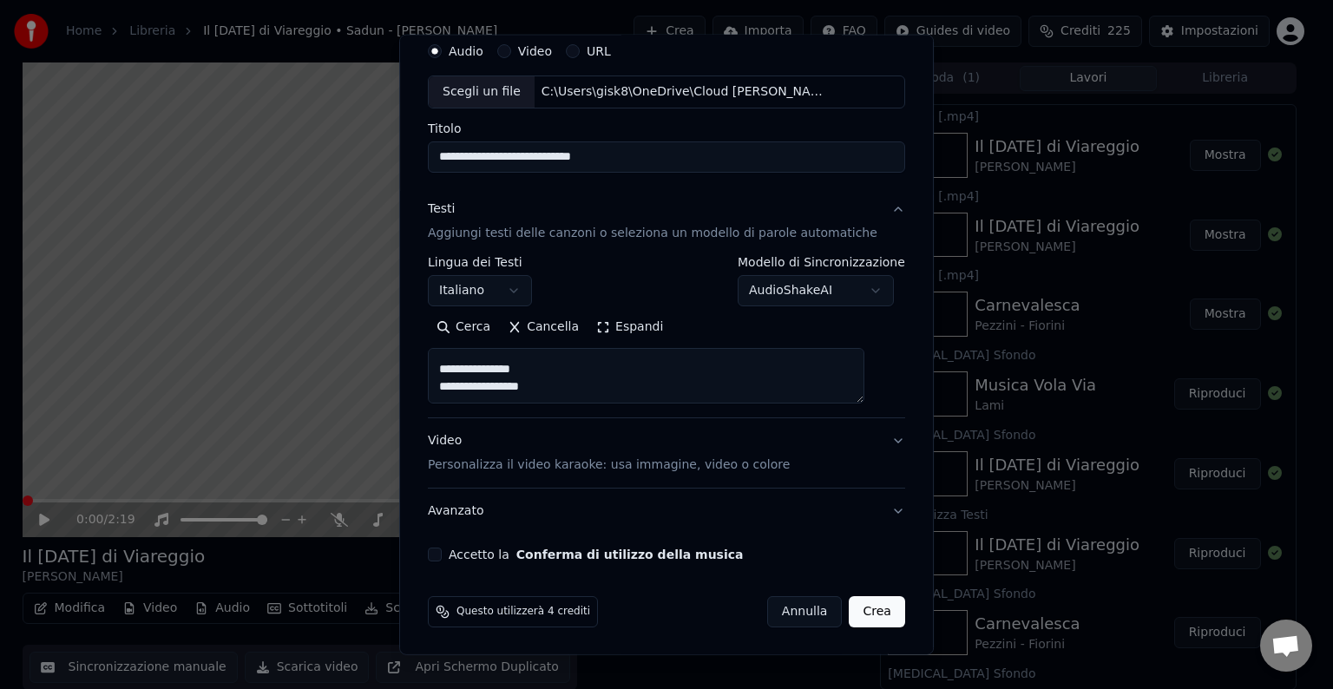
type textarea "**********"
click at [442, 555] on button "Accetto la Conferma di utilizzo della musica" at bounding box center [435, 555] width 14 height 14
click at [483, 459] on p "Personalizza il video karaoke: usa immagine, video o colore" at bounding box center [609, 465] width 362 height 17
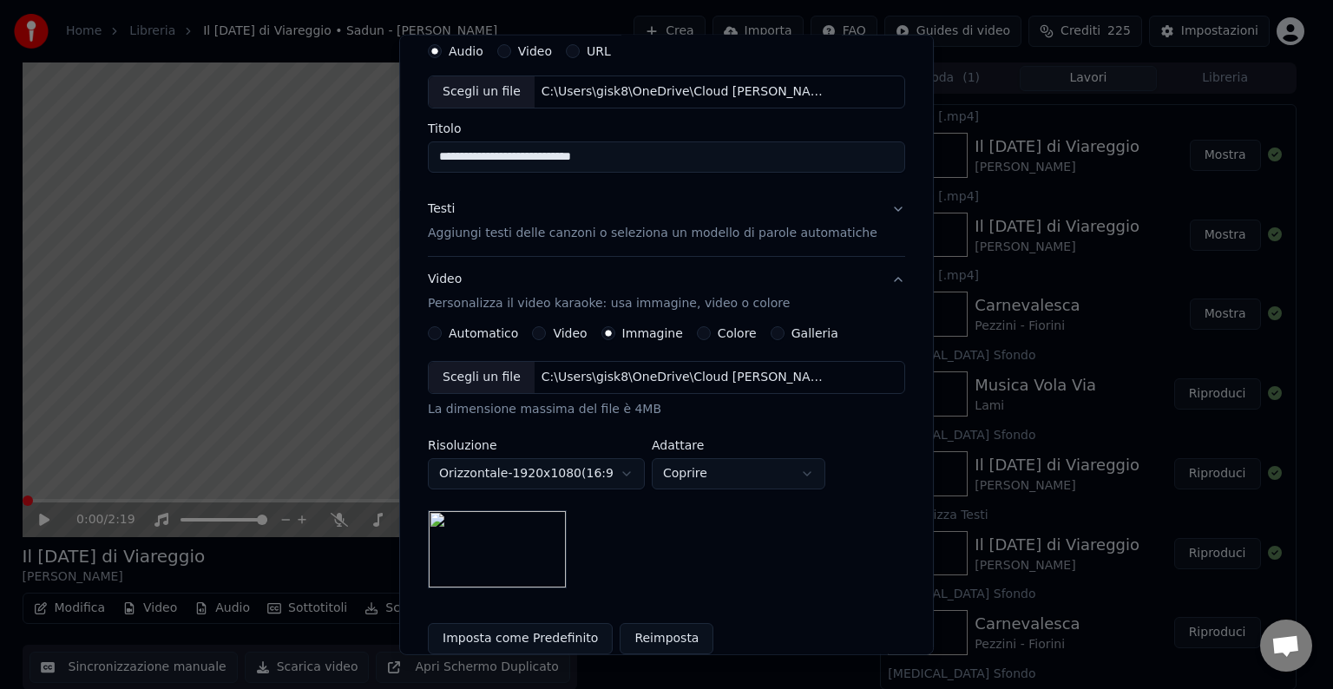
click at [510, 378] on div "Scegli un file" at bounding box center [482, 377] width 106 height 31
click at [528, 628] on button "Imposta come Predefinito" at bounding box center [520, 638] width 185 height 31
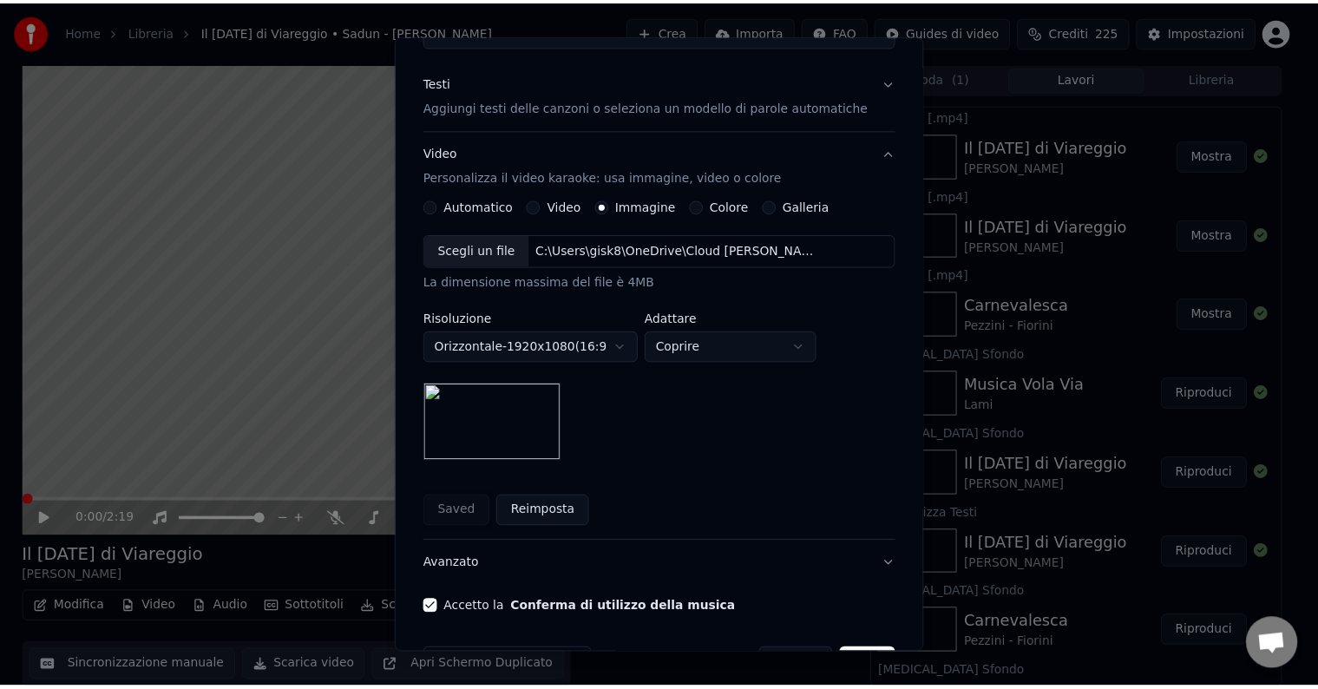
scroll to position [247, 0]
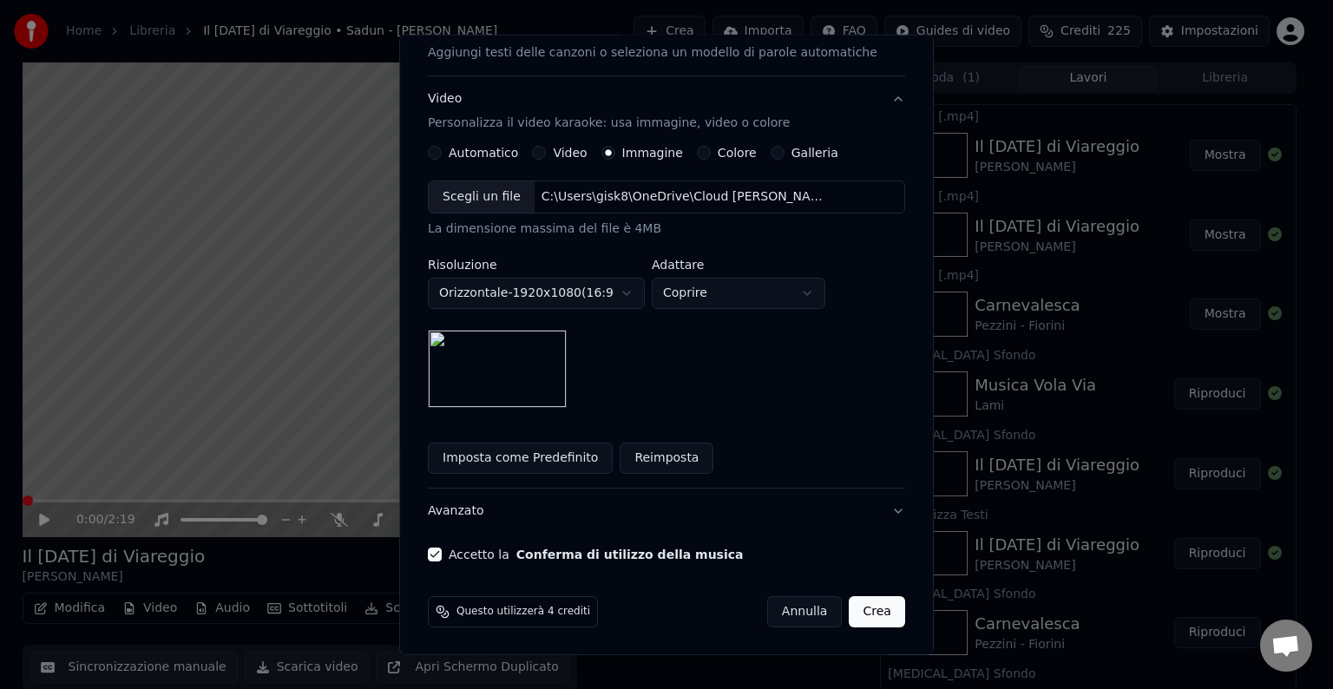
click at [850, 608] on button "Crea" at bounding box center [878, 611] width 56 height 31
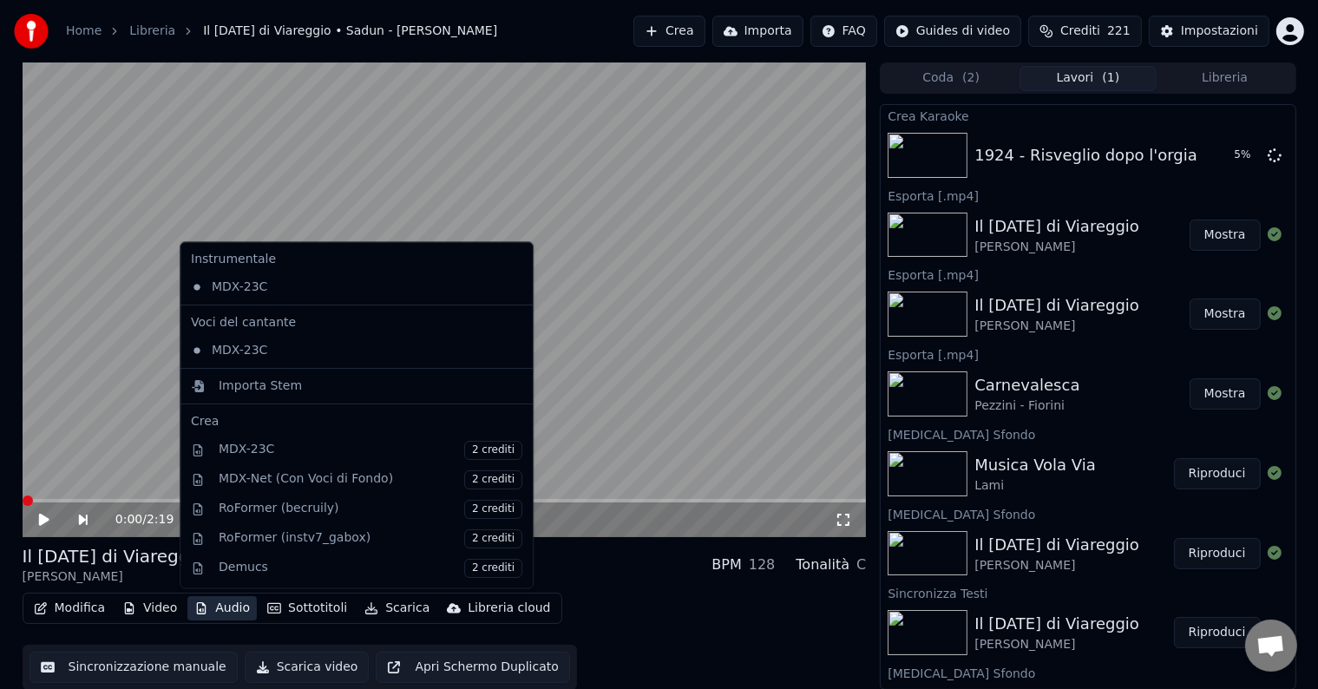
click at [223, 611] on button "Audio" at bounding box center [221, 608] width 69 height 24
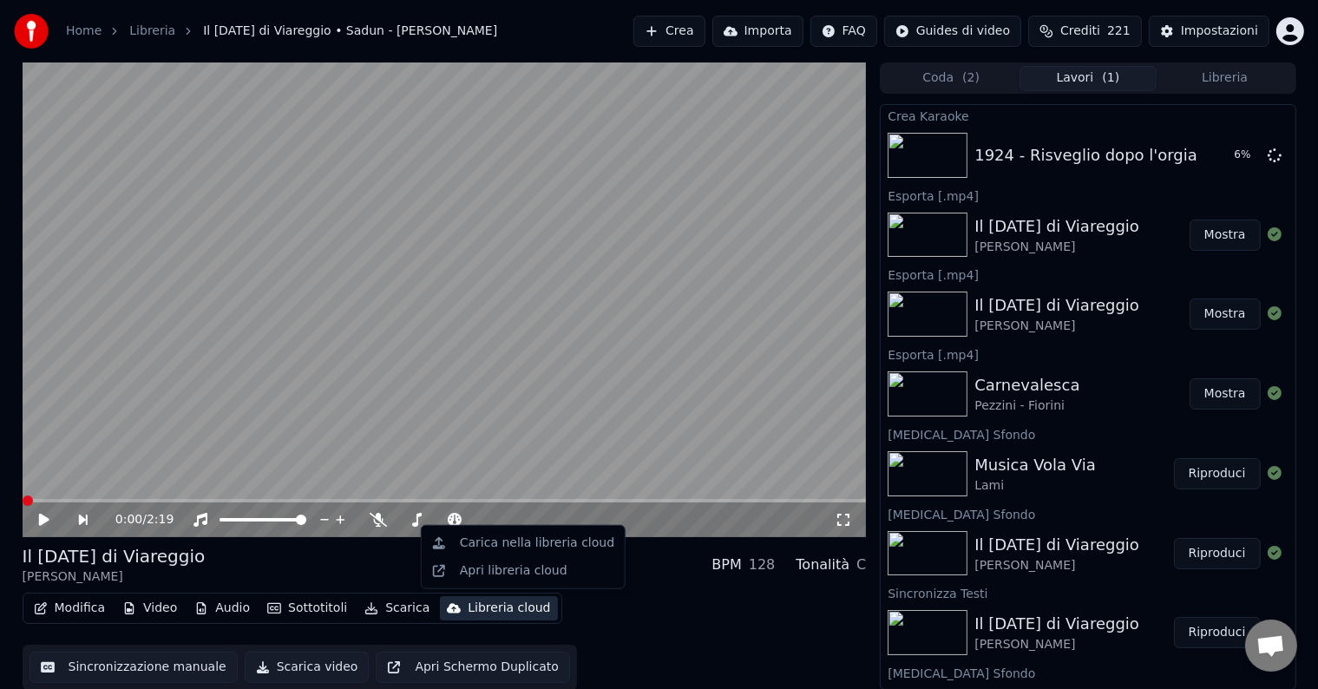
click at [735, 672] on div "Modifica Video Audio Sottotitoli Scarica Libreria cloud Sincronizzazione manual…" at bounding box center [445, 641] width 845 height 97
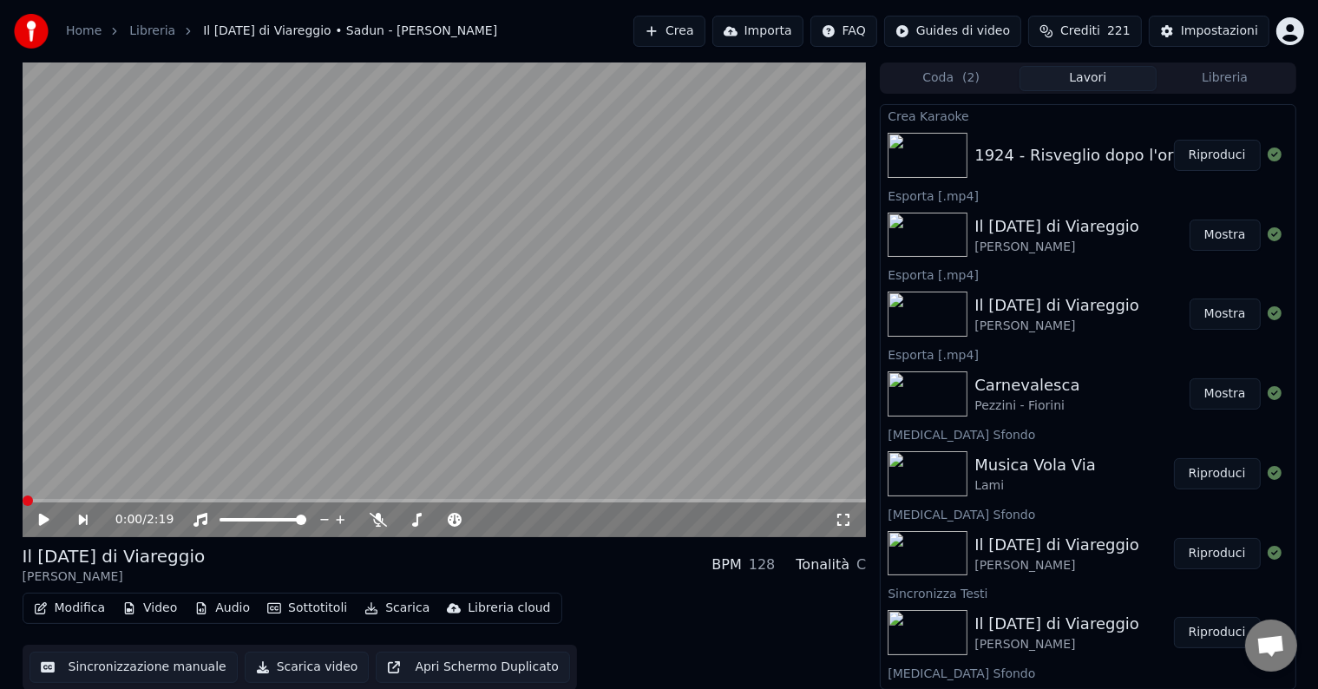
click at [1206, 156] on button "Riproduci" at bounding box center [1217, 155] width 87 height 31
click at [73, 608] on button "Modifica" at bounding box center [70, 608] width 86 height 24
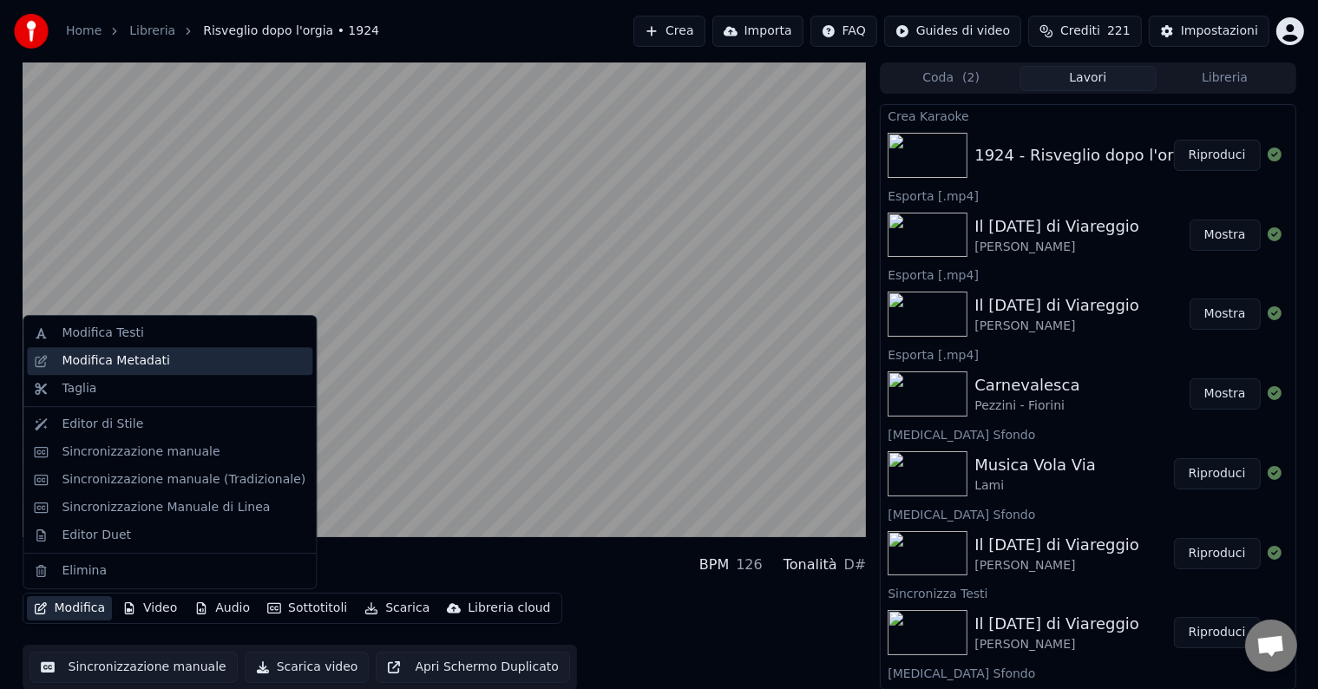
click at [111, 359] on div "Modifica Metadati" at bounding box center [116, 360] width 108 height 17
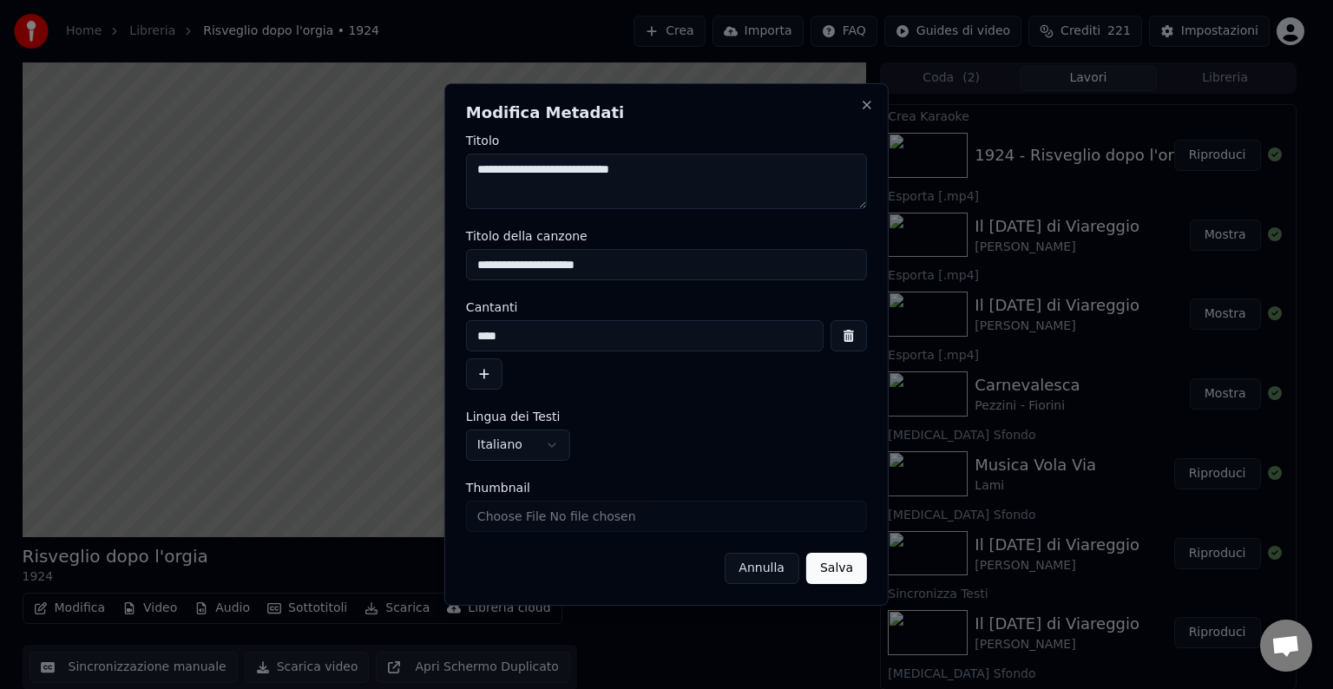
drag, startPoint x: 516, startPoint y: 166, endPoint x: 435, endPoint y: 170, distance: 80.8
click at [435, 170] on body "Home Libreria Risveglio dopo l'orgia • 1924 Crea Importa FAQ Guides di video Cr…" at bounding box center [659, 344] width 1318 height 689
type textarea "**********"
click at [518, 334] on input "****" at bounding box center [645, 335] width 358 height 31
drag, startPoint x: 541, startPoint y: 331, endPoint x: 310, endPoint y: 322, distance: 231.0
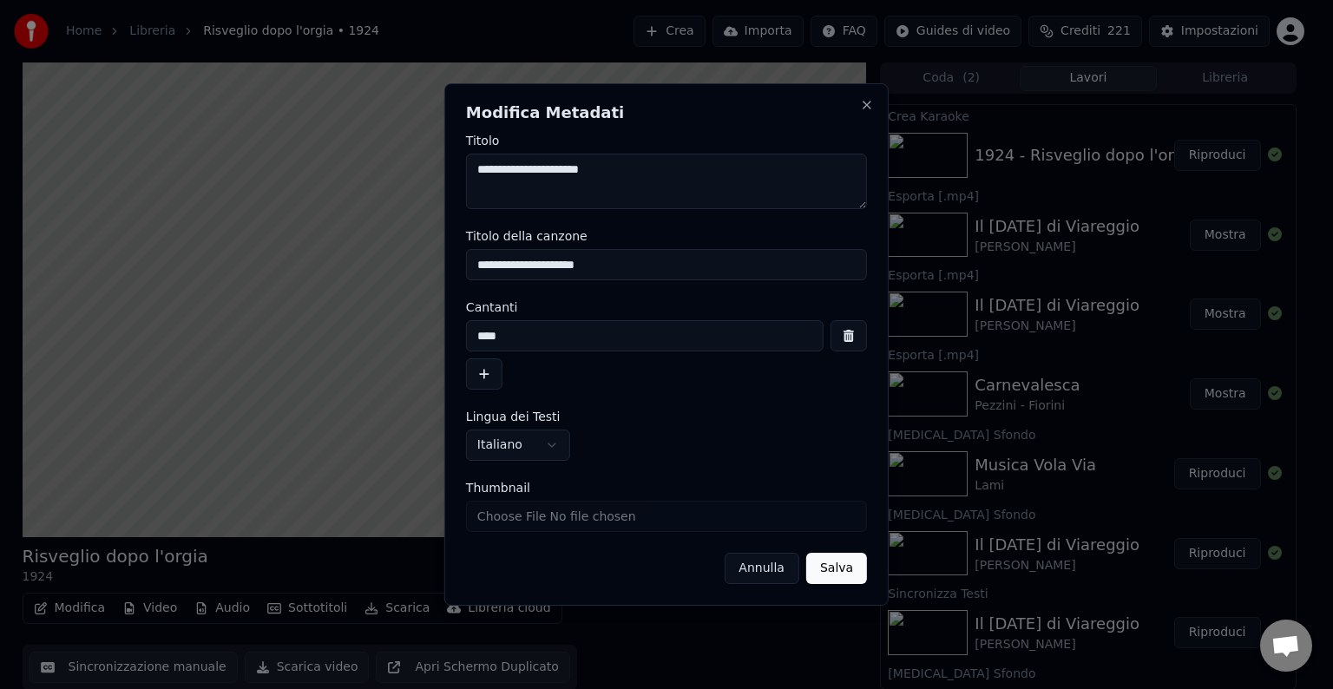
click at [310, 323] on body "Home Libreria Risveglio dopo l'orgia • 1924 Crea Importa FAQ Guides di video Cr…" at bounding box center [659, 344] width 1318 height 689
type input "**********"
click at [837, 562] on button "Salva" at bounding box center [836, 568] width 61 height 31
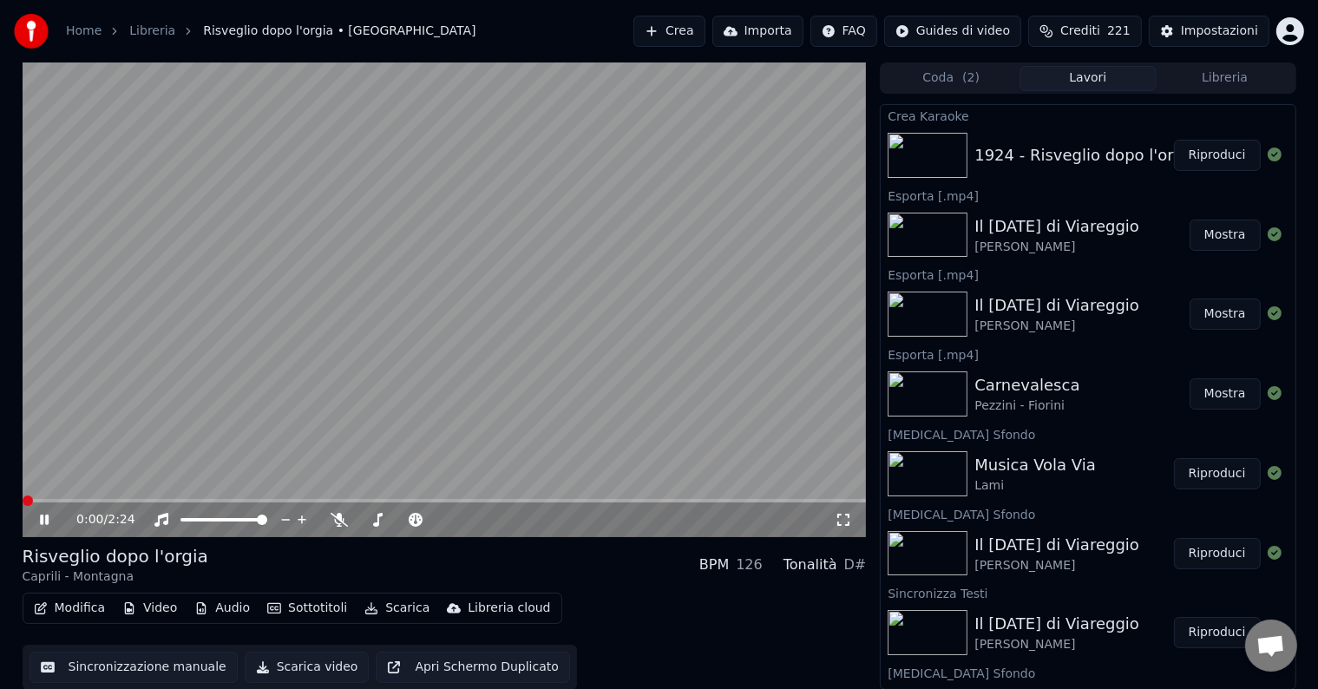
click at [23, 496] on span at bounding box center [28, 501] width 10 height 10
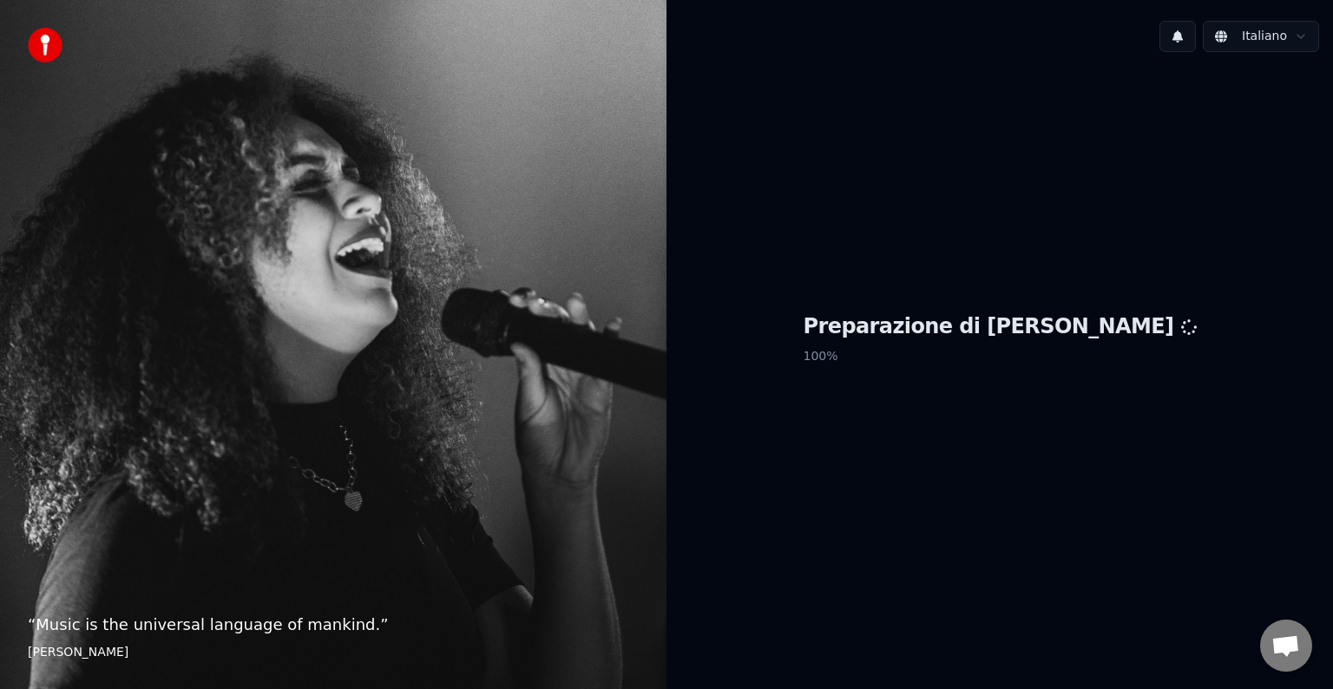
scroll to position [55, 0]
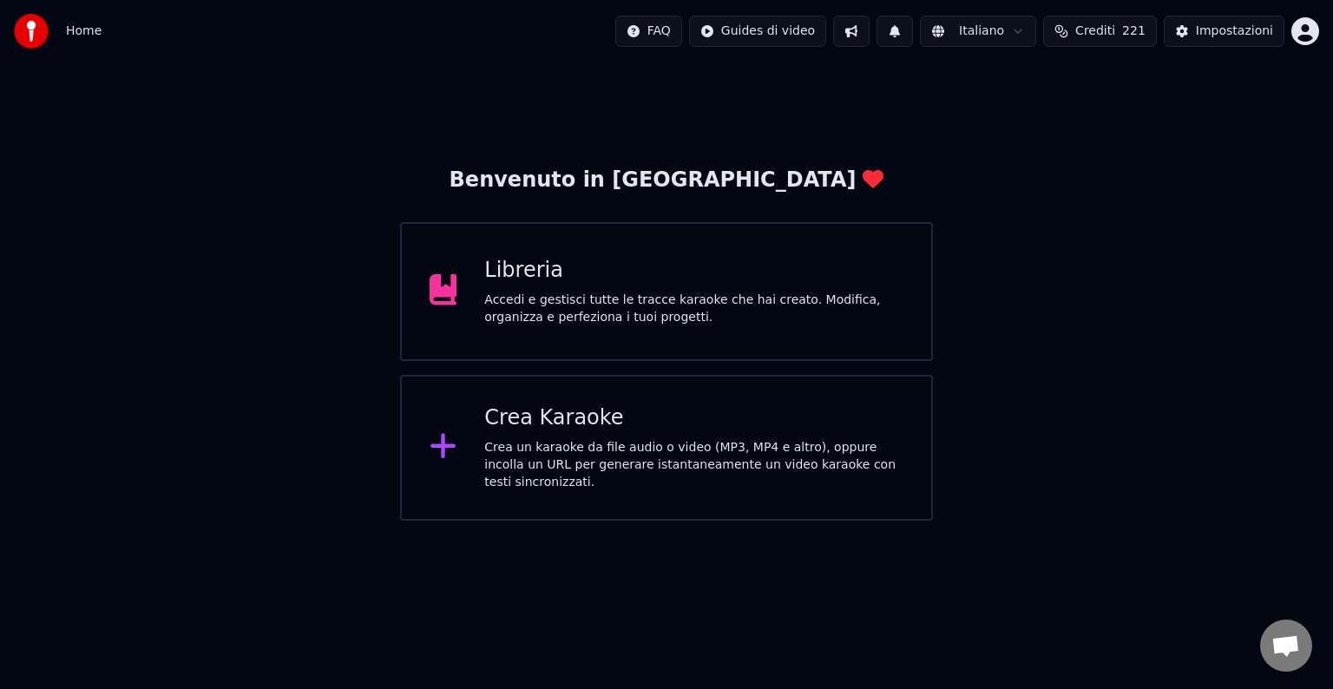
click at [569, 305] on div "Accedi e gestisci tutte le tracce karaoke che hai creato. Modifica, organizza e…" at bounding box center [693, 309] width 419 height 35
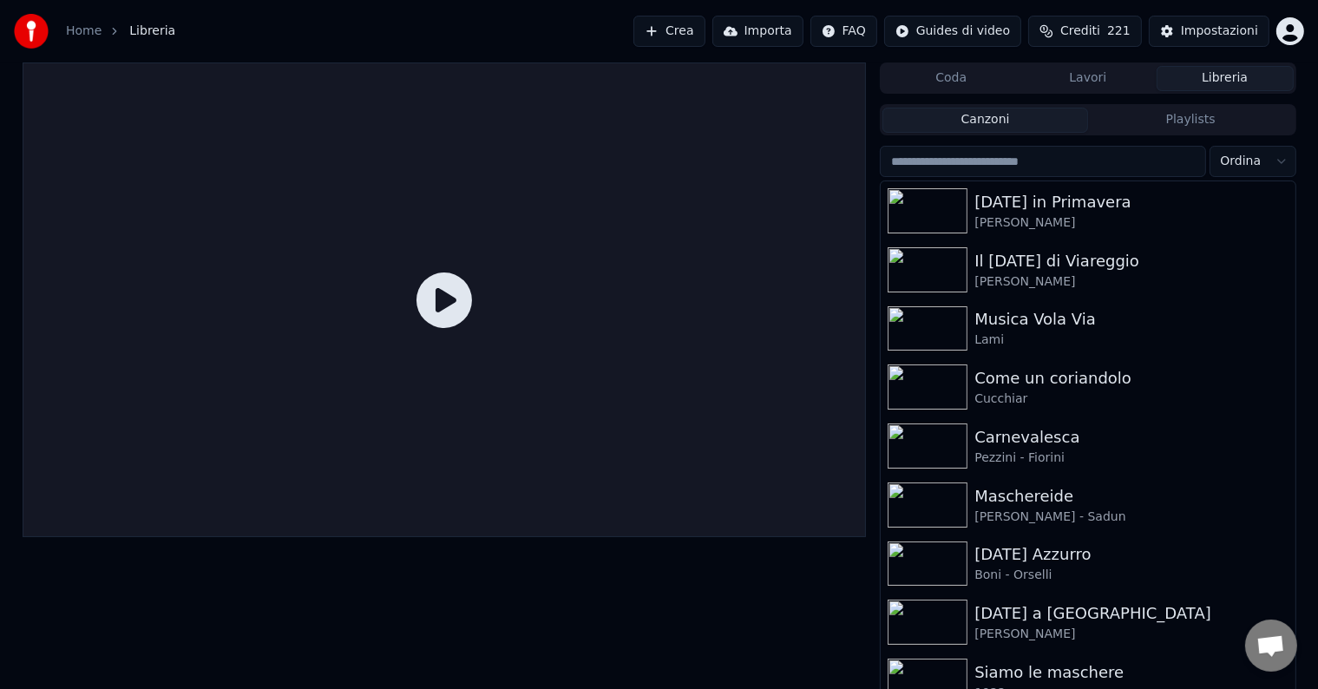
click at [691, 28] on button "Crea" at bounding box center [669, 31] width 71 height 31
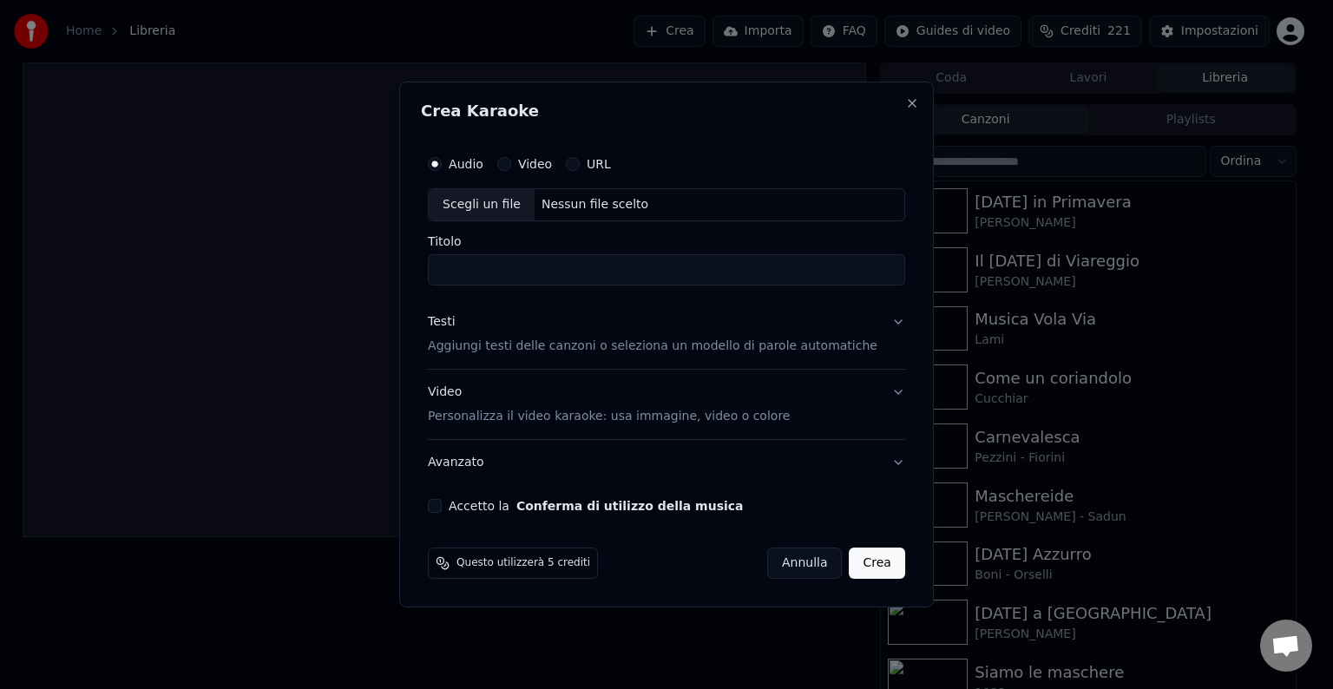
click at [552, 168] on label "Video" at bounding box center [535, 164] width 34 height 12
click at [511, 168] on button "Video" at bounding box center [504, 164] width 14 height 14
click at [535, 205] on div "Scegli un file" at bounding box center [482, 204] width 106 height 31
click at [473, 165] on label "Audio" at bounding box center [466, 164] width 35 height 12
click at [442, 165] on button "Audio" at bounding box center [435, 164] width 14 height 14
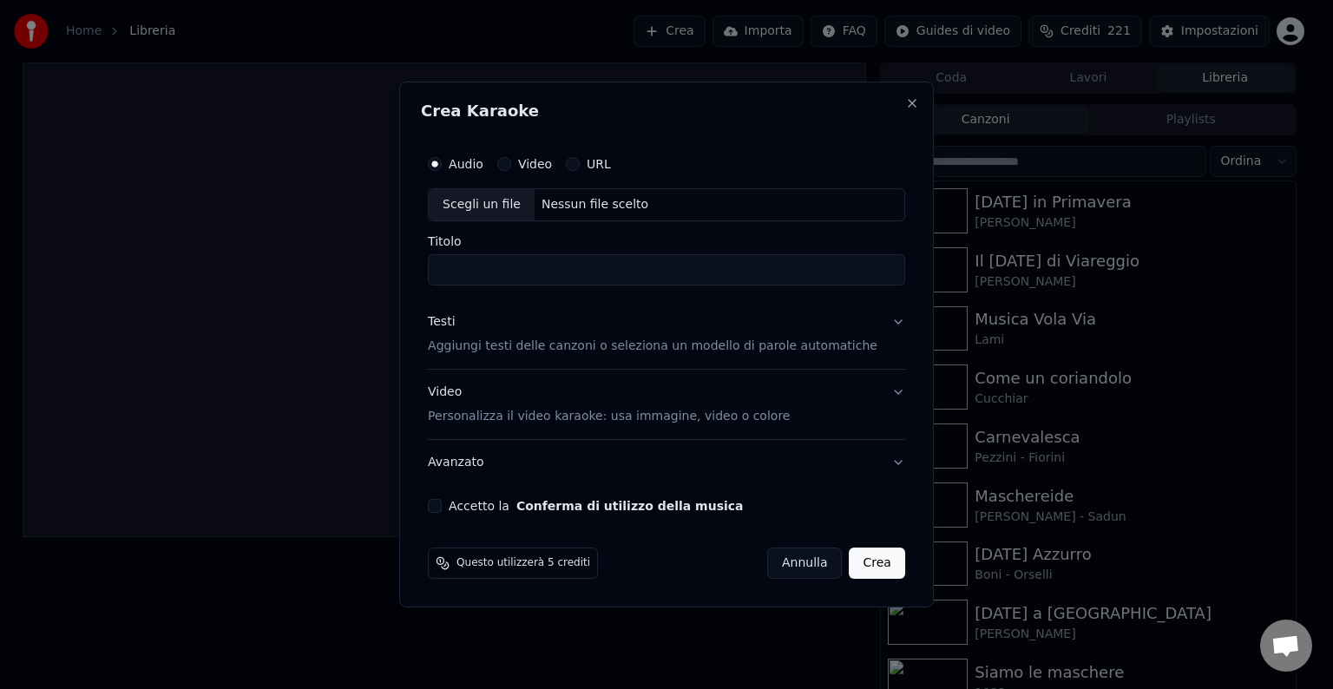
click at [483, 199] on div "Scegli un file" at bounding box center [482, 204] width 106 height 31
type input "**********"
click at [496, 354] on p "Aggiungi testi delle canzoni o seleziona un modello di parole automatiche" at bounding box center [653, 346] width 450 height 17
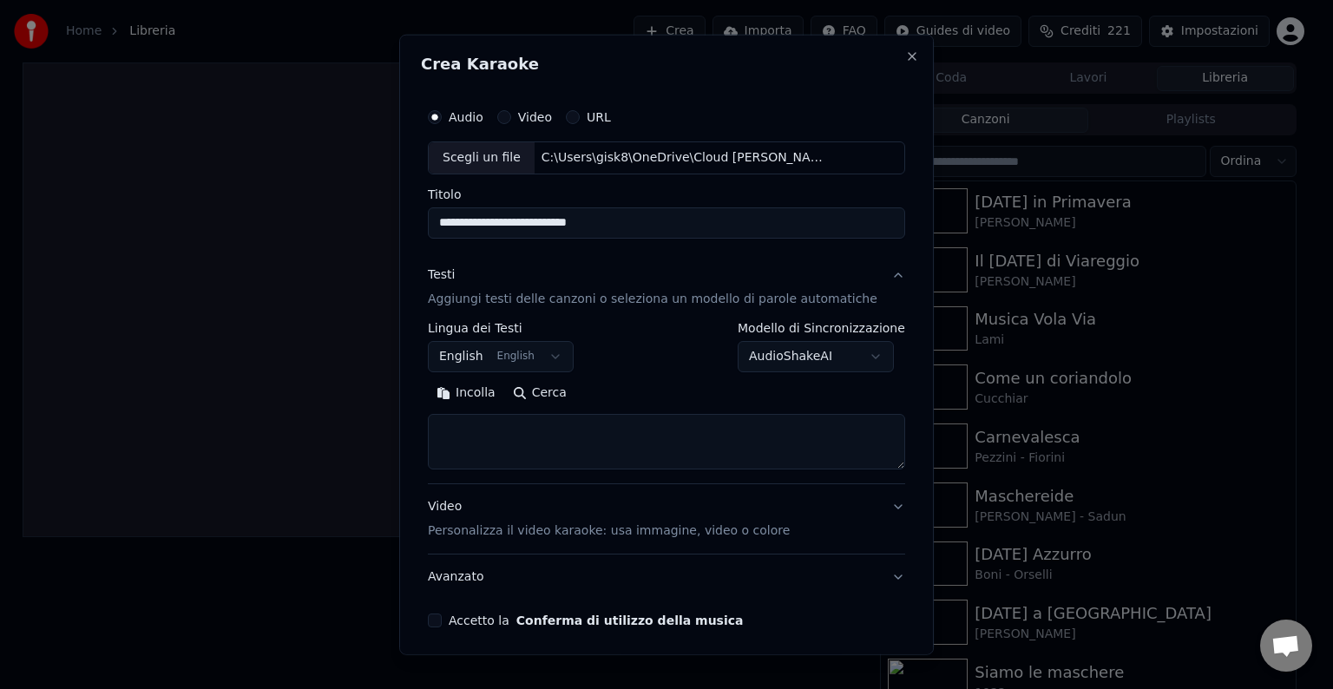
click at [550, 347] on body "Home Libreria Crea Importa FAQ Guides di video Crediti 221 Impostazioni Coda La…" at bounding box center [659, 344] width 1318 height 689
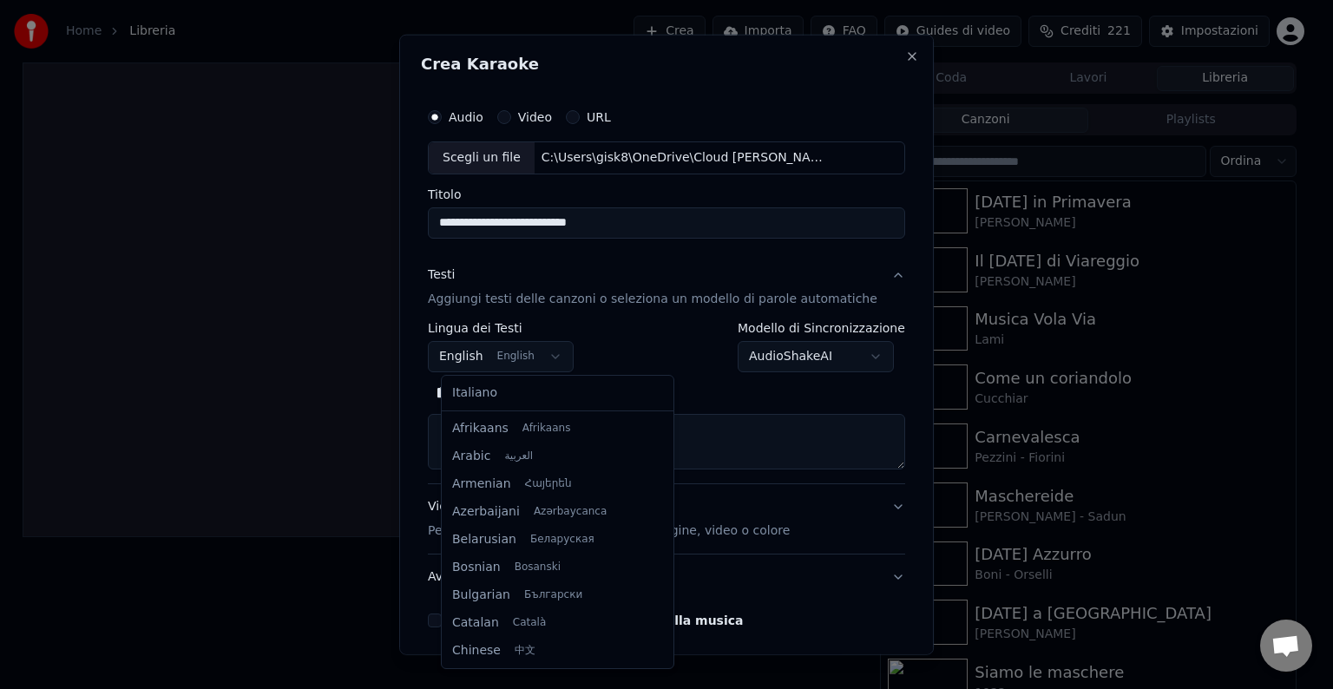
scroll to position [139, 0]
select select "**"
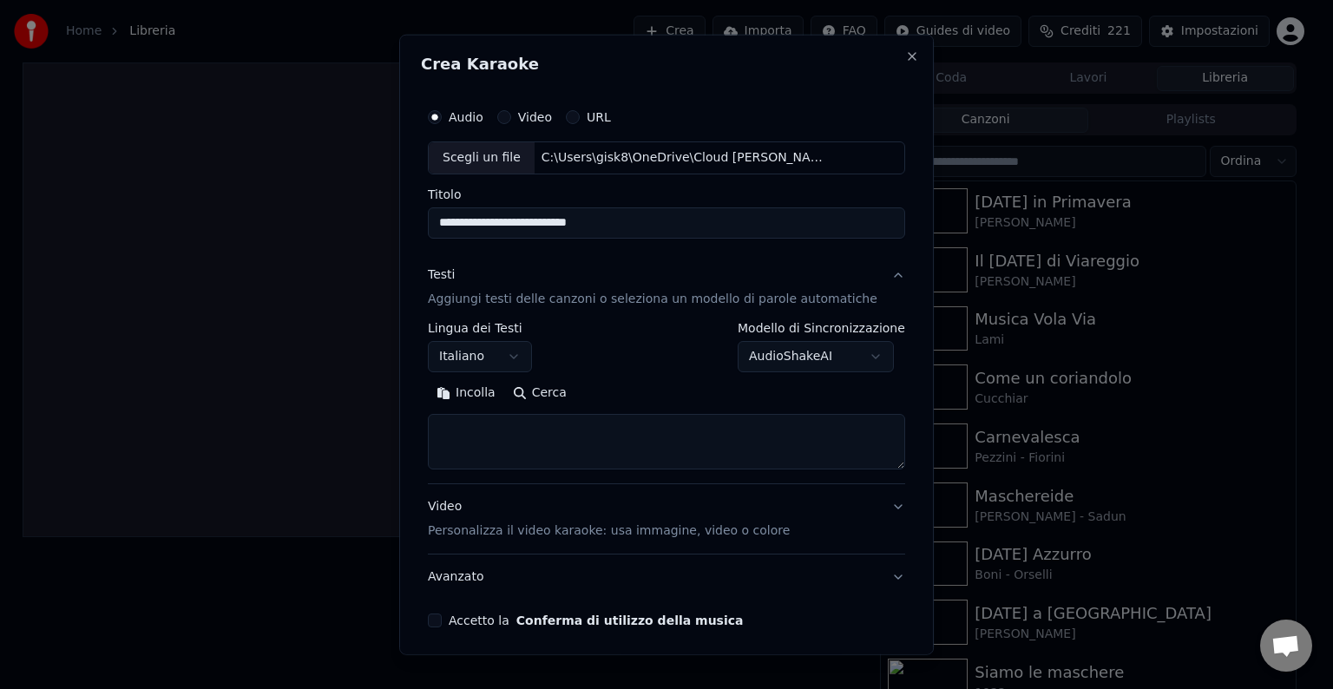
click at [531, 438] on textarea at bounding box center [666, 442] width 477 height 56
paste textarea "**********"
type textarea "**********"
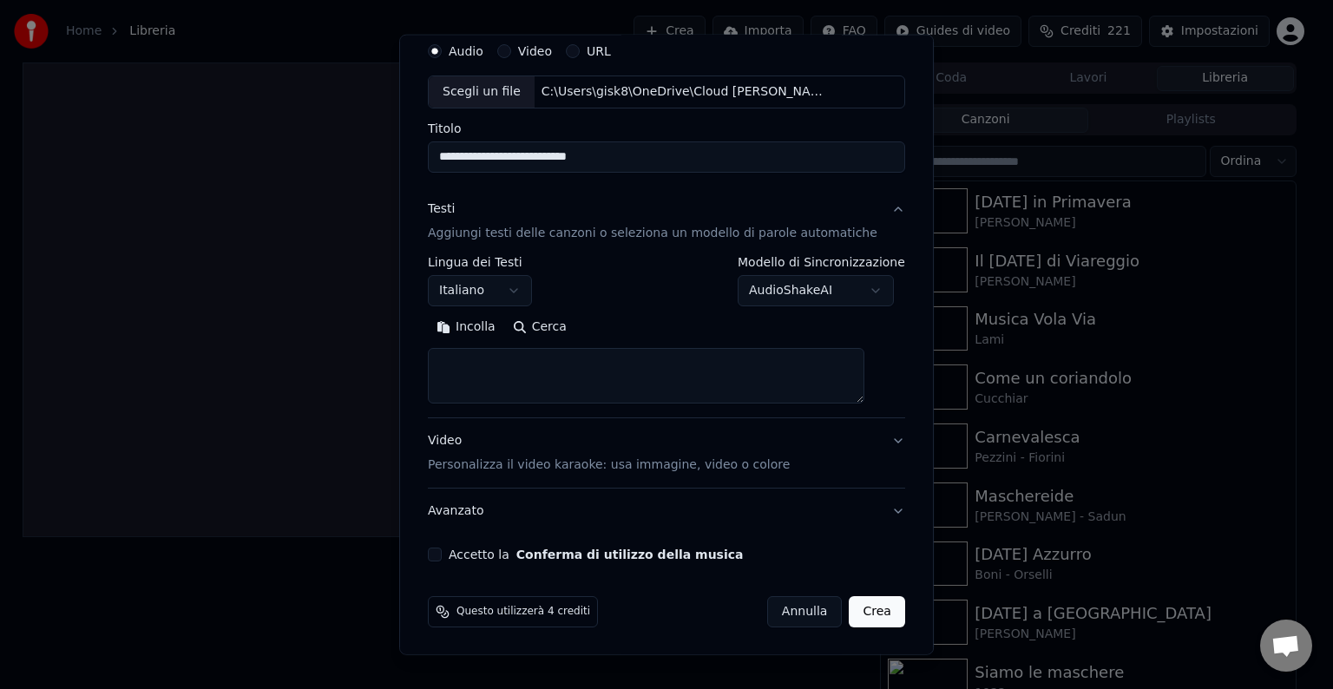
scroll to position [0, 0]
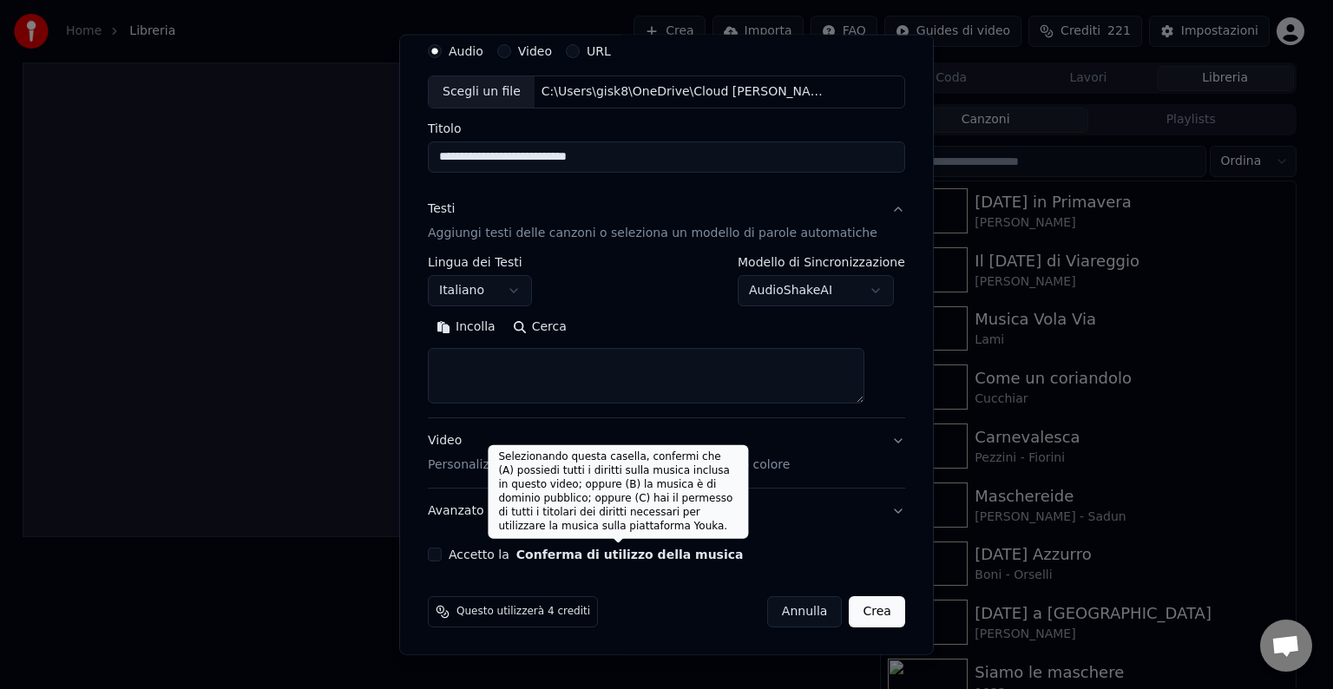
paste textarea "**********"
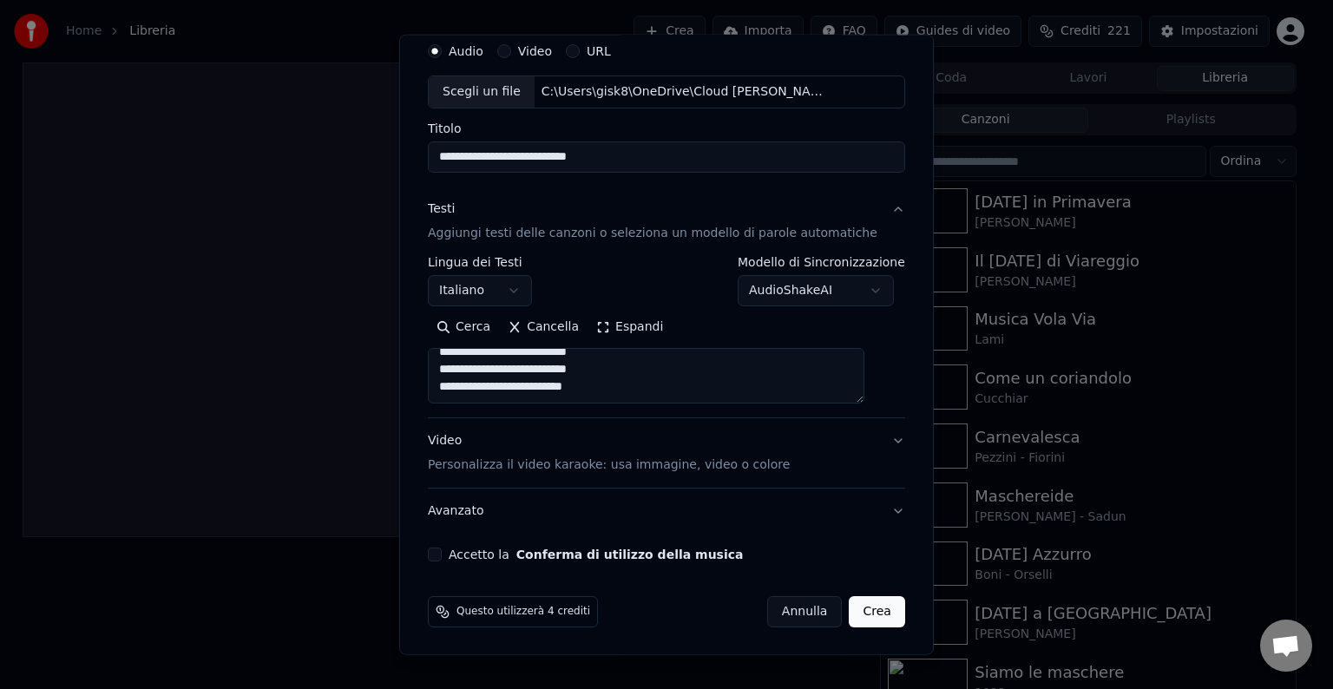
type textarea "**********"
click at [452, 455] on div "Video Personalizza il video karaoke: usa immagine, video o colore" at bounding box center [609, 453] width 362 height 42
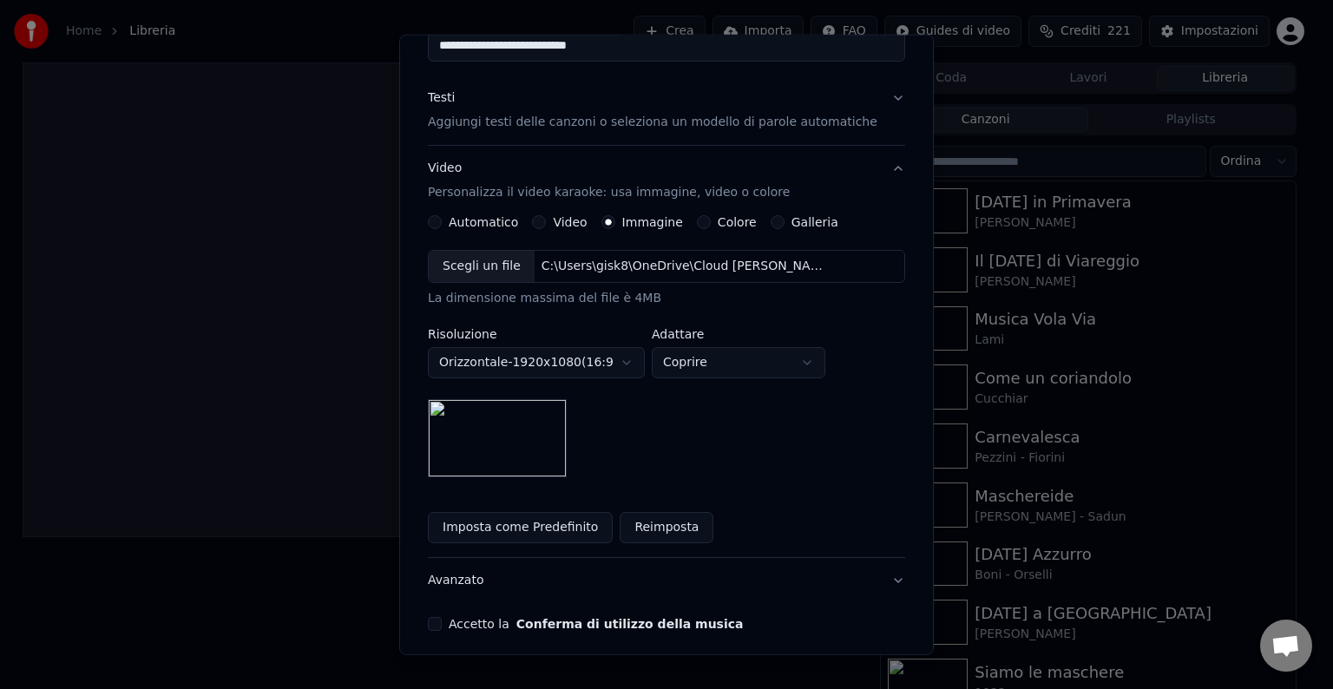
scroll to position [247, 0]
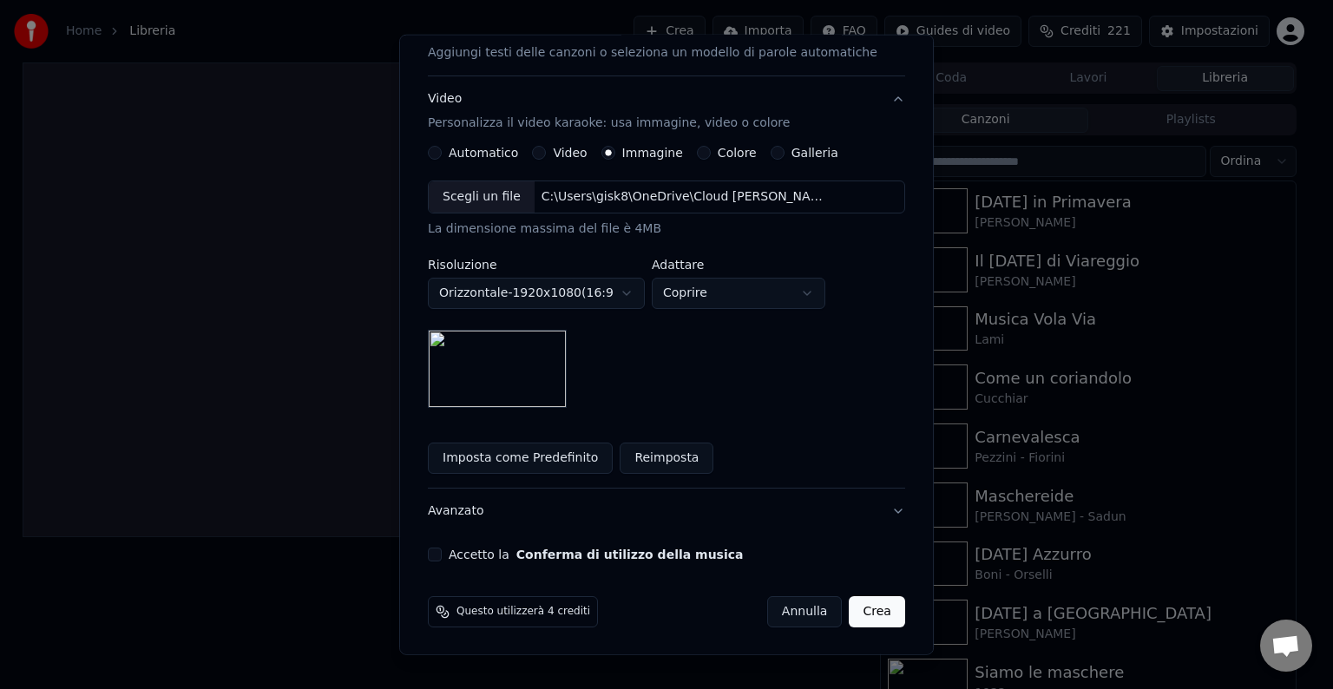
click at [850, 611] on button "Crea" at bounding box center [878, 611] width 56 height 31
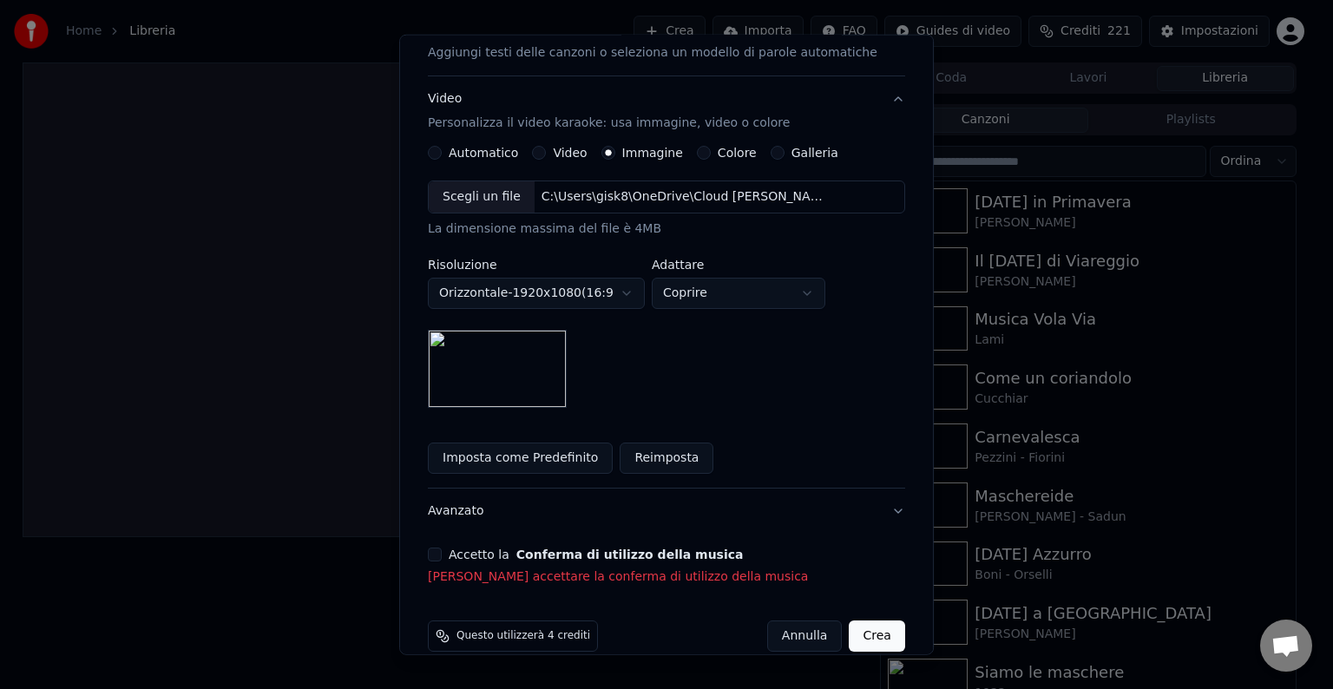
click at [477, 549] on label "Accetto la Conferma di utilizzo della musica" at bounding box center [596, 555] width 294 height 12
click at [442, 549] on button "Accetto la Conferma di utilizzo della musica" at bounding box center [435, 555] width 14 height 14
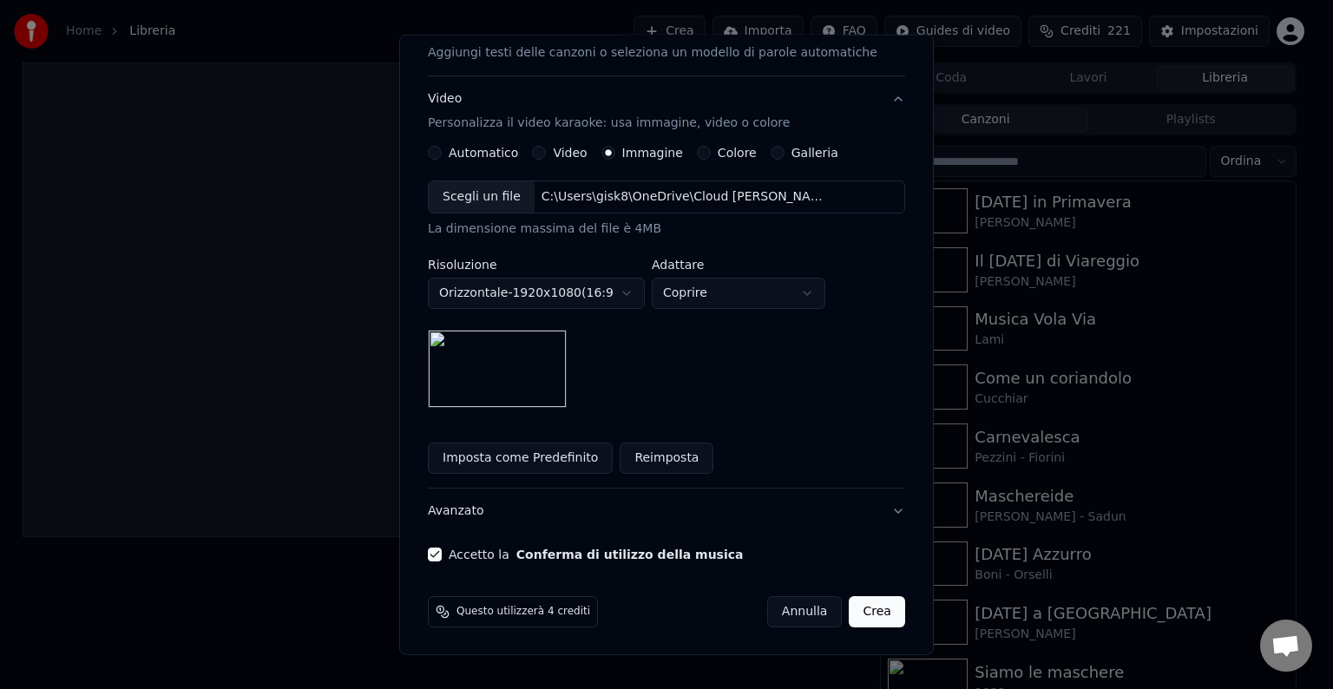
click at [850, 618] on button "Crea" at bounding box center [878, 611] width 56 height 31
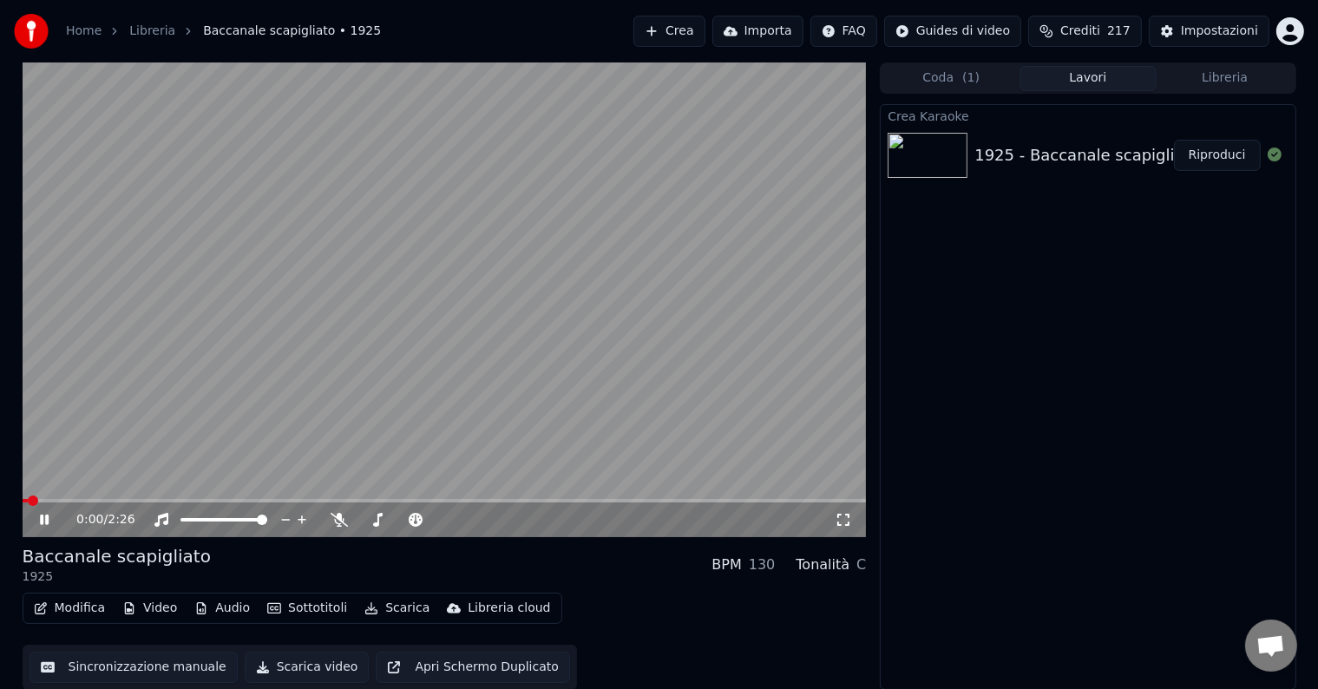
click at [136, 605] on button "Video" at bounding box center [149, 608] width 69 height 24
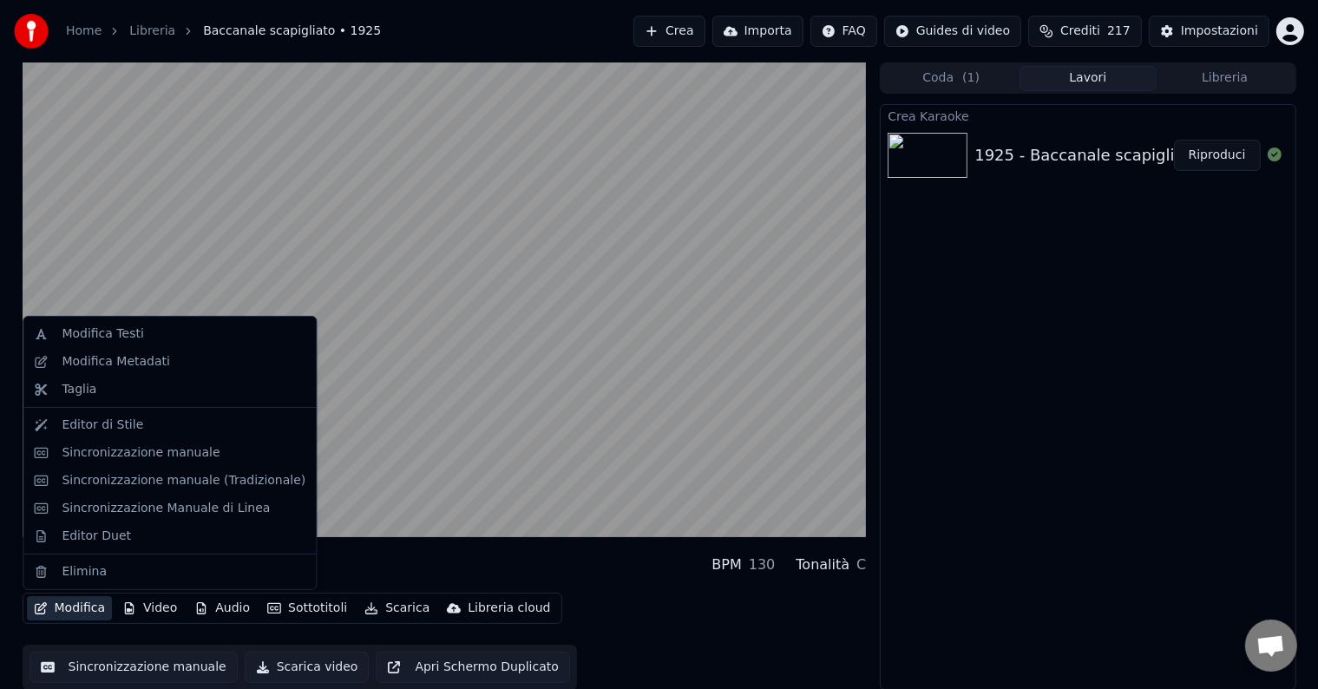
click at [79, 610] on button "Modifica" at bounding box center [70, 608] width 86 height 24
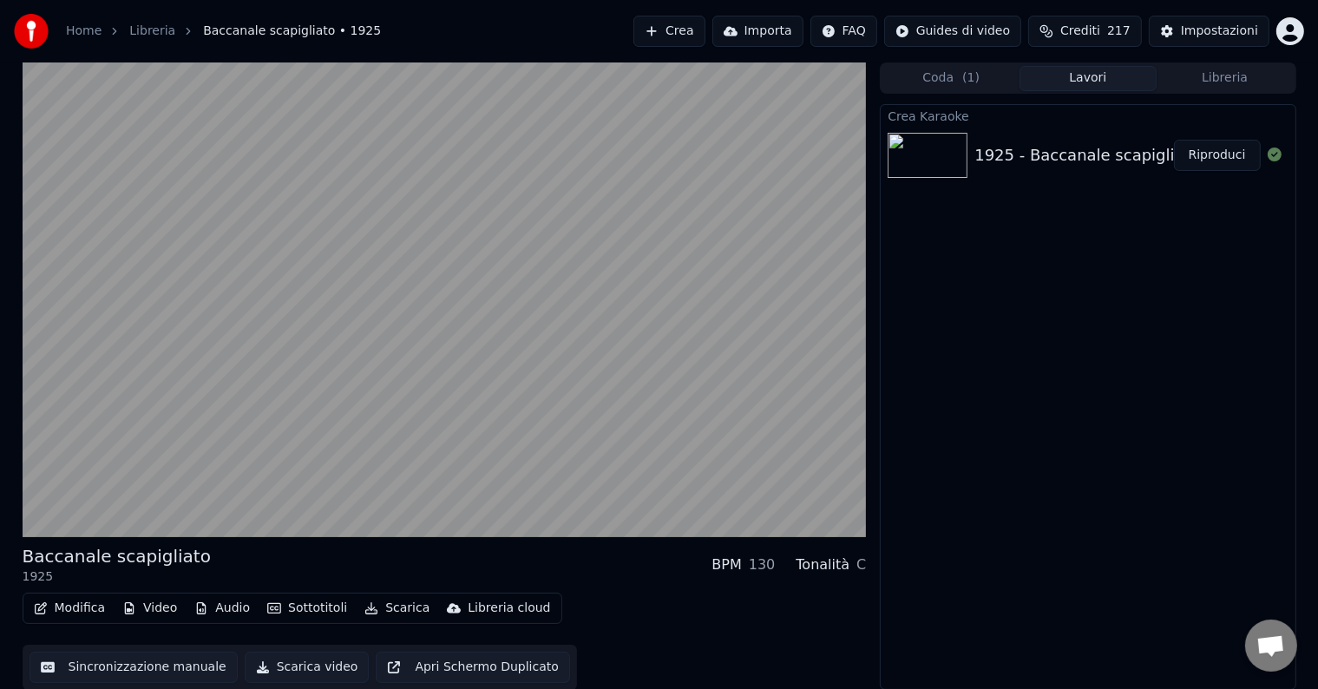
click at [76, 605] on button "Modifica" at bounding box center [70, 608] width 86 height 24
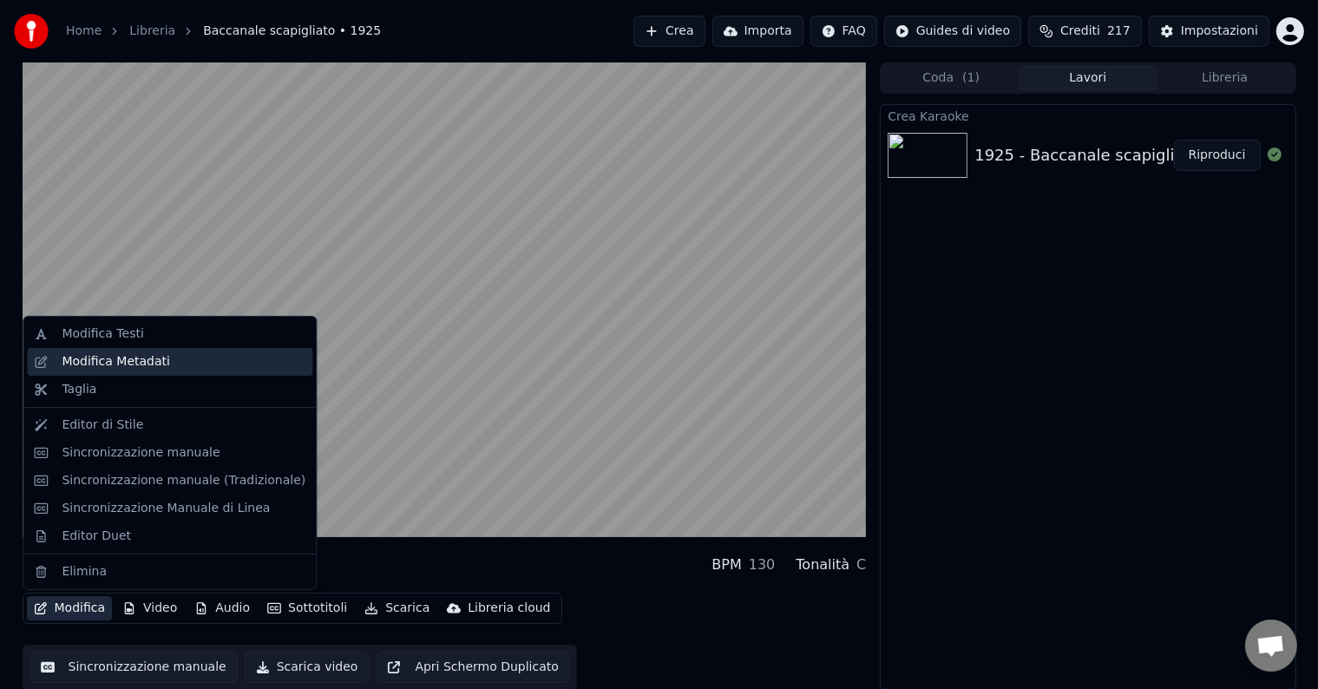
click at [94, 356] on div "Modifica Metadati" at bounding box center [116, 361] width 108 height 17
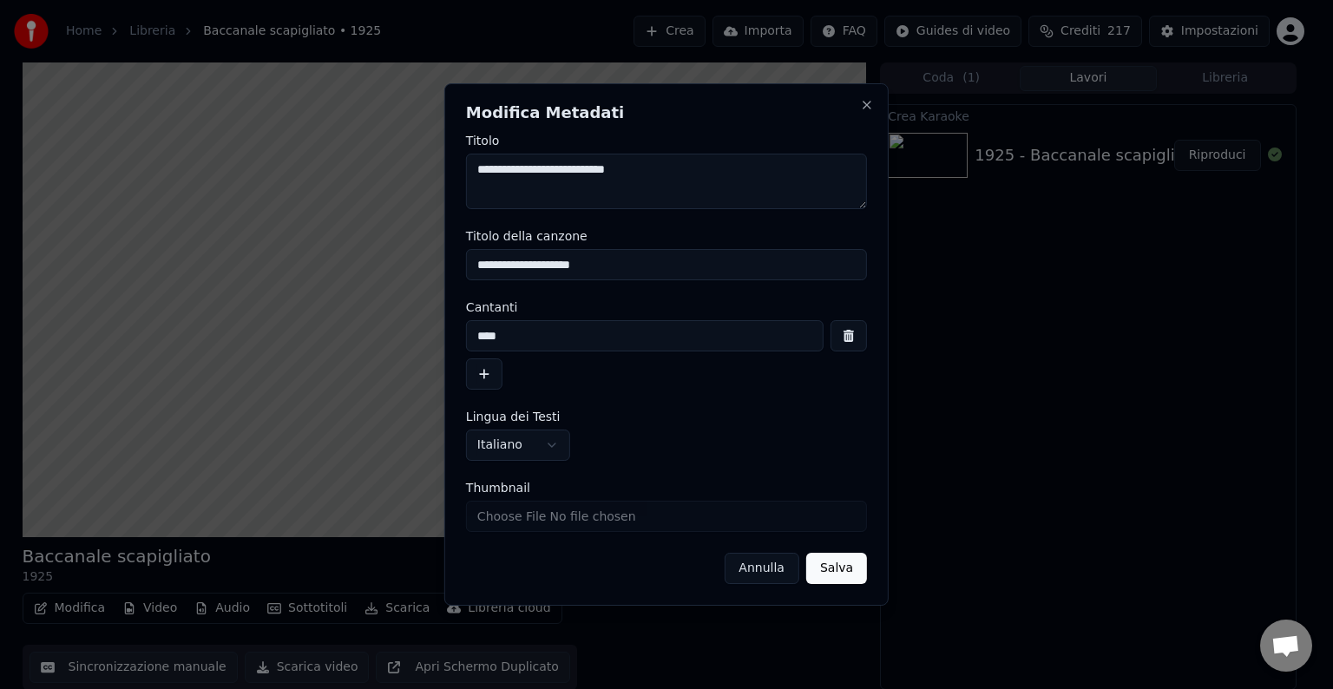
click at [529, 337] on input "****" at bounding box center [645, 335] width 358 height 31
drag, startPoint x: 515, startPoint y: 167, endPoint x: 347, endPoint y: 192, distance: 169.4
click at [347, 192] on body "Home Libreria Baccanale scapigliato • 1925 Crea Importa FAQ Guides di video Cre…" at bounding box center [659, 344] width 1318 height 689
type textarea "**********"
drag, startPoint x: 522, startPoint y: 339, endPoint x: 336, endPoint y: 329, distance: 186.0
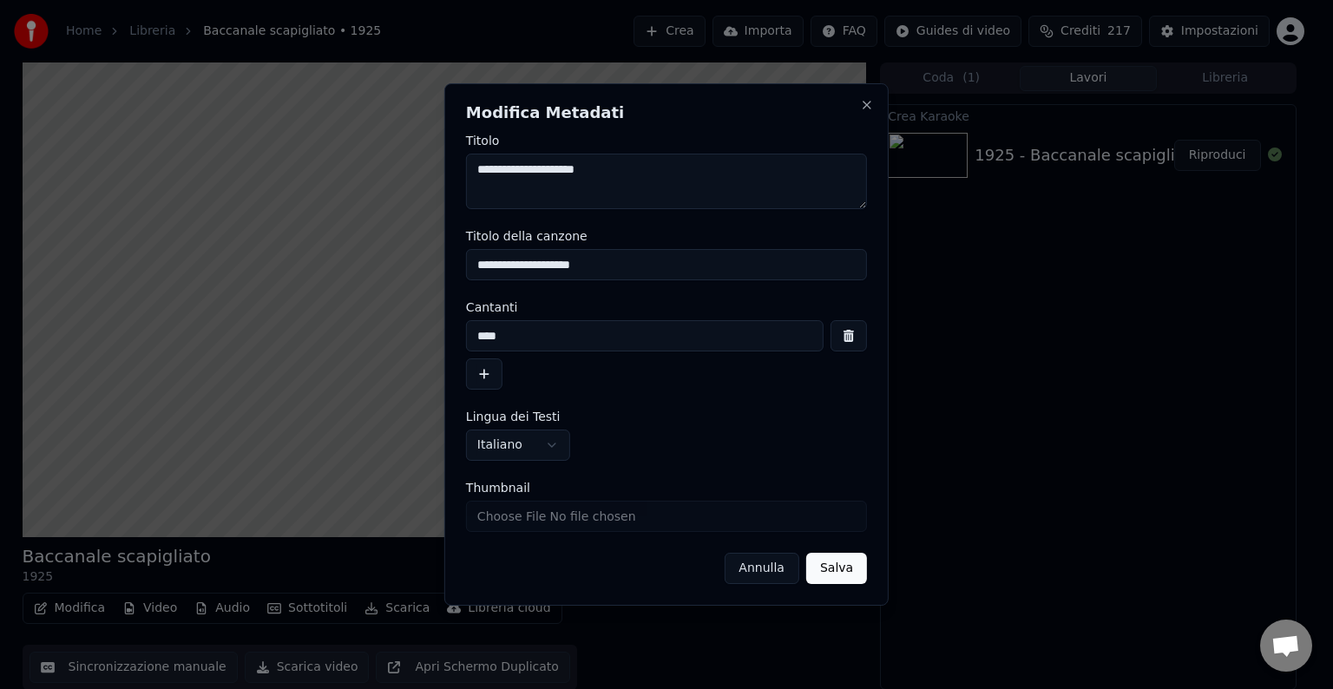
click at [333, 330] on body "Home Libreria Baccanale scapigliato • 1925 Crea Importa FAQ Guides di video Cre…" at bounding box center [659, 344] width 1318 height 689
type input "**********"
click at [851, 563] on button "Salva" at bounding box center [836, 568] width 61 height 31
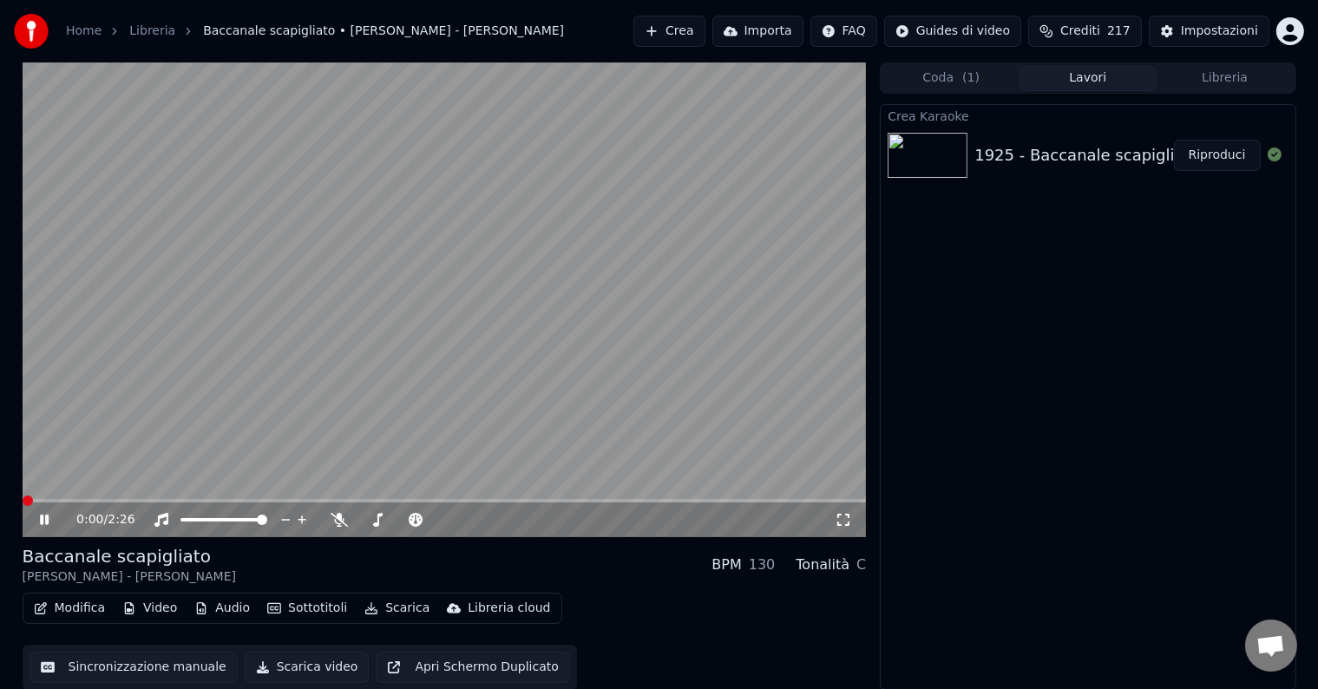
click at [23, 496] on span at bounding box center [28, 501] width 10 height 10
click at [48, 524] on icon at bounding box center [44, 520] width 9 height 10
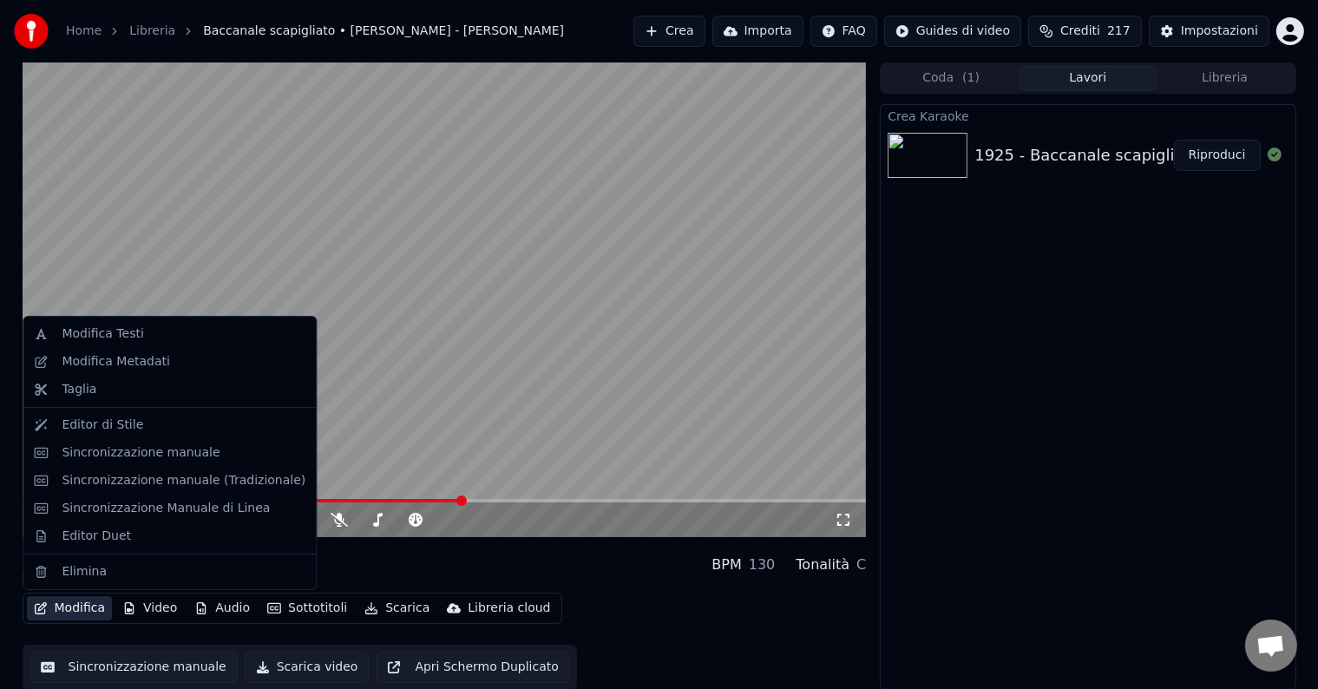
click at [49, 602] on button "Modifica" at bounding box center [70, 608] width 86 height 24
click at [85, 334] on div "Modifica Testi" at bounding box center [103, 333] width 82 height 17
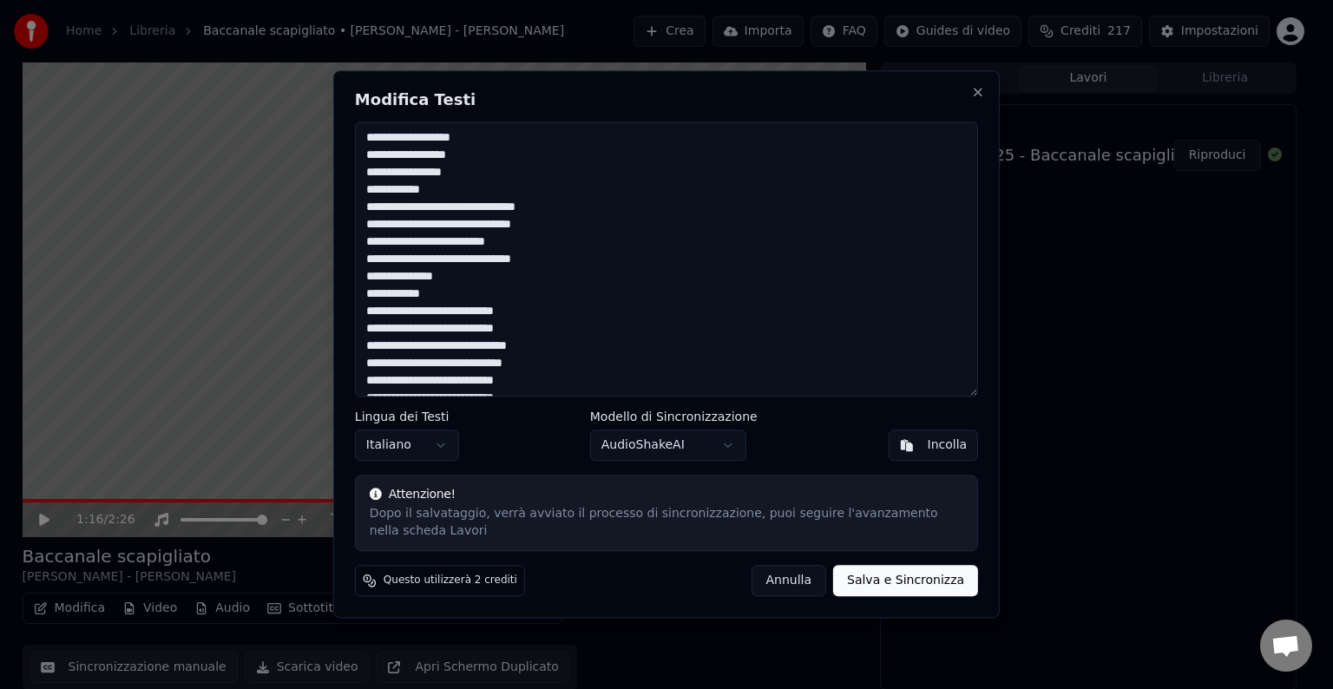
scroll to position [144, 0]
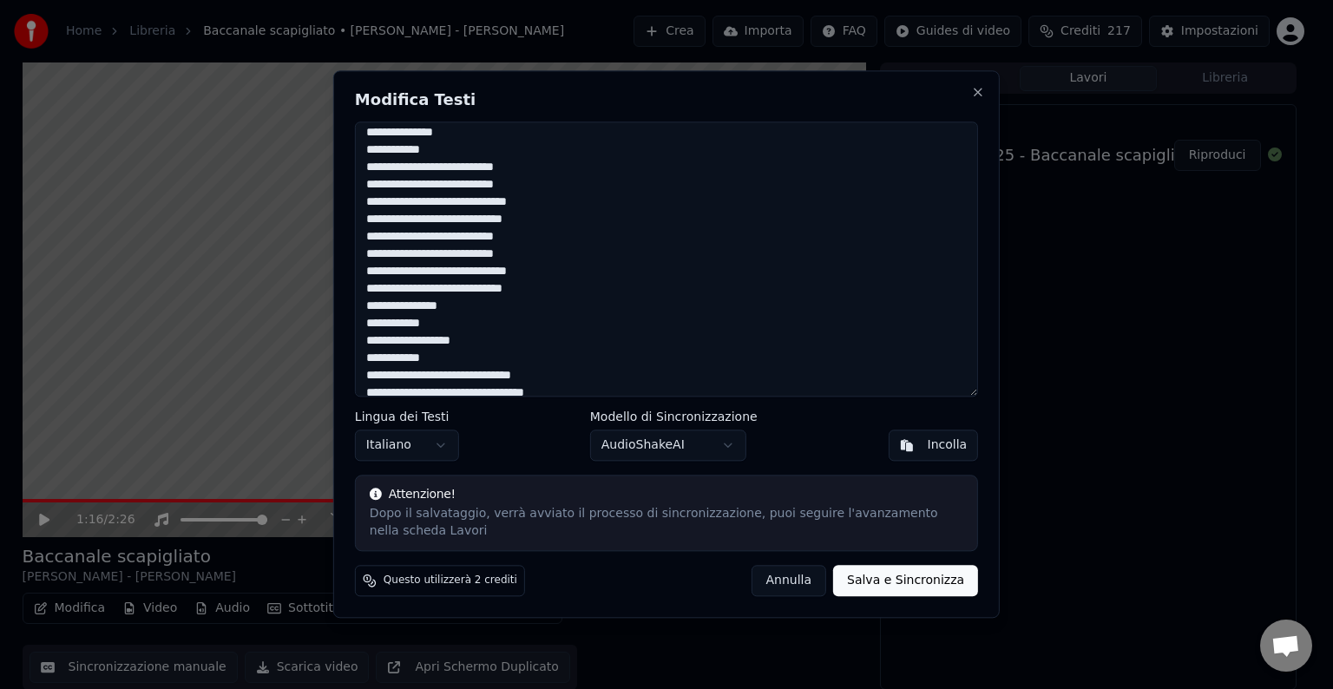
drag, startPoint x: 469, startPoint y: 219, endPoint x: 365, endPoint y: 215, distance: 104.2
click at [365, 215] on textarea at bounding box center [666, 259] width 623 height 275
drag, startPoint x: 463, startPoint y: 218, endPoint x: 362, endPoint y: 212, distance: 101.7
click at [362, 212] on textarea at bounding box center [666, 259] width 623 height 275
click at [470, 220] on textarea at bounding box center [666, 259] width 623 height 275
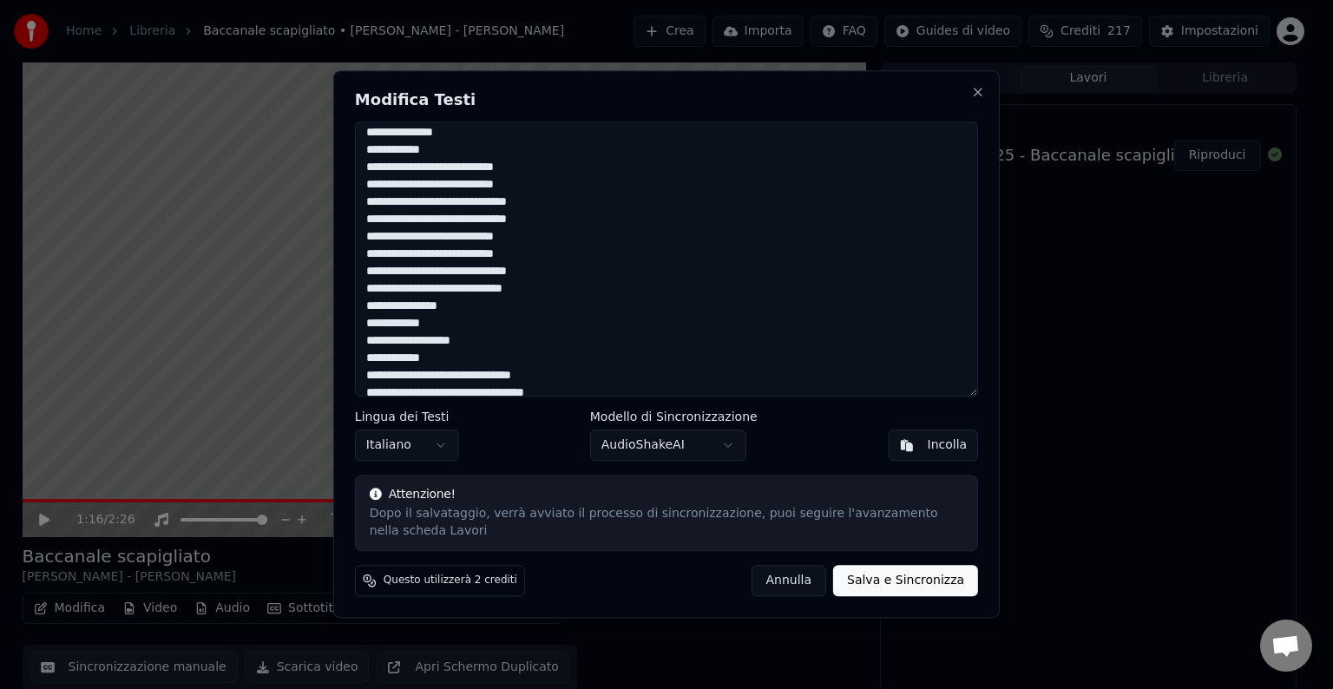
drag, startPoint x: 468, startPoint y: 219, endPoint x: 369, endPoint y: 212, distance: 99.2
click at [369, 212] on textarea at bounding box center [666, 259] width 623 height 275
drag, startPoint x: 475, startPoint y: 287, endPoint x: 365, endPoint y: 283, distance: 109.5
click at [365, 283] on textarea at bounding box center [666, 259] width 623 height 275
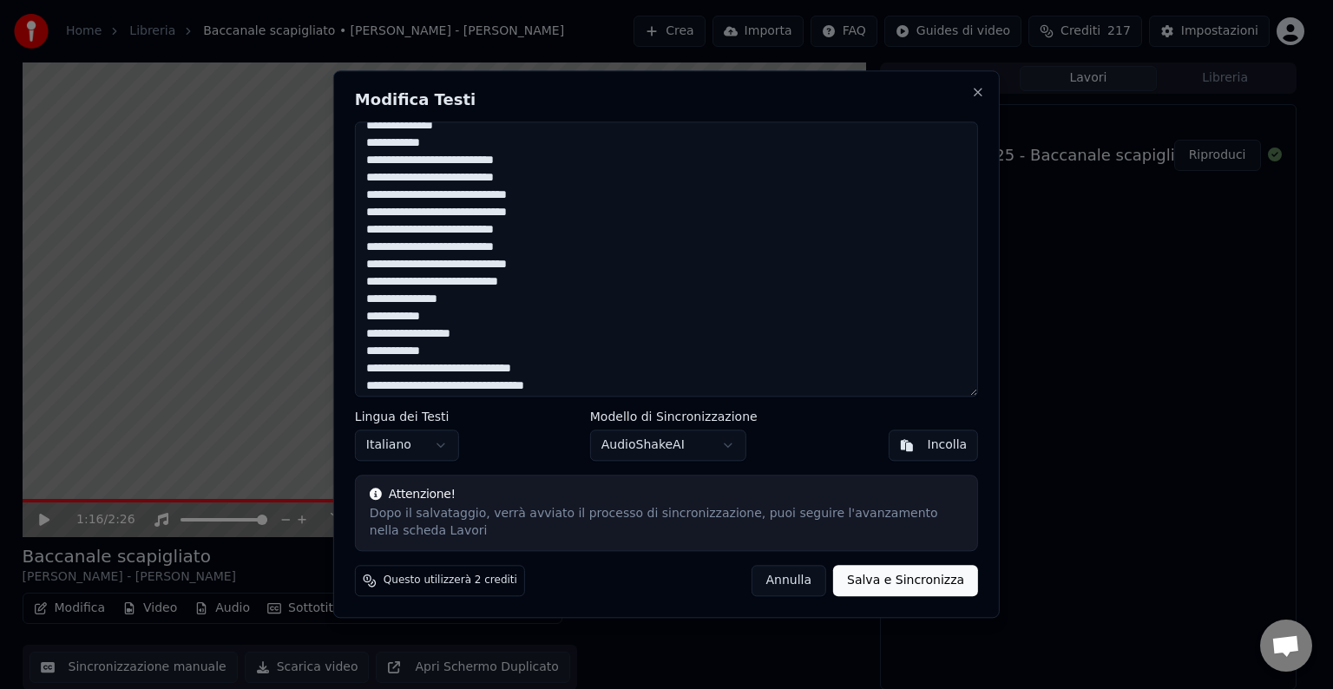
scroll to position [143, 0]
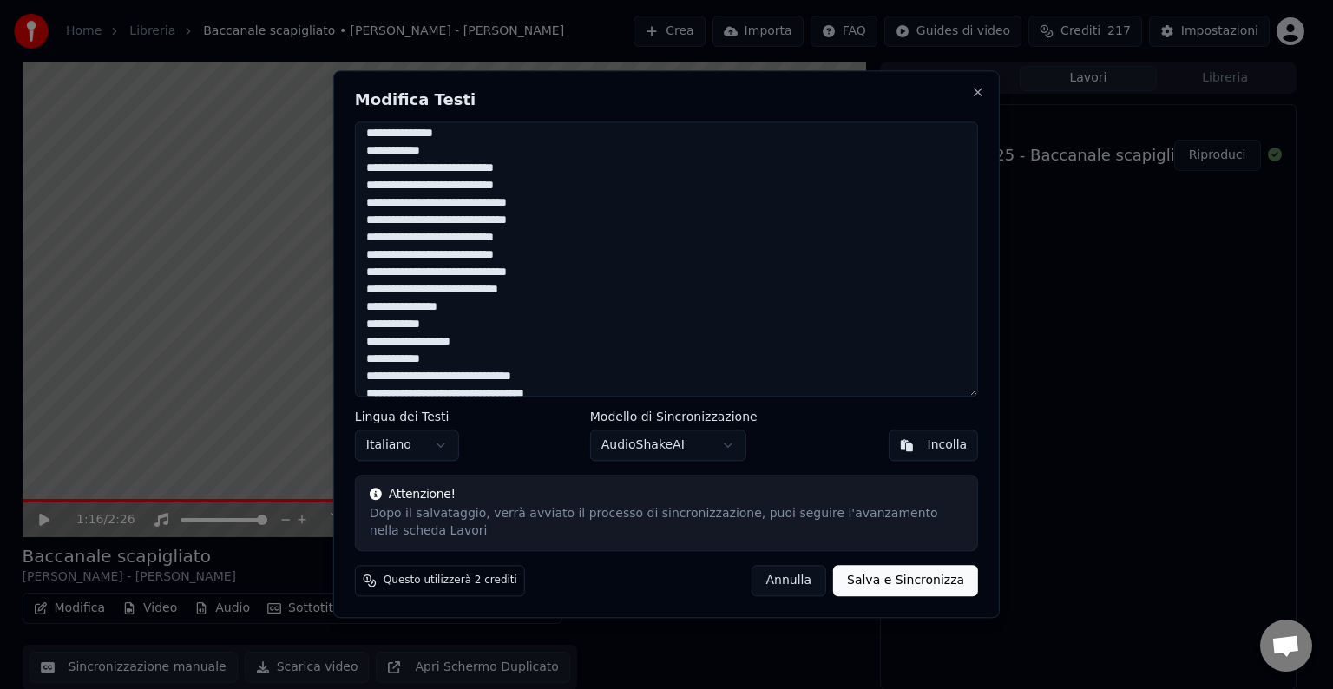
click at [365, 285] on textarea at bounding box center [666, 259] width 623 height 275
type textarea "**********"
click at [872, 573] on button "Salva e Sincronizza" at bounding box center [905, 581] width 145 height 31
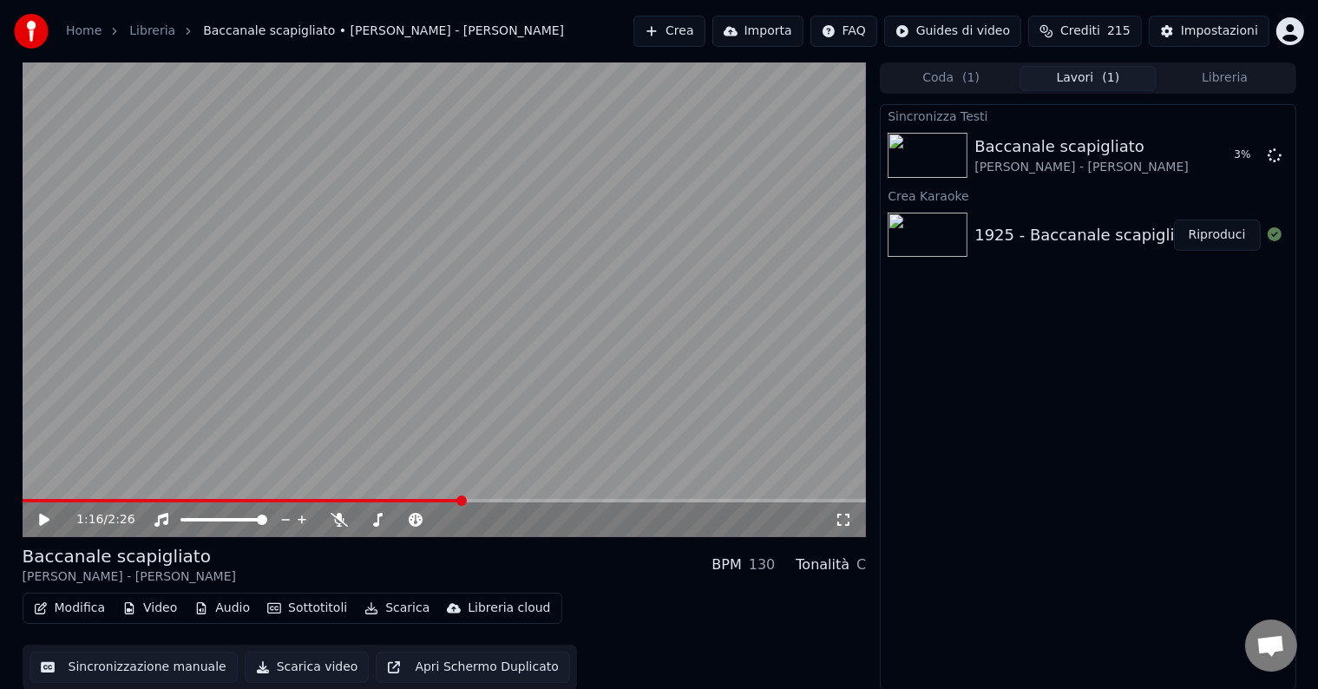
click at [903, 566] on div "Sincronizza Testi Baccanale scapigliato Cortopassi - Cortopassi 3 % Crea Karaok…" at bounding box center [1088, 397] width 416 height 586
click at [177, 496] on span at bounding box center [181, 501] width 10 height 10
click at [232, 497] on span at bounding box center [226, 501] width 10 height 10
